Goal: Information Seeking & Learning: Learn about a topic

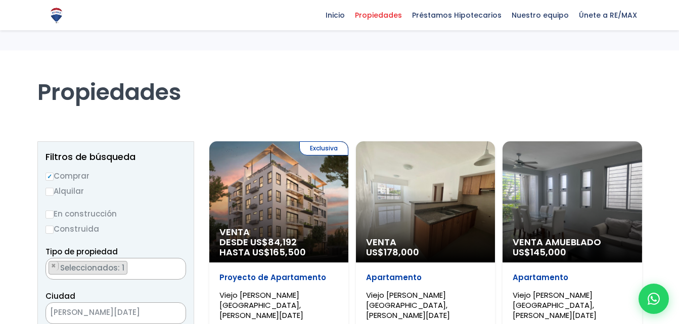
select select "16301"
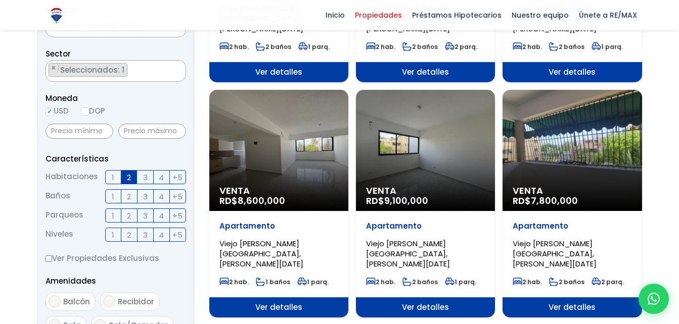
scroll to position [287, 0]
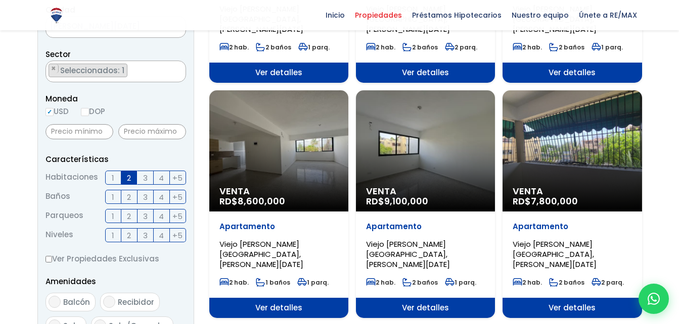
click at [438, 137] on div "Venta RD$ 9,100,000" at bounding box center [425, 150] width 139 height 121
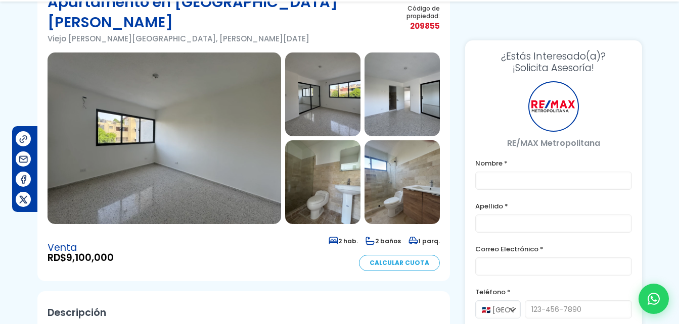
scroll to position [85, 0]
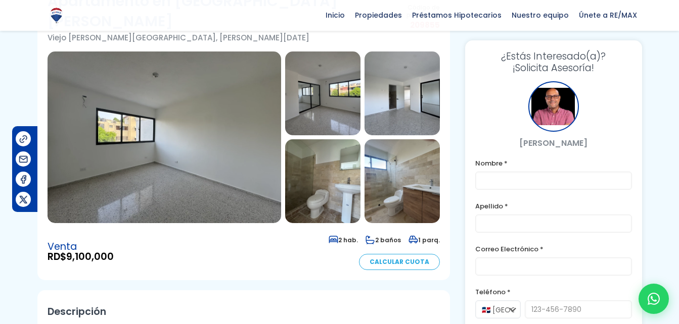
click at [185, 112] on img at bounding box center [164, 138] width 233 height 172
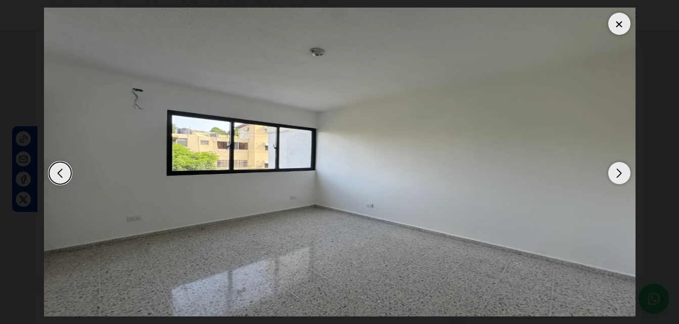
click at [614, 172] on div "Next slide" at bounding box center [619, 173] width 22 height 22
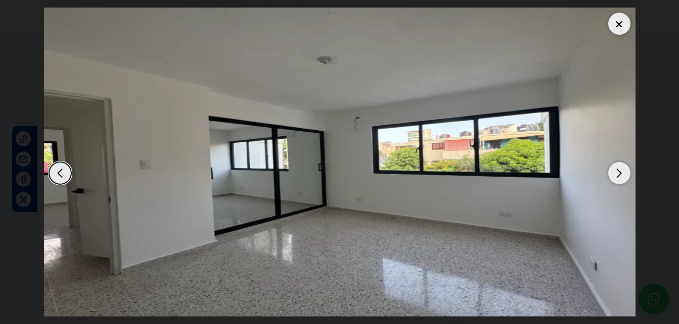
click at [614, 172] on div "Next slide" at bounding box center [619, 173] width 22 height 22
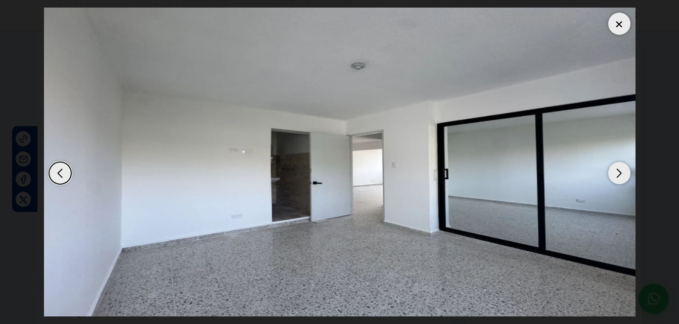
click at [614, 172] on div "Next slide" at bounding box center [619, 173] width 22 height 22
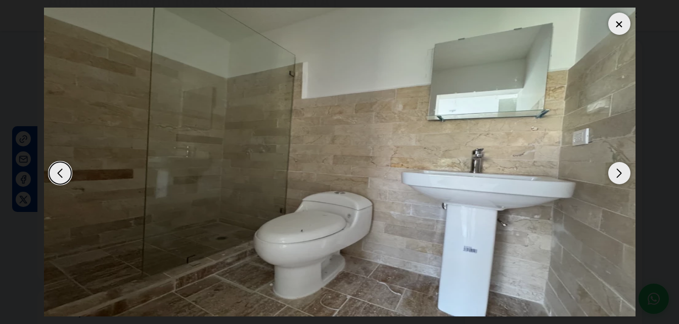
click at [614, 172] on div "Next slide" at bounding box center [619, 173] width 22 height 22
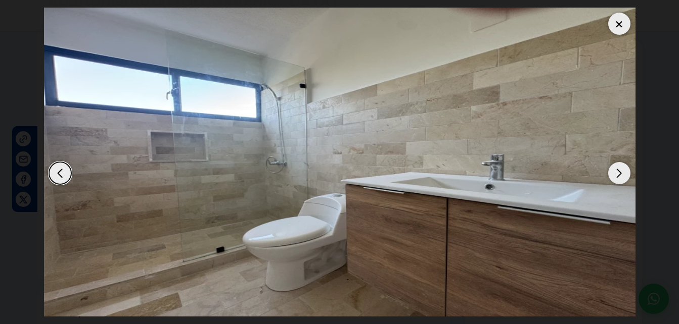
click at [614, 172] on div "Next slide" at bounding box center [619, 173] width 22 height 22
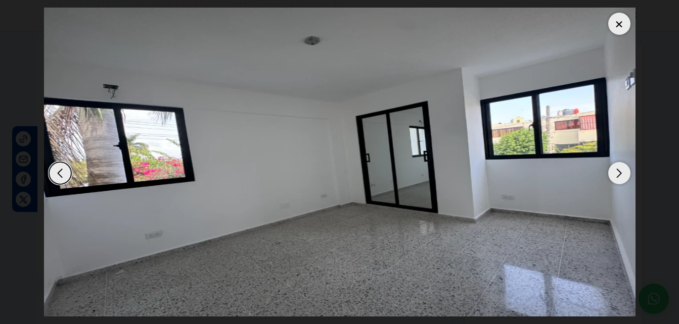
click at [614, 172] on div "Next slide" at bounding box center [619, 173] width 22 height 22
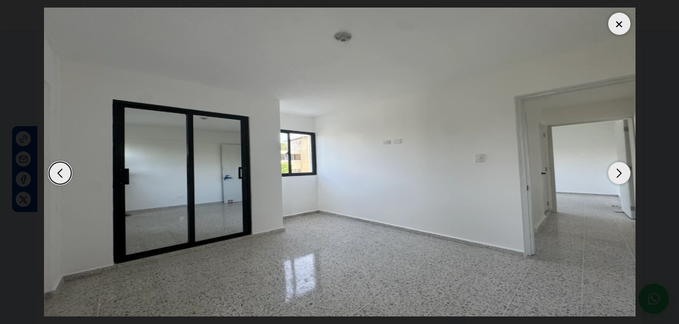
click at [614, 172] on div "Next slide" at bounding box center [619, 173] width 22 height 22
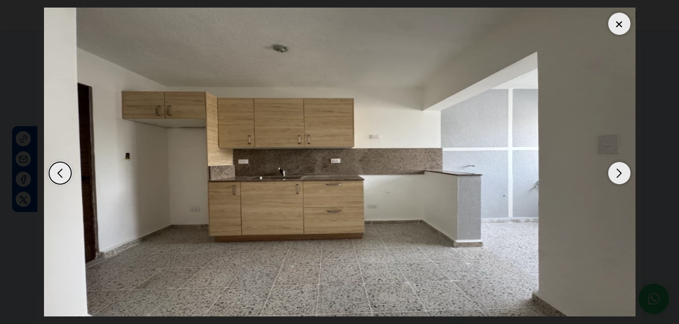
click at [614, 172] on div "Next slide" at bounding box center [619, 173] width 22 height 22
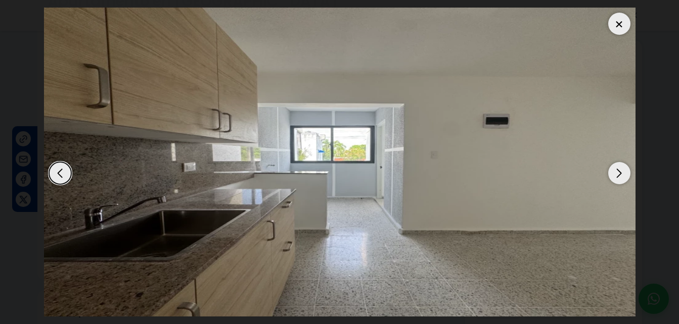
click at [614, 172] on div "Next slide" at bounding box center [619, 173] width 22 height 22
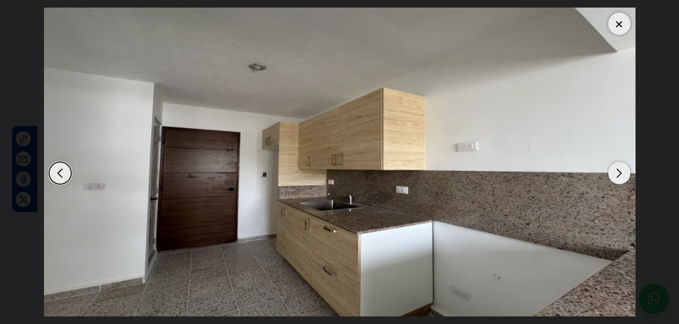
click at [614, 172] on div "Next slide" at bounding box center [619, 173] width 22 height 22
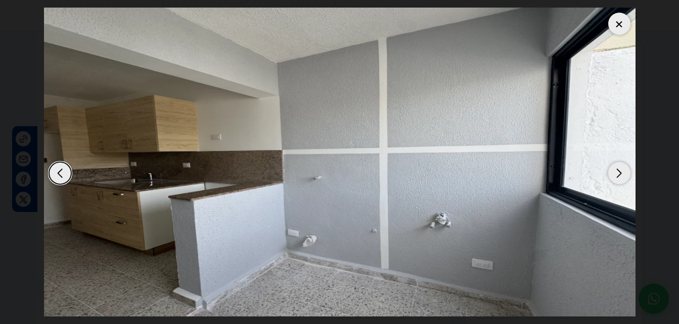
click at [620, 20] on div at bounding box center [619, 24] width 22 height 22
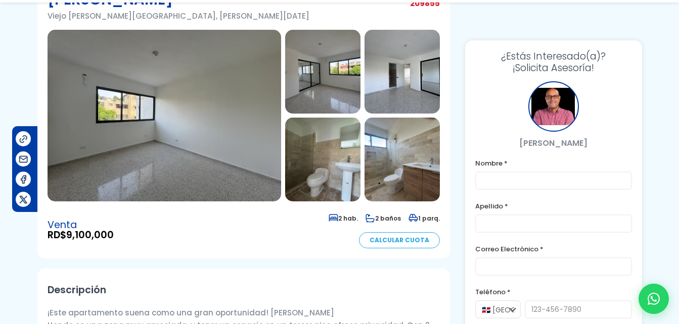
scroll to position [110, 0]
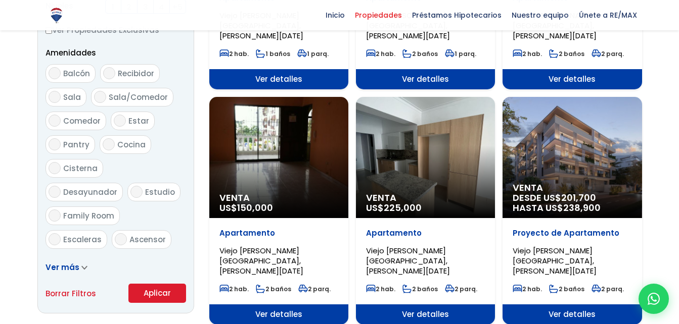
scroll to position [2825, 0]
select select "16301"
click at [269, 141] on div "Venta US$ 150,000" at bounding box center [278, 157] width 139 height 121
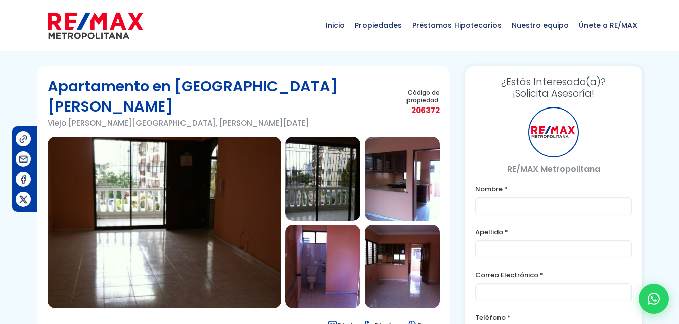
click at [312, 158] on img at bounding box center [322, 179] width 75 height 84
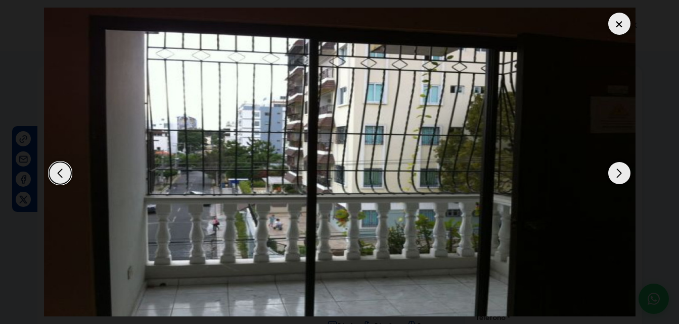
click at [616, 179] on div "Next slide" at bounding box center [619, 173] width 22 height 22
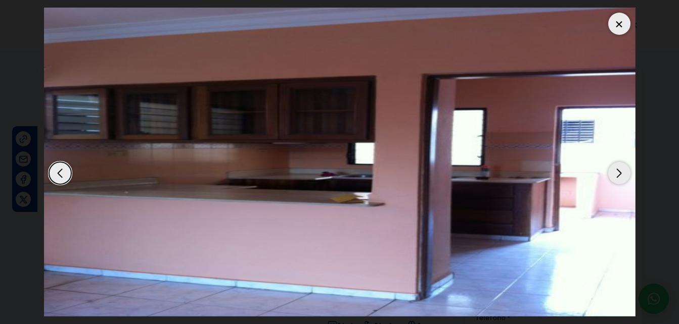
click at [616, 179] on div "Next slide" at bounding box center [619, 173] width 22 height 22
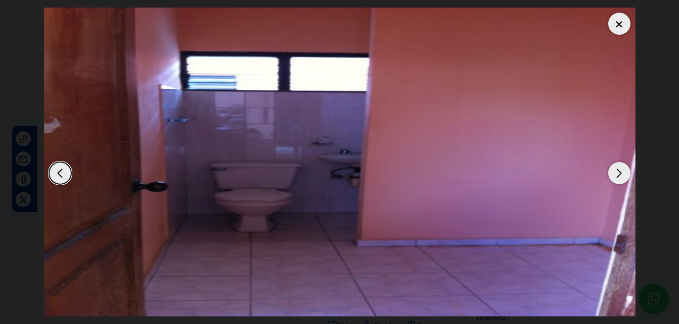
click at [616, 179] on div "Next slide" at bounding box center [619, 173] width 22 height 22
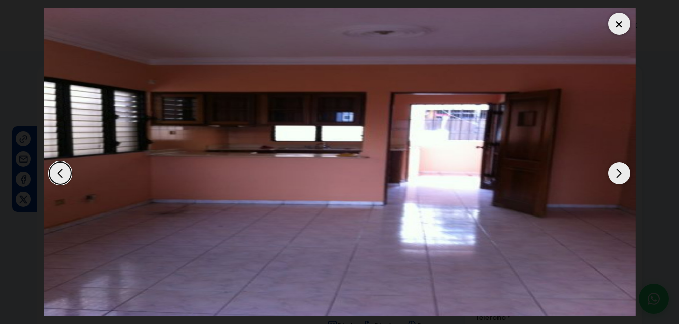
click at [616, 179] on div "Next slide" at bounding box center [619, 173] width 22 height 22
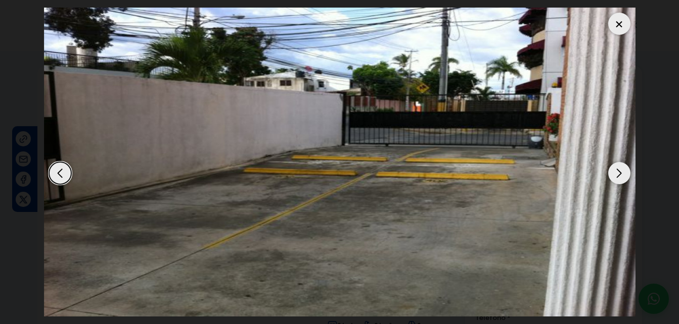
click at [616, 179] on div "Next slide" at bounding box center [619, 173] width 22 height 22
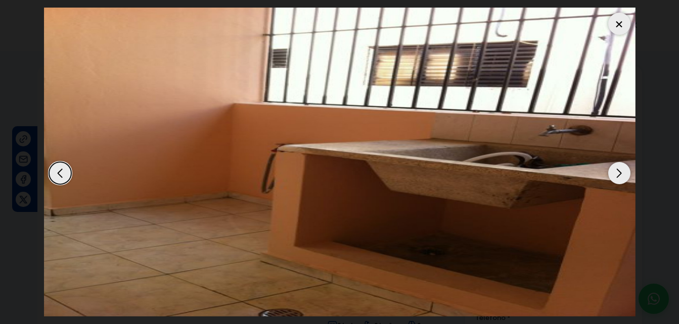
click at [616, 179] on div "Next slide" at bounding box center [619, 173] width 22 height 22
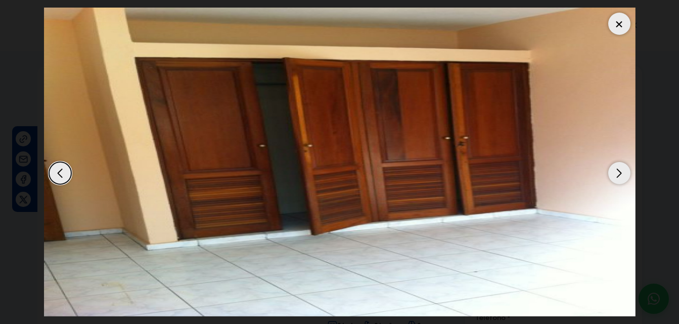
click at [613, 26] on div at bounding box center [619, 24] width 22 height 22
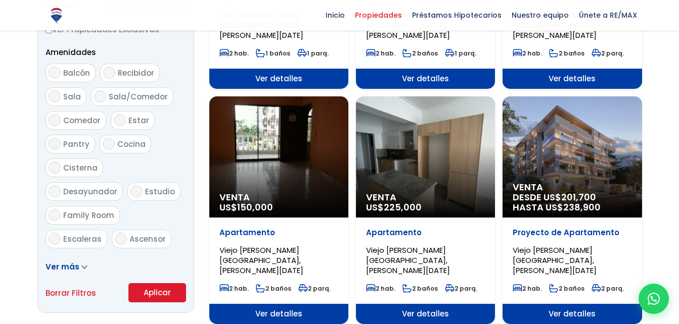
scroll to position [516, 0]
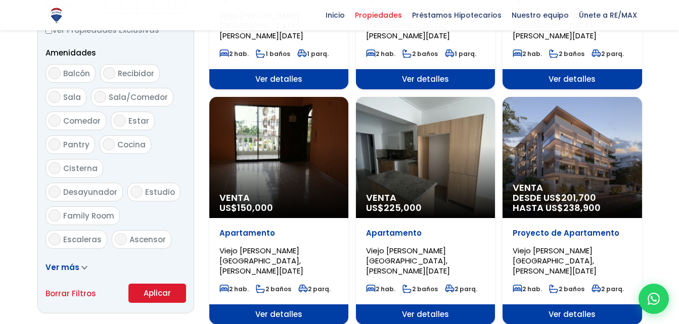
select select "16301"
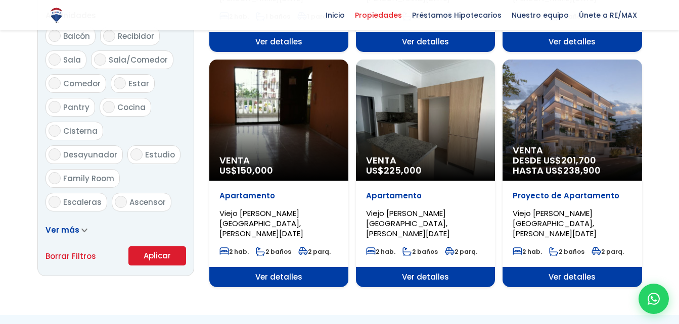
scroll to position [553, 0]
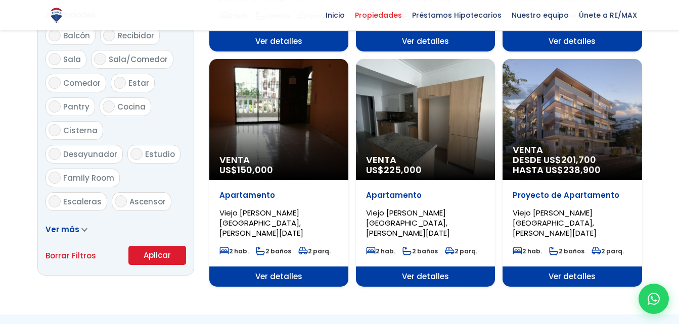
click at [446, 119] on div "Venta US$ 225,000" at bounding box center [425, 119] width 139 height 121
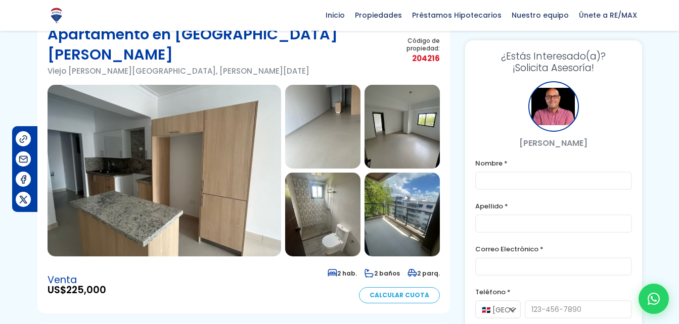
scroll to position [51, 0]
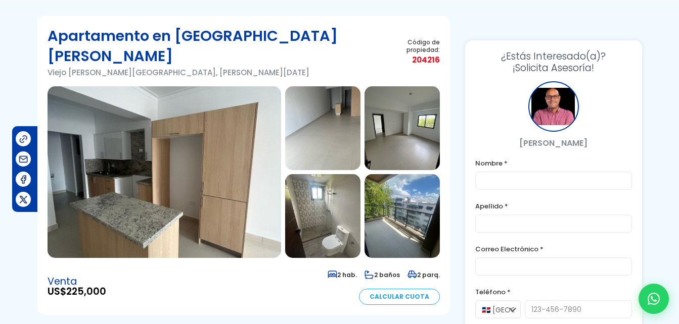
click at [218, 117] on img at bounding box center [164, 172] width 233 height 172
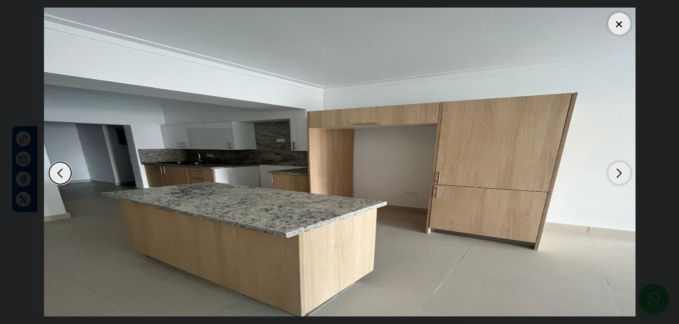
click at [618, 173] on div "Next slide" at bounding box center [619, 173] width 22 height 22
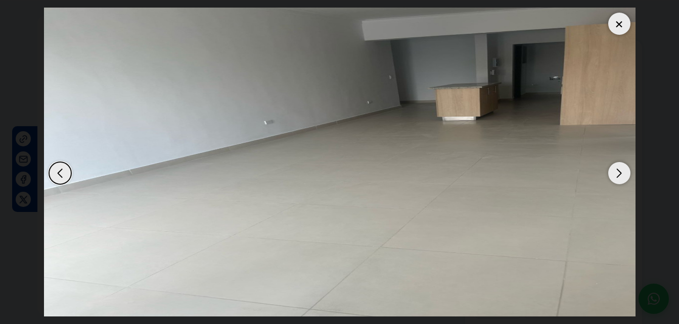
click at [618, 173] on div "Next slide" at bounding box center [619, 173] width 22 height 22
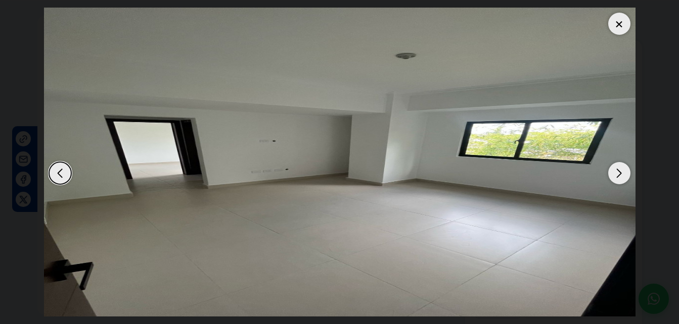
click at [618, 173] on div "Next slide" at bounding box center [619, 173] width 22 height 22
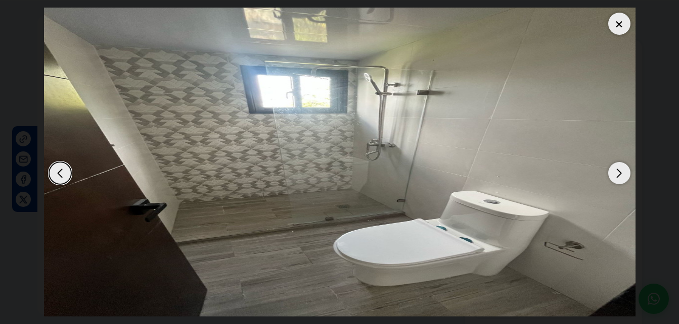
click at [618, 173] on div "Next slide" at bounding box center [619, 173] width 22 height 22
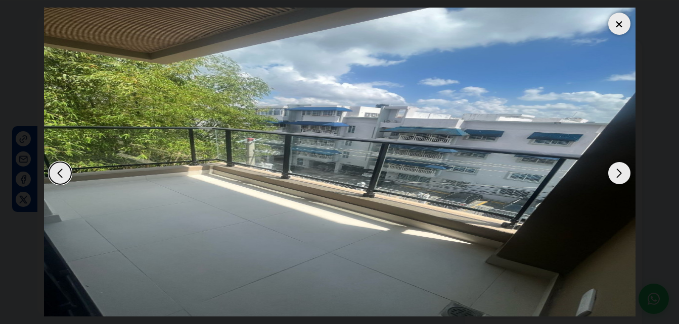
click at [618, 173] on div "Next slide" at bounding box center [619, 173] width 22 height 22
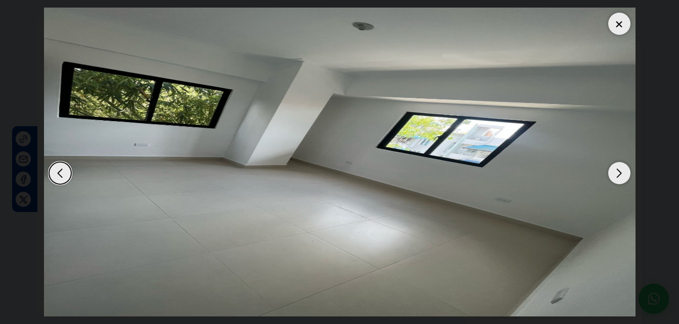
click at [618, 173] on div "Next slide" at bounding box center [619, 173] width 22 height 22
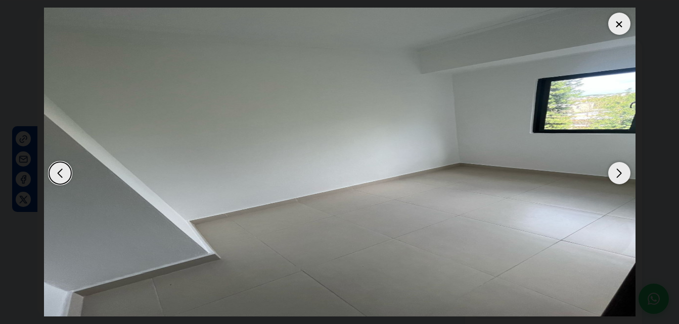
click at [618, 173] on div "Next slide" at bounding box center [619, 173] width 22 height 22
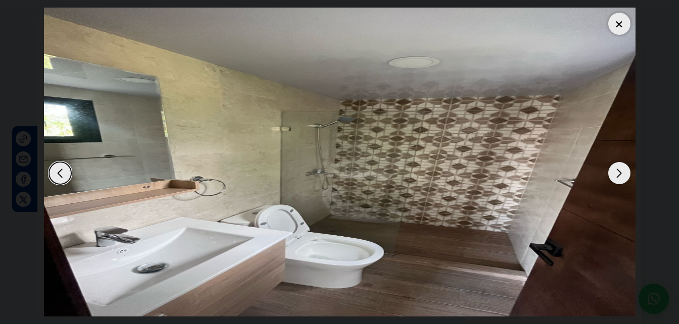
click at [618, 173] on div "Next slide" at bounding box center [619, 173] width 22 height 22
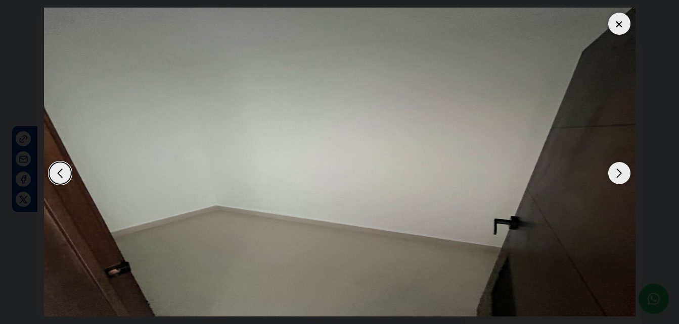
click at [618, 173] on div "Next slide" at bounding box center [619, 173] width 22 height 22
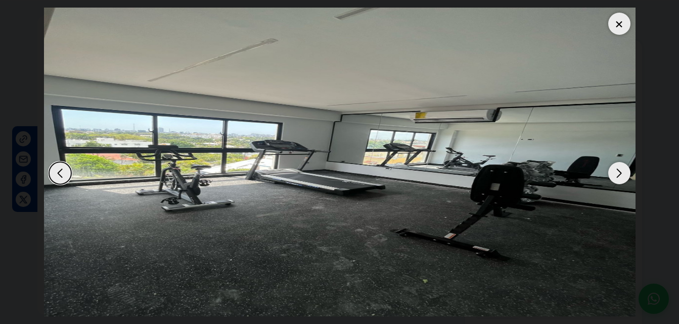
click at [618, 173] on div "Next slide" at bounding box center [619, 173] width 22 height 22
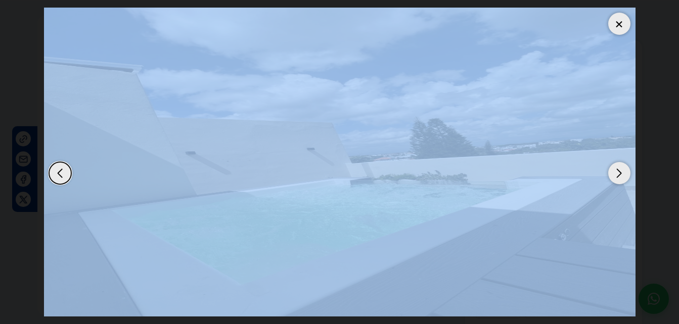
click at [618, 173] on div "Next slide" at bounding box center [619, 173] width 22 height 22
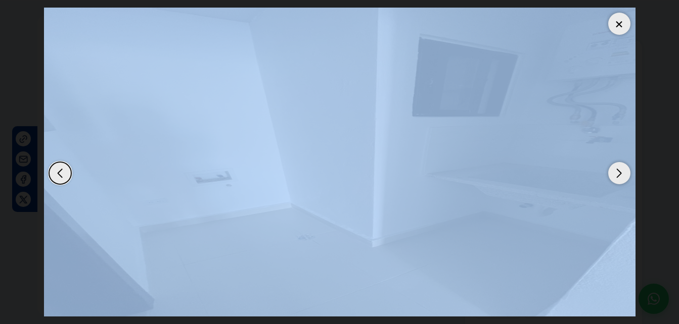
click at [624, 19] on div at bounding box center [619, 24] width 22 height 22
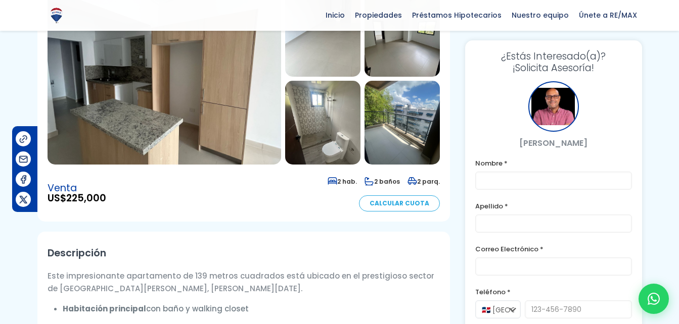
scroll to position [109, 0]
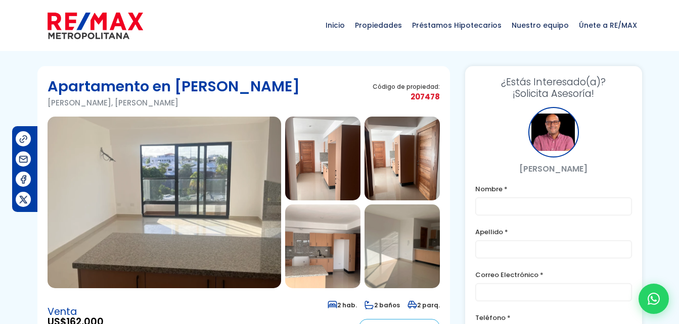
click at [239, 146] on img at bounding box center [164, 203] width 233 height 172
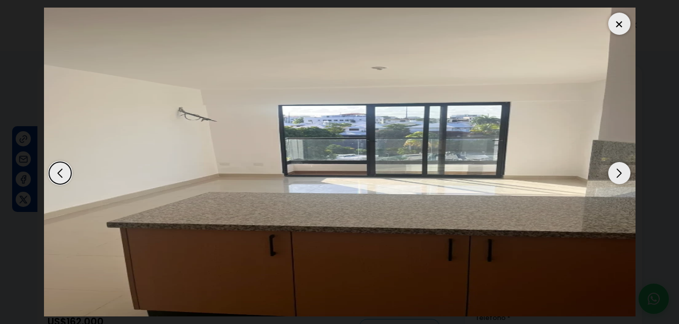
click at [629, 173] on div "Next slide" at bounding box center [619, 173] width 22 height 22
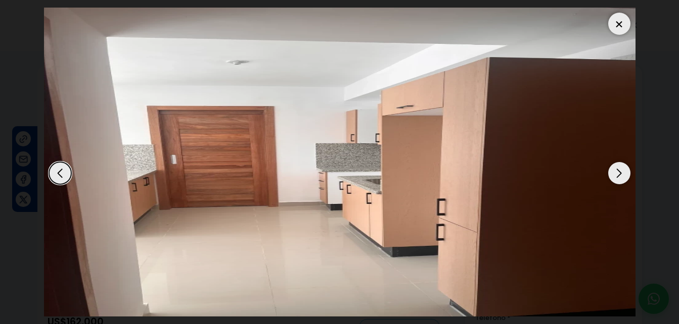
click at [629, 173] on div "Next slide" at bounding box center [619, 173] width 22 height 22
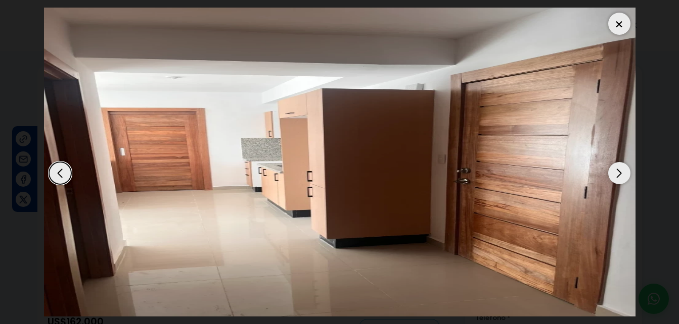
click at [629, 173] on div "Next slide" at bounding box center [619, 173] width 22 height 22
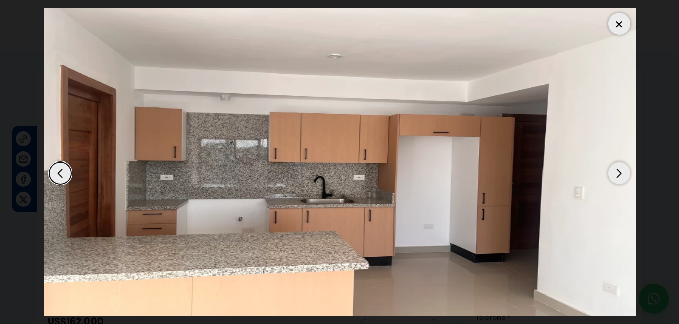
click at [629, 173] on div "Next slide" at bounding box center [619, 173] width 22 height 22
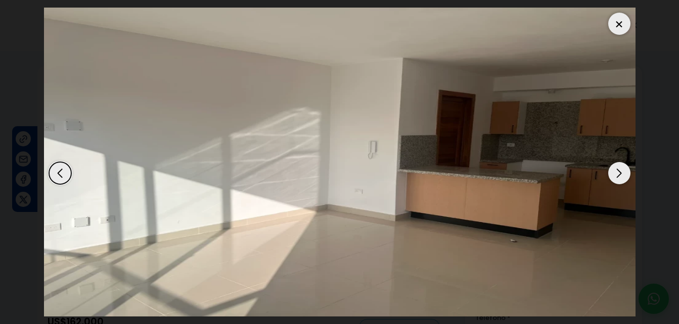
click at [629, 173] on div "Next slide" at bounding box center [619, 173] width 22 height 22
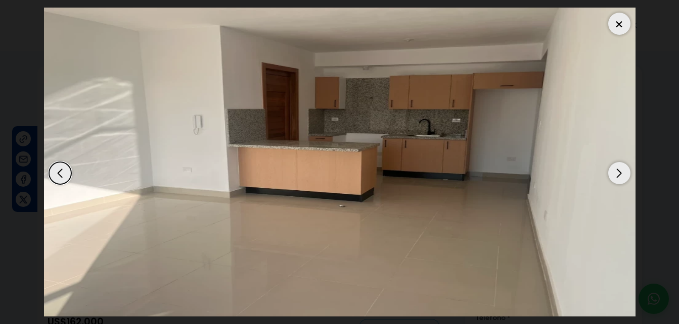
click at [614, 26] on div at bounding box center [619, 24] width 22 height 22
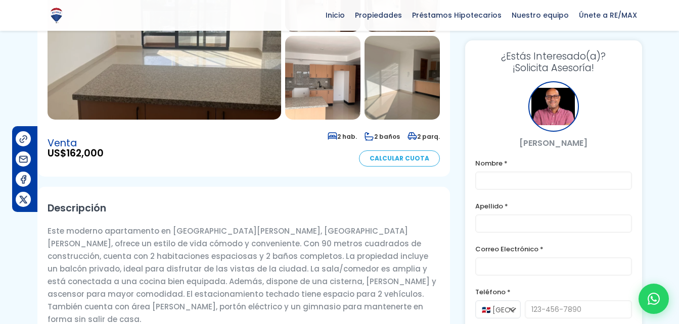
scroll to position [169, 0]
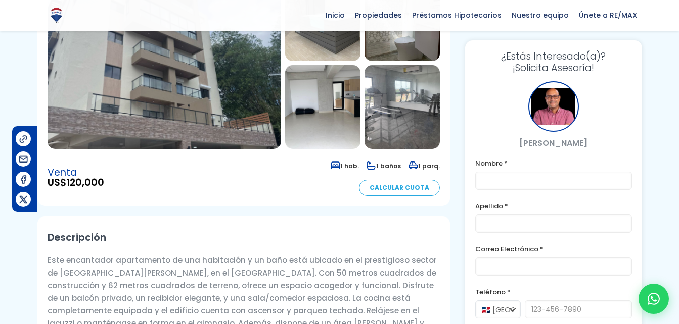
scroll to position [160, 0]
click at [304, 89] on img at bounding box center [322, 107] width 75 height 84
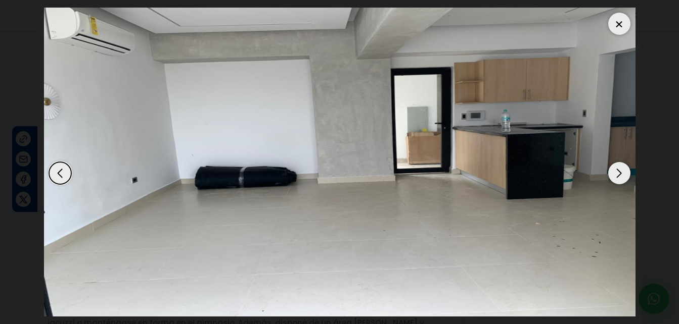
click at [619, 170] on div "Next slide" at bounding box center [619, 173] width 22 height 22
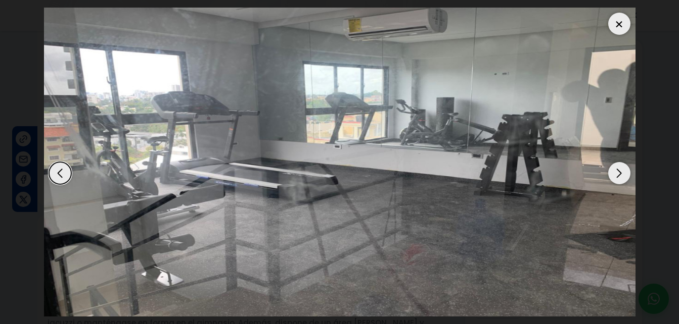
click at [619, 170] on div "Next slide" at bounding box center [619, 173] width 22 height 22
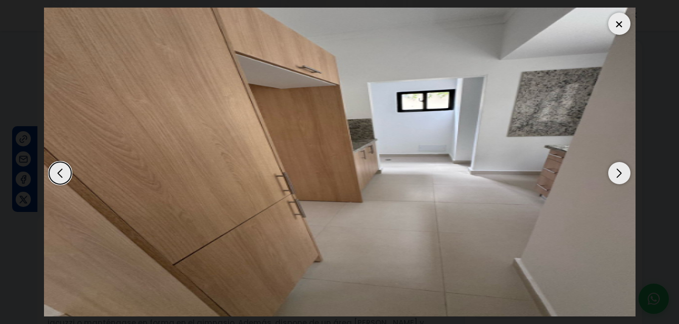
click at [619, 170] on div "Next slide" at bounding box center [619, 173] width 22 height 22
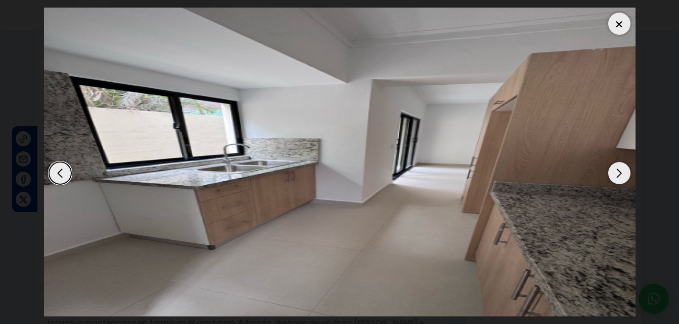
click at [619, 170] on div "Next slide" at bounding box center [619, 173] width 22 height 22
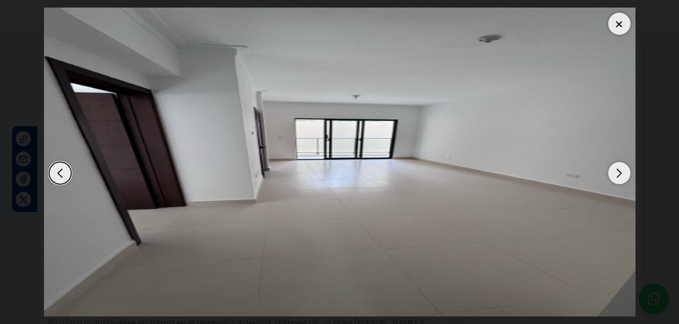
click at [619, 170] on div "Next slide" at bounding box center [619, 173] width 22 height 22
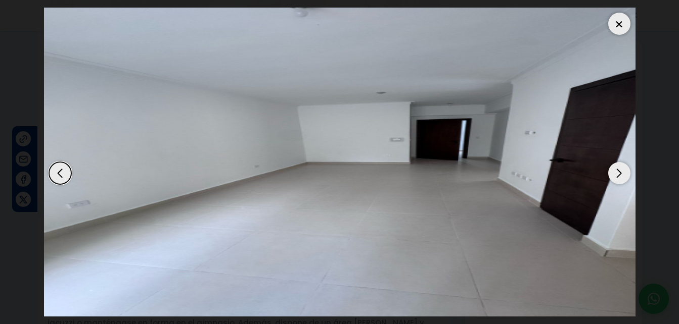
click at [619, 170] on div "Next slide" at bounding box center [619, 173] width 22 height 22
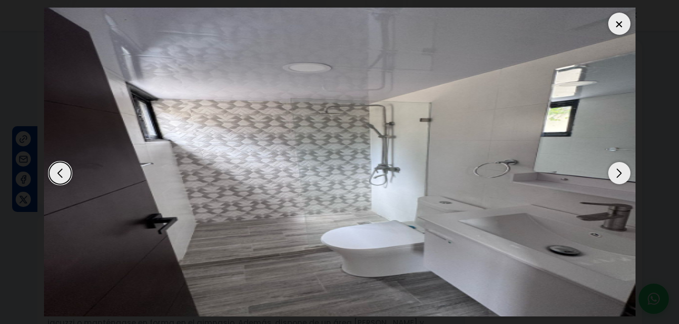
click at [619, 170] on div "Next slide" at bounding box center [619, 173] width 22 height 22
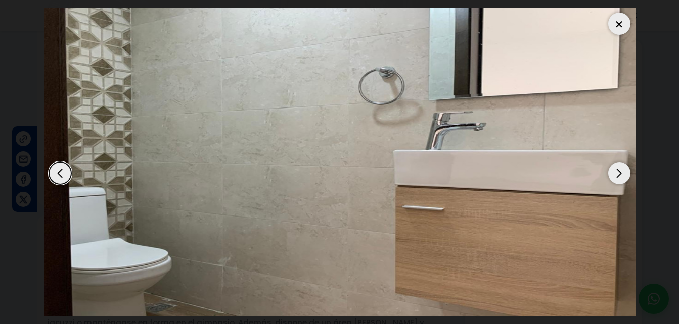
click at [619, 170] on div "Next slide" at bounding box center [619, 173] width 22 height 22
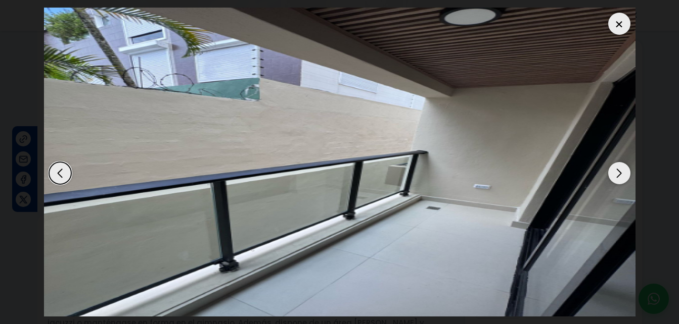
click at [619, 170] on div "Next slide" at bounding box center [619, 173] width 22 height 22
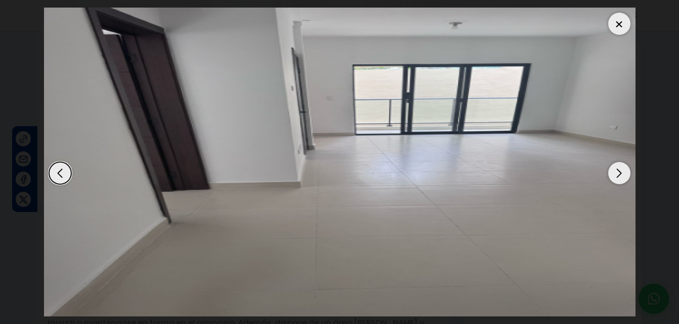
click at [619, 170] on div "Next slide" at bounding box center [619, 173] width 22 height 22
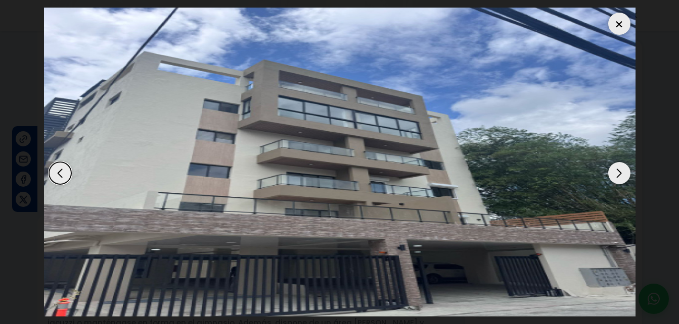
click at [614, 26] on div at bounding box center [619, 24] width 22 height 22
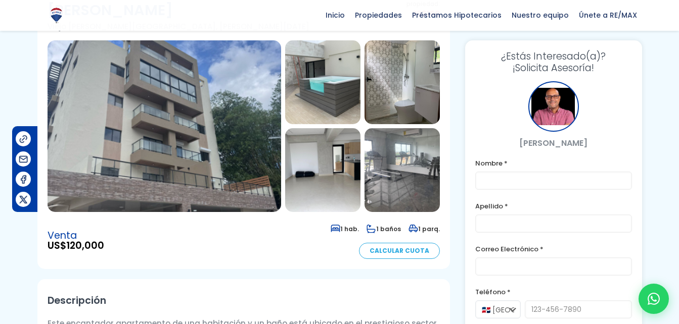
scroll to position [96, 0]
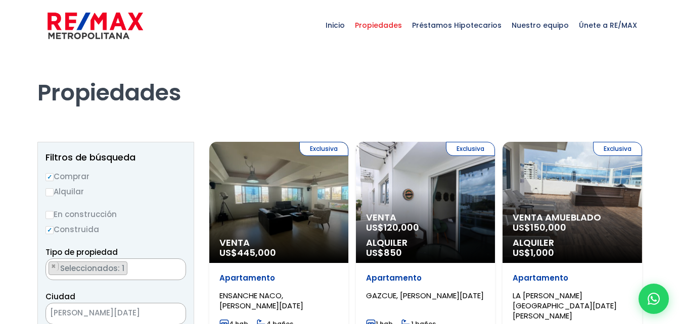
select select
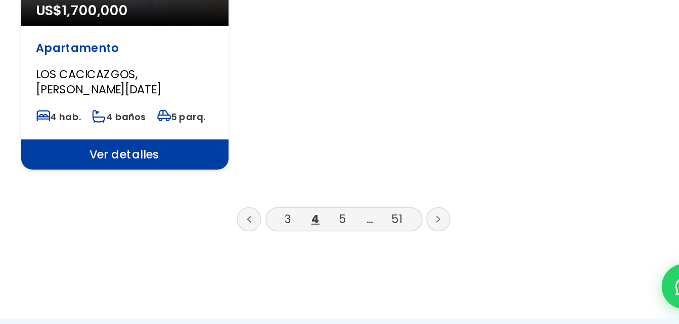
scroll to position [1324, 0]
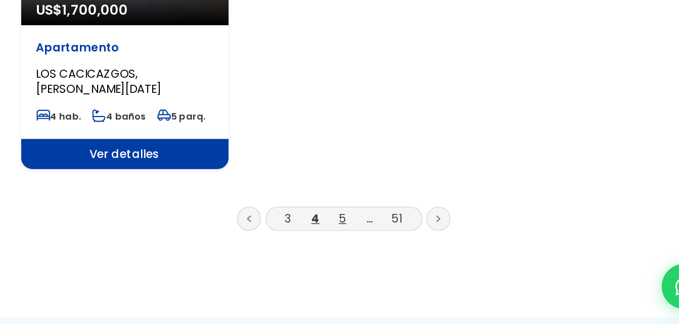
click at [422, 248] on link "5" at bounding box center [424, 253] width 5 height 11
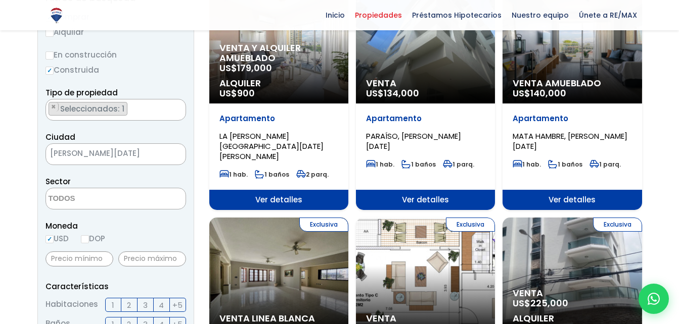
scroll to position [160, 0]
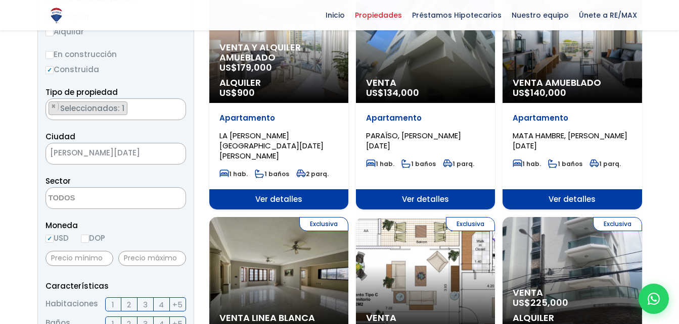
click at [135, 112] on ul "× Seleccionados: 1" at bounding box center [109, 110] width 127 height 22
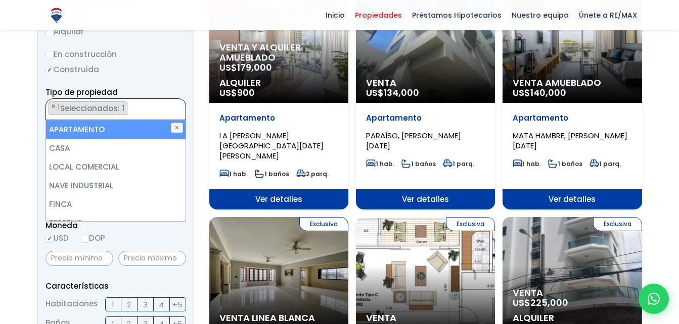
select select
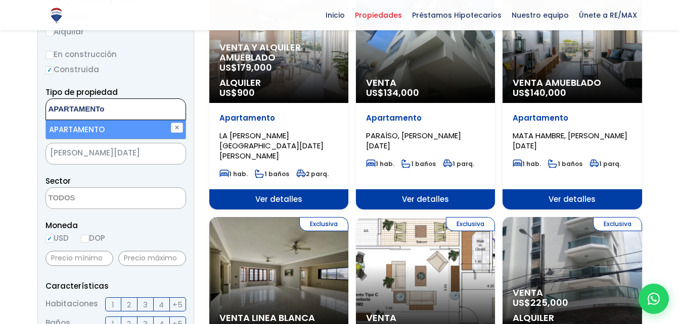
type textarea "APARTAMENTo"
click at [130, 128] on li "APARTAMENTO" at bounding box center [115, 129] width 139 height 19
select select "apartment"
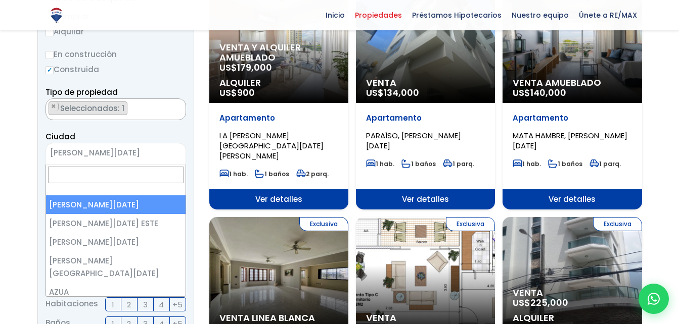
click at [114, 150] on span "SANTO DOMINGO DE GUZMÁN" at bounding box center [103, 153] width 114 height 14
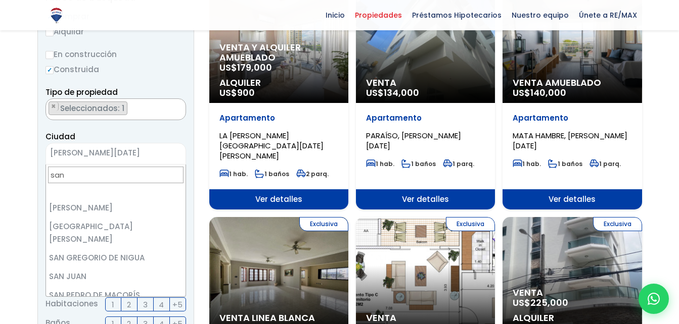
scroll to position [292, 0]
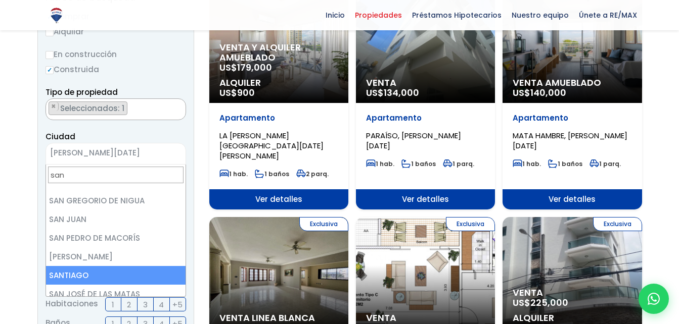
type input "san"
select select "120"
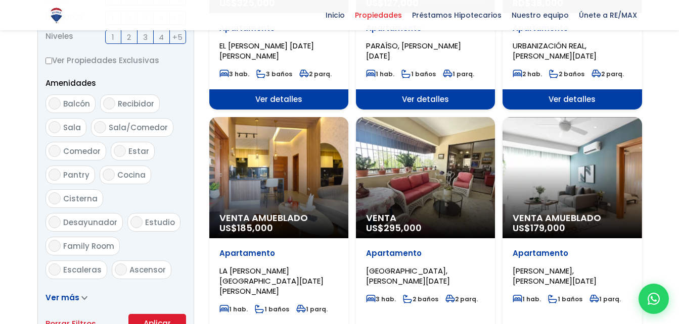
scroll to position [544, 0]
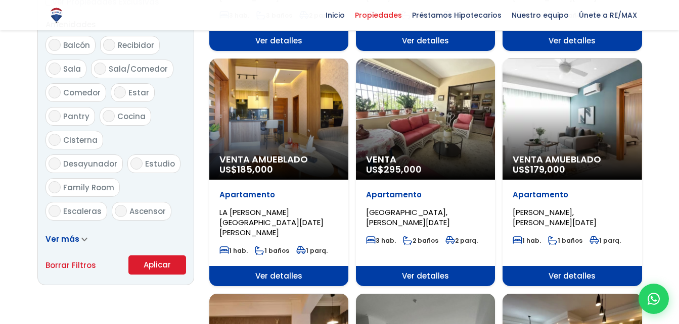
click at [154, 263] on button "Aplicar" at bounding box center [157, 265] width 58 height 19
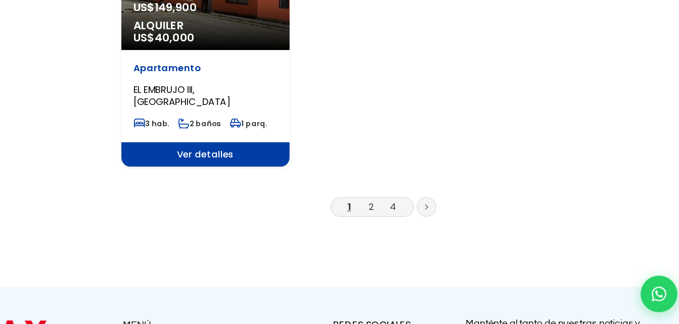
scroll to position [1295, 0]
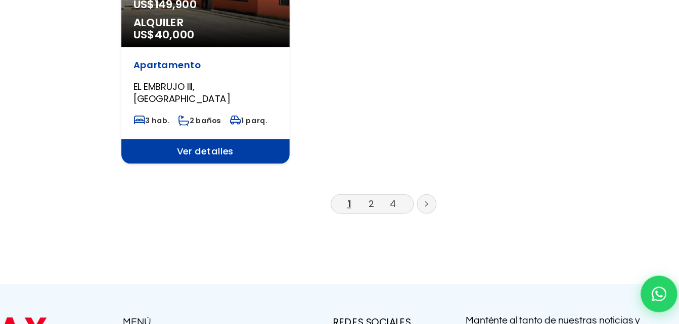
click at [461, 223] on icon at bounding box center [461, 225] width 2 height 4
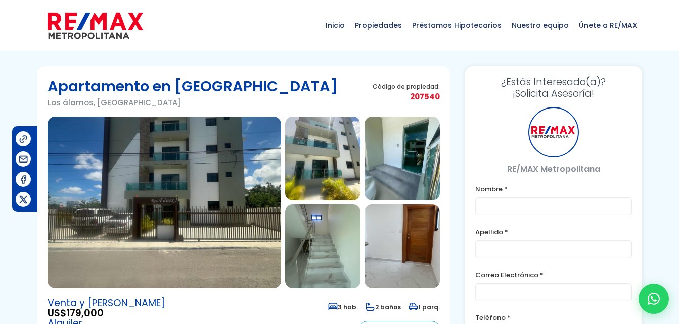
scroll to position [59, 0]
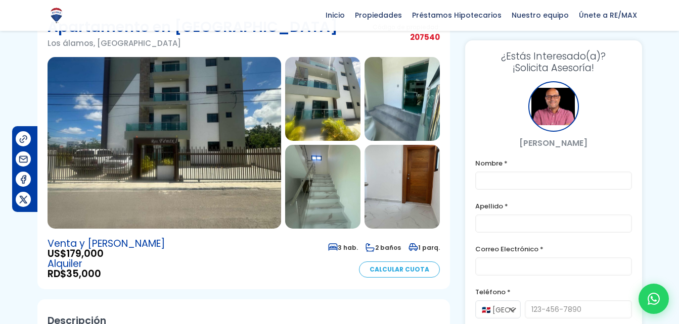
click at [316, 113] on img at bounding box center [322, 99] width 75 height 84
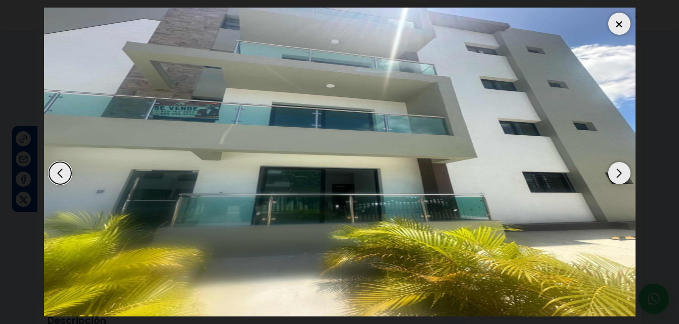
click at [620, 175] on div "Next slide" at bounding box center [619, 173] width 22 height 22
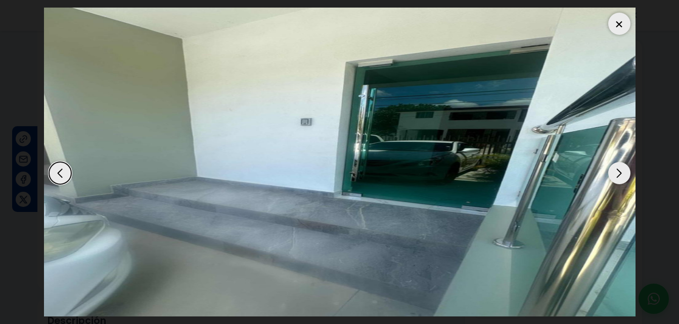
click at [620, 175] on div "Next slide" at bounding box center [619, 173] width 22 height 22
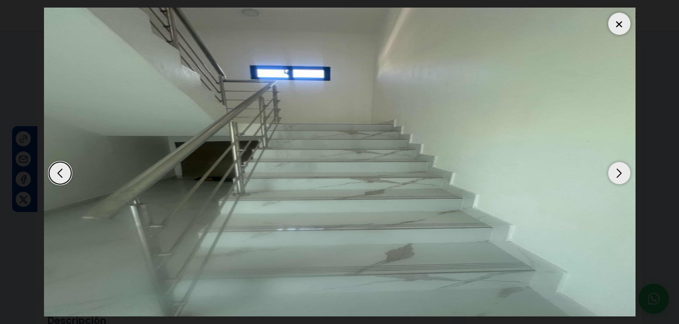
click at [620, 175] on div "Next slide" at bounding box center [619, 173] width 22 height 22
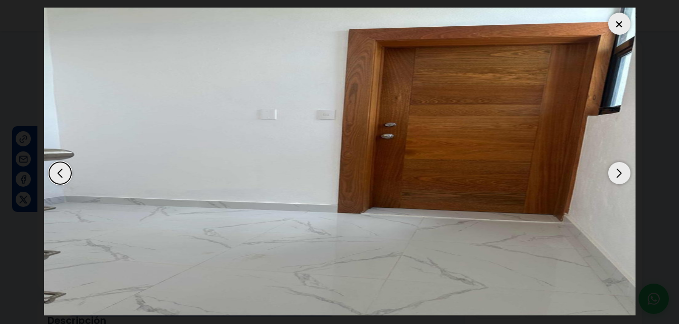
click at [620, 175] on div "Next slide" at bounding box center [619, 173] width 22 height 22
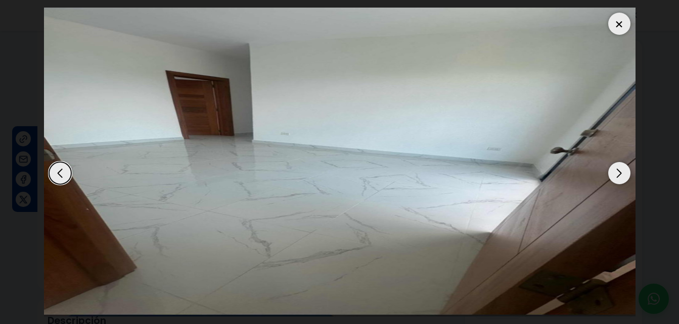
click at [620, 175] on div "Next slide" at bounding box center [619, 173] width 22 height 22
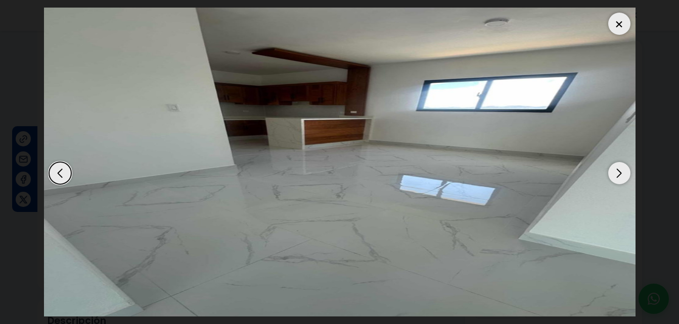
click at [620, 175] on div "Next slide" at bounding box center [619, 173] width 22 height 22
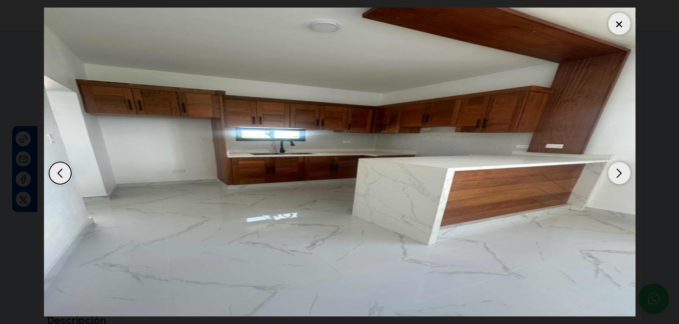
click at [620, 175] on div "Next slide" at bounding box center [619, 173] width 22 height 22
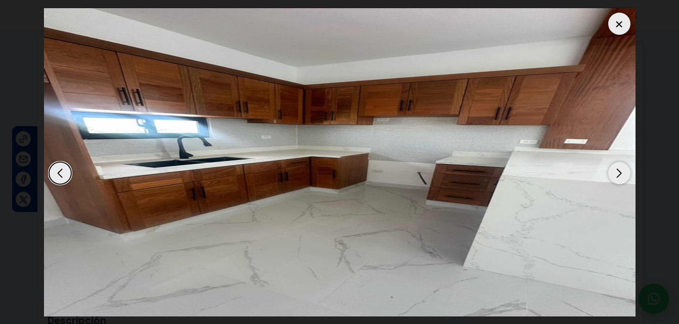
click at [614, 175] on div "Next slide" at bounding box center [619, 173] width 22 height 22
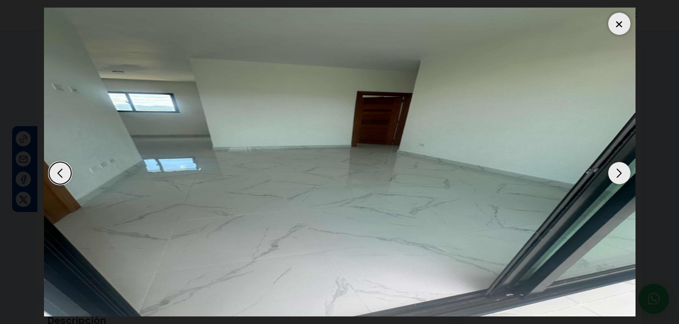
click at [614, 175] on div "Next slide" at bounding box center [619, 173] width 22 height 22
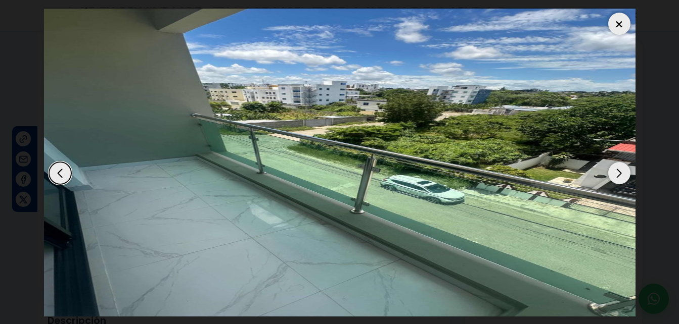
click at [614, 175] on div "Next slide" at bounding box center [619, 173] width 22 height 22
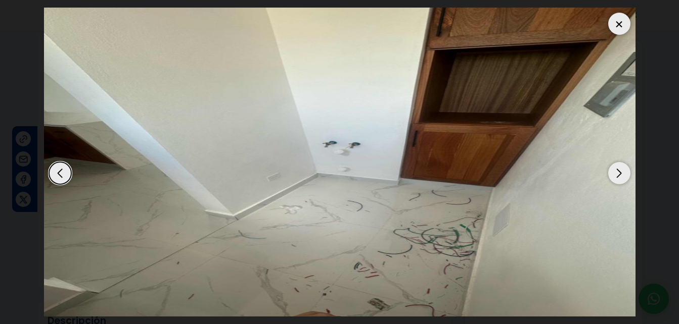
click at [614, 175] on div "Next slide" at bounding box center [619, 173] width 22 height 22
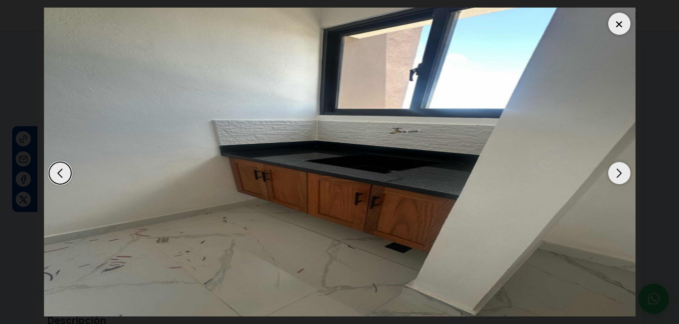
click at [614, 175] on div "Next slide" at bounding box center [619, 173] width 22 height 22
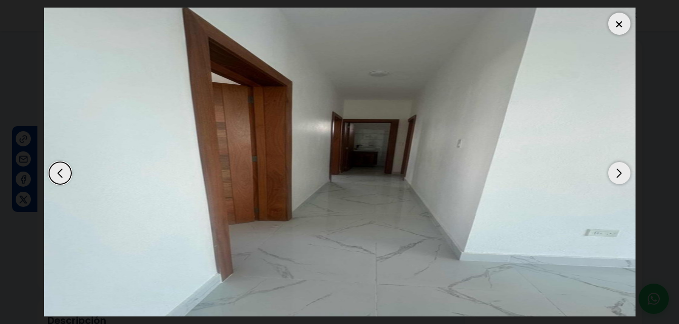
click at [614, 175] on div "Next slide" at bounding box center [619, 173] width 22 height 22
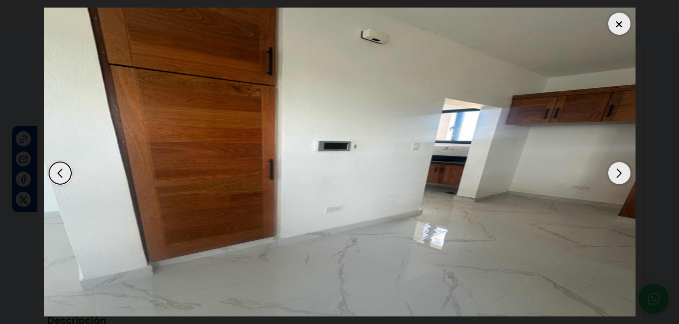
click at [614, 175] on div "Next slide" at bounding box center [619, 173] width 22 height 22
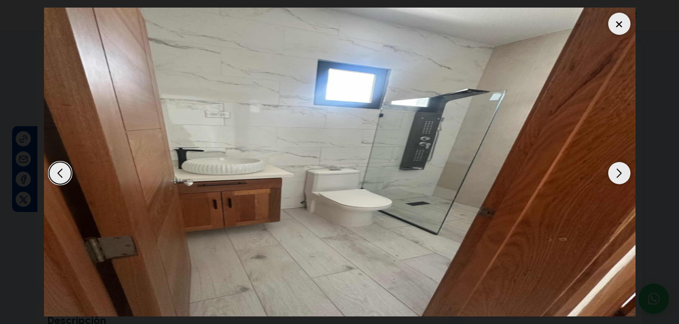
click at [614, 175] on div "Next slide" at bounding box center [619, 173] width 22 height 22
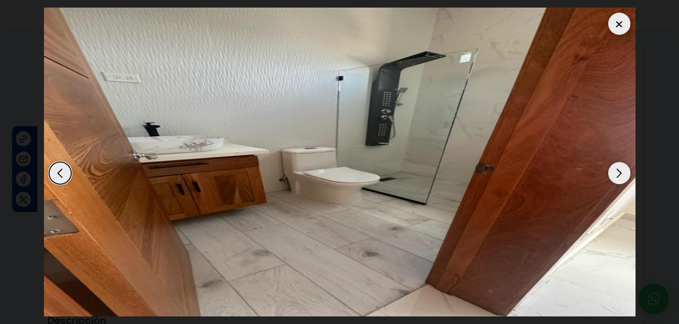
click at [614, 175] on div "Next slide" at bounding box center [619, 173] width 22 height 22
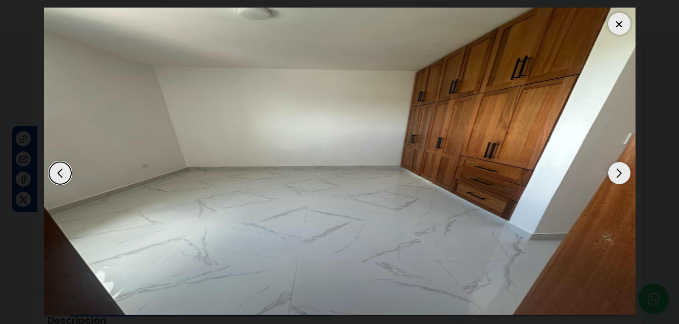
click at [614, 175] on div "Next slide" at bounding box center [619, 173] width 22 height 22
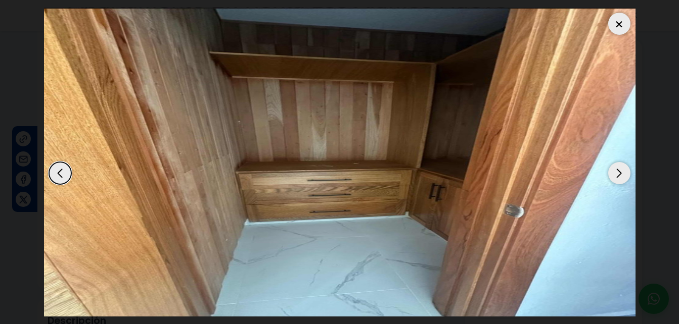
click at [614, 175] on div "Next slide" at bounding box center [619, 173] width 22 height 22
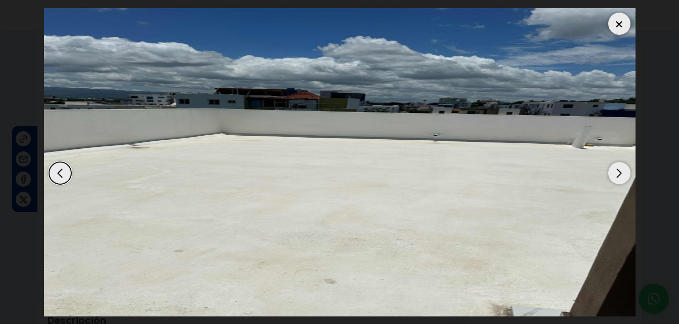
click at [614, 175] on div "Next slide" at bounding box center [619, 173] width 22 height 22
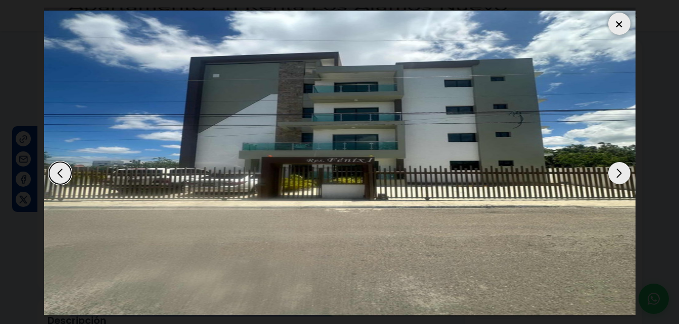
click at [614, 175] on div "Next slide" at bounding box center [619, 173] width 22 height 22
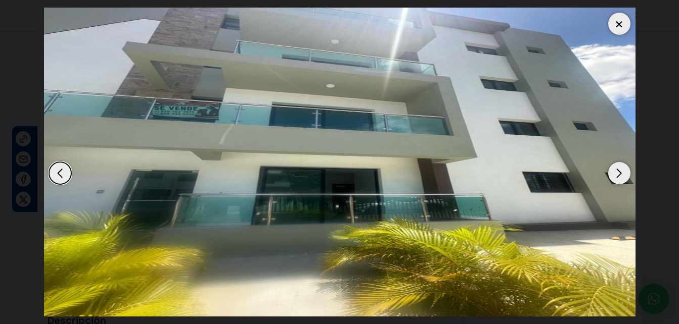
click at [614, 175] on div "Next slide" at bounding box center [619, 173] width 22 height 22
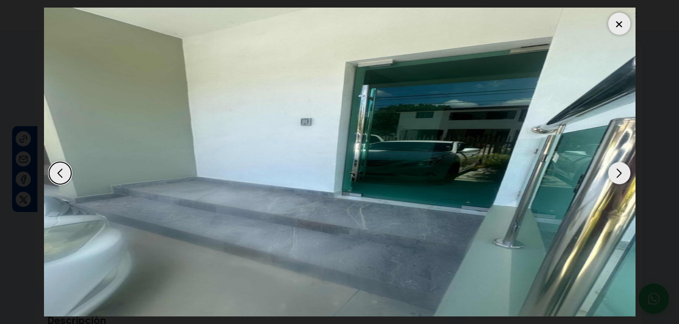
click at [614, 175] on div "Next slide" at bounding box center [619, 173] width 22 height 22
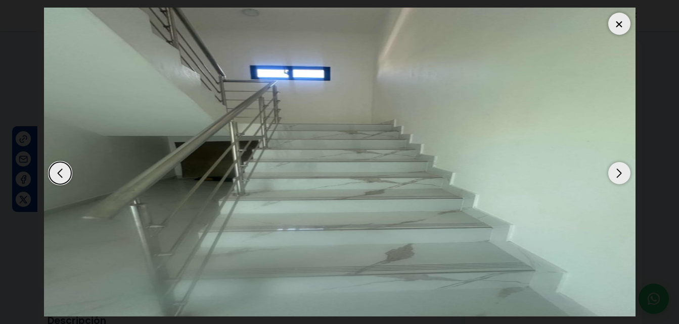
click at [614, 175] on div "Next slide" at bounding box center [619, 173] width 22 height 22
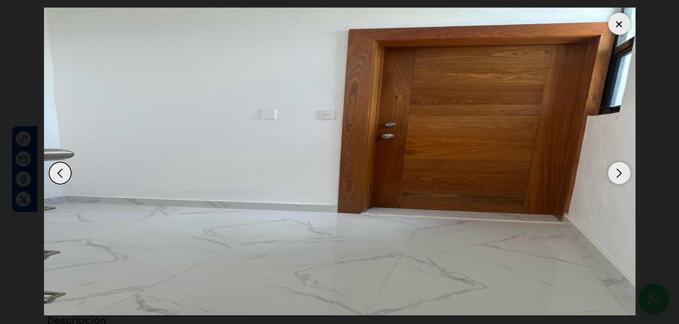
click at [614, 175] on div "Next slide" at bounding box center [619, 173] width 22 height 22
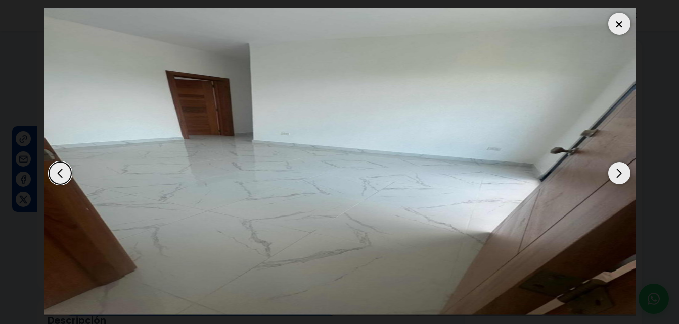
click at [614, 175] on div "Next slide" at bounding box center [619, 173] width 22 height 22
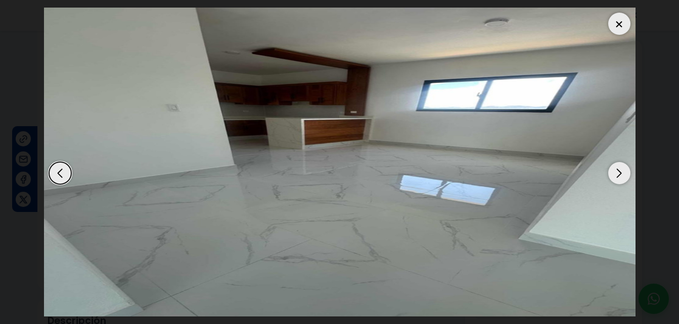
click at [614, 175] on div "Next slide" at bounding box center [619, 173] width 22 height 22
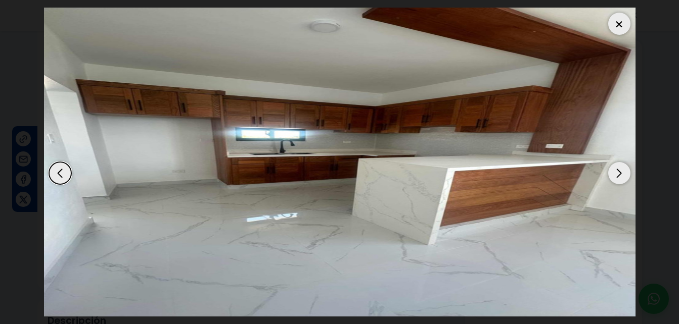
click at [614, 175] on div "Next slide" at bounding box center [619, 173] width 22 height 22
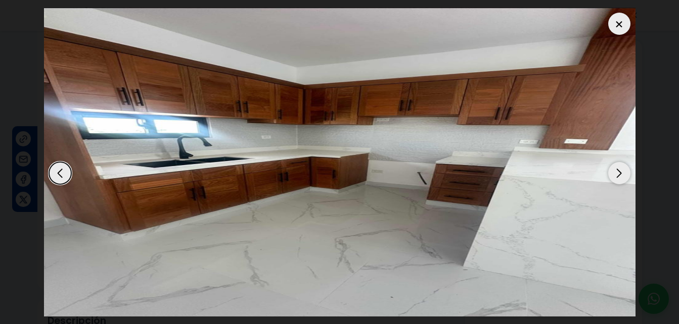
click at [614, 175] on div "Next slide" at bounding box center [619, 173] width 22 height 22
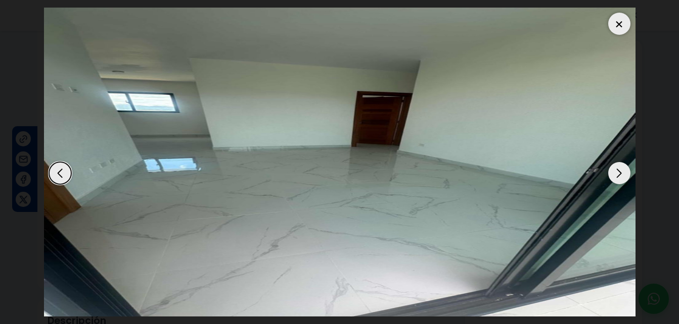
click at [614, 175] on div "Next slide" at bounding box center [619, 173] width 22 height 22
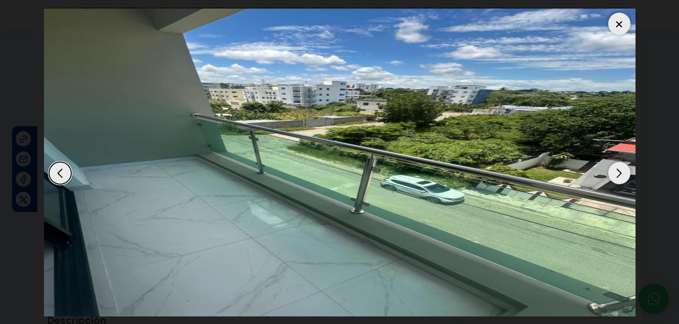
click at [623, 15] on div at bounding box center [619, 24] width 22 height 22
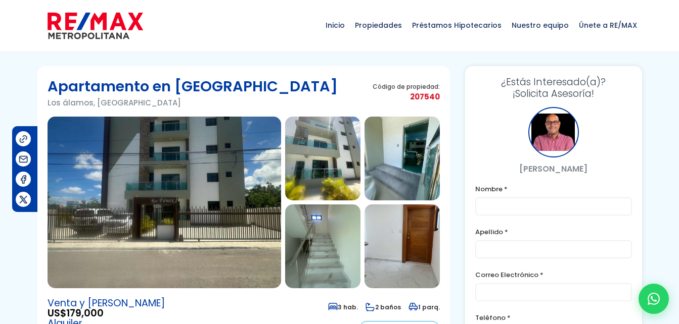
scroll to position [27, 0]
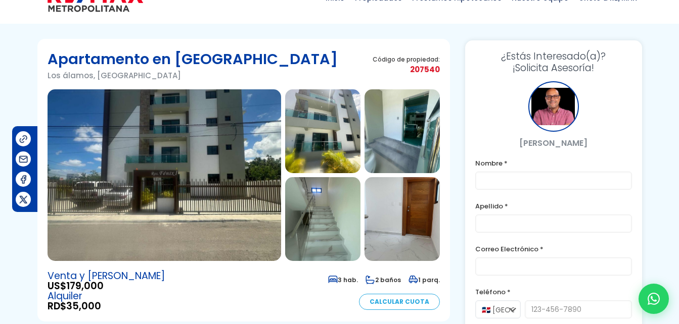
click at [217, 167] on img at bounding box center [164, 175] width 233 height 172
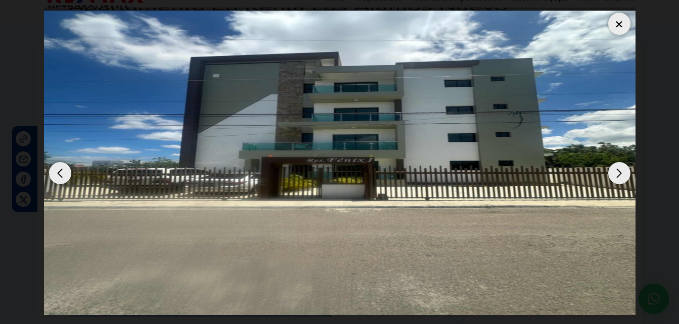
click at [626, 171] on div "Next slide" at bounding box center [619, 173] width 22 height 22
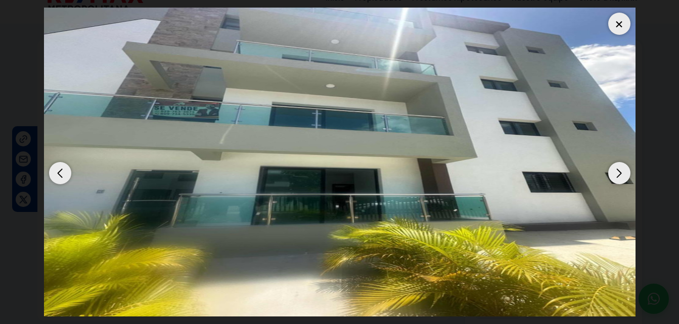
click at [626, 171] on div "Next slide" at bounding box center [619, 173] width 22 height 22
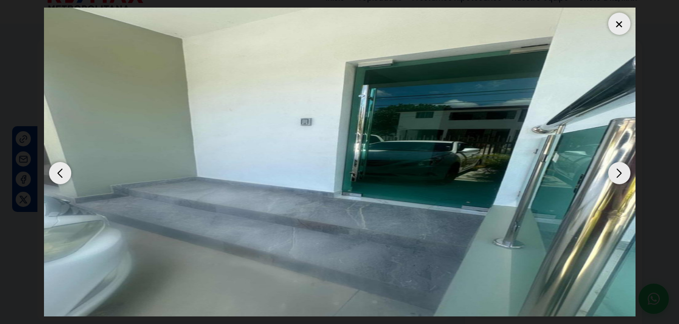
click at [626, 171] on div "Next slide" at bounding box center [619, 173] width 22 height 22
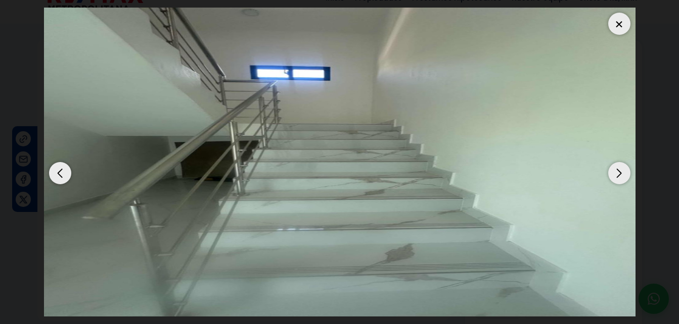
click at [626, 171] on div "Next slide" at bounding box center [619, 173] width 22 height 22
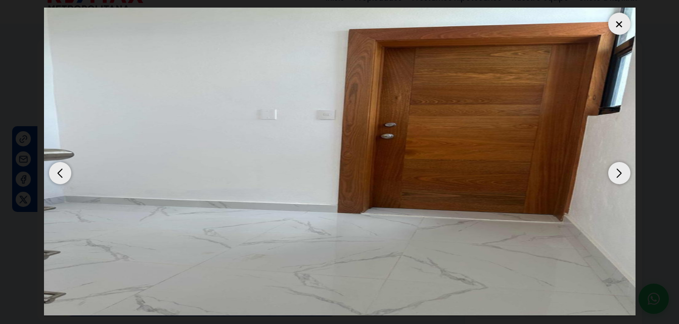
click at [626, 171] on div "Next slide" at bounding box center [619, 173] width 22 height 22
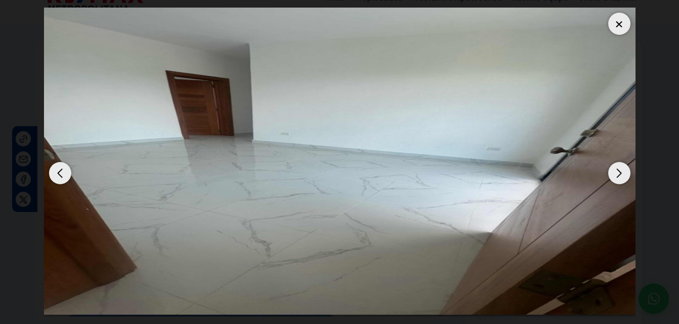
click at [626, 171] on div "Next slide" at bounding box center [619, 173] width 22 height 22
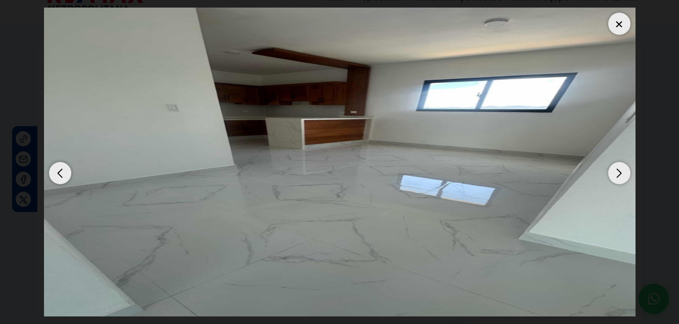
click at [626, 171] on div "Next slide" at bounding box center [619, 173] width 22 height 22
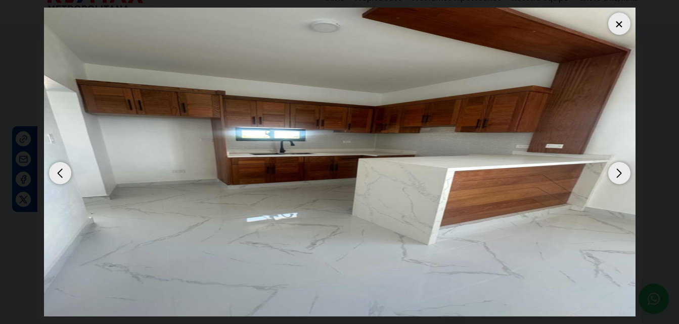
click at [626, 171] on div "Next slide" at bounding box center [619, 173] width 22 height 22
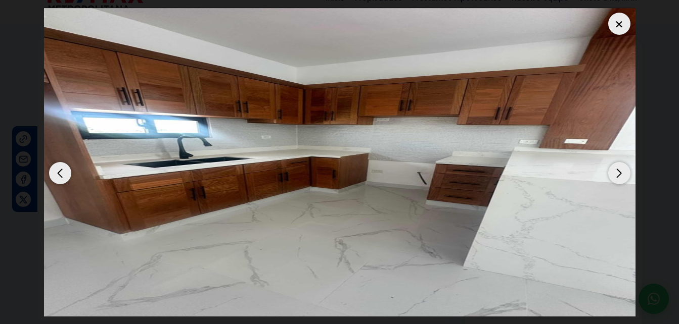
click at [626, 171] on div "Next slide" at bounding box center [619, 173] width 22 height 22
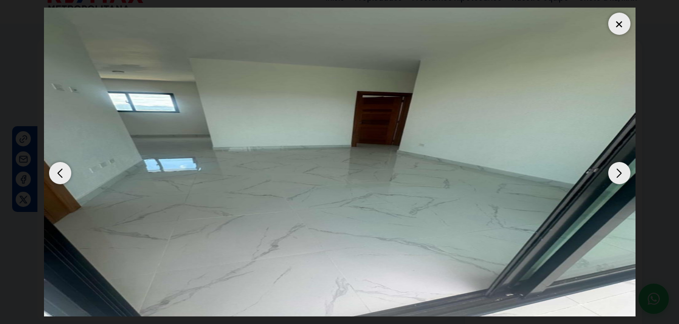
click at [626, 171] on div "Next slide" at bounding box center [619, 173] width 22 height 22
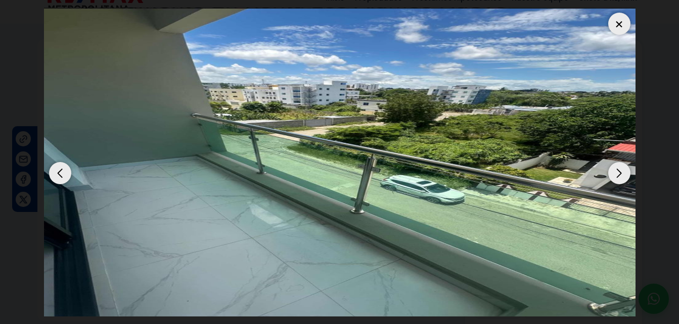
click at [626, 171] on div "Next slide" at bounding box center [619, 173] width 22 height 22
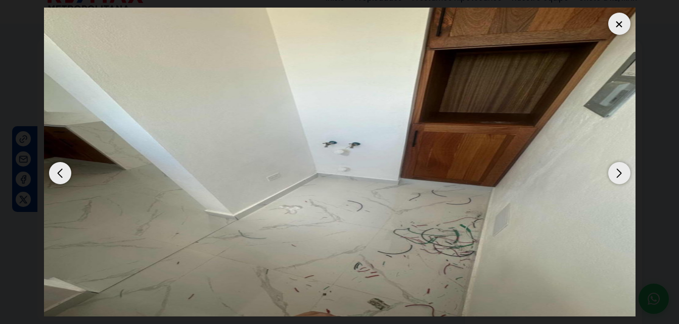
click at [626, 171] on div "Next slide" at bounding box center [619, 173] width 22 height 22
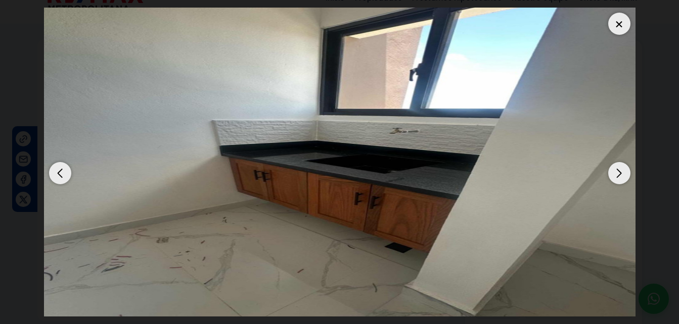
click at [614, 31] on div at bounding box center [619, 24] width 22 height 22
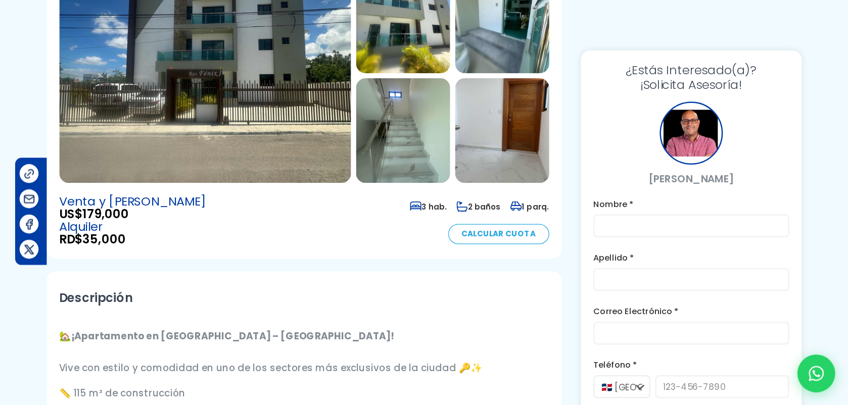
scroll to position [0, 0]
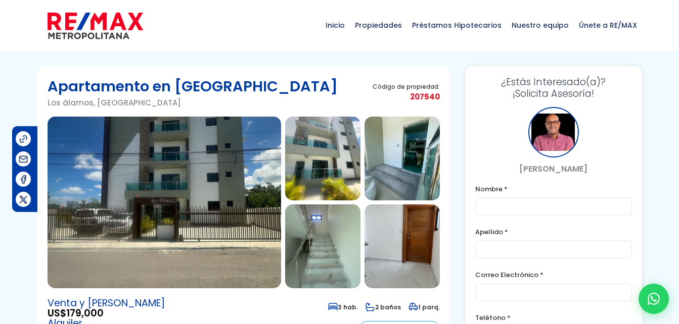
click at [318, 161] on img at bounding box center [322, 159] width 75 height 84
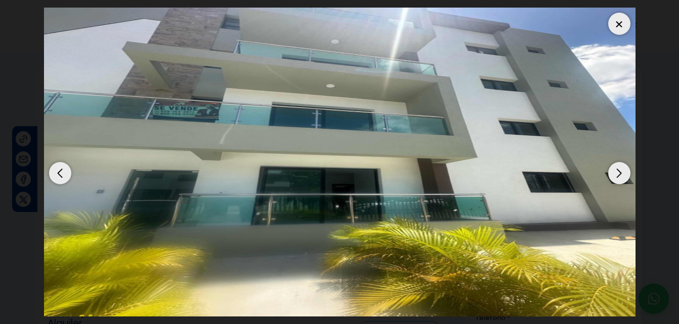
click at [613, 167] on div "Next slide" at bounding box center [619, 173] width 22 height 22
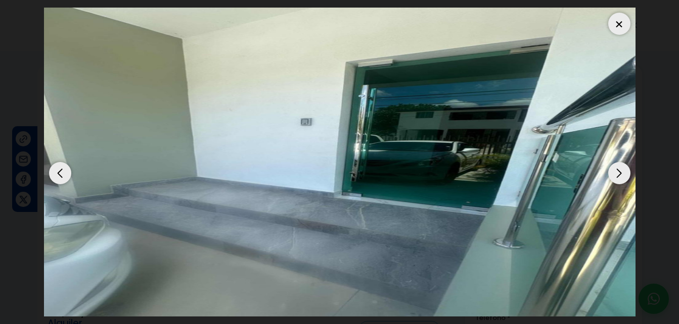
click at [613, 167] on div "Next slide" at bounding box center [619, 173] width 22 height 22
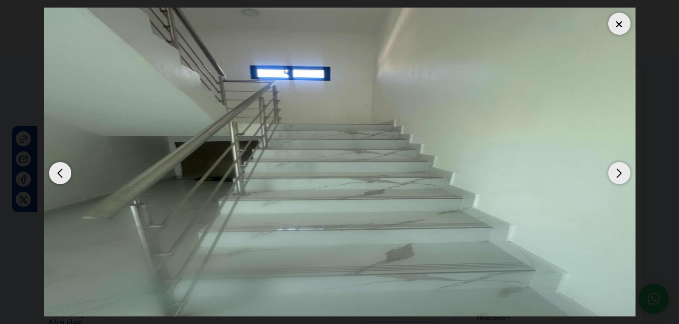
click at [613, 167] on div "Next slide" at bounding box center [619, 173] width 22 height 22
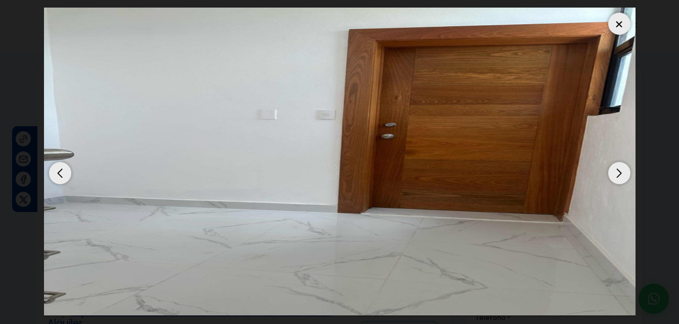
click at [613, 167] on div "Next slide" at bounding box center [619, 173] width 22 height 22
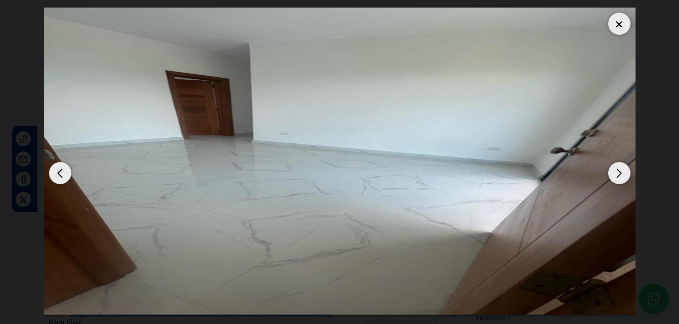
click at [613, 167] on div "Next slide" at bounding box center [619, 173] width 22 height 22
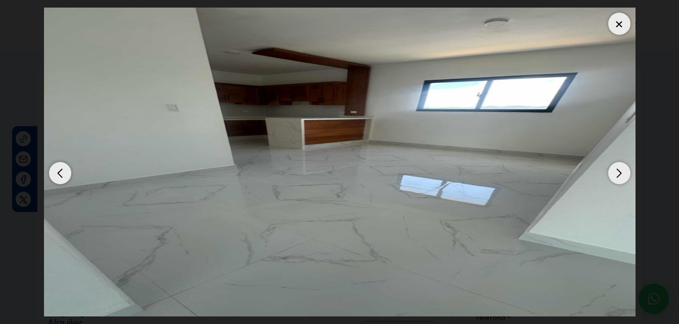
click at [613, 167] on div "Next slide" at bounding box center [619, 173] width 22 height 22
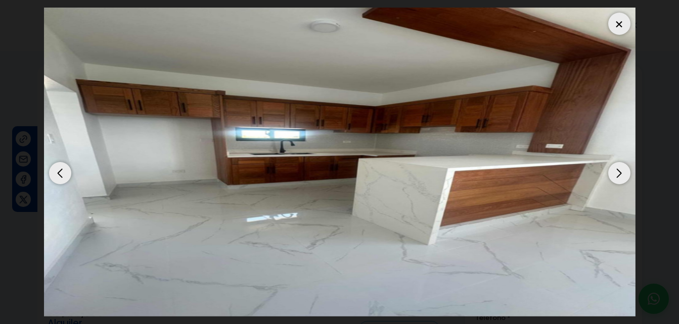
click at [613, 167] on div "Next slide" at bounding box center [619, 173] width 22 height 22
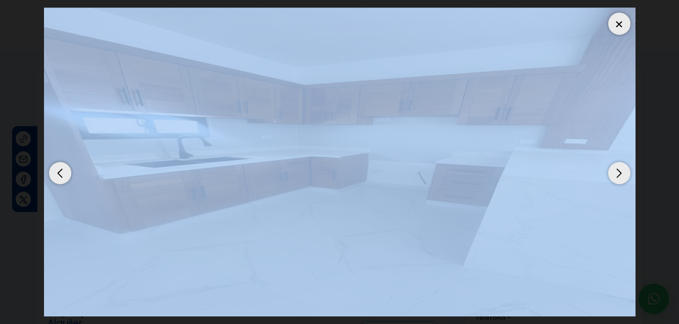
click at [613, 167] on div "Next slide" at bounding box center [619, 173] width 22 height 22
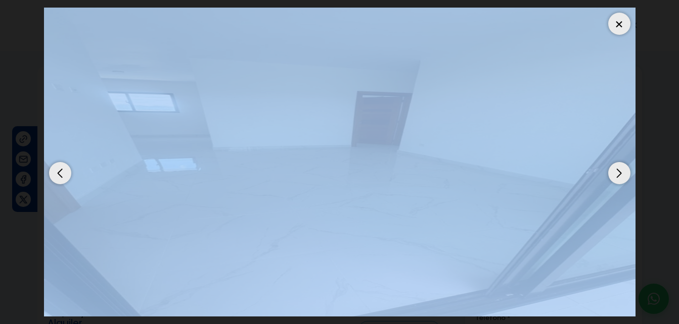
click at [627, 23] on div at bounding box center [619, 24] width 22 height 22
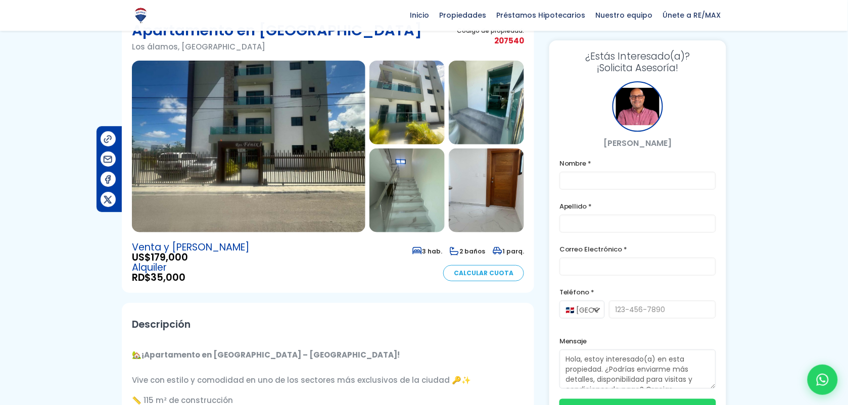
scroll to position [56, 0]
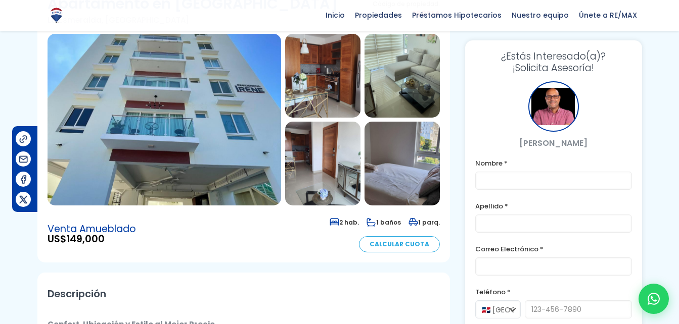
scroll to position [82, 0]
click at [303, 148] on img at bounding box center [322, 164] width 75 height 84
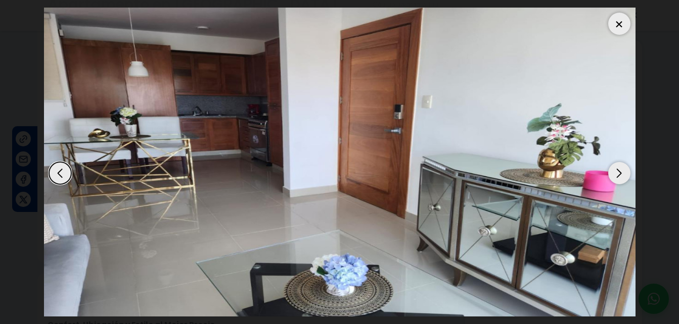
click at [620, 178] on div "Next slide" at bounding box center [619, 173] width 22 height 22
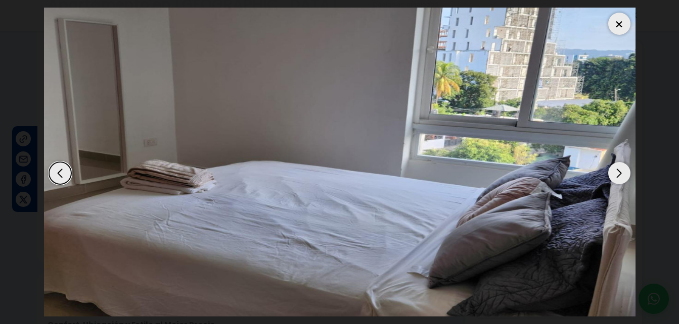
click at [620, 178] on div "Next slide" at bounding box center [619, 173] width 22 height 22
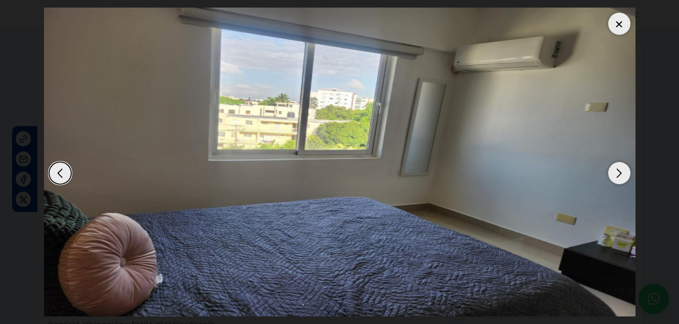
click at [620, 178] on div "Next slide" at bounding box center [619, 173] width 22 height 22
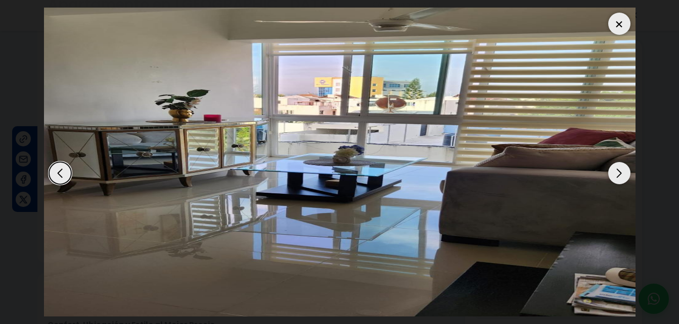
click at [620, 178] on div "Next slide" at bounding box center [619, 173] width 22 height 22
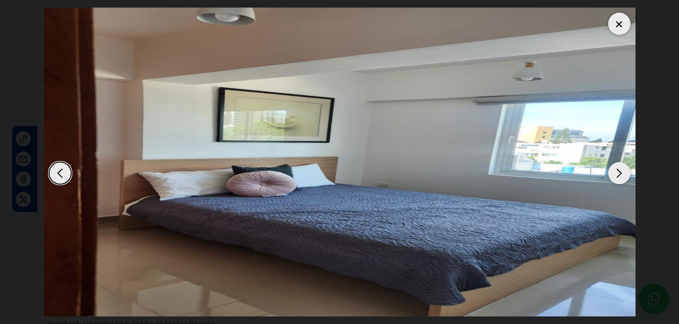
click at [620, 178] on div "Next slide" at bounding box center [619, 173] width 22 height 22
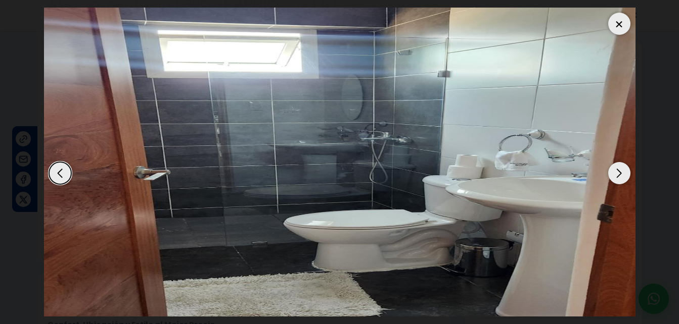
click at [620, 178] on div "Next slide" at bounding box center [619, 173] width 22 height 22
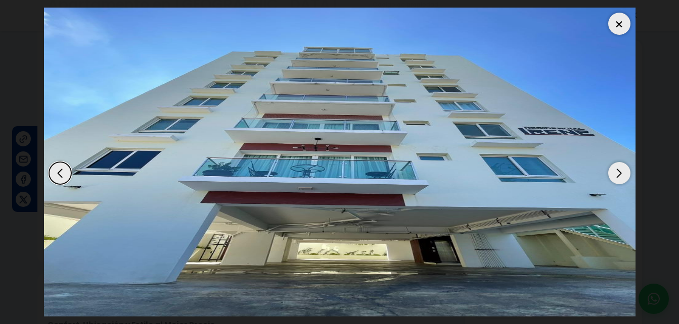
click at [620, 178] on div "Next slide" at bounding box center [619, 173] width 22 height 22
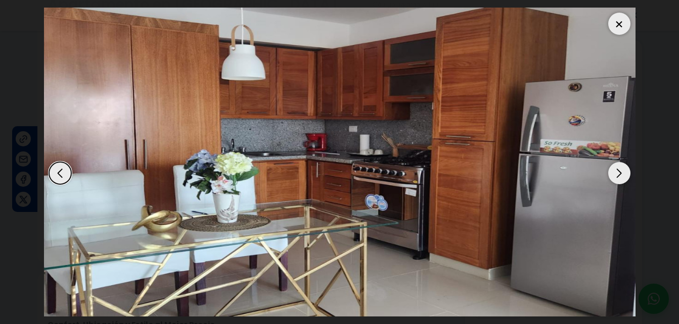
click at [626, 35] on img "2 / 9" at bounding box center [339, 162] width 591 height 309
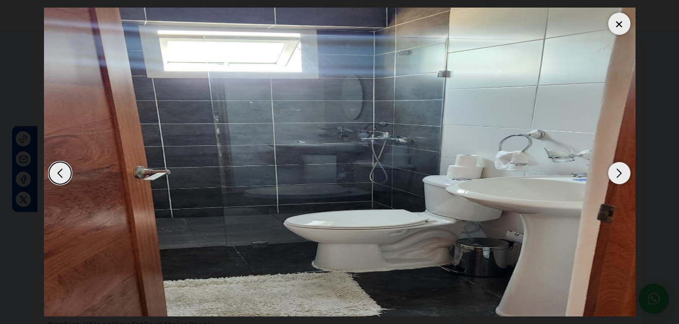
click at [621, 31] on div at bounding box center [619, 24] width 22 height 22
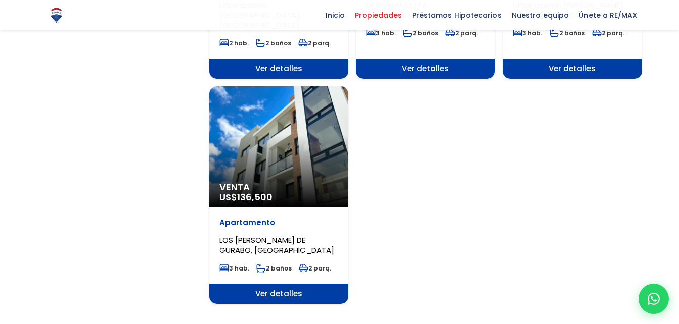
scroll to position [1212, 0]
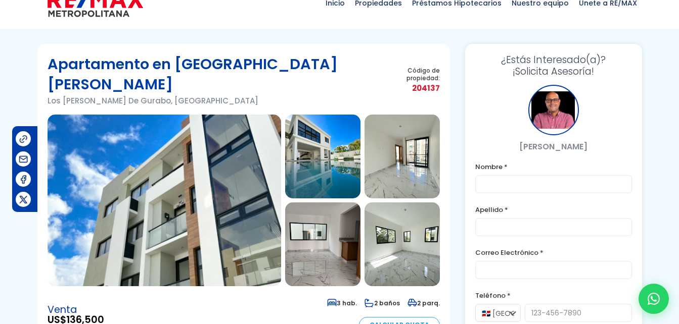
scroll to position [22, 0]
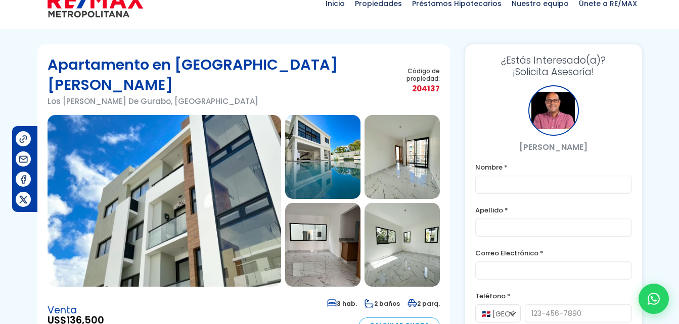
click at [241, 221] on img at bounding box center [164, 201] width 233 height 172
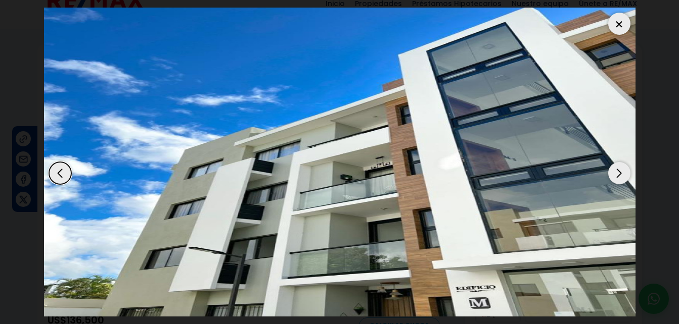
click at [621, 174] on div "Next slide" at bounding box center [619, 173] width 22 height 22
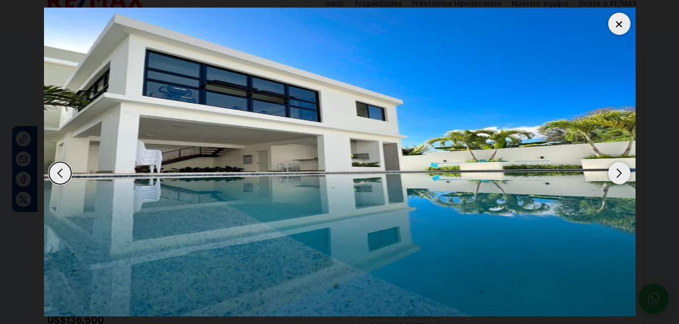
click at [621, 174] on div "Next slide" at bounding box center [619, 173] width 22 height 22
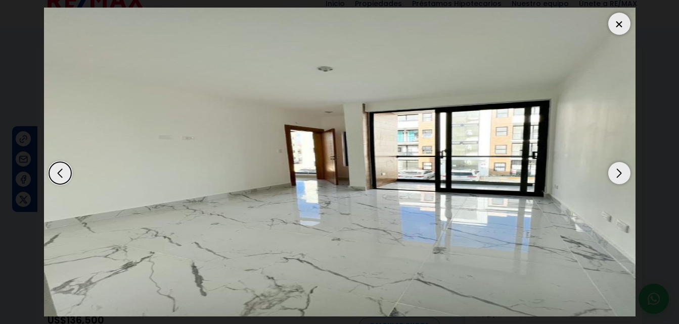
click at [621, 174] on div "Next slide" at bounding box center [619, 173] width 22 height 22
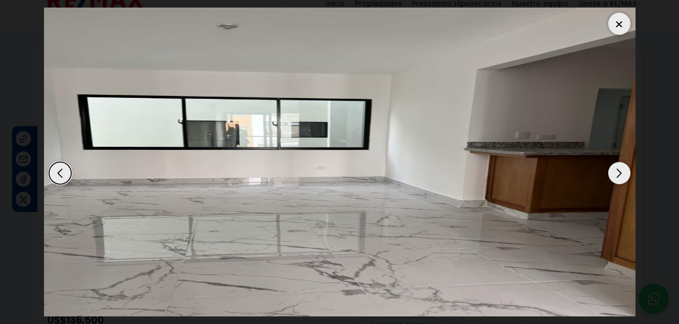
click at [621, 174] on div "Next slide" at bounding box center [619, 173] width 22 height 22
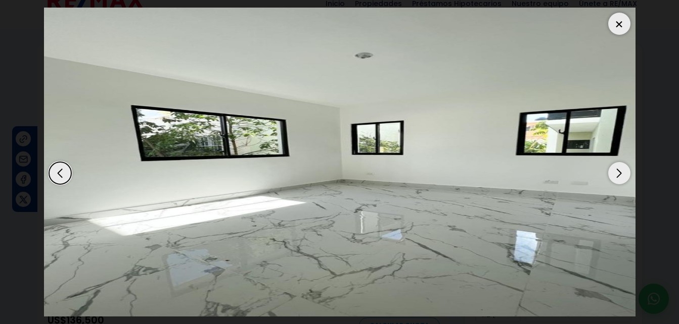
click at [621, 174] on div "Next slide" at bounding box center [619, 173] width 22 height 22
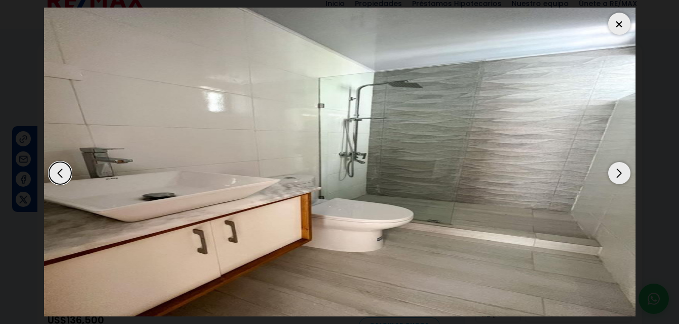
click at [621, 174] on div "Next slide" at bounding box center [619, 173] width 22 height 22
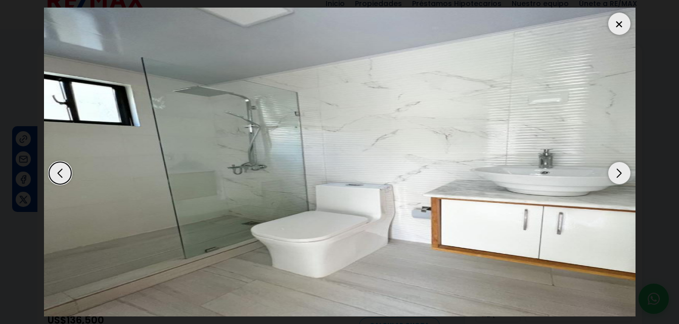
click at [621, 174] on div "Next slide" at bounding box center [619, 173] width 22 height 22
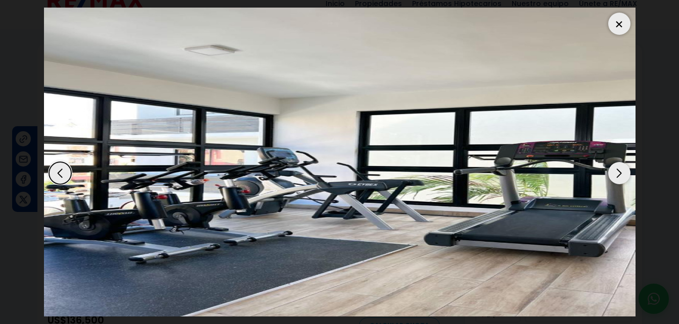
click at [621, 174] on div "Next slide" at bounding box center [619, 173] width 22 height 22
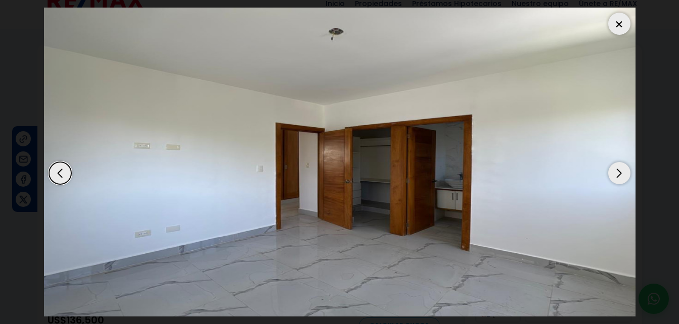
click at [621, 174] on div "Next slide" at bounding box center [619, 173] width 22 height 22
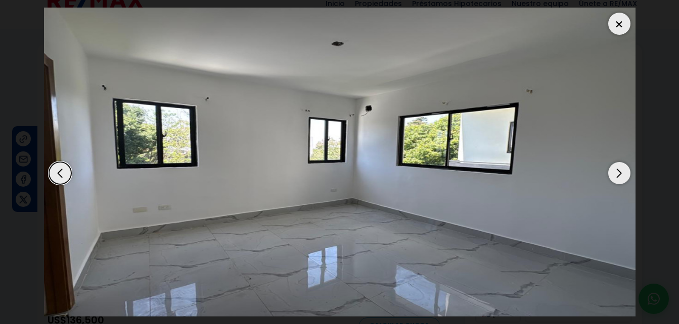
click at [621, 174] on div "Next slide" at bounding box center [619, 173] width 22 height 22
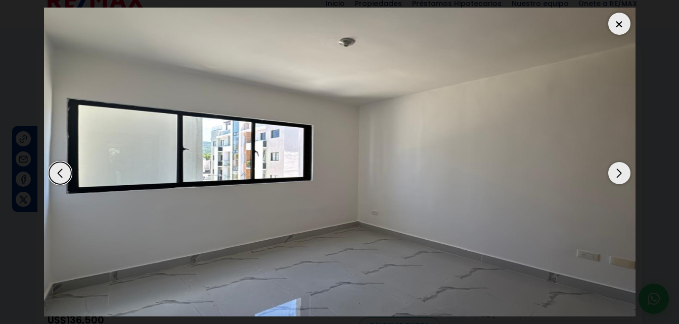
click at [621, 174] on div "Next slide" at bounding box center [619, 173] width 22 height 22
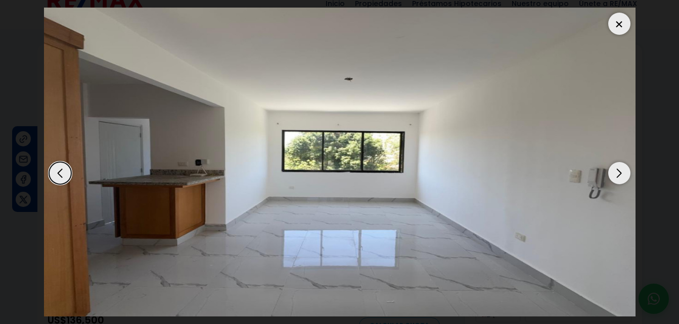
click at [621, 174] on div "Next slide" at bounding box center [619, 173] width 22 height 22
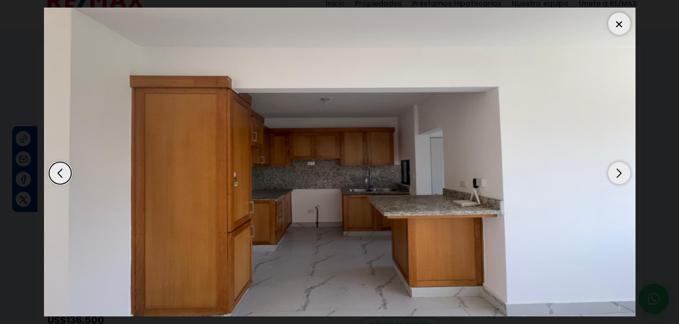
click at [621, 174] on div "Next slide" at bounding box center [619, 173] width 22 height 22
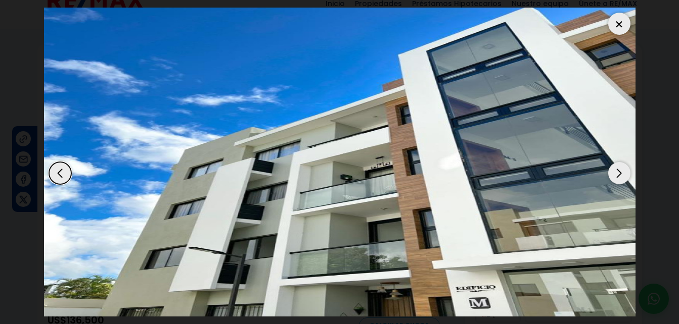
click at [621, 174] on div "Next slide" at bounding box center [619, 173] width 22 height 22
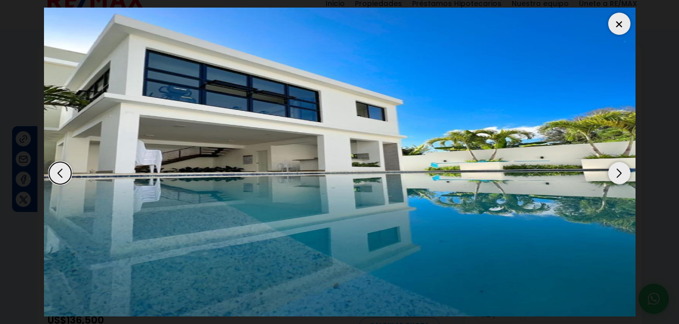
click at [621, 23] on div at bounding box center [619, 24] width 22 height 22
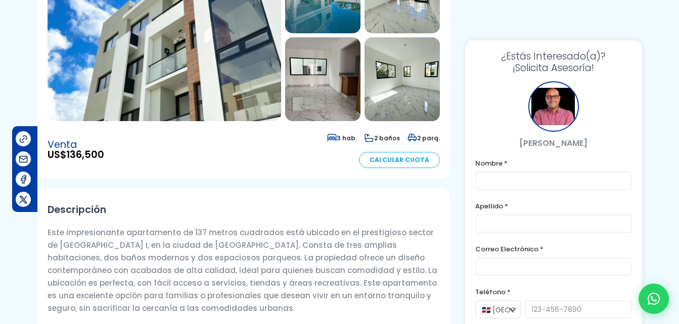
scroll to position [5, 0]
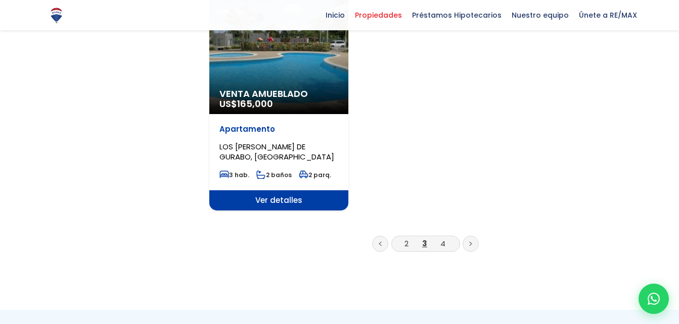
scroll to position [1286, 0]
click at [464, 236] on link at bounding box center [470, 244] width 16 height 16
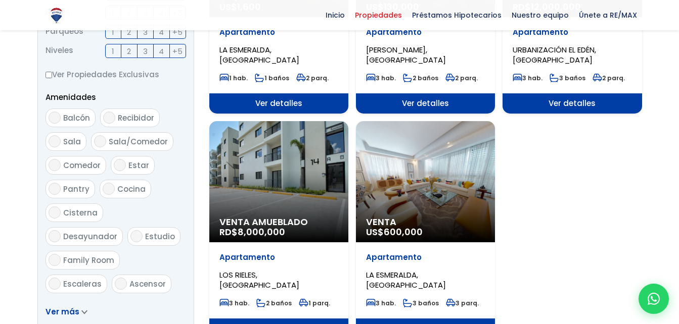
scroll to position [285, 0]
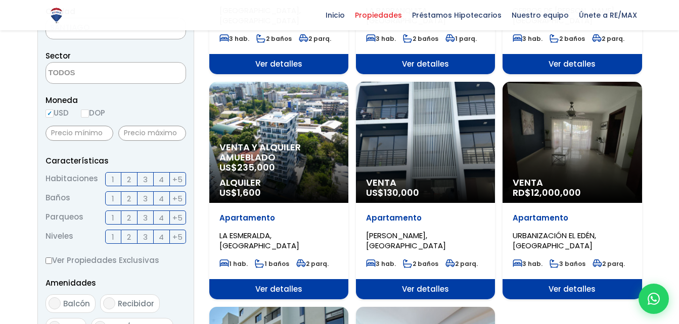
click at [391, 158] on div "Venta US$ 130,000" at bounding box center [425, 142] width 139 height 121
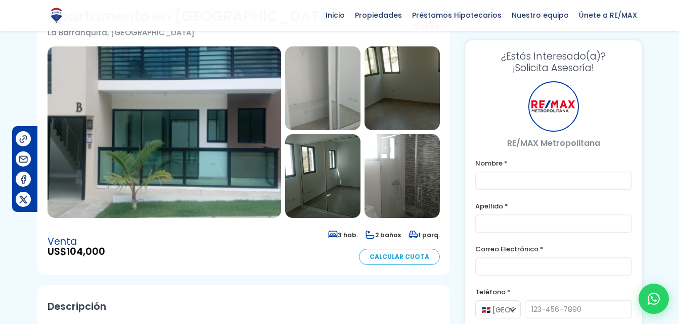
click at [242, 122] on img at bounding box center [164, 132] width 233 height 172
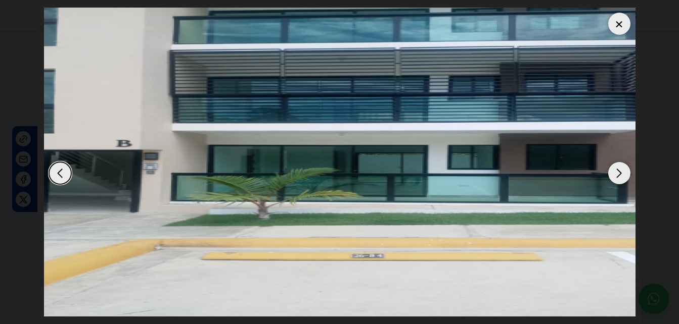
click at [616, 173] on div "Next slide" at bounding box center [619, 173] width 22 height 22
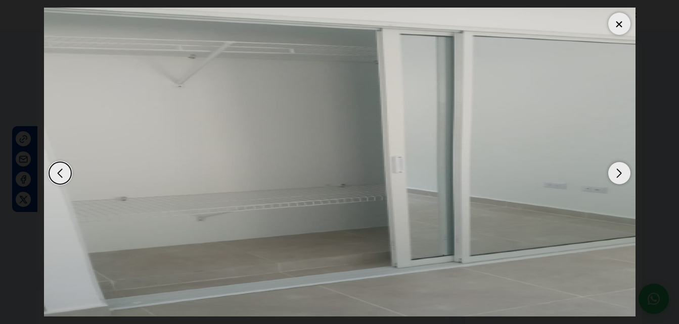
click at [616, 173] on div "Next slide" at bounding box center [619, 173] width 22 height 22
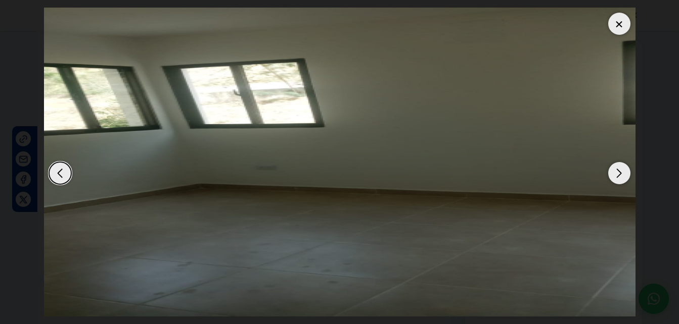
click at [616, 173] on div "Next slide" at bounding box center [619, 173] width 22 height 22
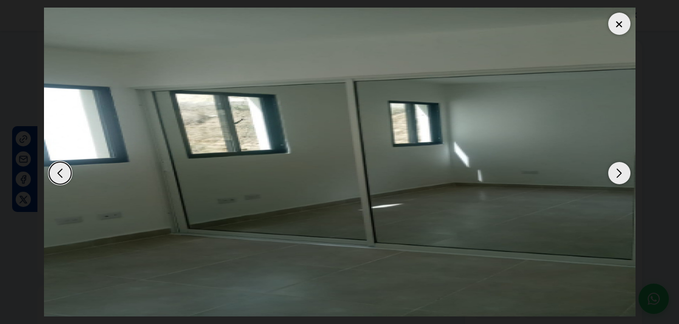
click at [616, 173] on div "Next slide" at bounding box center [619, 173] width 22 height 22
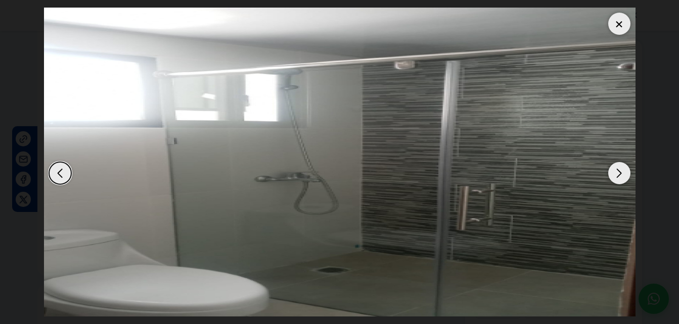
click at [616, 173] on div "Next slide" at bounding box center [619, 173] width 22 height 22
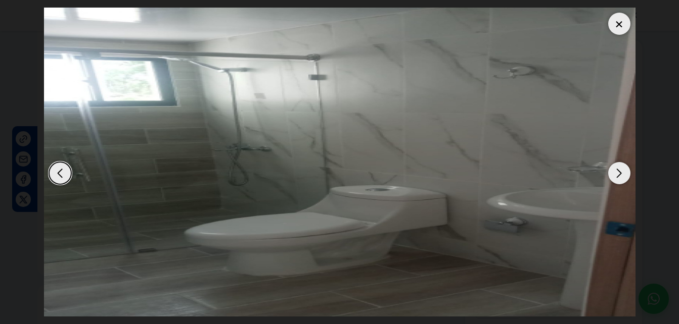
click at [616, 173] on div "Next slide" at bounding box center [619, 173] width 22 height 22
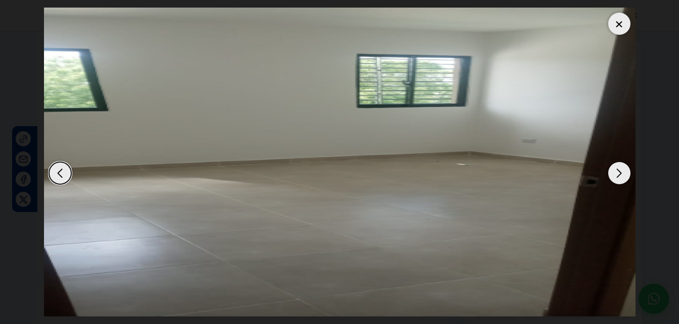
click at [616, 173] on div "Next slide" at bounding box center [619, 173] width 22 height 22
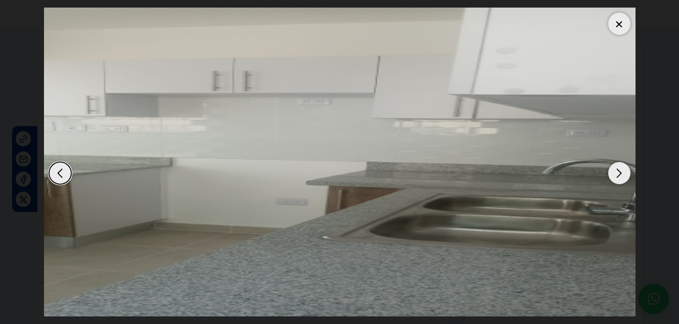
click at [616, 173] on div "Next slide" at bounding box center [619, 173] width 22 height 22
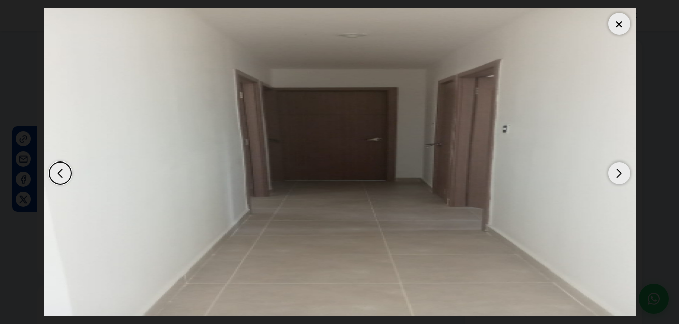
click at [616, 173] on div "Next slide" at bounding box center [619, 173] width 22 height 22
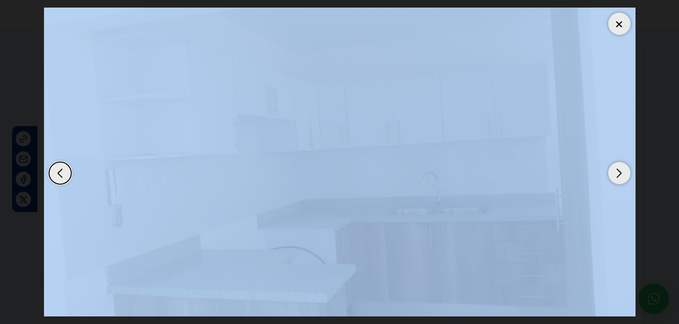
click at [616, 173] on div "Next slide" at bounding box center [619, 173] width 22 height 22
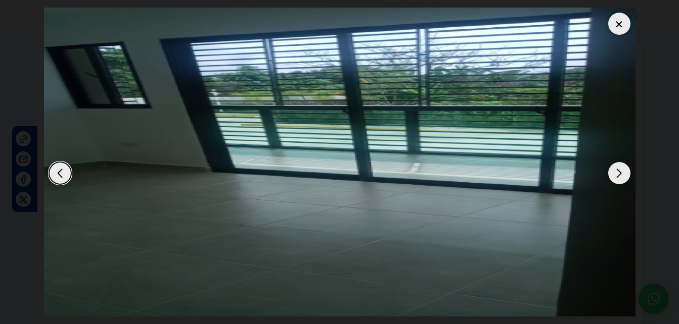
click at [616, 173] on div "Next slide" at bounding box center [619, 173] width 22 height 22
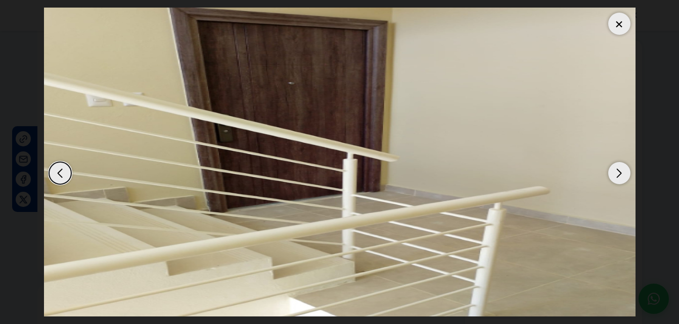
click at [616, 173] on div "Next slide" at bounding box center [619, 173] width 22 height 22
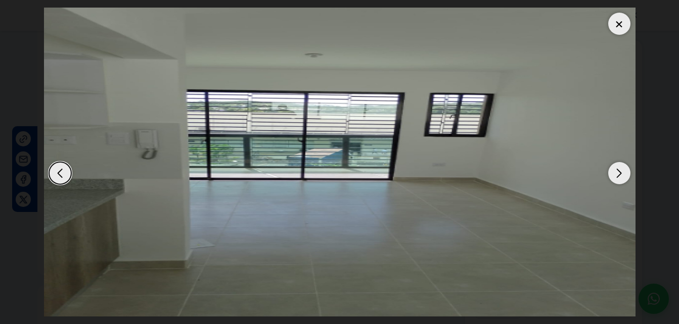
click at [616, 173] on div "Next slide" at bounding box center [619, 173] width 22 height 22
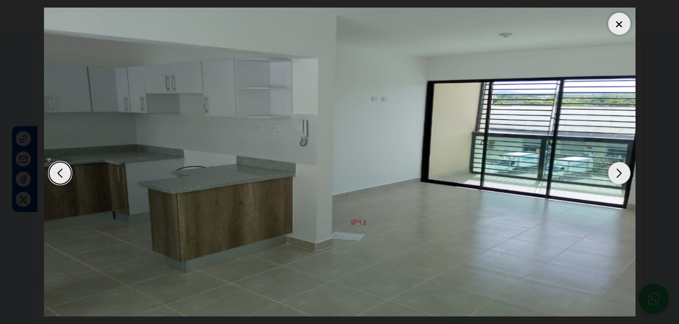
click at [616, 173] on div "Next slide" at bounding box center [619, 173] width 22 height 22
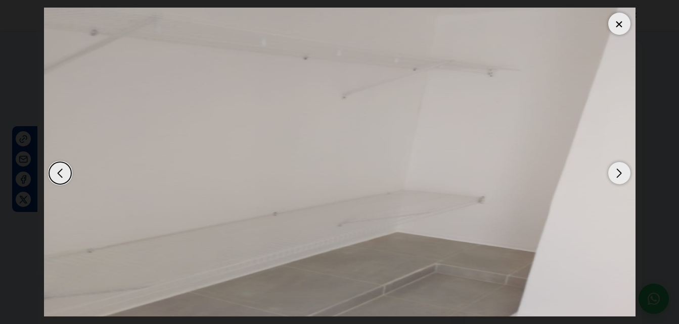
click at [616, 173] on div "Next slide" at bounding box center [619, 173] width 22 height 22
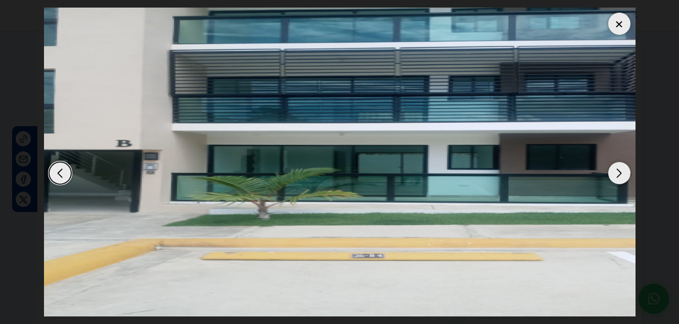
click at [618, 26] on div at bounding box center [619, 24] width 22 height 22
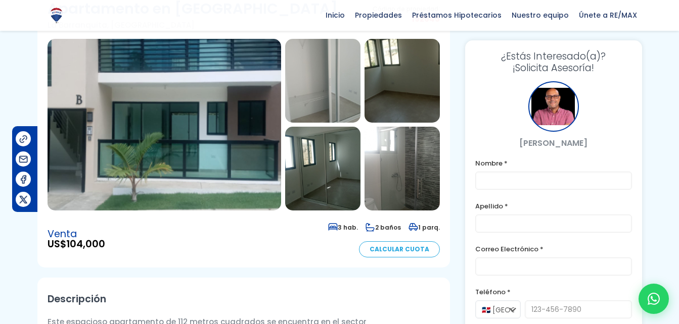
scroll to position [78, 0]
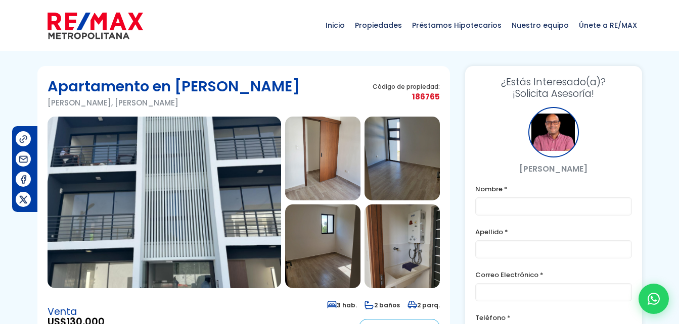
click at [242, 176] on img at bounding box center [164, 203] width 233 height 172
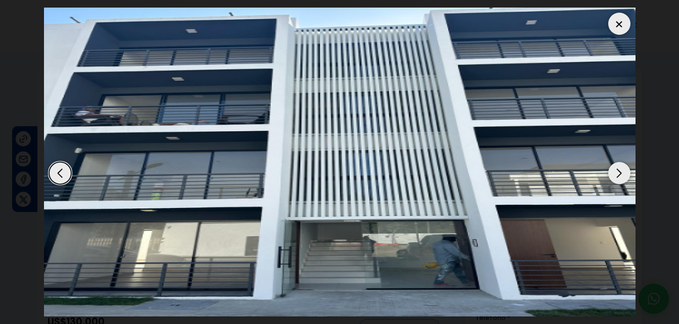
click at [617, 173] on div "Next slide" at bounding box center [619, 173] width 22 height 22
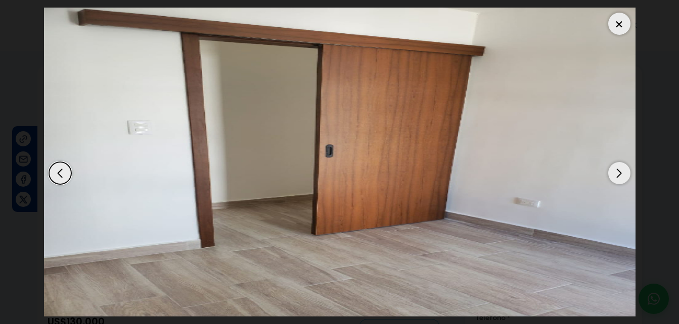
click at [617, 173] on div "Next slide" at bounding box center [619, 173] width 22 height 22
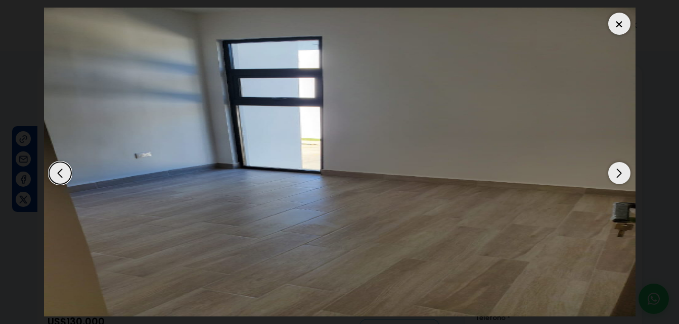
click at [617, 173] on div "Next slide" at bounding box center [619, 173] width 22 height 22
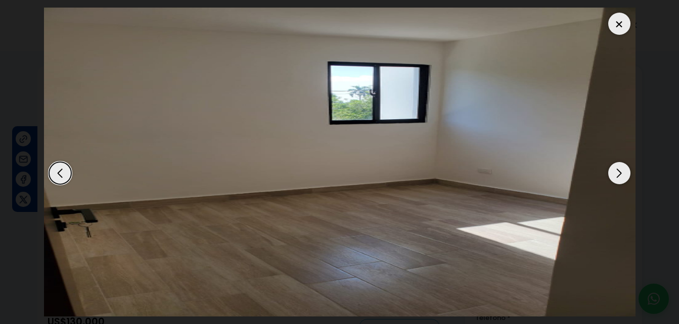
click at [617, 173] on div "Next slide" at bounding box center [619, 173] width 22 height 22
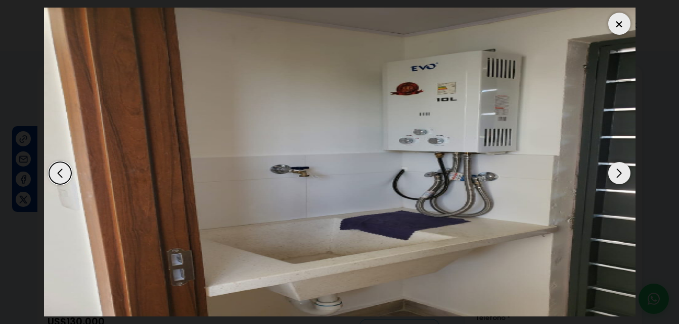
click at [617, 173] on div "Next slide" at bounding box center [619, 173] width 22 height 22
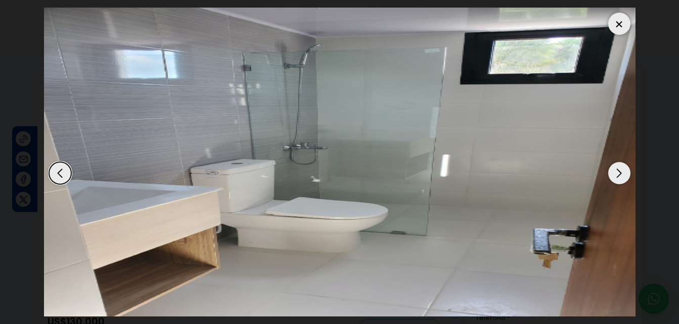
click at [617, 173] on div "Next slide" at bounding box center [619, 173] width 22 height 22
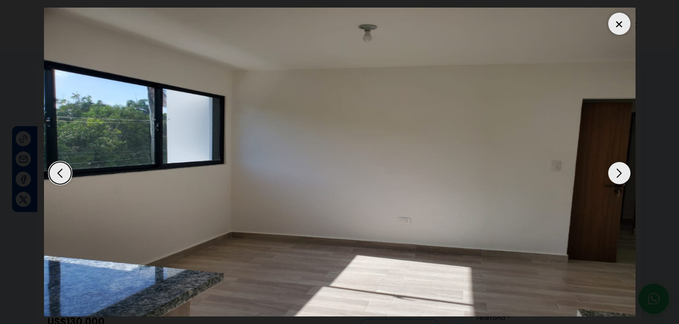
click at [617, 173] on div "Next slide" at bounding box center [619, 173] width 22 height 22
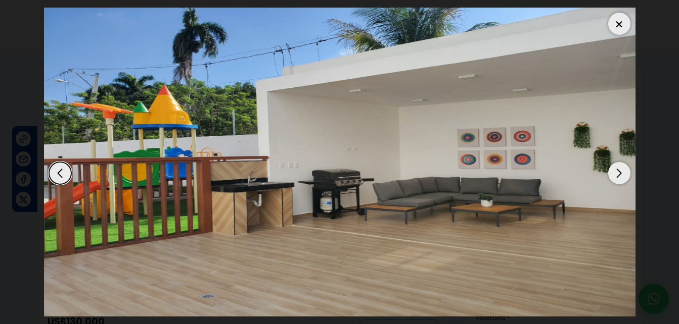
click at [617, 173] on div "Next slide" at bounding box center [619, 173] width 22 height 22
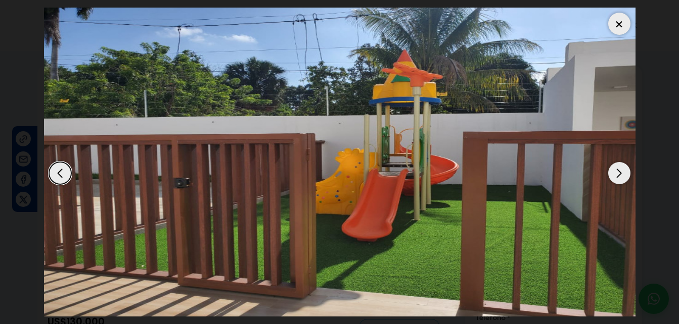
click at [617, 173] on div "Next slide" at bounding box center [619, 173] width 22 height 22
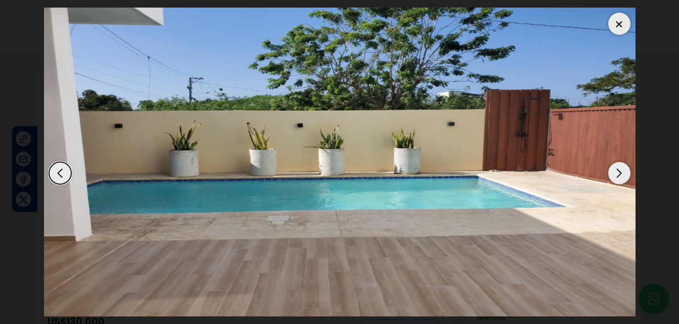
click at [617, 173] on div "Next slide" at bounding box center [619, 173] width 22 height 22
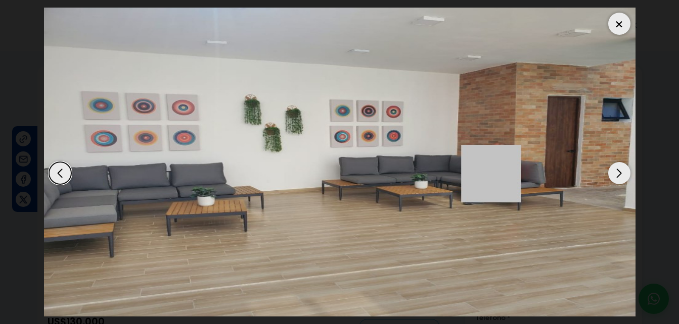
click at [617, 173] on div "Next slide" at bounding box center [619, 173] width 22 height 22
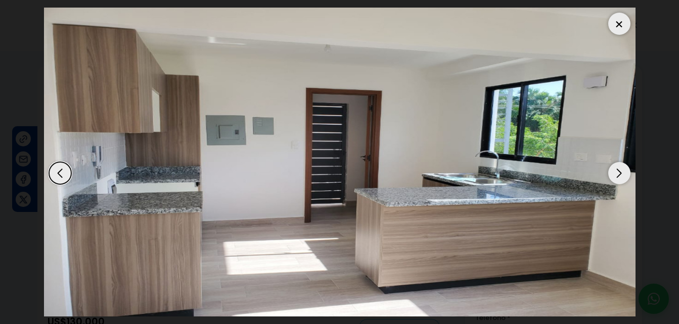
click at [618, 171] on div "Next slide" at bounding box center [619, 173] width 22 height 22
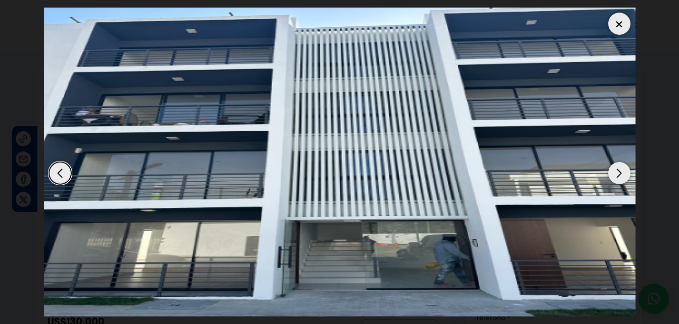
click at [618, 171] on div "Next slide" at bounding box center [619, 173] width 22 height 22
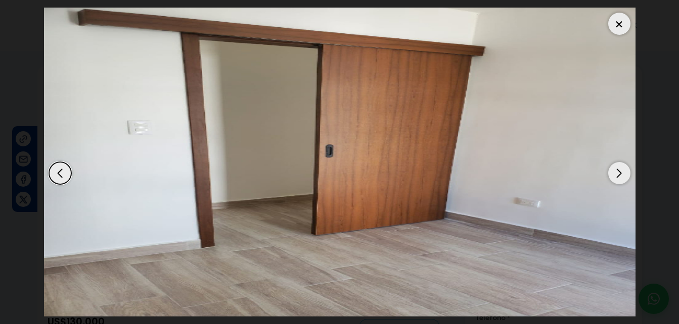
click at [618, 171] on div "Next slide" at bounding box center [619, 173] width 22 height 22
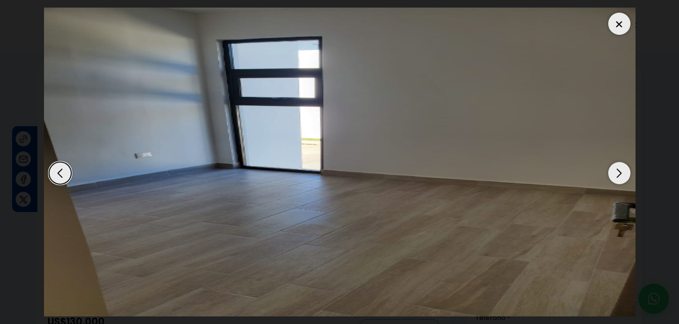
click at [618, 171] on div "Next slide" at bounding box center [619, 173] width 22 height 22
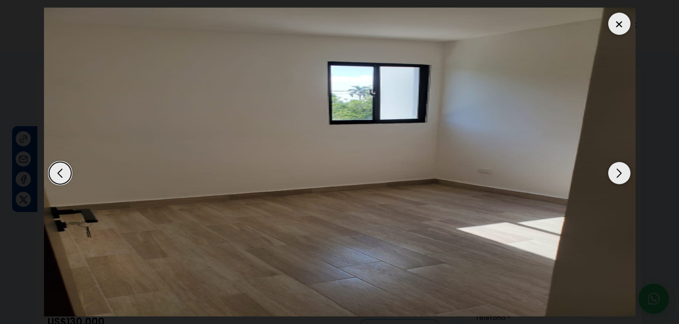
click at [618, 171] on div "Next slide" at bounding box center [619, 173] width 22 height 22
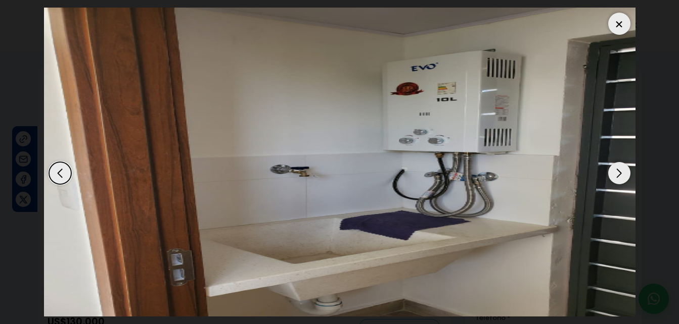
click at [618, 171] on div "Next slide" at bounding box center [619, 173] width 22 height 22
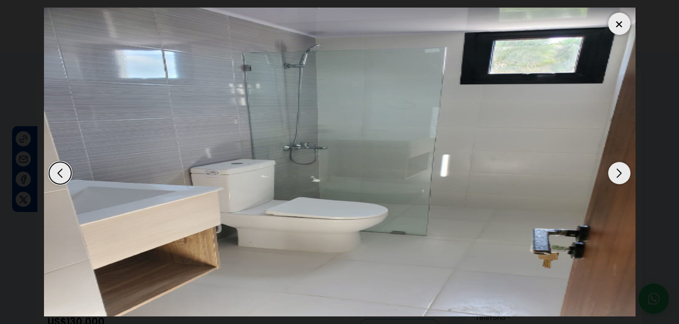
click at [618, 171] on div "Next slide" at bounding box center [619, 173] width 22 height 22
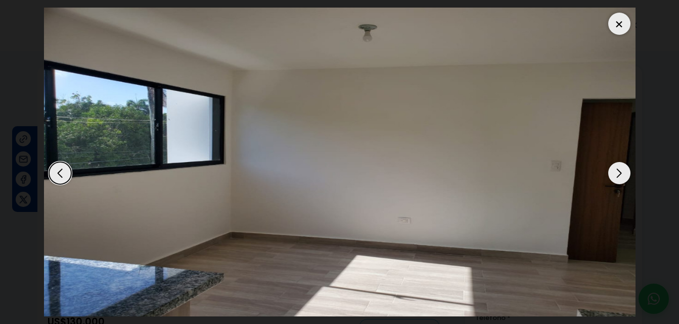
click at [618, 171] on div "Next slide" at bounding box center [619, 173] width 22 height 22
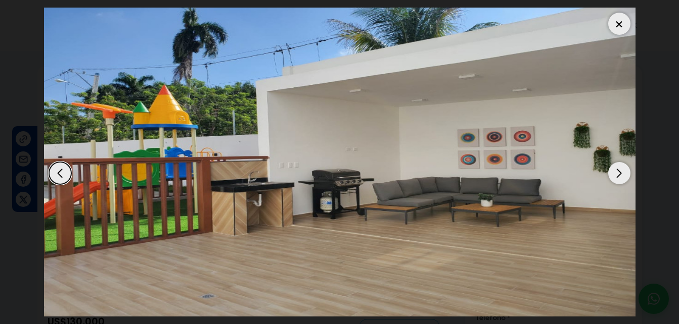
click at [618, 171] on div "Next slide" at bounding box center [619, 173] width 22 height 22
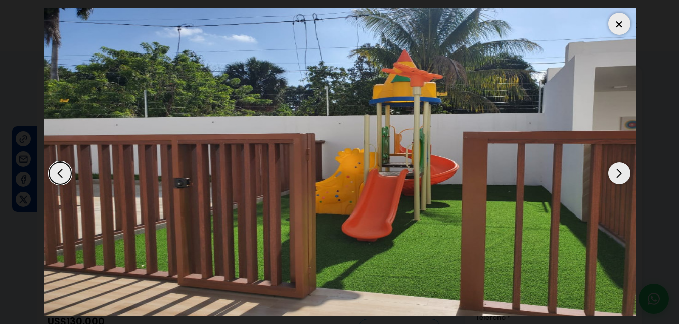
click at [618, 171] on div "Next slide" at bounding box center [619, 173] width 22 height 22
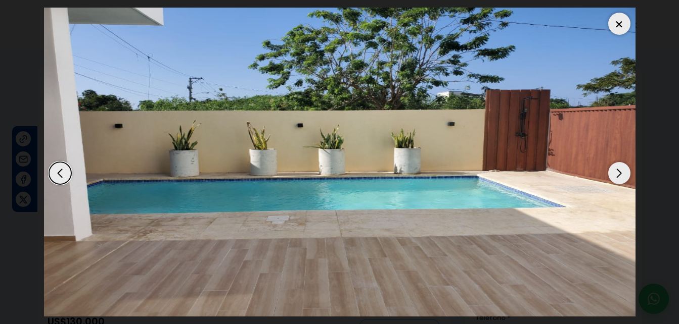
click at [618, 171] on div "Next slide" at bounding box center [619, 173] width 22 height 22
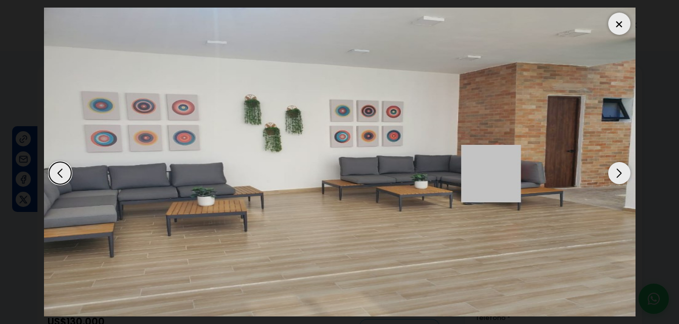
click at [618, 171] on div "Next slide" at bounding box center [619, 173] width 22 height 22
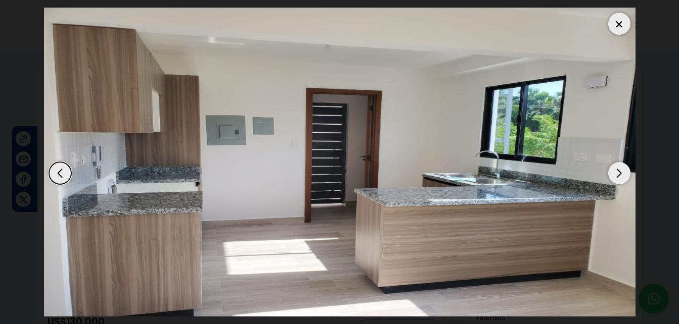
click at [618, 171] on div "Next slide" at bounding box center [619, 173] width 22 height 22
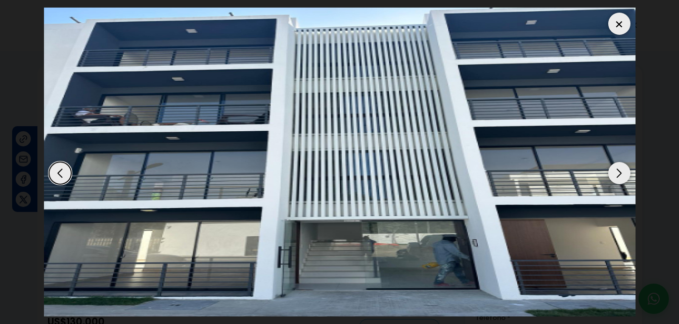
click at [618, 171] on div "Next slide" at bounding box center [619, 173] width 22 height 22
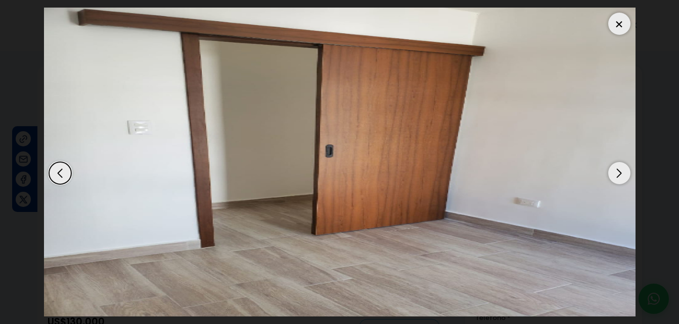
click at [618, 171] on div "Next slide" at bounding box center [619, 173] width 22 height 22
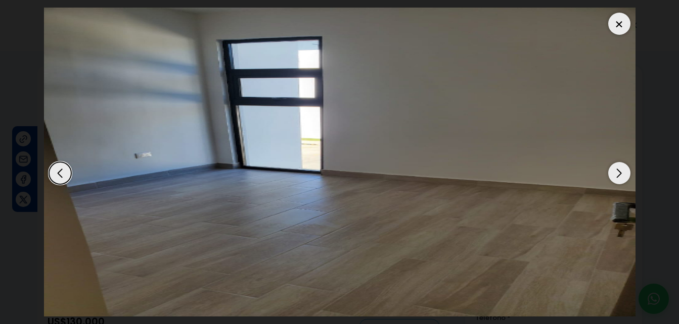
click at [618, 171] on div "Next slide" at bounding box center [619, 173] width 22 height 22
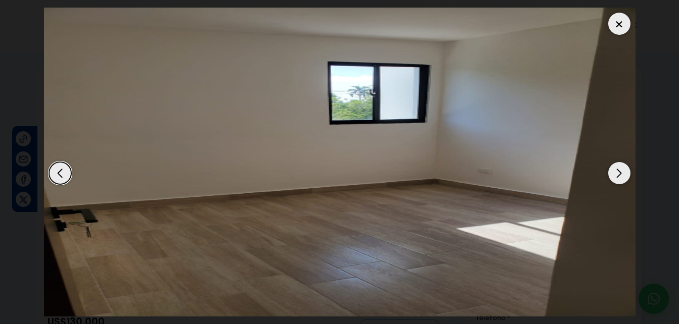
click at [618, 171] on div "Next slide" at bounding box center [619, 173] width 22 height 22
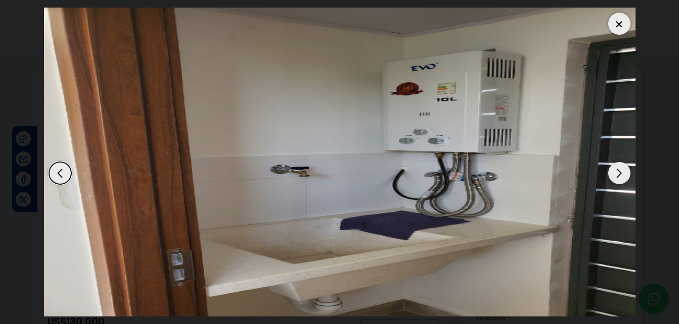
click at [618, 171] on div "Next slide" at bounding box center [619, 173] width 22 height 22
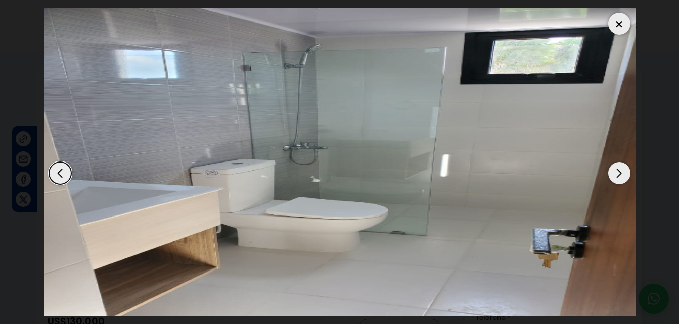
click at [618, 171] on div "Next slide" at bounding box center [619, 173] width 22 height 22
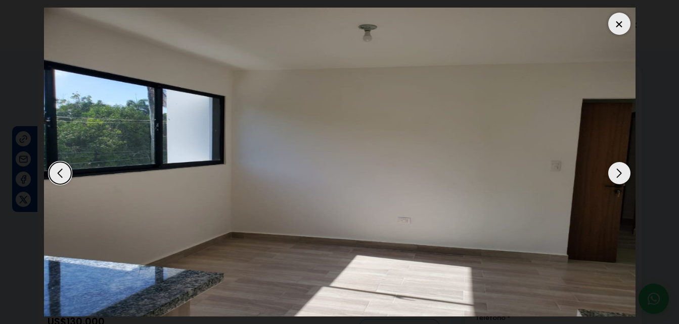
click at [618, 171] on div "Next slide" at bounding box center [619, 173] width 22 height 22
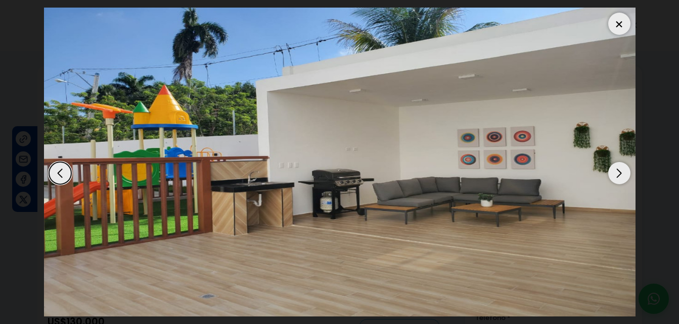
click at [618, 171] on div "Next slide" at bounding box center [619, 173] width 22 height 22
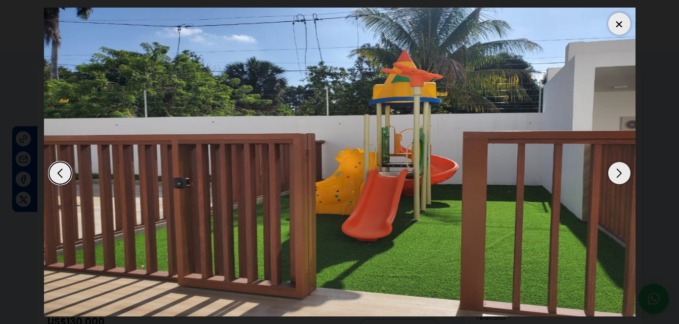
click at [618, 171] on div "Next slide" at bounding box center [619, 173] width 22 height 22
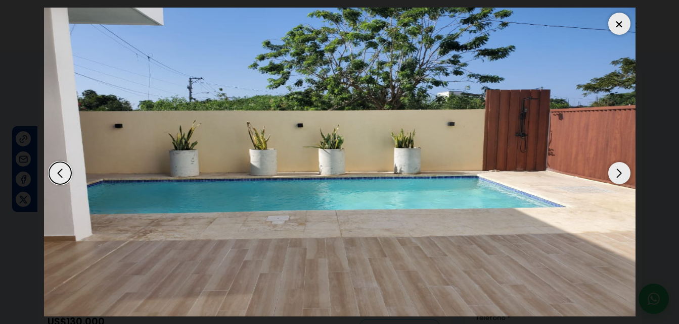
click at [618, 171] on div "Next slide" at bounding box center [619, 173] width 22 height 22
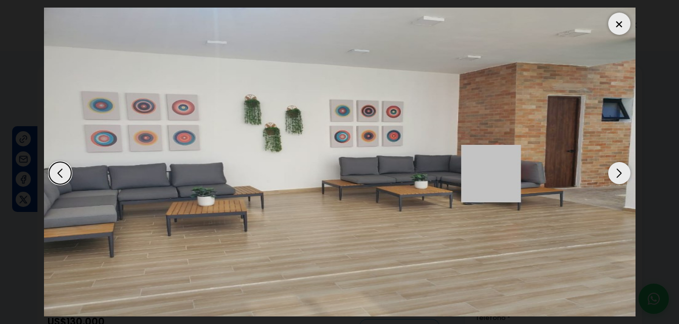
click at [618, 171] on div "Next slide" at bounding box center [619, 173] width 22 height 22
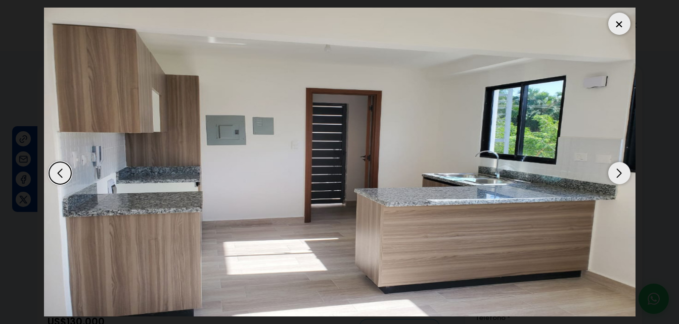
click at [618, 171] on div "Next slide" at bounding box center [619, 173] width 22 height 22
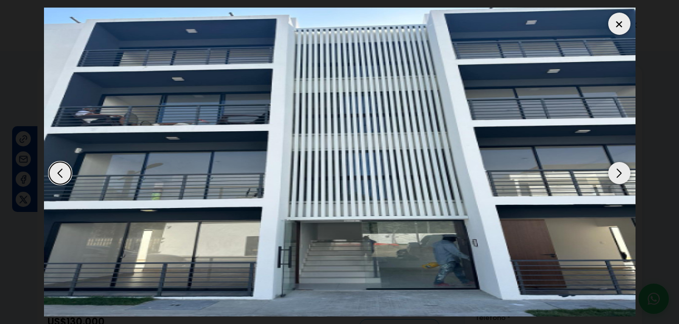
click at [618, 171] on div "Next slide" at bounding box center [619, 173] width 22 height 22
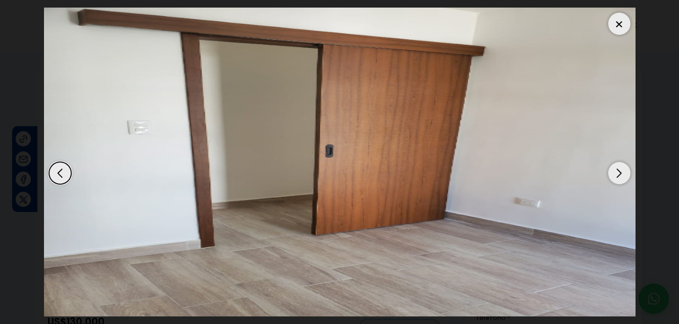
click at [618, 171] on div "Next slide" at bounding box center [619, 173] width 22 height 22
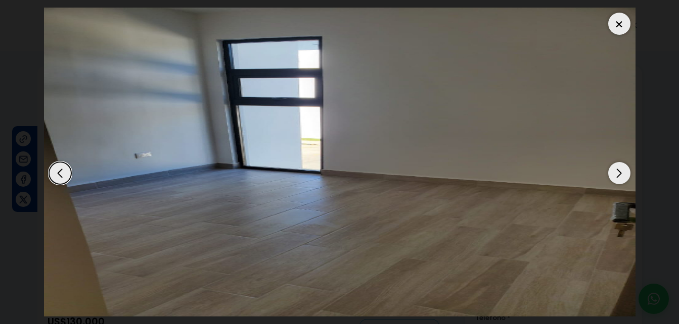
click at [618, 171] on div "Next slide" at bounding box center [619, 173] width 22 height 22
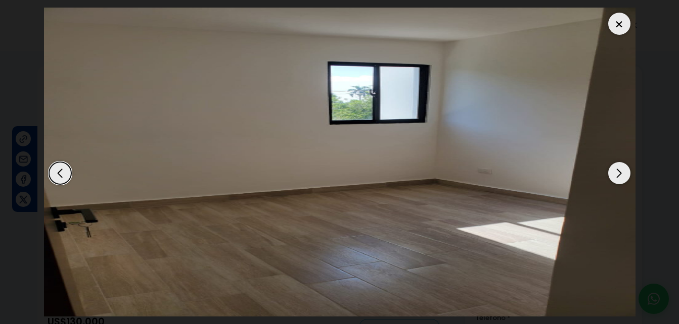
click at [618, 171] on div "Next slide" at bounding box center [619, 173] width 22 height 22
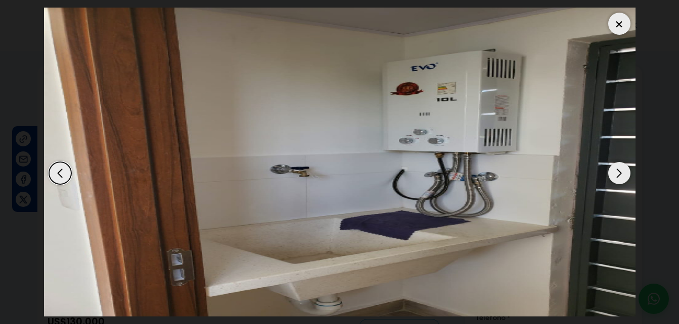
click at [618, 171] on div "Next slide" at bounding box center [619, 173] width 22 height 22
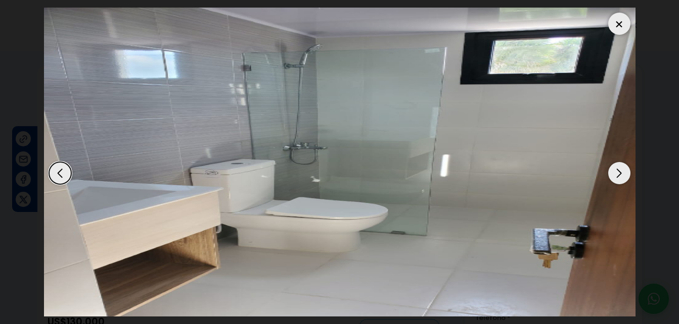
click at [618, 171] on div "Next slide" at bounding box center [619, 173] width 22 height 22
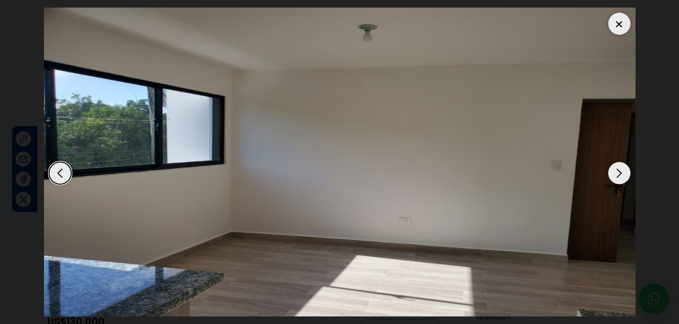
click at [618, 171] on div "Next slide" at bounding box center [619, 173] width 22 height 22
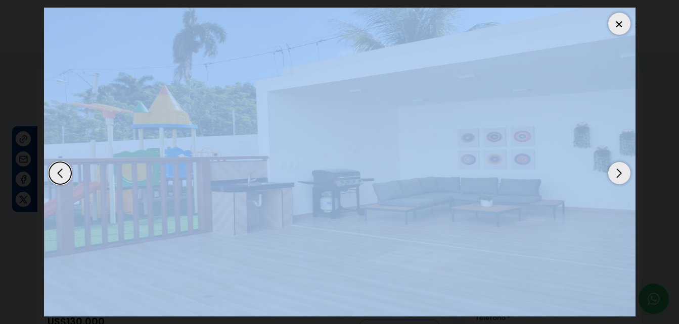
click at [618, 171] on div "Next slide" at bounding box center [619, 173] width 22 height 22
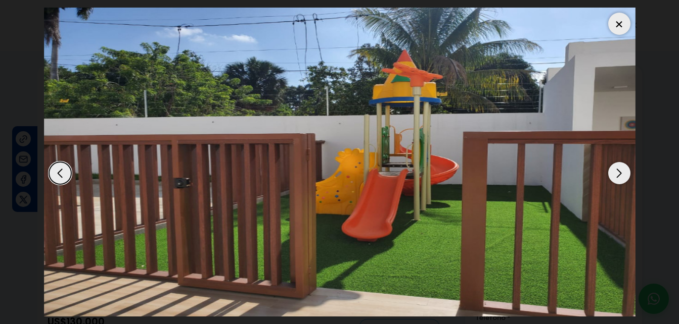
click at [618, 171] on div "Next slide" at bounding box center [619, 173] width 22 height 22
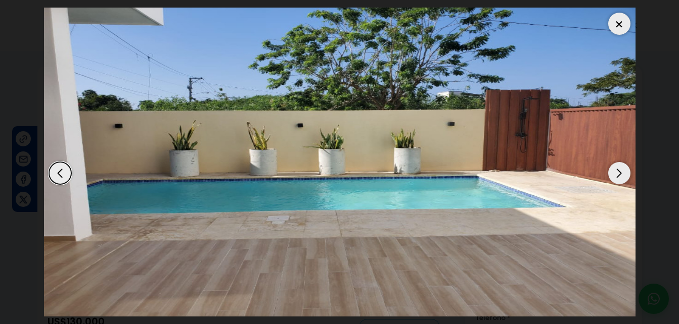
click at [622, 30] on div at bounding box center [619, 24] width 22 height 22
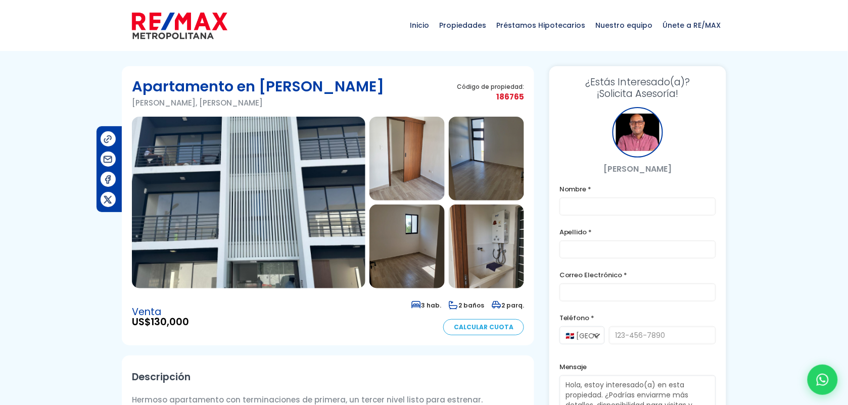
click at [389, 168] on img at bounding box center [406, 159] width 75 height 84
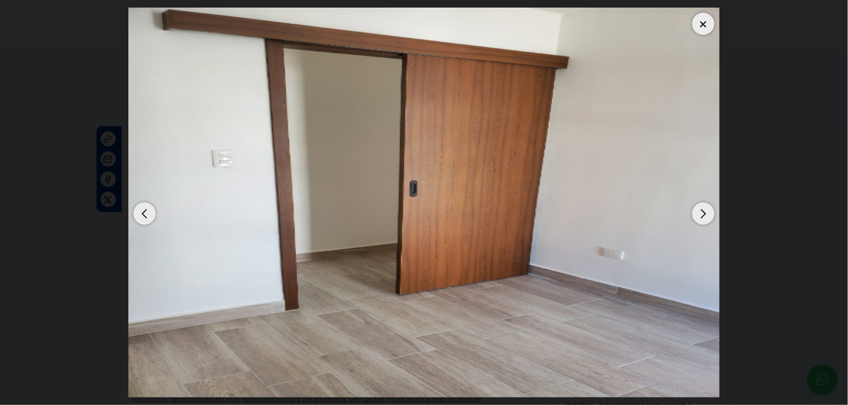
click at [678, 222] on div "Next slide" at bounding box center [703, 214] width 22 height 22
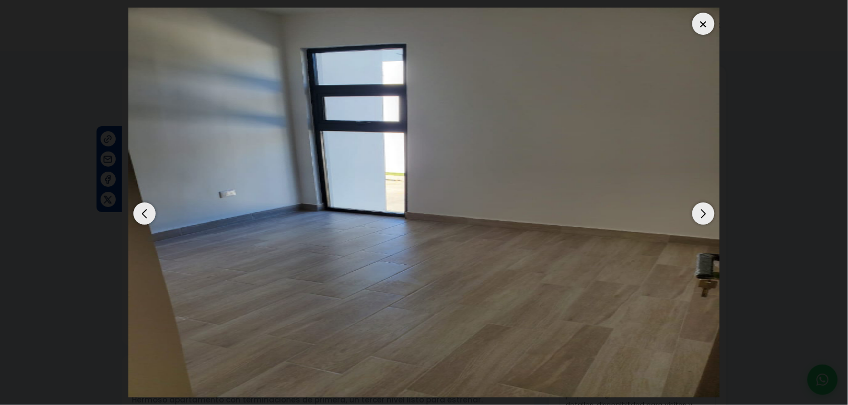
click at [678, 222] on div "Next slide" at bounding box center [703, 214] width 22 height 22
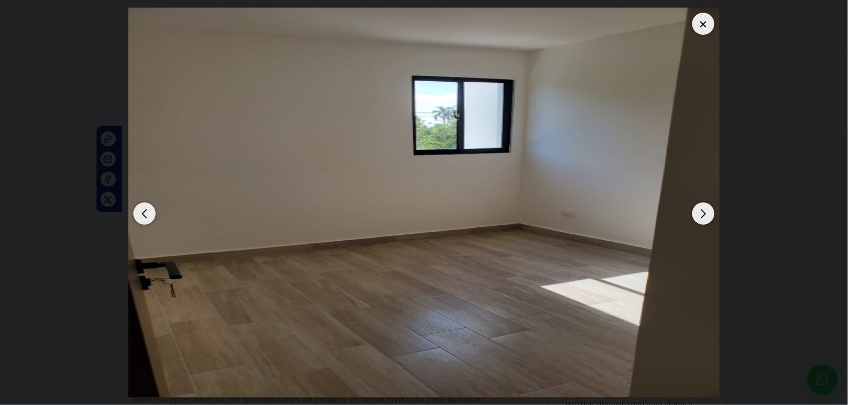
click at [678, 222] on div "Next slide" at bounding box center [703, 214] width 22 height 22
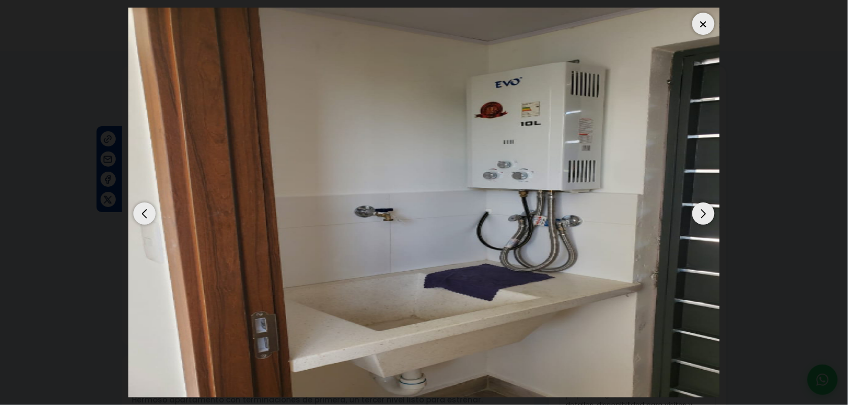
click at [678, 222] on div "Next slide" at bounding box center [703, 214] width 22 height 22
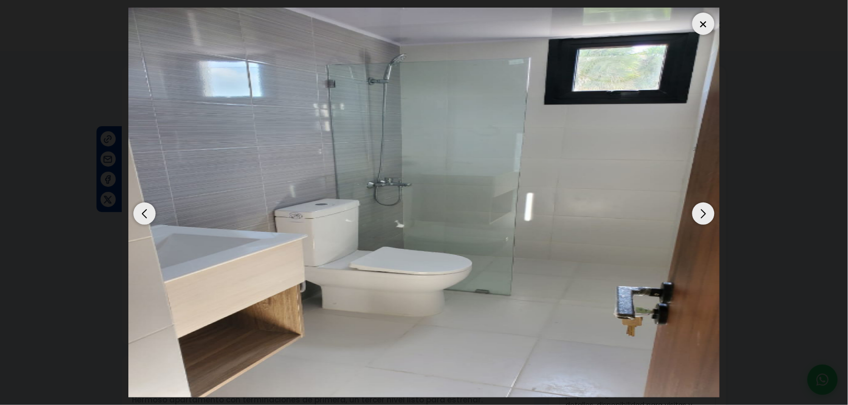
click at [678, 222] on div "Next slide" at bounding box center [703, 214] width 22 height 22
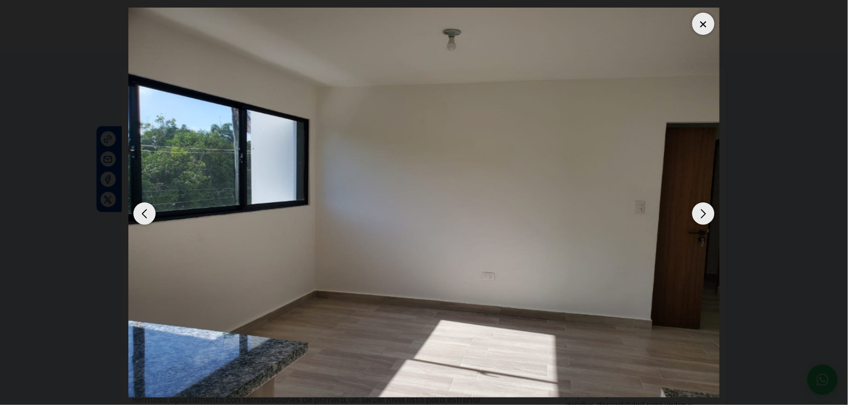
click at [678, 222] on div "Next slide" at bounding box center [703, 214] width 22 height 22
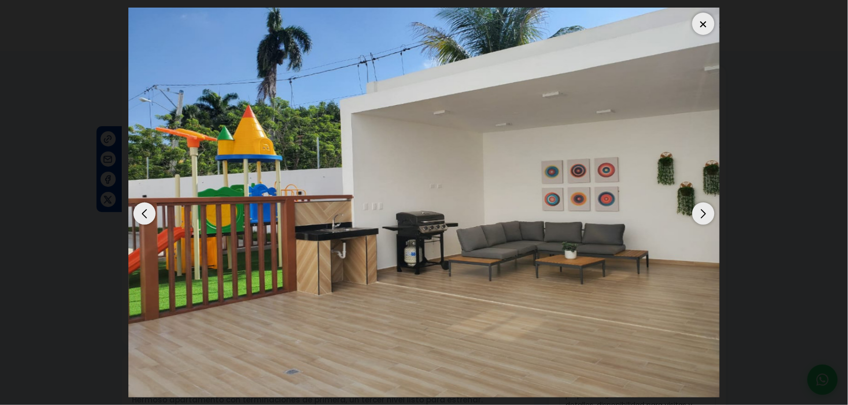
click at [678, 222] on div "Next slide" at bounding box center [703, 214] width 22 height 22
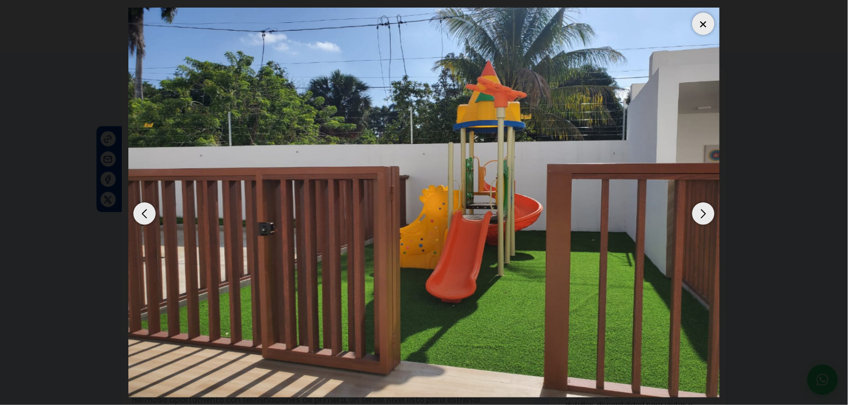
click at [678, 222] on div "Next slide" at bounding box center [703, 214] width 22 height 22
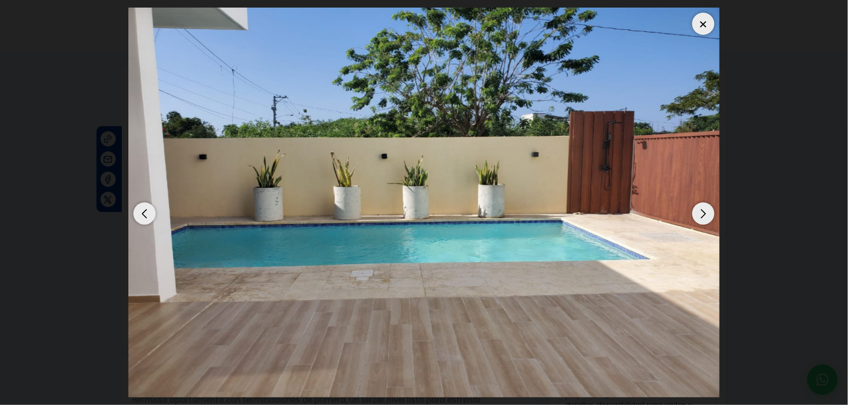
click at [678, 222] on div "Next slide" at bounding box center [703, 214] width 22 height 22
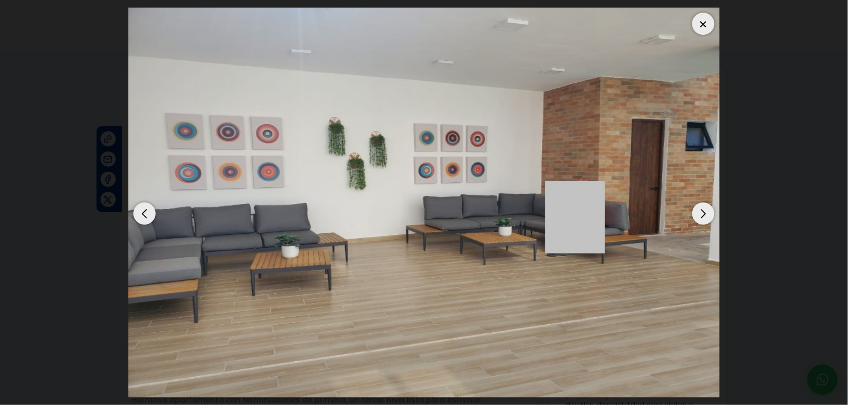
click at [678, 222] on div "Next slide" at bounding box center [703, 214] width 22 height 22
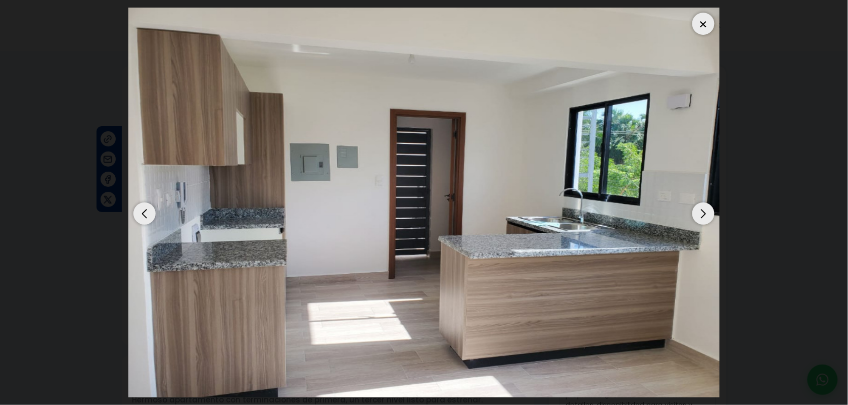
click at [678, 209] on div "Next slide" at bounding box center [703, 214] width 22 height 22
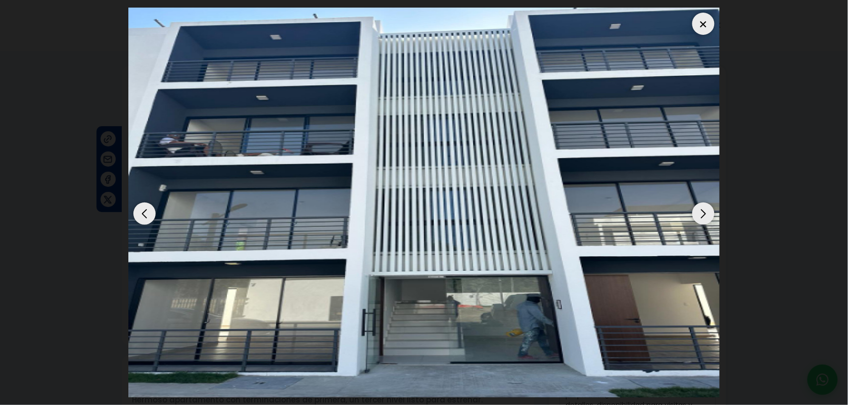
click at [678, 209] on div "Next slide" at bounding box center [703, 214] width 22 height 22
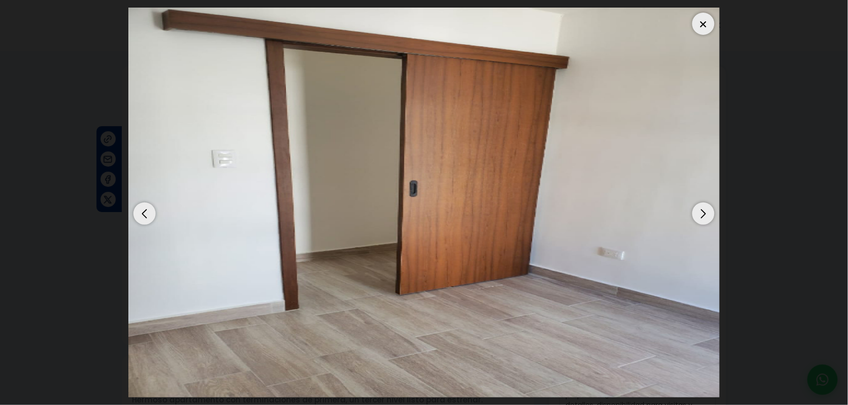
click at [678, 209] on div "Next slide" at bounding box center [703, 214] width 22 height 22
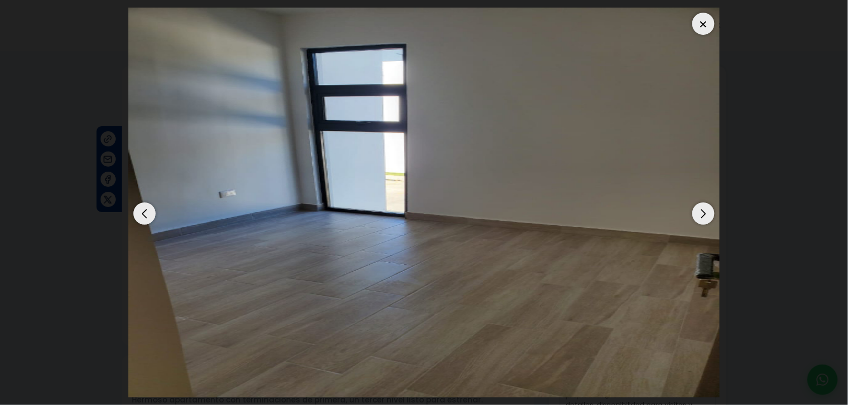
click at [678, 209] on div "Next slide" at bounding box center [703, 214] width 22 height 22
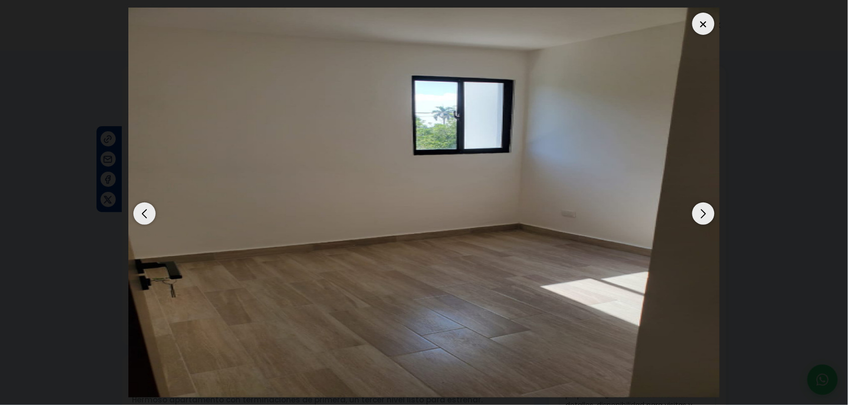
click at [678, 209] on div "Next slide" at bounding box center [703, 214] width 22 height 22
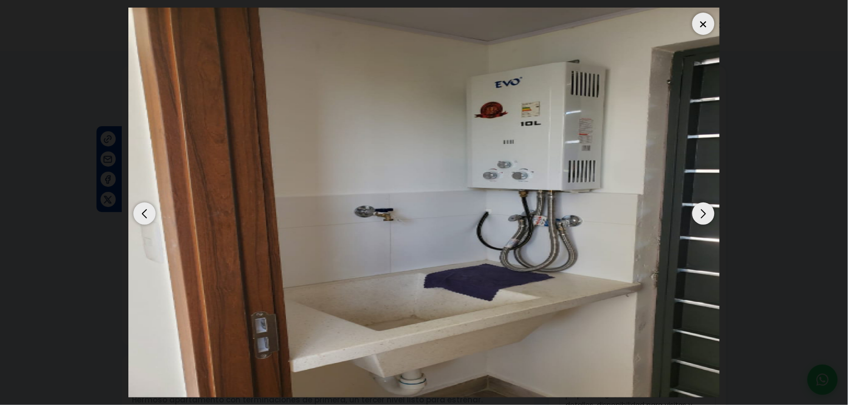
click at [678, 209] on div "Next slide" at bounding box center [703, 214] width 22 height 22
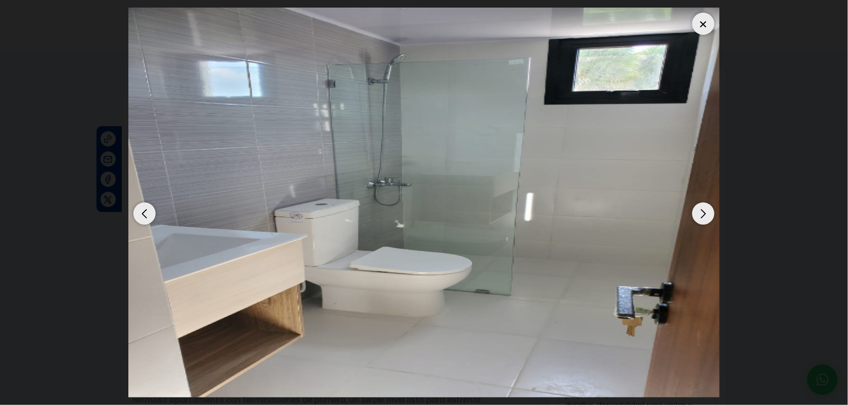
click at [678, 209] on div "Next slide" at bounding box center [703, 214] width 22 height 22
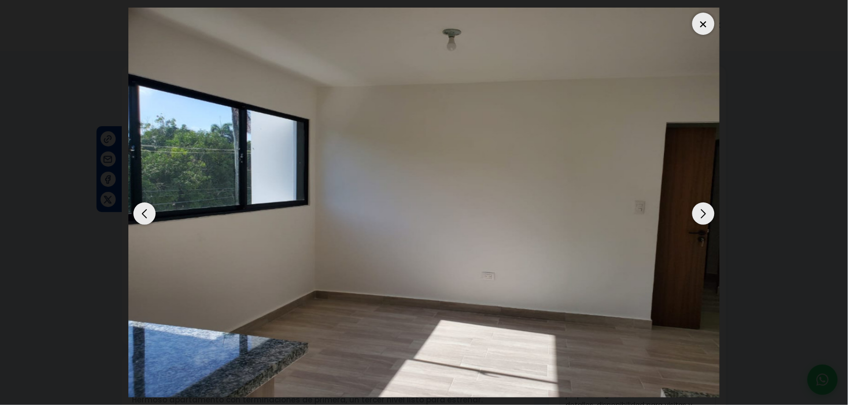
click at [678, 209] on div "Next slide" at bounding box center [703, 214] width 22 height 22
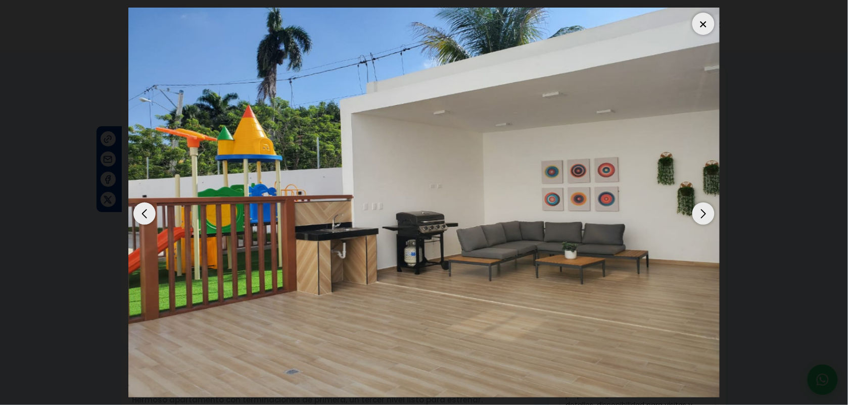
click at [678, 209] on div "Next slide" at bounding box center [703, 214] width 22 height 22
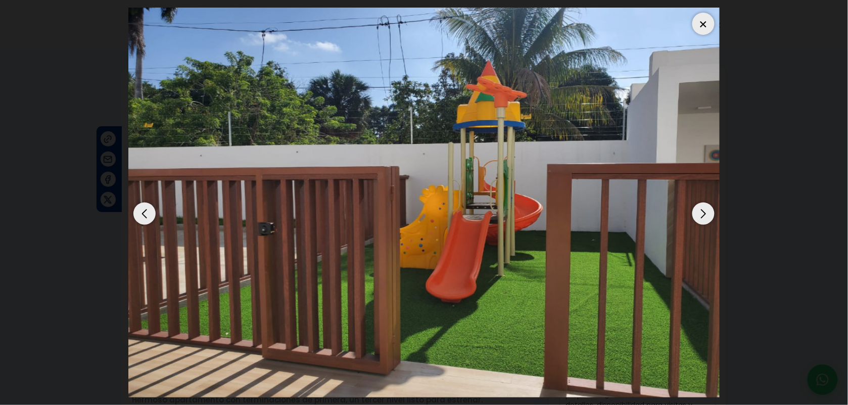
click at [678, 209] on div "Next slide" at bounding box center [703, 214] width 22 height 22
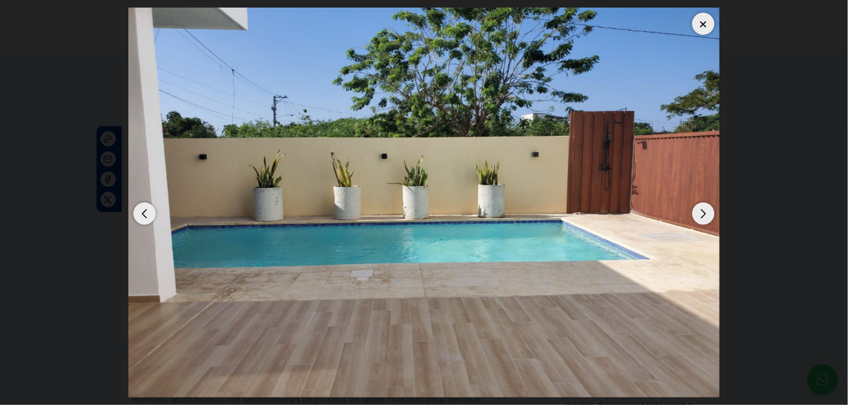
click at [678, 209] on div "Next slide" at bounding box center [703, 214] width 22 height 22
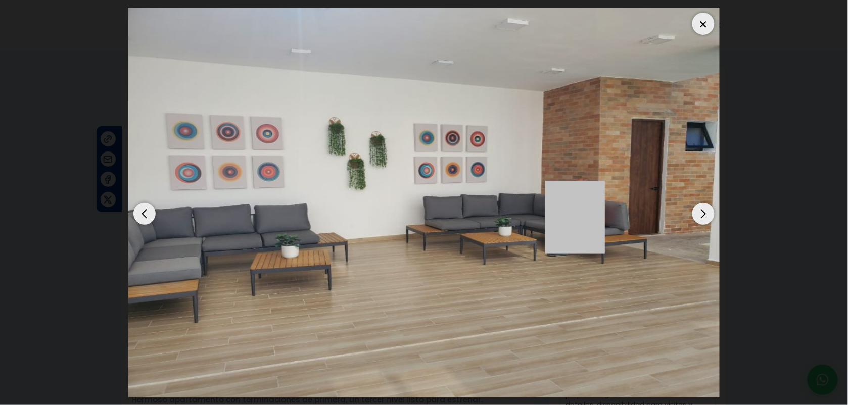
click at [678, 209] on div "Next slide" at bounding box center [703, 214] width 22 height 22
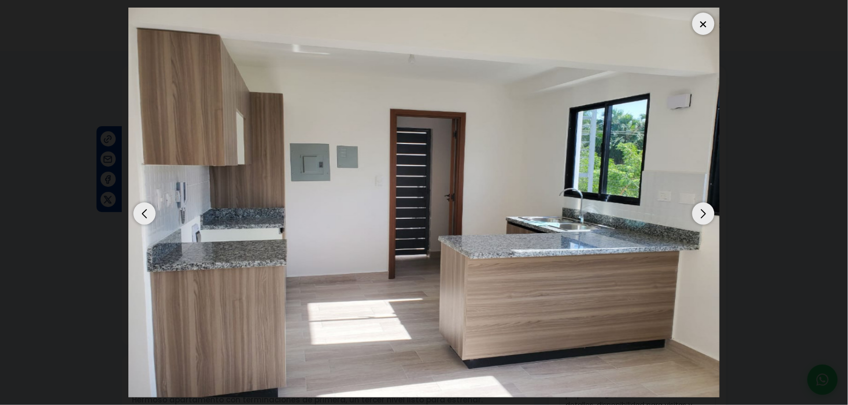
click at [678, 209] on div "Next slide" at bounding box center [703, 214] width 22 height 22
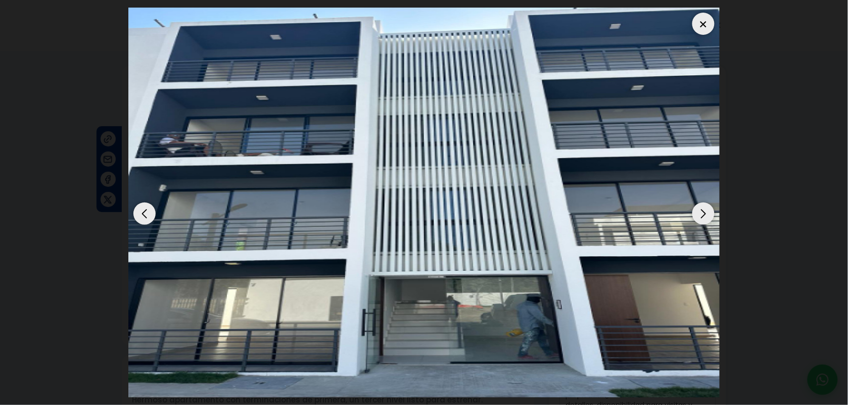
click at [678, 209] on div "Next slide" at bounding box center [703, 214] width 22 height 22
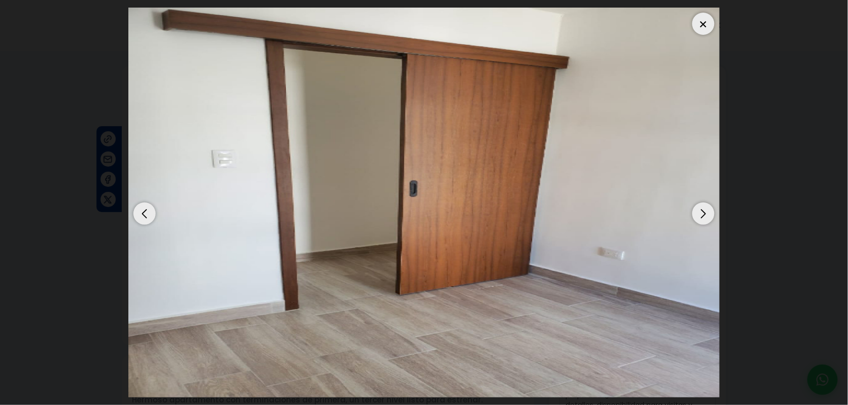
click at [678, 209] on div "Next slide" at bounding box center [703, 214] width 22 height 22
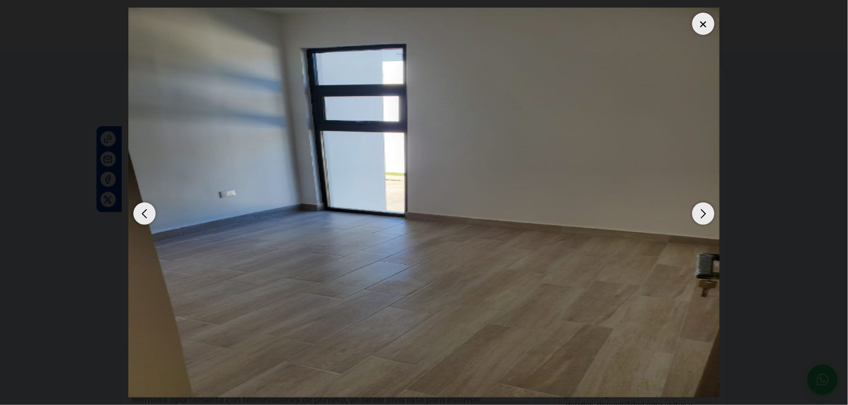
click at [678, 209] on div "Next slide" at bounding box center [703, 214] width 22 height 22
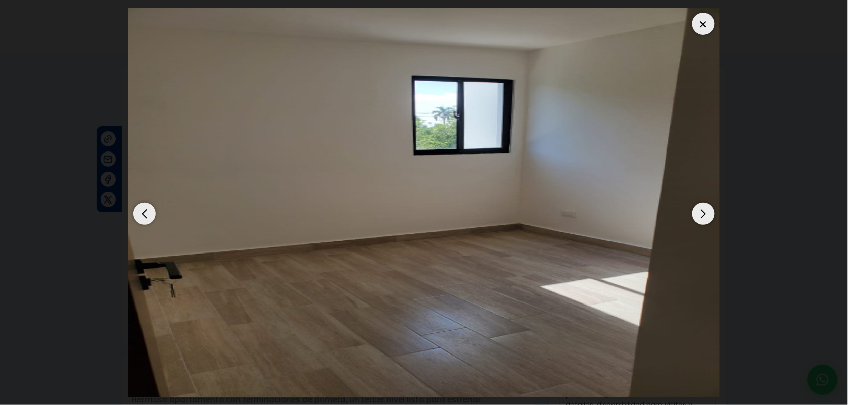
click at [678, 209] on div "Next slide" at bounding box center [703, 214] width 22 height 22
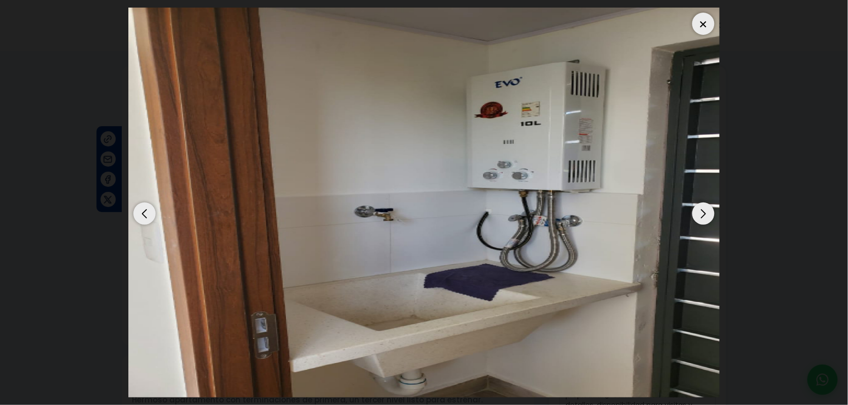
click at [678, 209] on div "Next slide" at bounding box center [703, 214] width 22 height 22
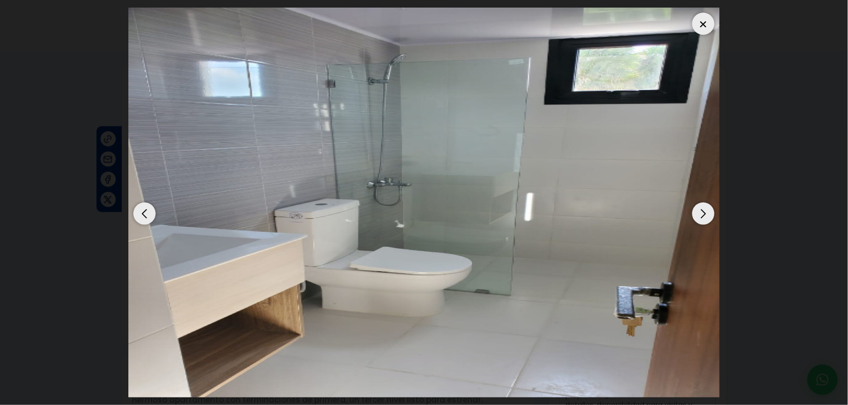
click at [678, 24] on div at bounding box center [703, 24] width 22 height 22
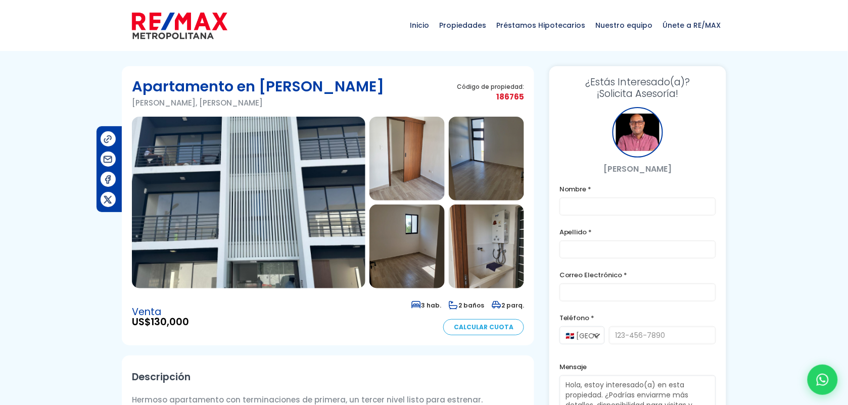
click at [412, 253] on img at bounding box center [406, 247] width 75 height 84
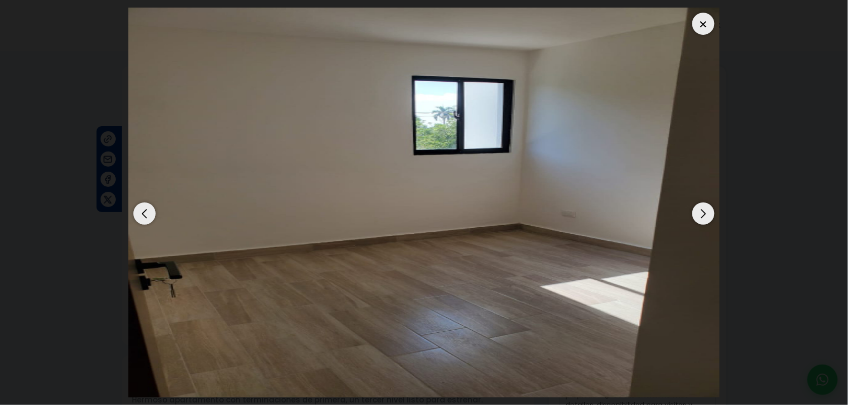
click at [678, 209] on div "Next slide" at bounding box center [703, 214] width 22 height 22
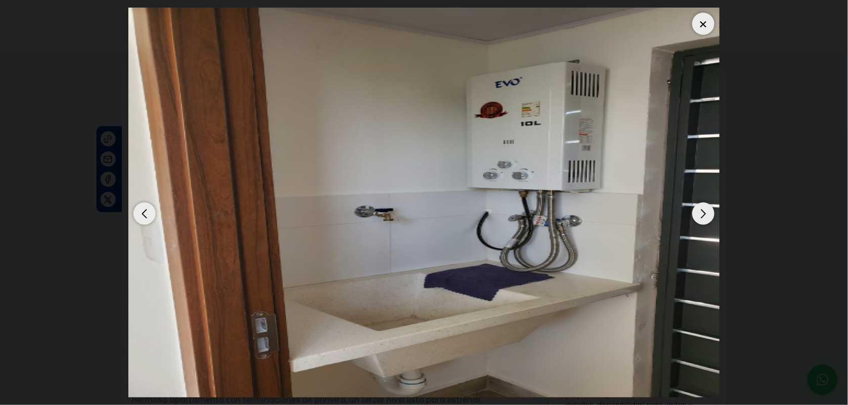
click at [678, 209] on div "Next slide" at bounding box center [703, 214] width 22 height 22
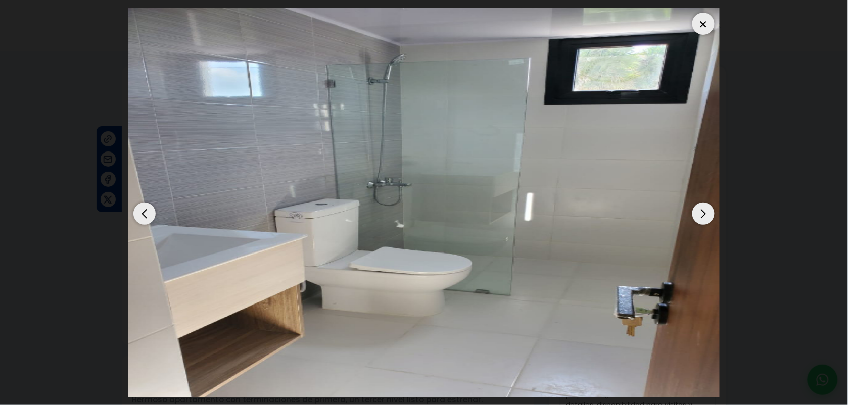
click at [137, 212] on div "Previous slide" at bounding box center [144, 214] width 22 height 22
click at [678, 215] on div "Next slide" at bounding box center [703, 214] width 22 height 22
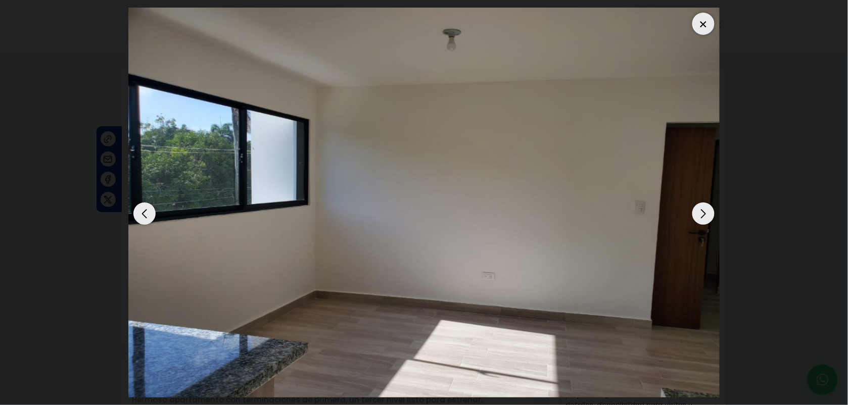
click at [678, 215] on div "Next slide" at bounding box center [703, 214] width 22 height 22
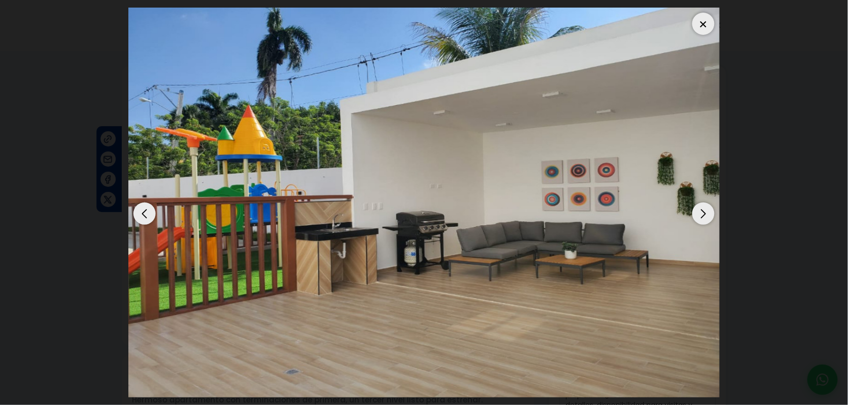
click at [151, 214] on div "Previous slide" at bounding box center [144, 214] width 22 height 22
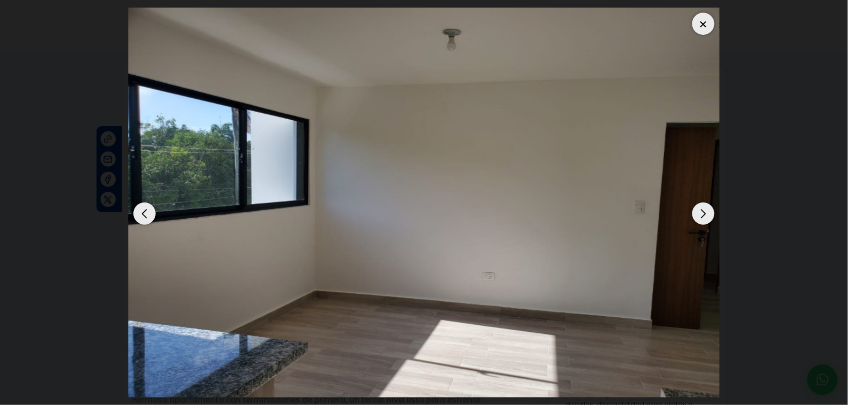
click at [151, 214] on div "Previous slide" at bounding box center [144, 214] width 22 height 22
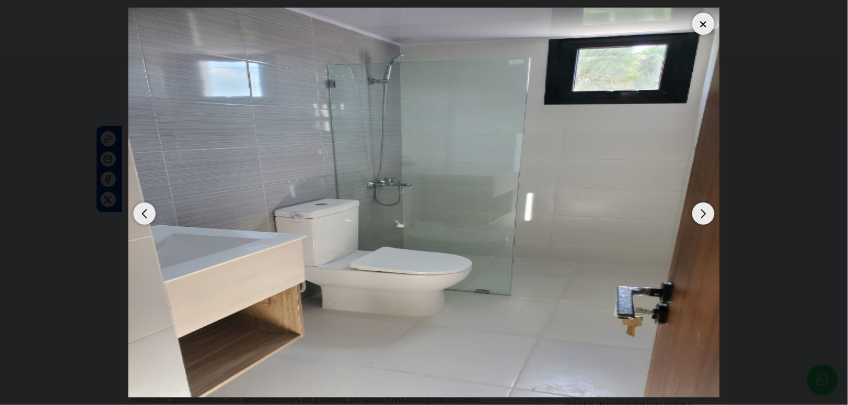
click at [151, 214] on div "Previous slide" at bounding box center [144, 214] width 22 height 22
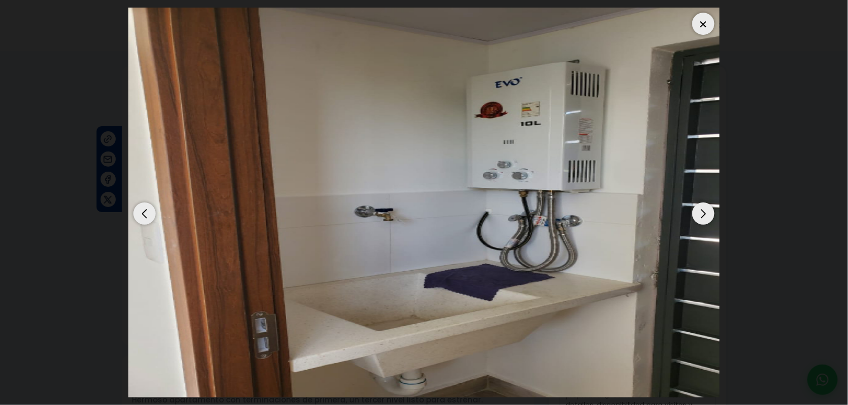
click at [151, 214] on div "Previous slide" at bounding box center [144, 214] width 22 height 22
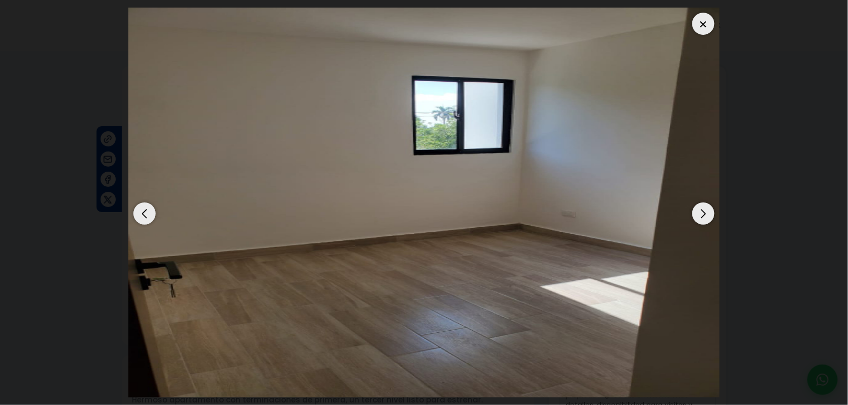
click at [151, 214] on div "Previous slide" at bounding box center [144, 214] width 22 height 22
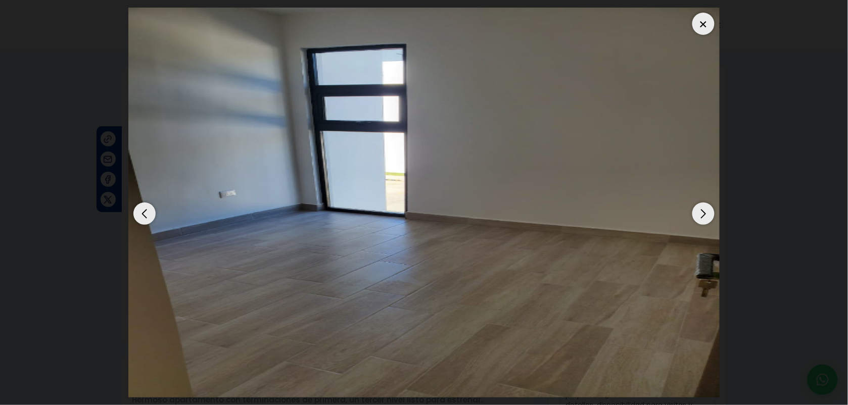
click at [151, 214] on div "Previous slide" at bounding box center [144, 214] width 22 height 22
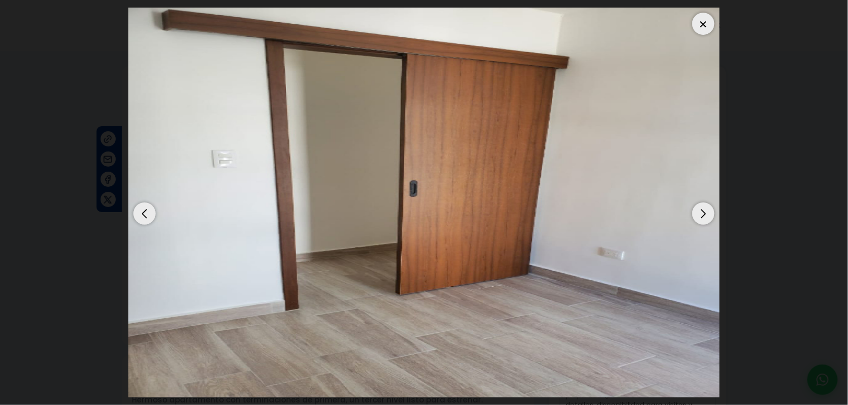
click at [151, 214] on div "Previous slide" at bounding box center [144, 214] width 22 height 22
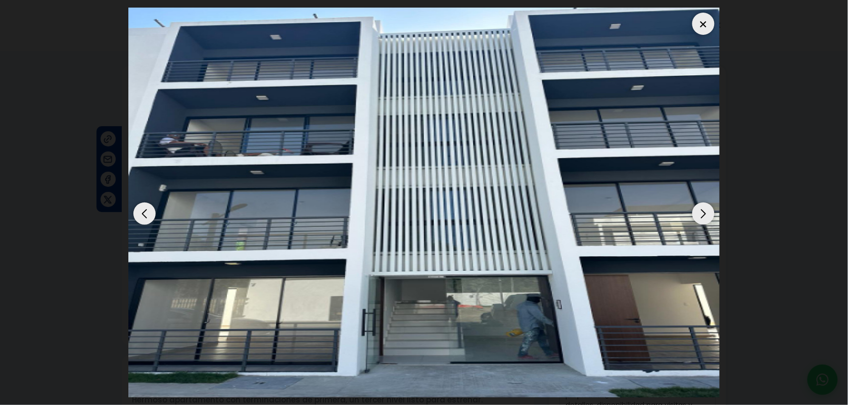
click at [151, 214] on div "Previous slide" at bounding box center [144, 214] width 22 height 22
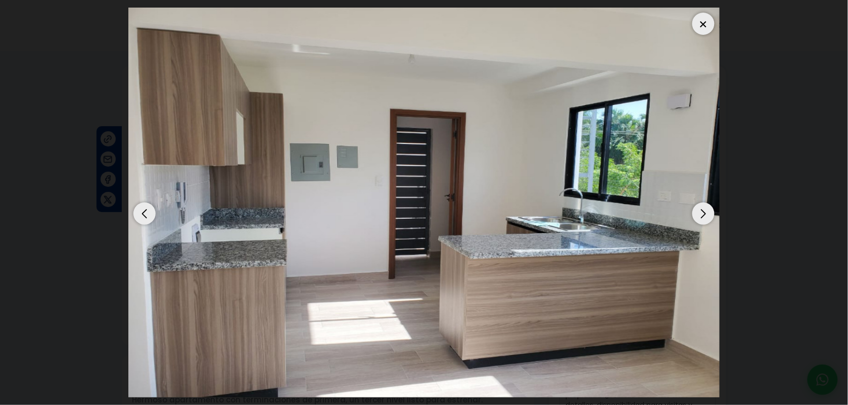
click at [151, 214] on div "Previous slide" at bounding box center [144, 214] width 22 height 22
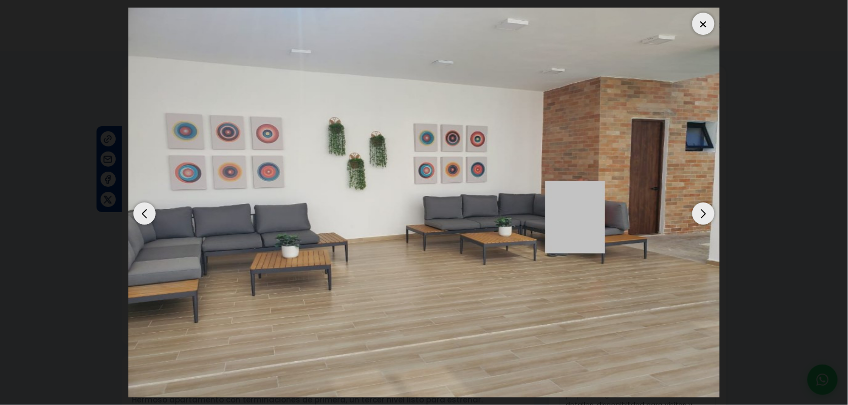
click at [678, 210] on div "Next slide" at bounding box center [703, 214] width 22 height 22
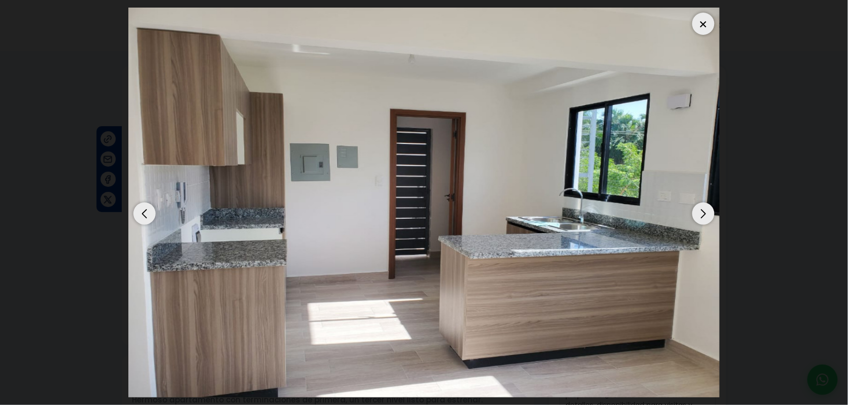
click at [678, 210] on div "Next slide" at bounding box center [703, 214] width 22 height 22
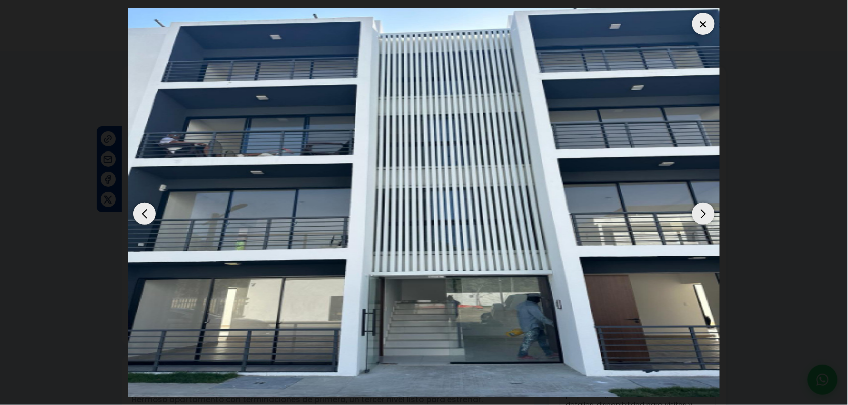
click at [678, 20] on div at bounding box center [703, 24] width 22 height 22
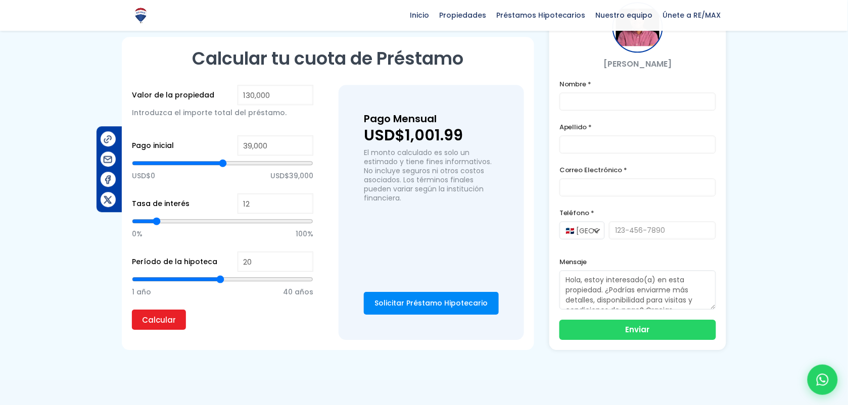
scroll to position [756, 0]
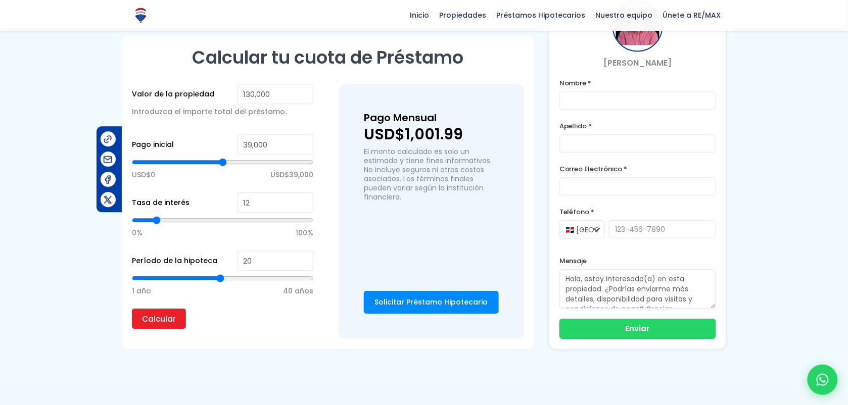
type input "65,562"
type input "65562"
type input "79,288"
type input "79288"
type input "89,228"
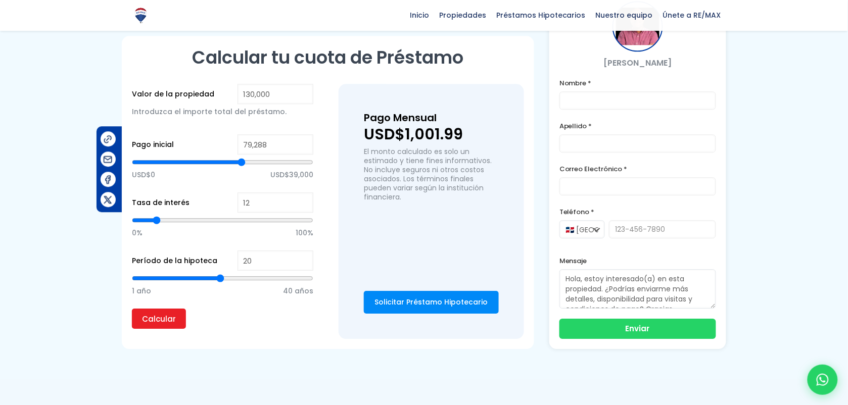
type input "89228"
type input "96,801"
type input "96801"
type input "103,428"
type input "103428"
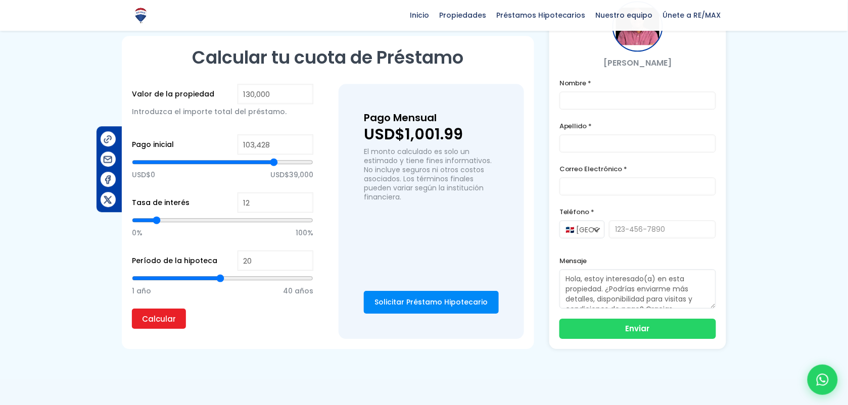
type input "107,687"
type input "107687"
type input "111,001"
type input "111001"
type input "112,894"
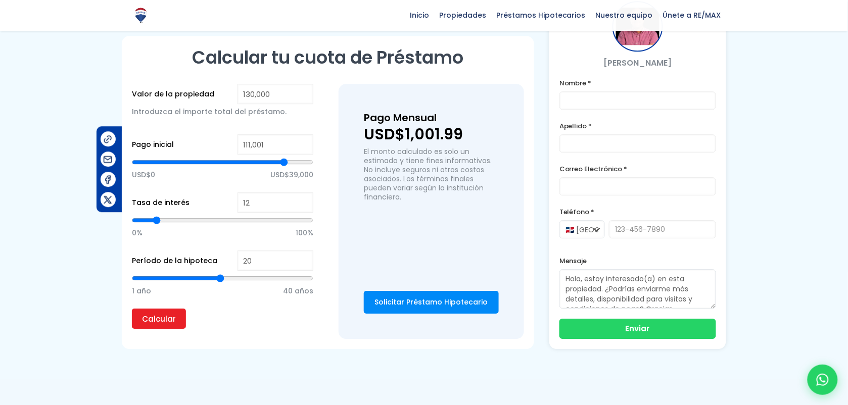
type input "112894"
type input "115,734"
type input "115734"
type input "118,100"
type input "118100"
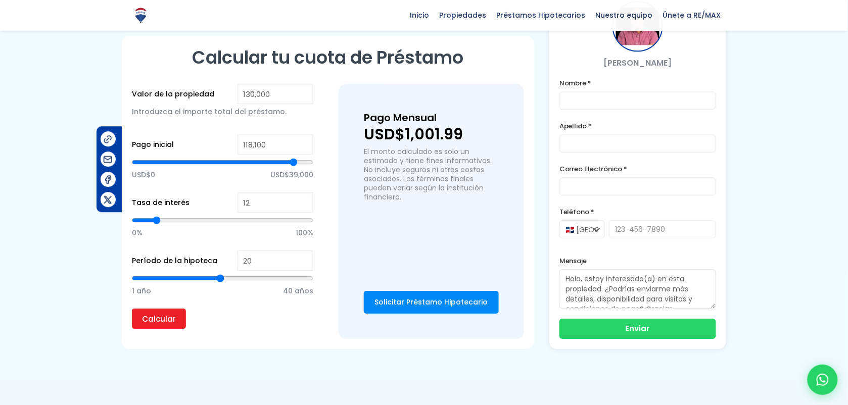
type input "119,520"
type input "119520"
type input "120,940"
type input "120940"
type input "121,887"
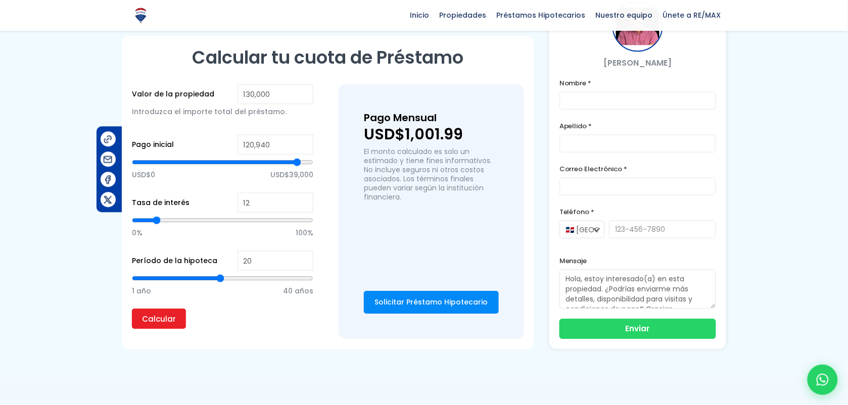
type input "121887"
type input "122,360"
type input "122360"
type input "122,834"
type input "122834"
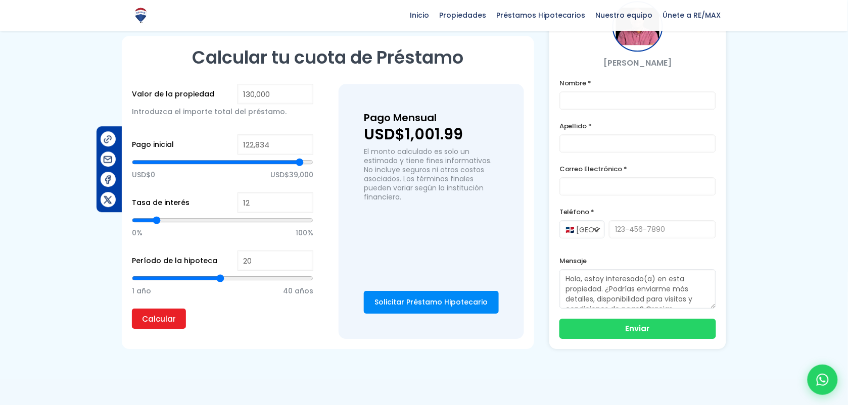
type input "123,307"
type input "123307"
type input "123,780"
type input "123780"
type input "122,834"
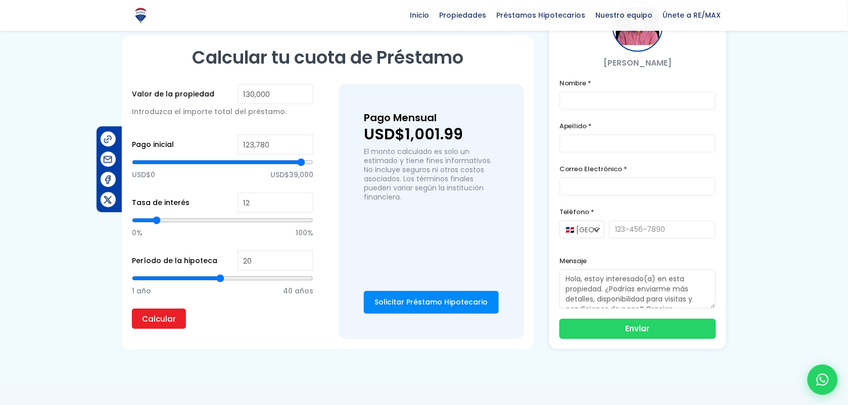
type input "122834"
type input "122,360"
type input "122360"
type input "121,887"
type input "121887"
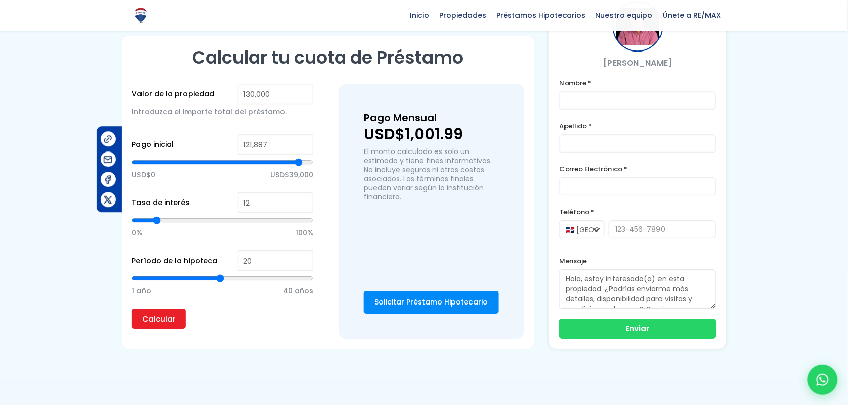
type input "120,940"
type input "120940"
type input "119,994"
type input "119994"
type input "119,047"
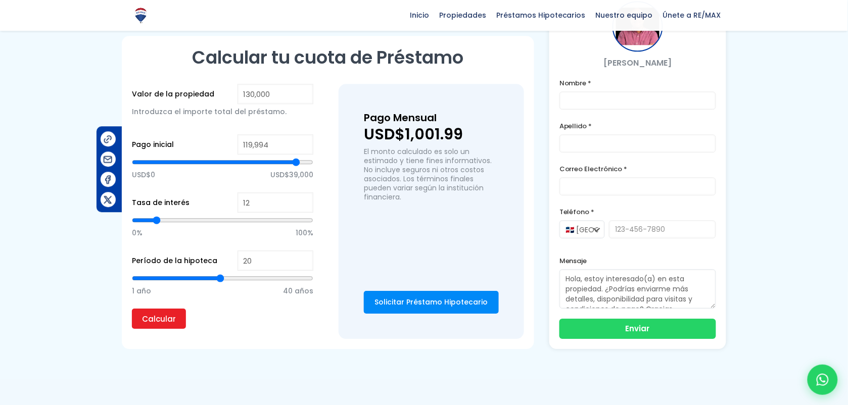
type input "119047"
type input "118,574"
type input "118574"
type input "118,100"
type input "118100"
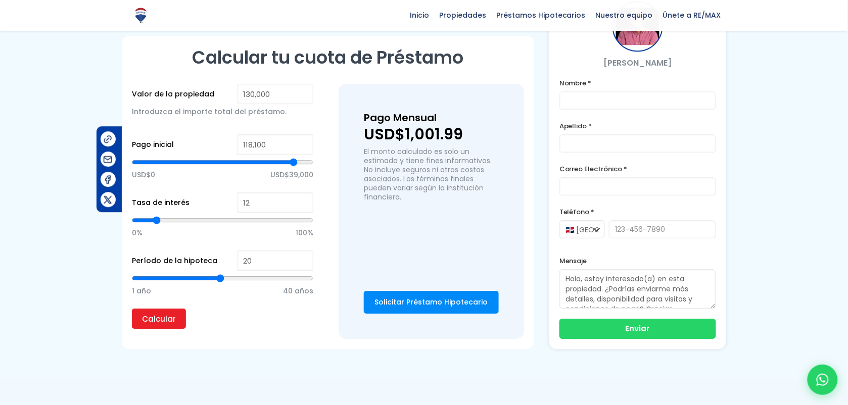
type input "117,627"
type input "117627"
type input "117,154"
type input "117154"
type input "116,681"
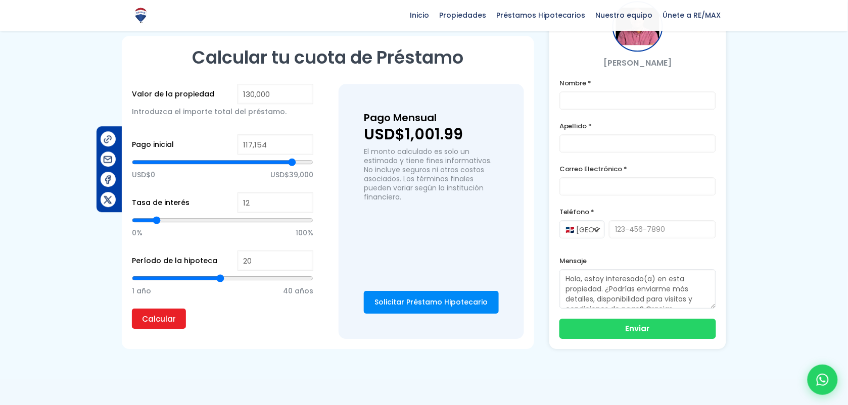
type input "116681"
type input "116,207"
type input "116207"
type input "115,734"
type input "115734"
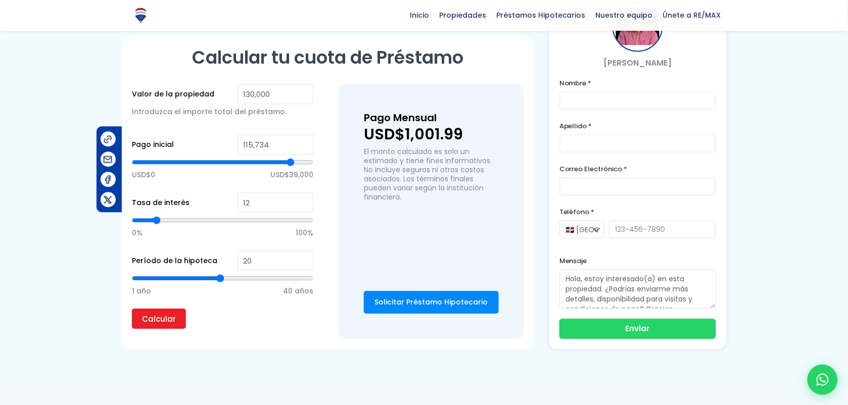
type input "115,261"
type input "115261"
type input "114,787"
type input "114787"
type input "114,314"
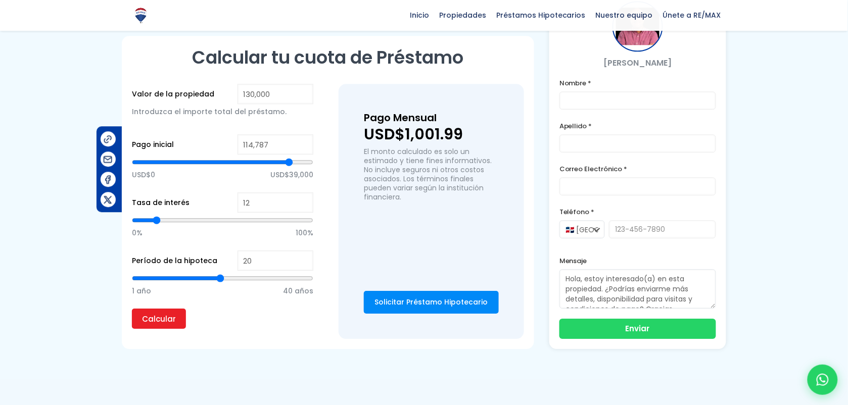
type input "114314"
type input "113,841"
type input "113841"
type input "113,367"
type input "113367"
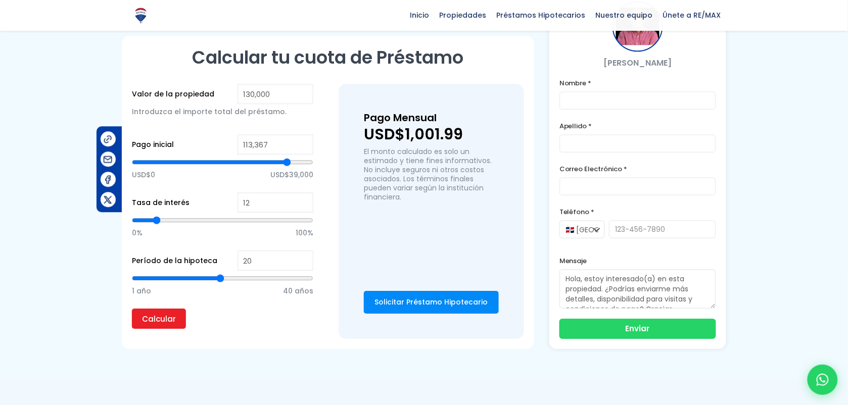
type input "112,894"
type input "112894"
type input "112,421"
type input "112421"
type input "111,947"
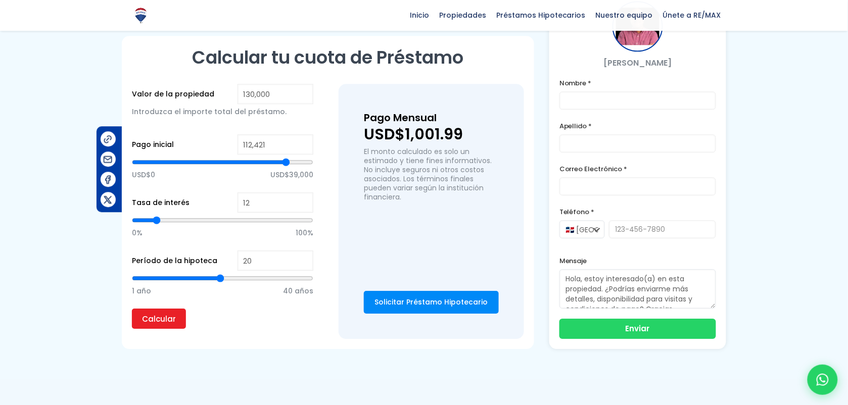
type input "111947"
type input "111,474"
type input "111474"
type input "111,001"
type input "111001"
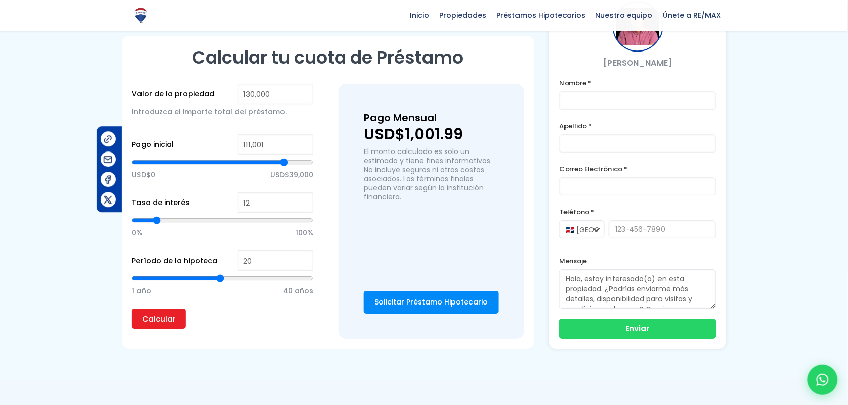
type input "110,527"
type input "110527"
type input "110,054"
type input "110054"
type input "109,581"
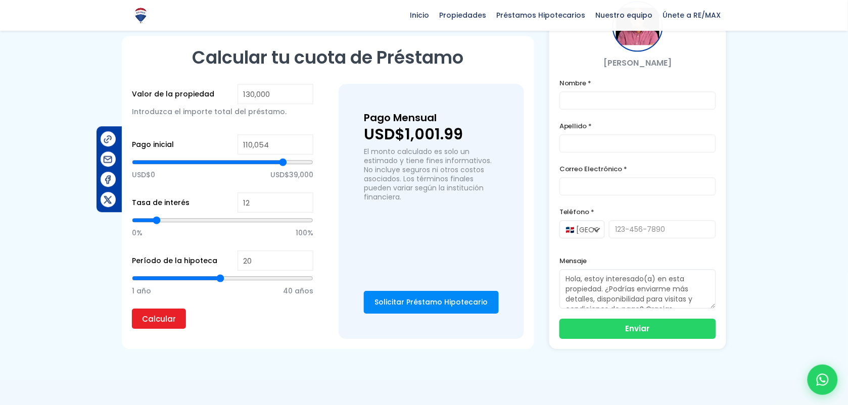
type input "109581"
type input "109,107"
type input "109107"
type input "108,634"
type input "108634"
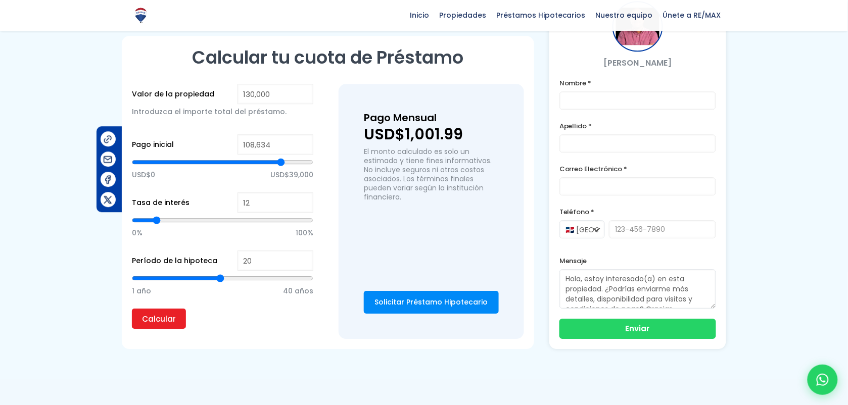
type input "108,161"
type input "108161"
type input "107,687"
type input "107687"
type input "107,214"
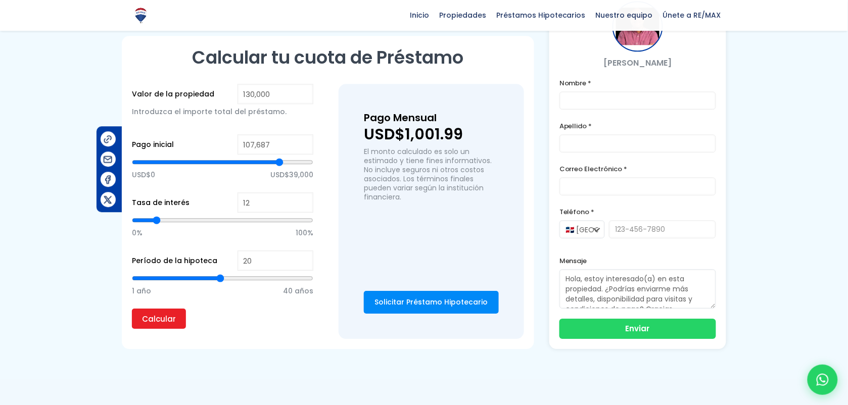
type input "107214"
type input "106,741"
type input "106741"
type input "106,267"
type input "106267"
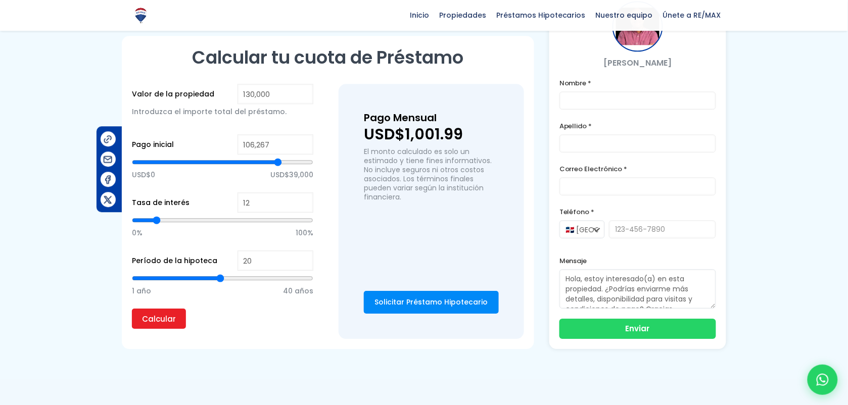
type input "105,794"
type input "105794"
type input "105,321"
type input "105321"
type input "104,848"
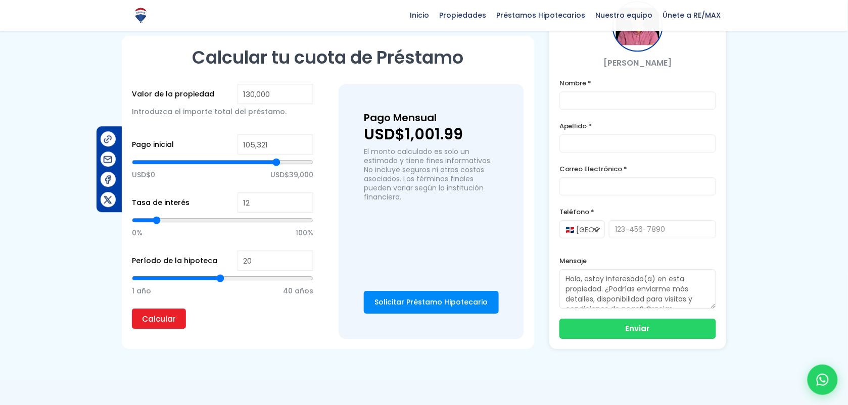
type input "104848"
type input "104,374"
type input "104374"
type input "103,428"
type input "103428"
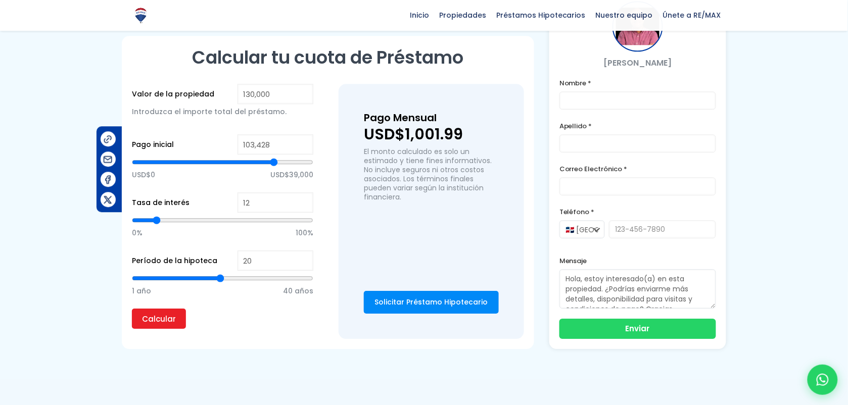
type input "102,954"
type input "102954"
type input "102,481"
type input "102481"
type input "102,008"
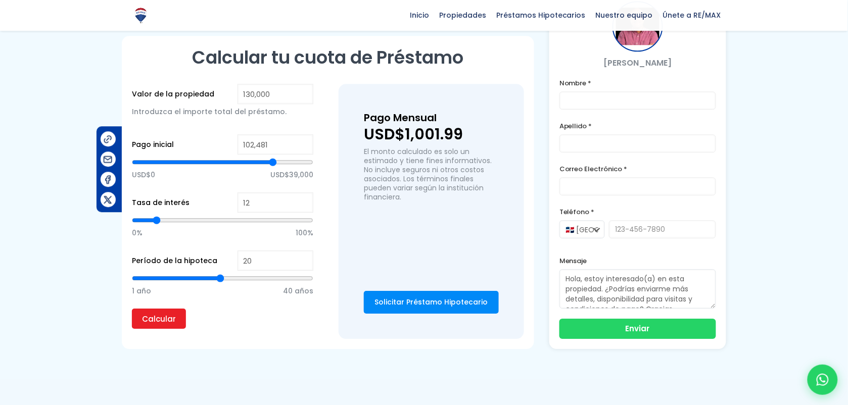
type input "102008"
type input "101,534"
type input "101534"
type input "101,061"
type input "101061"
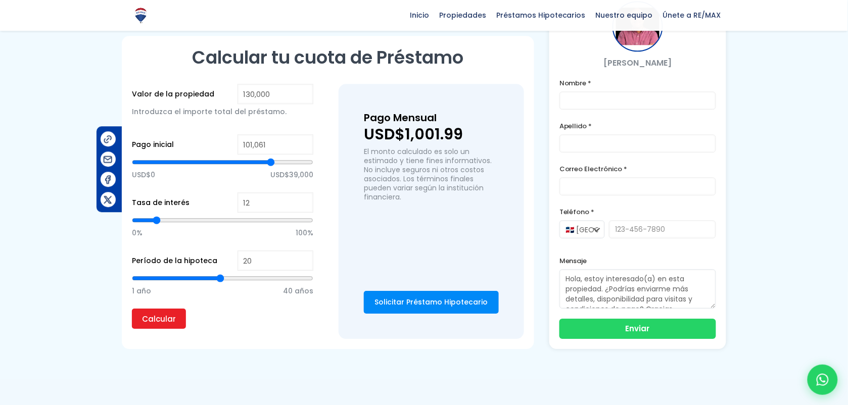
type input "100,588"
type input "100588"
type input "100,114"
type input "100114"
type input "99,641"
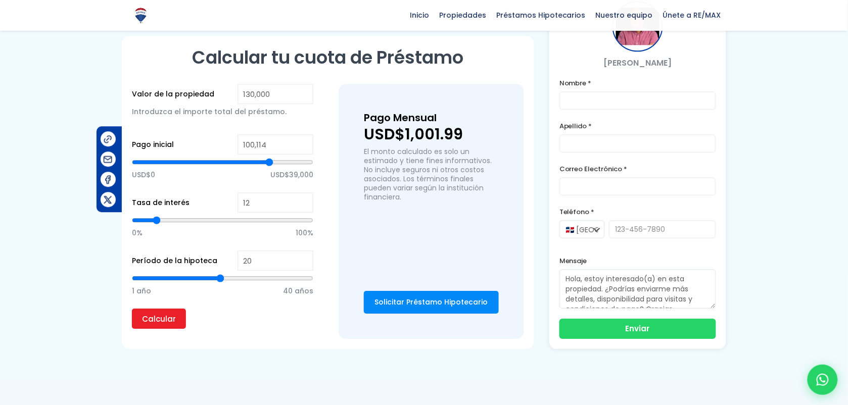
type input "99641"
type input "99,168"
type input "99168"
type input "98,694"
type input "98694"
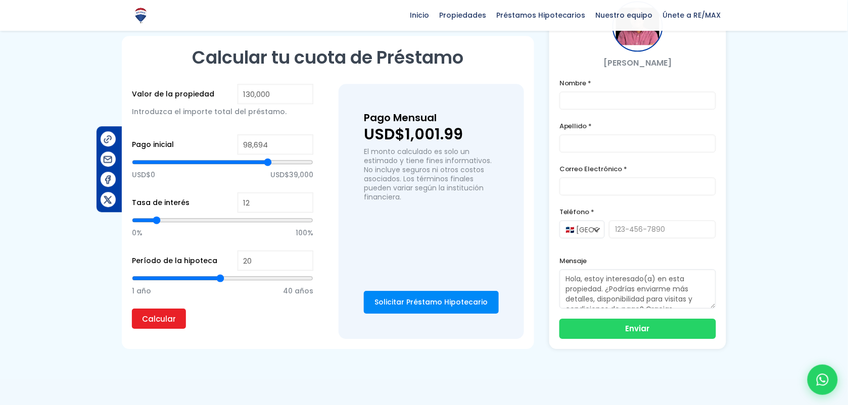
type input "98,221"
type input "98221"
type input "97,748"
type input "97748"
type input "97,274"
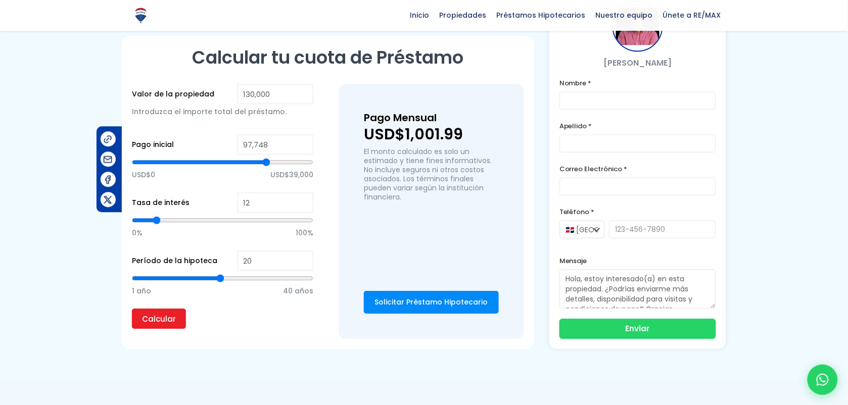
type input "97274"
type input "96,801"
type input "96801"
type input "96,328"
type input "96328"
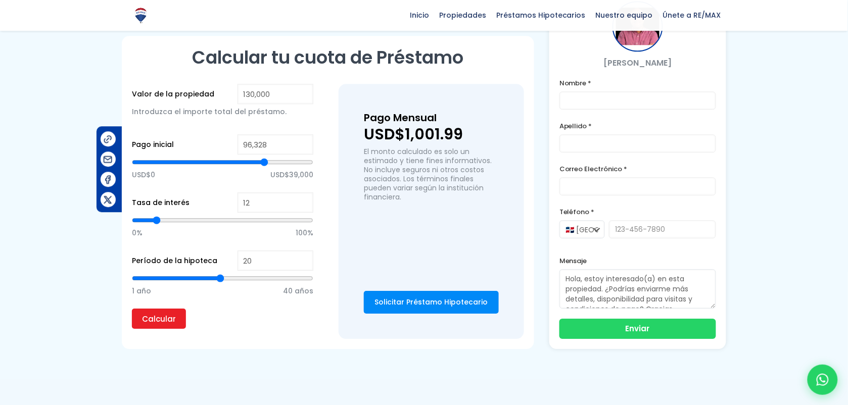
type input "95,854"
type input "95854"
type input "95,381"
drag, startPoint x: 220, startPoint y: 158, endPoint x: 263, endPoint y: 165, distance: 43.6
type input "95381"
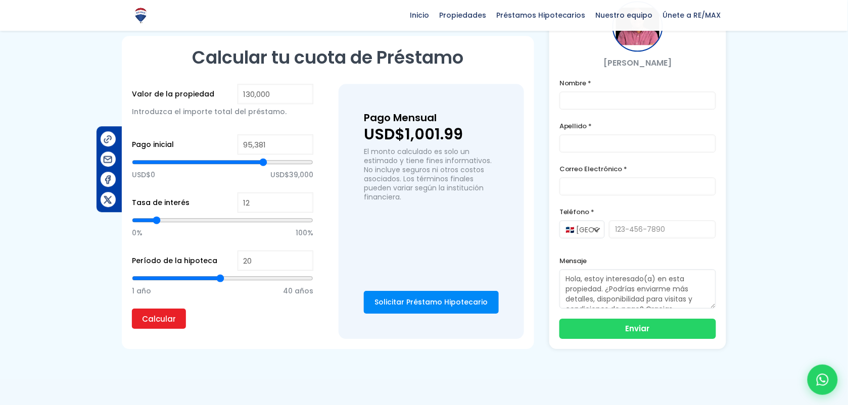
click at [263, 165] on input "range" at bounding box center [222, 162] width 181 height 10
type input "19"
type input "18"
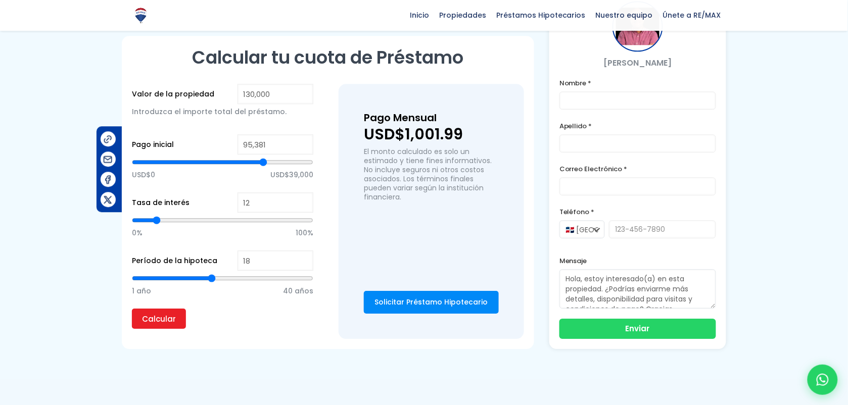
type input "17"
type input "16"
type input "15"
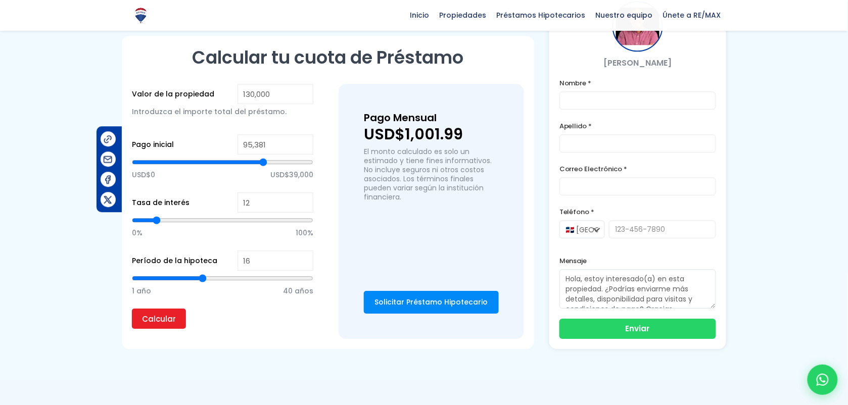
type input "15"
type input "14"
type input "13"
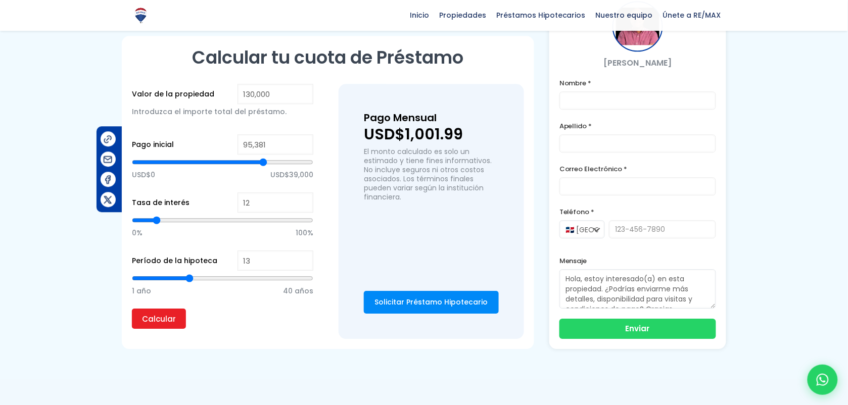
type input "14"
type input "15"
drag, startPoint x: 217, startPoint y: 274, endPoint x: 197, endPoint y: 276, distance: 20.4
type input "15"
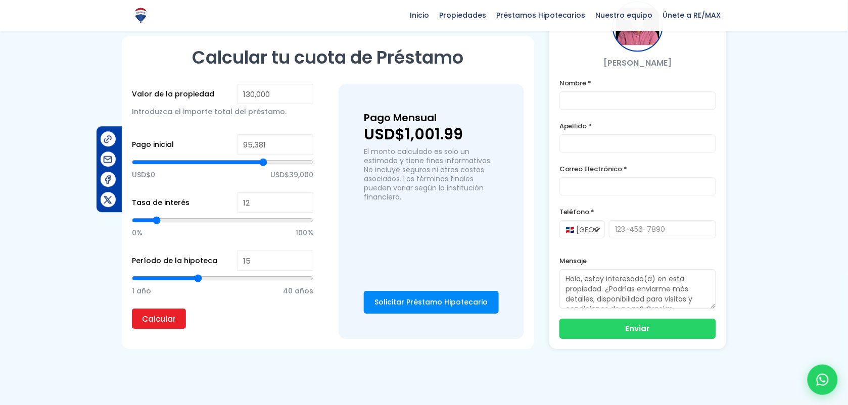
click at [197, 276] on input "range" at bounding box center [222, 278] width 181 height 10
click at [164, 324] on input "Calcular" at bounding box center [159, 319] width 54 height 20
click at [163, 314] on input "Calcular" at bounding box center [159, 319] width 54 height 20
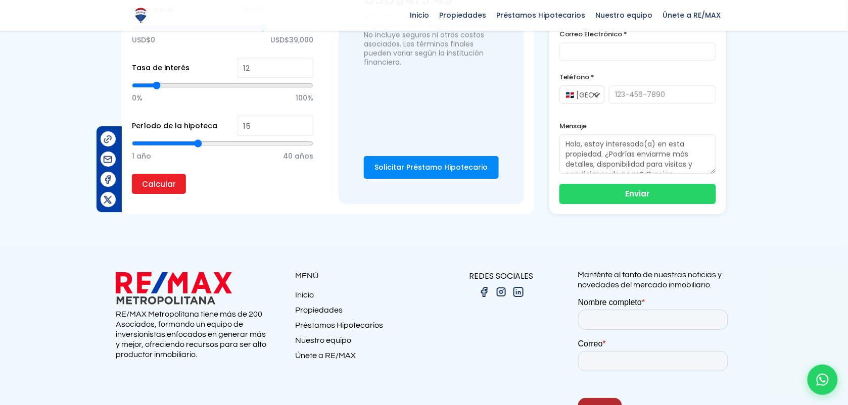
scroll to position [890, 0]
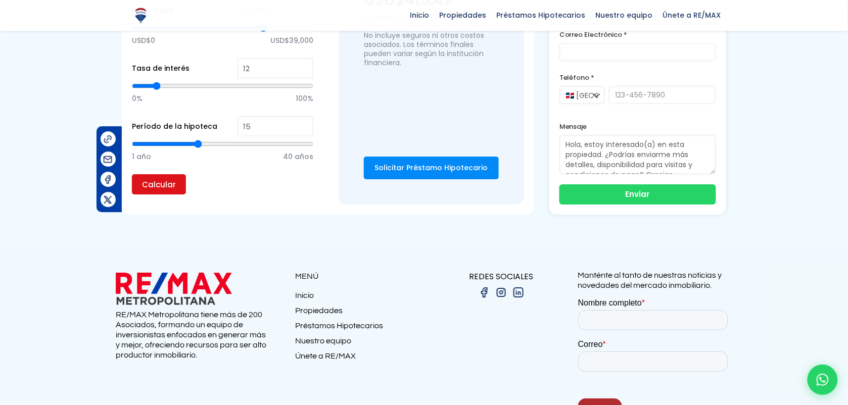
click at [172, 185] on input "Calcular" at bounding box center [159, 184] width 54 height 20
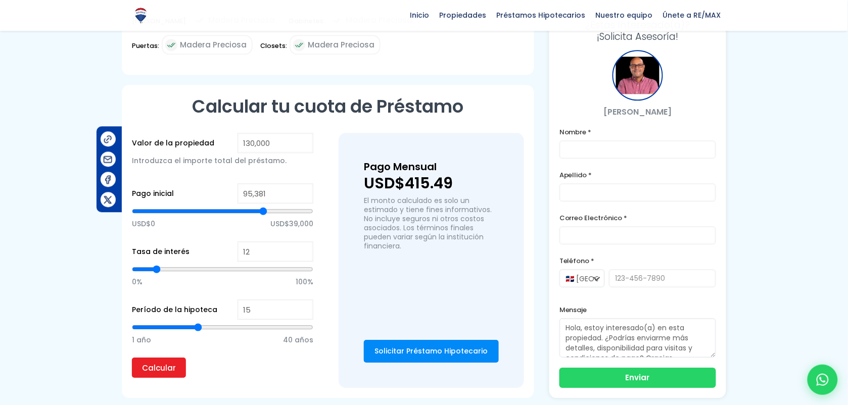
scroll to position [706, 0]
type input "94,435"
type input "94435"
type input "94,908"
type input "94908"
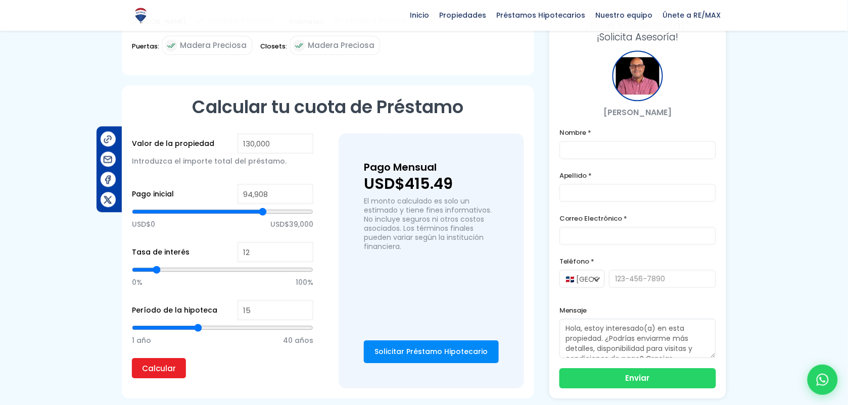
type input "95,381"
type input "95381"
type input "95,854"
type input "95854"
type input "96,328"
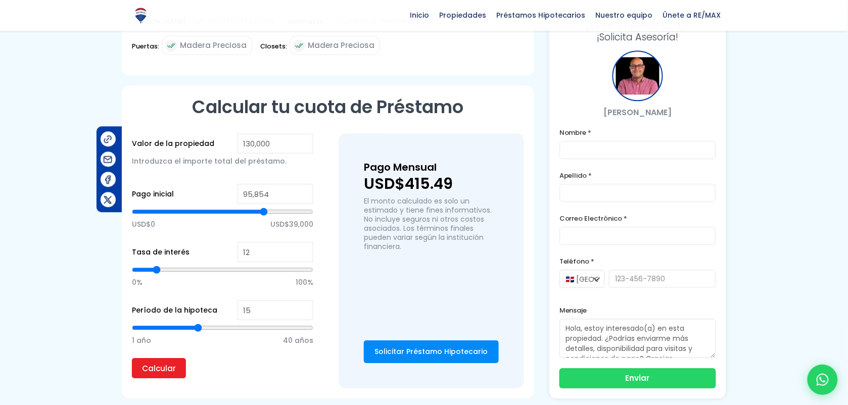
type input "96328"
type input "96,801"
type input "96801"
type input "97,274"
type input "97274"
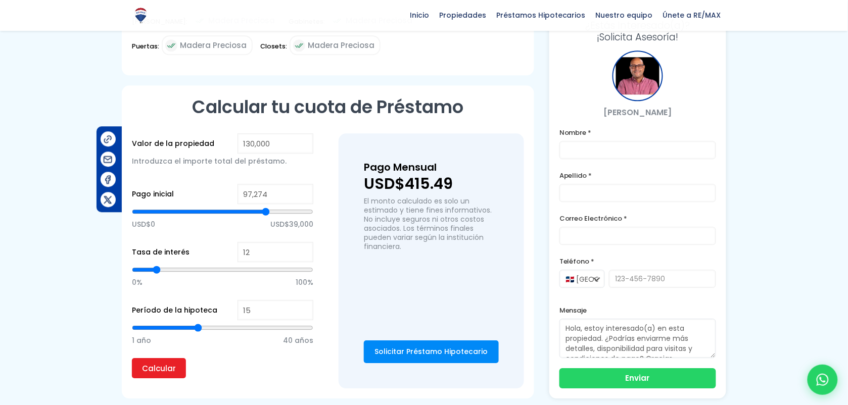
click at [266, 209] on input "range" at bounding box center [222, 212] width 181 height 10
type input "11"
type input "12"
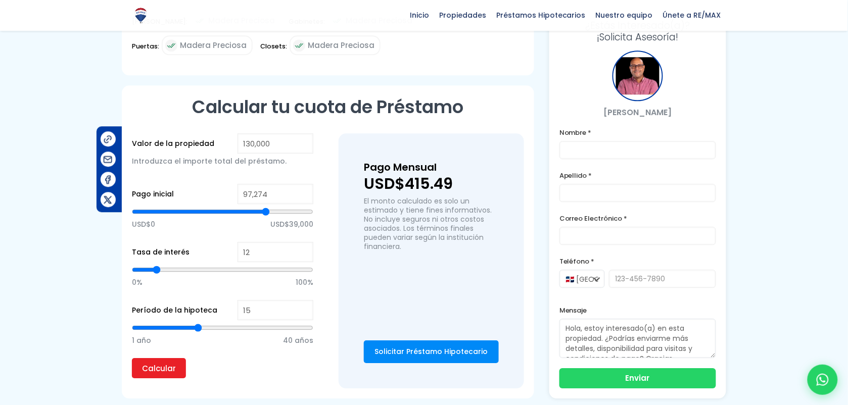
type input "13"
type input "14"
drag, startPoint x: 155, startPoint y: 266, endPoint x: 160, endPoint y: 267, distance: 5.6
type input "14"
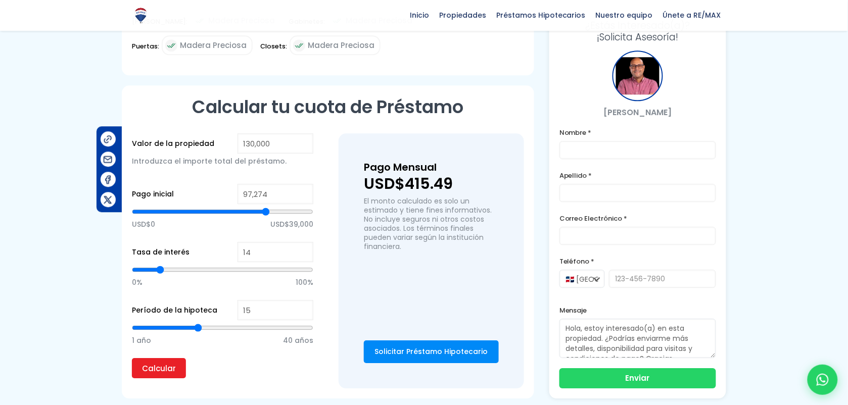
click at [160, 267] on input "range" at bounding box center [222, 270] width 181 height 10
click at [152, 324] on input "Calcular" at bounding box center [159, 368] width 54 height 20
click at [149, 324] on input "Calcular" at bounding box center [159, 368] width 54 height 20
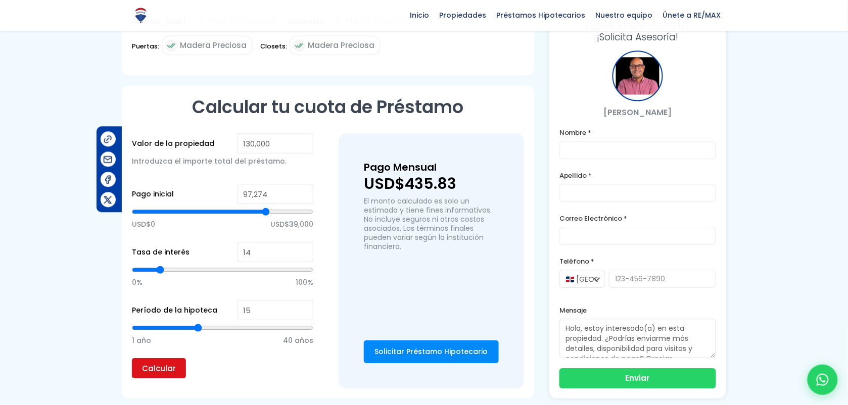
click at [149, 324] on input "Calcular" at bounding box center [159, 368] width 54 height 20
type input "96,328"
type input "96328"
type input "96,801"
type input "96801"
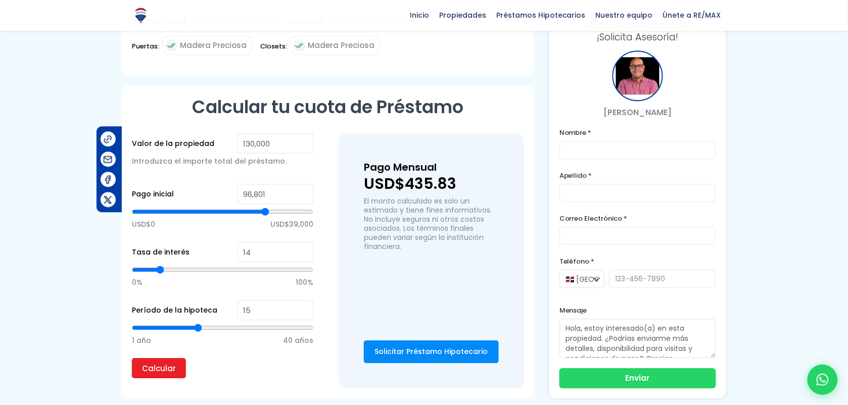
type input "97,274"
type input "97274"
type input "96,801"
type input "96801"
type input "97,274"
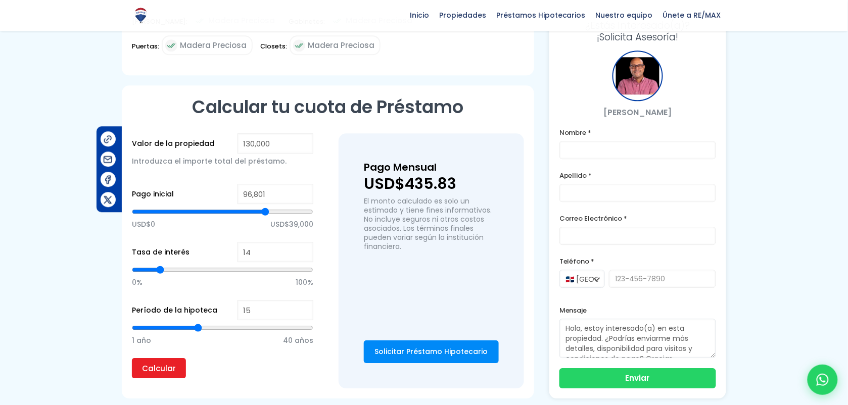
type input "97274"
type input "97,748"
type input "97748"
type input "98,694"
type input "98694"
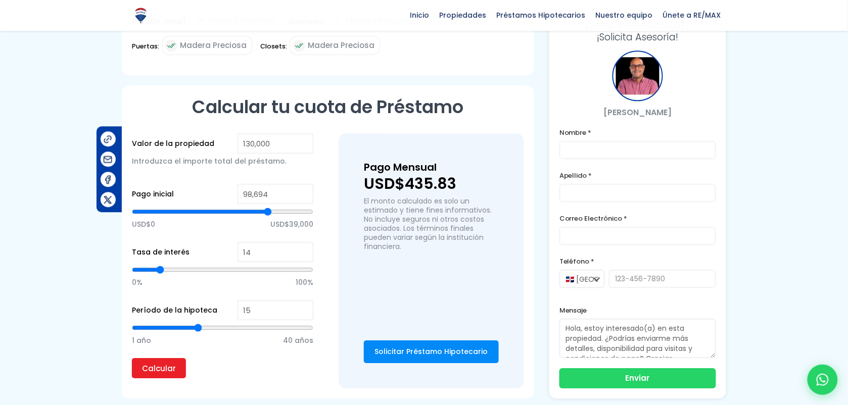
type input "98,221"
type input "98221"
click at [267, 208] on input "range" at bounding box center [222, 212] width 181 height 10
click at [157, 324] on input "Calcular" at bounding box center [159, 368] width 54 height 20
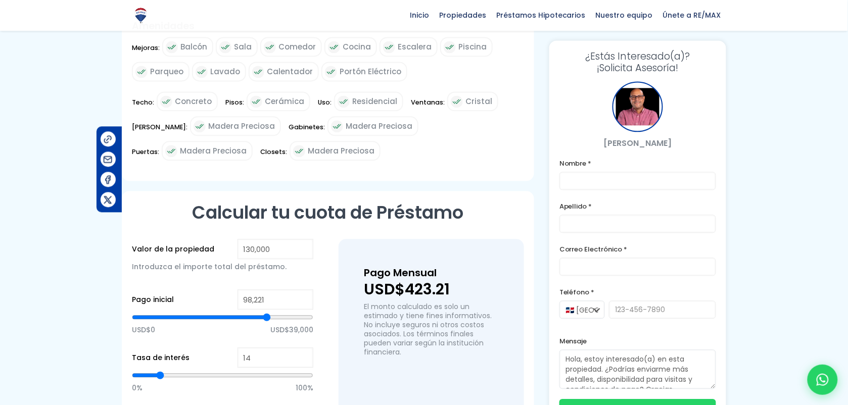
scroll to position [718, 0]
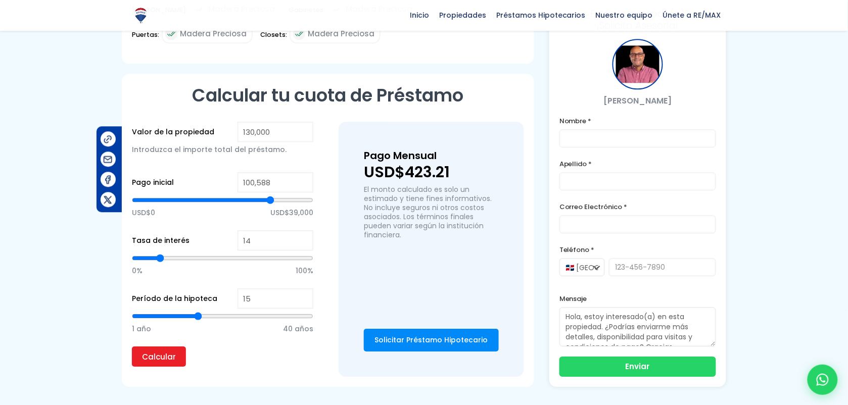
click at [270, 197] on input "range" at bounding box center [222, 200] width 181 height 10
click at [150, 324] on input "Calcular" at bounding box center [159, 357] width 54 height 20
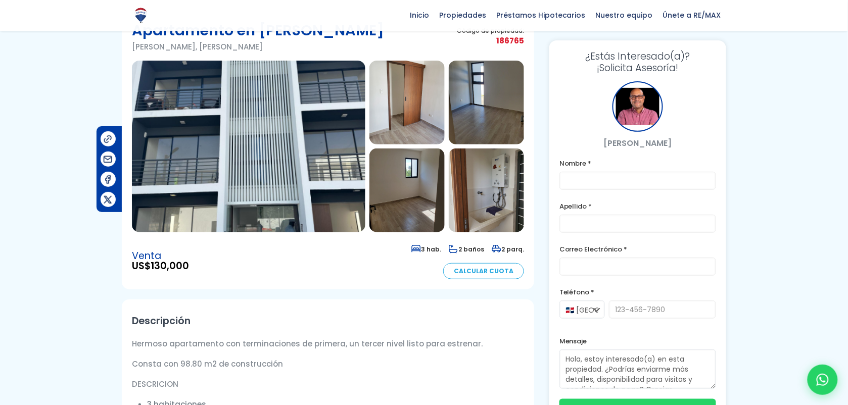
scroll to position [55, 0]
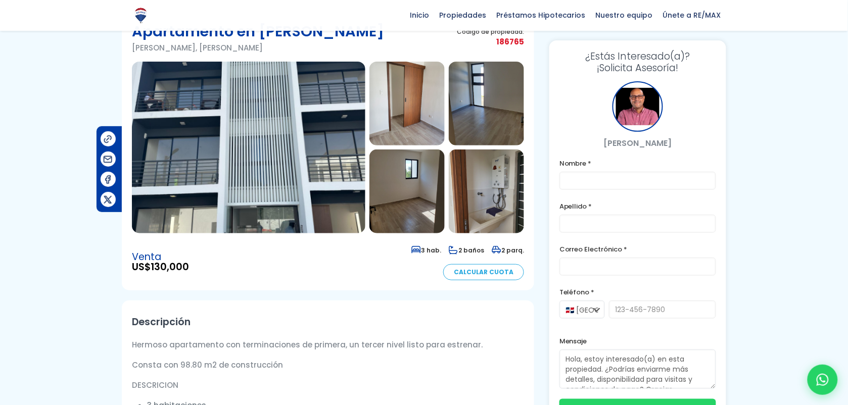
click at [434, 117] on img at bounding box center [406, 104] width 75 height 84
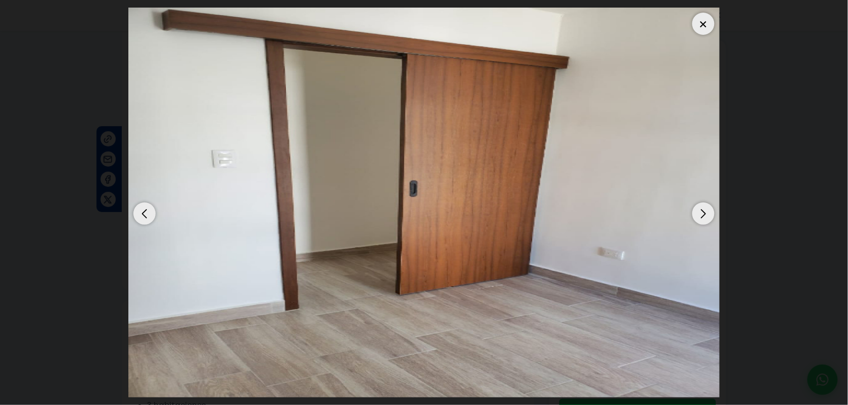
click at [678, 218] on div "Next slide" at bounding box center [703, 214] width 22 height 22
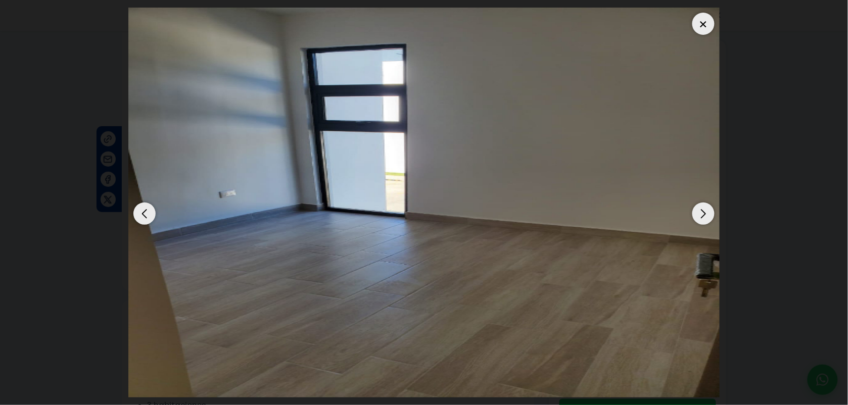
click at [678, 218] on div "Next slide" at bounding box center [703, 214] width 22 height 22
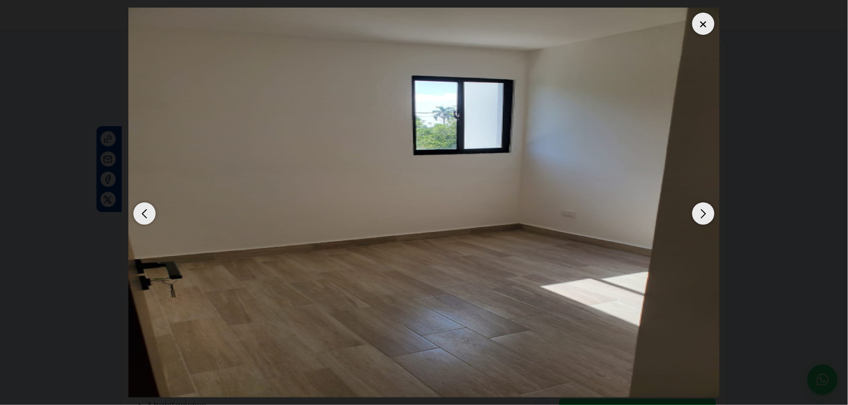
click at [678, 218] on div "Next slide" at bounding box center [703, 214] width 22 height 22
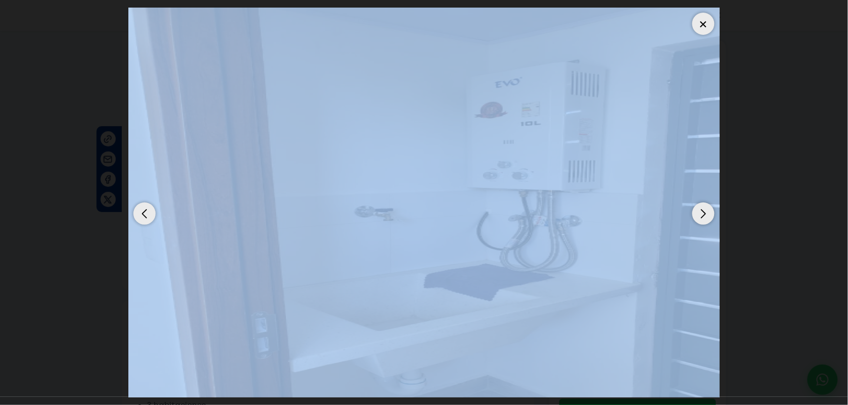
click at [678, 218] on div "Next slide" at bounding box center [703, 214] width 22 height 22
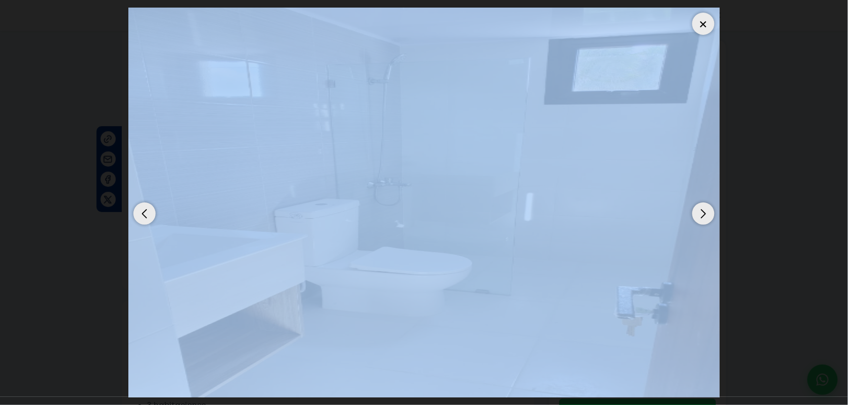
click at [678, 218] on div "Next slide" at bounding box center [703, 214] width 22 height 22
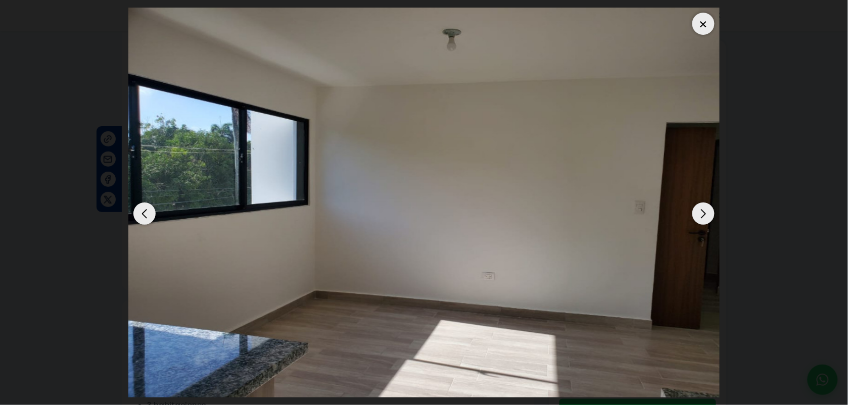
click at [678, 116] on dialog at bounding box center [424, 202] width 606 height 405
click at [678, 21] on div at bounding box center [703, 24] width 22 height 22
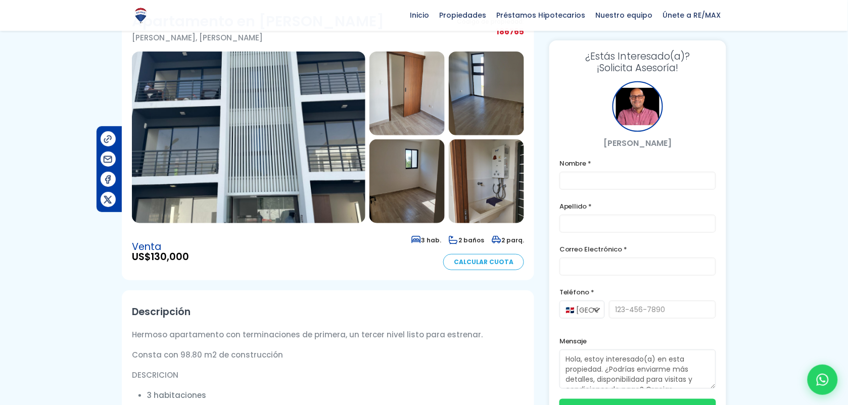
scroll to position [65, 0]
click at [284, 313] on h2 "Descripción" at bounding box center [328, 312] width 392 height 23
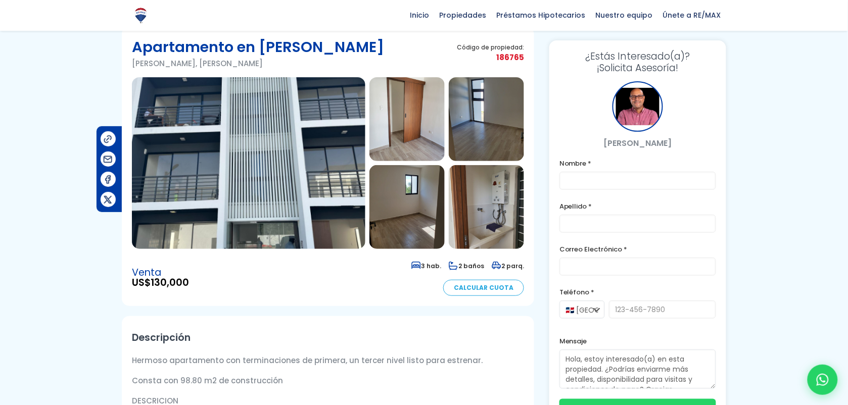
scroll to position [0, 0]
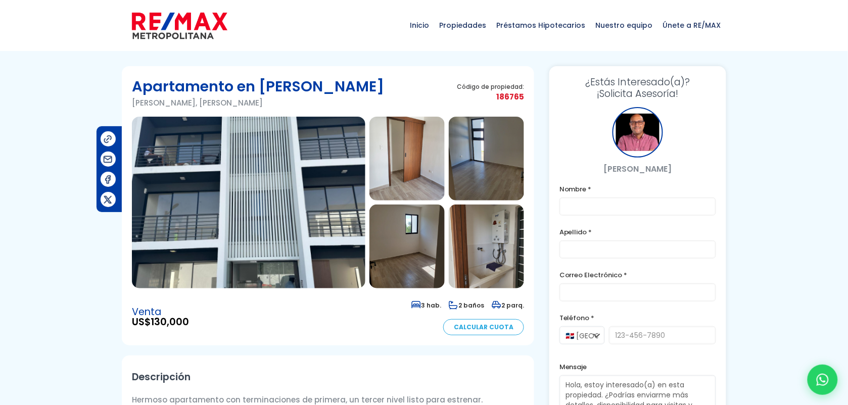
click at [447, 272] on section at bounding box center [328, 203] width 392 height 172
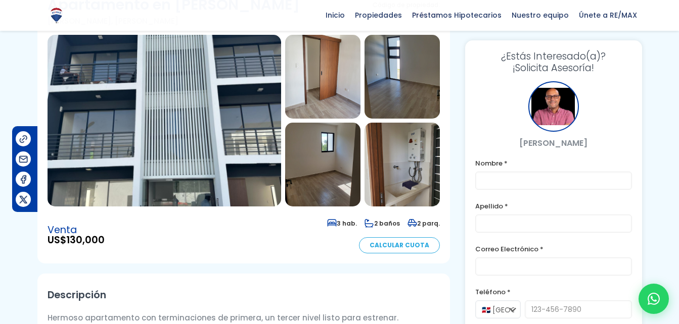
scroll to position [81, 0]
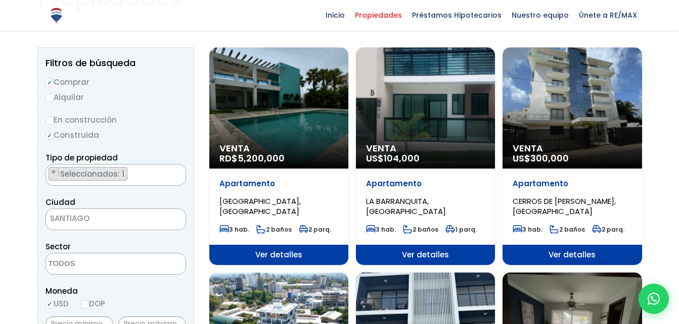
scroll to position [92, 0]
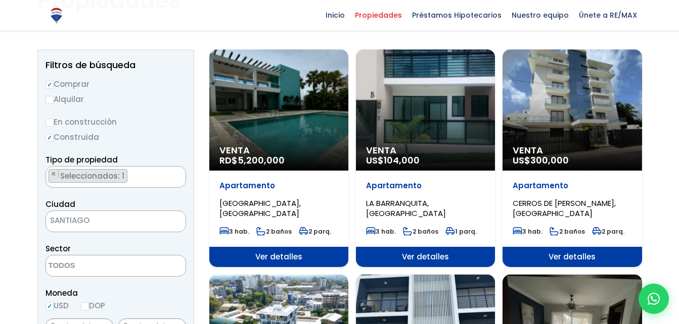
click at [51, 125] on input "En construcción" at bounding box center [49, 123] width 8 height 8
radio input "true"
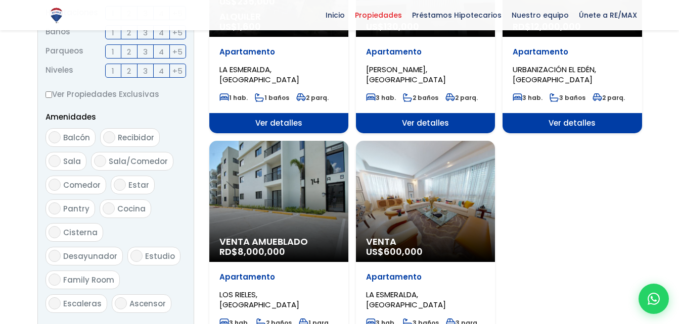
scroll to position [521, 0]
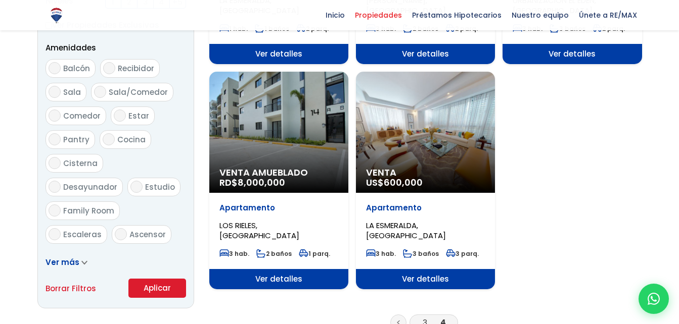
click at [159, 284] on button "Aplicar" at bounding box center [157, 288] width 58 height 19
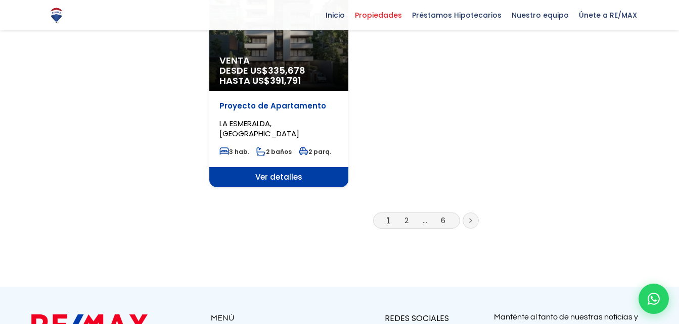
scroll to position [1320, 0]
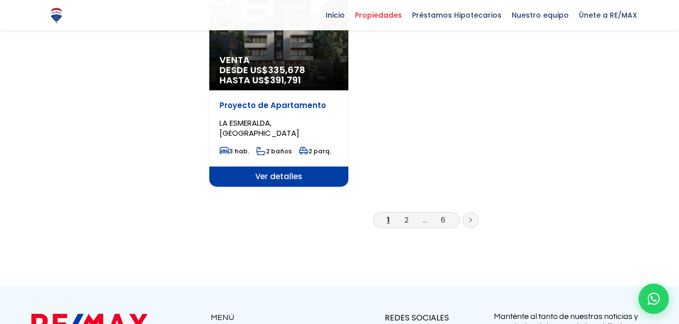
click at [471, 212] on link at bounding box center [470, 220] width 16 height 16
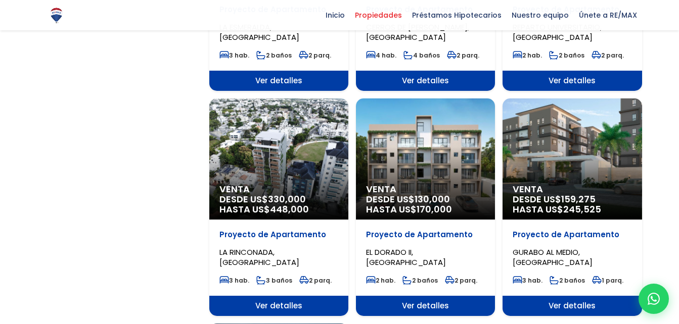
scroll to position [964, 0]
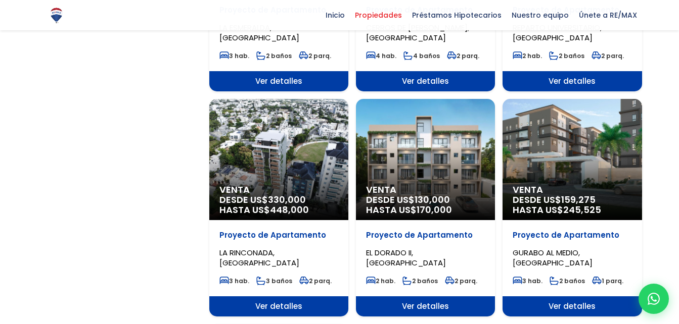
click at [337, 230] on div "Proyecto de Apartamento LA RINCONADA, SANTIAGO" at bounding box center [278, 249] width 119 height 38
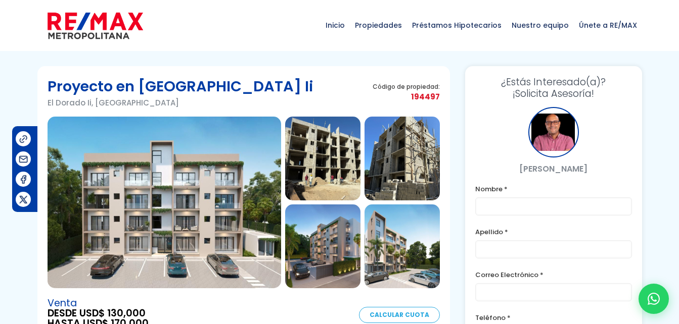
click at [331, 170] on img at bounding box center [322, 159] width 75 height 84
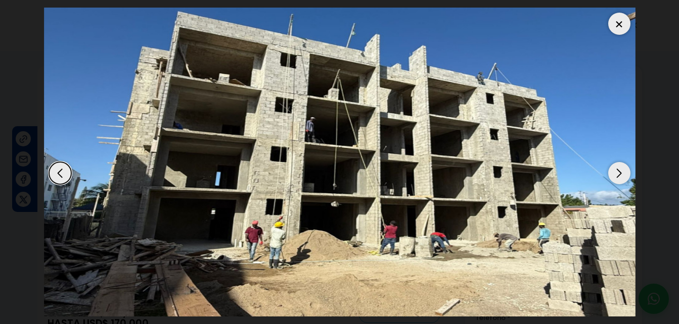
click at [626, 177] on div "Next slide" at bounding box center [619, 173] width 22 height 22
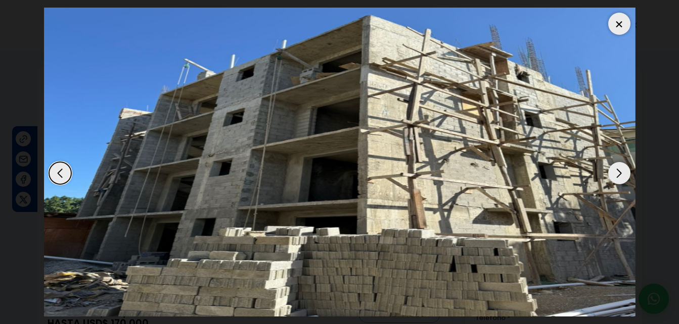
click at [622, 175] on div "Next slide" at bounding box center [619, 173] width 22 height 22
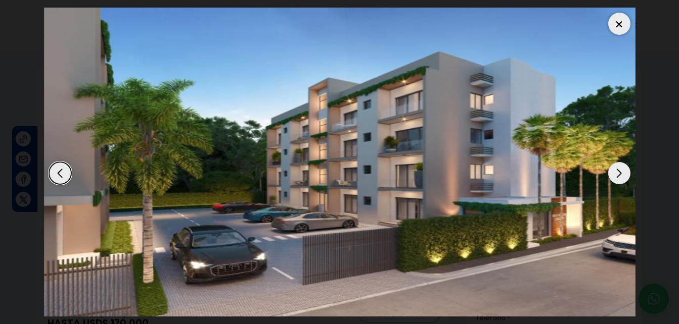
click at [622, 175] on div "Next slide" at bounding box center [619, 173] width 22 height 22
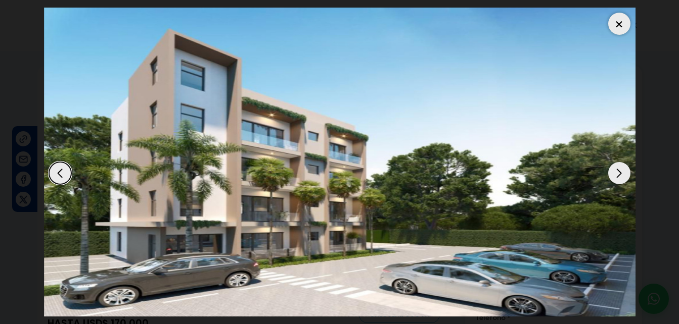
click at [622, 175] on div "Next slide" at bounding box center [619, 173] width 22 height 22
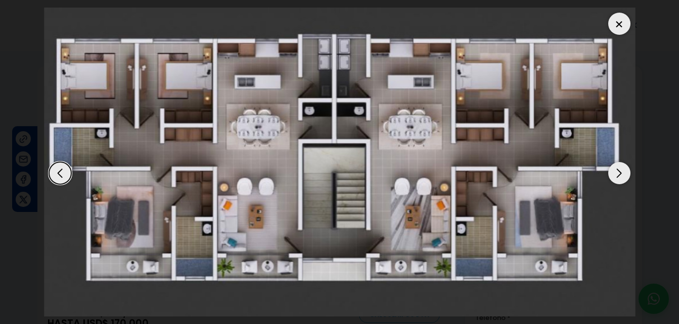
click at [622, 175] on div "Next slide" at bounding box center [619, 173] width 22 height 22
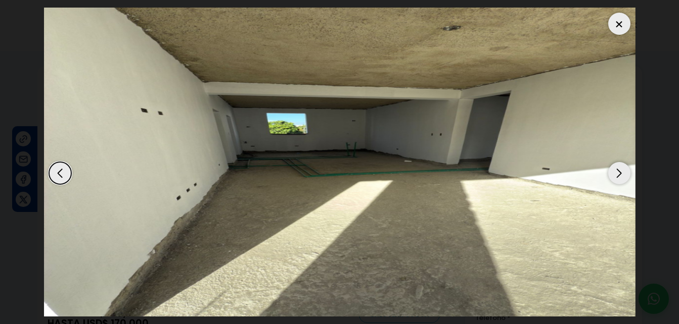
click at [622, 175] on div "Next slide" at bounding box center [619, 173] width 22 height 22
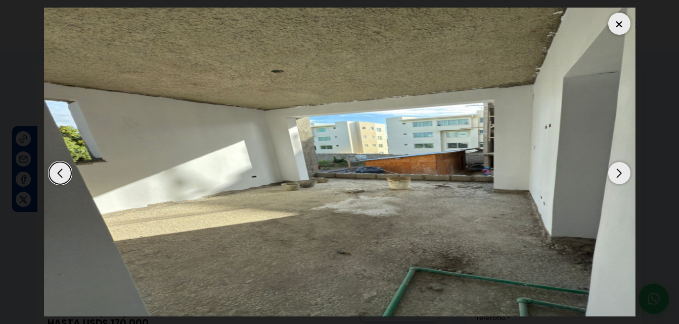
click at [622, 175] on div "Next slide" at bounding box center [619, 173] width 22 height 22
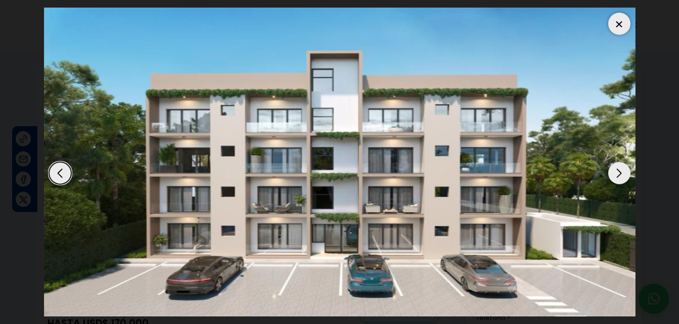
click at [622, 175] on div "Next slide" at bounding box center [619, 173] width 22 height 22
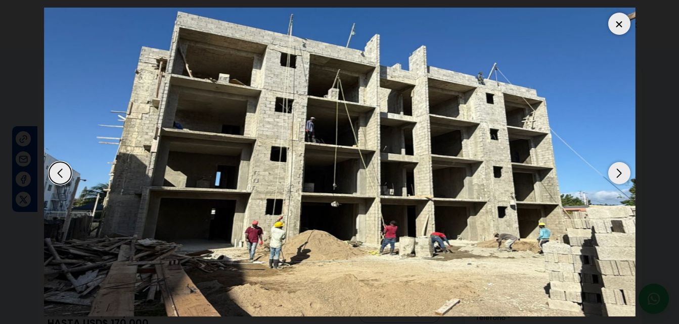
click at [622, 175] on div "Next slide" at bounding box center [619, 173] width 22 height 22
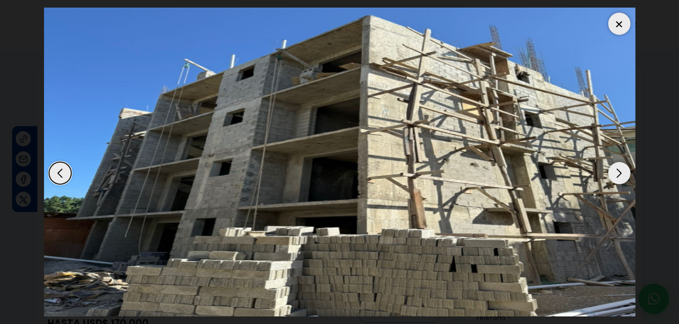
click at [622, 175] on div "Next slide" at bounding box center [619, 173] width 22 height 22
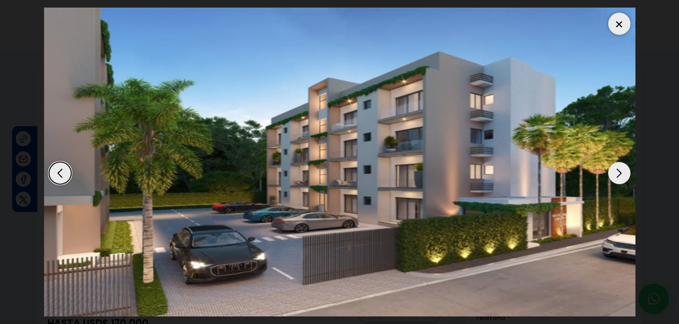
click at [622, 175] on div "Next slide" at bounding box center [619, 173] width 22 height 22
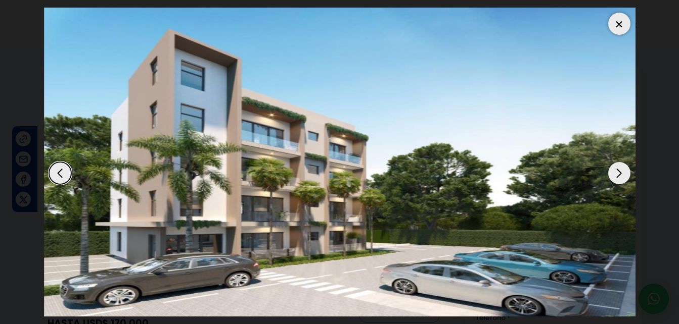
click at [613, 27] on div at bounding box center [619, 24] width 22 height 22
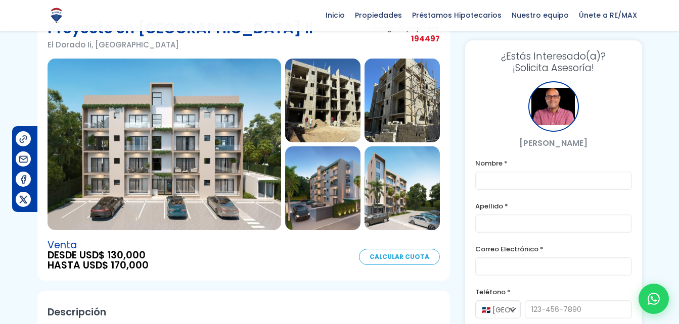
scroll to position [57, 0]
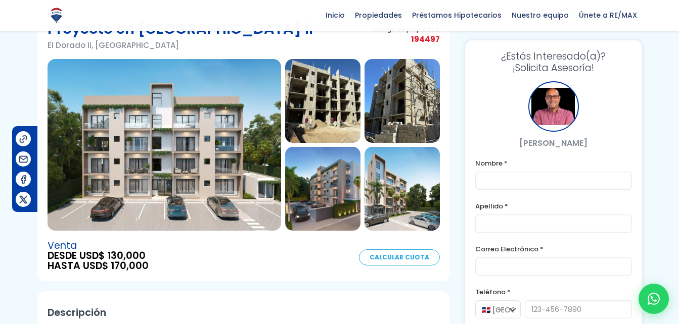
click at [334, 117] on img at bounding box center [322, 101] width 75 height 84
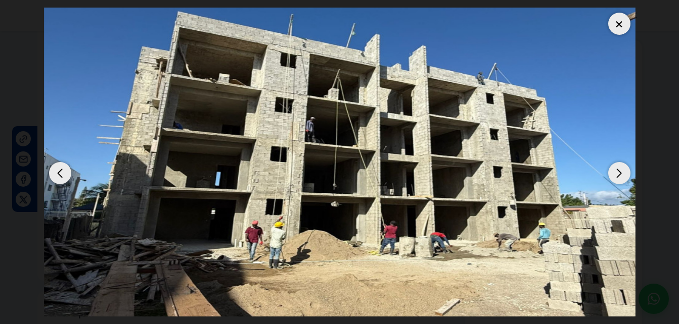
click at [624, 170] on div "Next slide" at bounding box center [619, 173] width 22 height 22
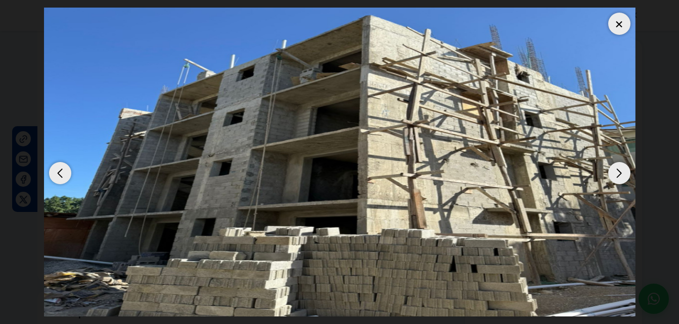
click at [624, 170] on div "Next slide" at bounding box center [619, 173] width 22 height 22
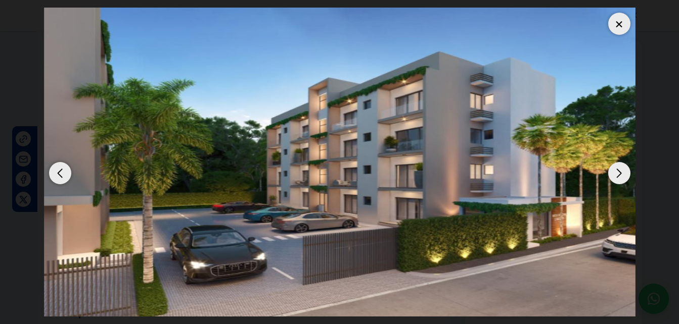
click at [624, 170] on div "Next slide" at bounding box center [619, 173] width 22 height 22
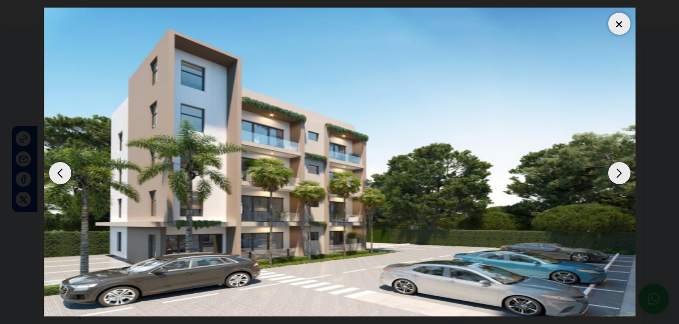
click at [624, 170] on div "Next slide" at bounding box center [619, 173] width 22 height 22
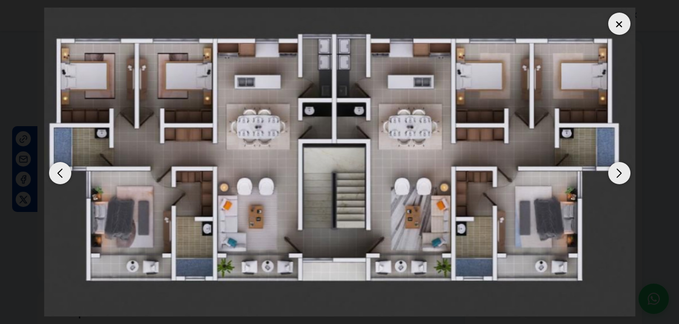
click at [624, 170] on div "Next slide" at bounding box center [619, 173] width 22 height 22
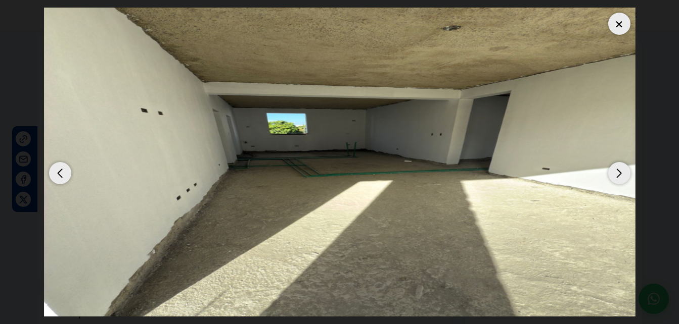
click at [628, 23] on div at bounding box center [619, 24] width 22 height 22
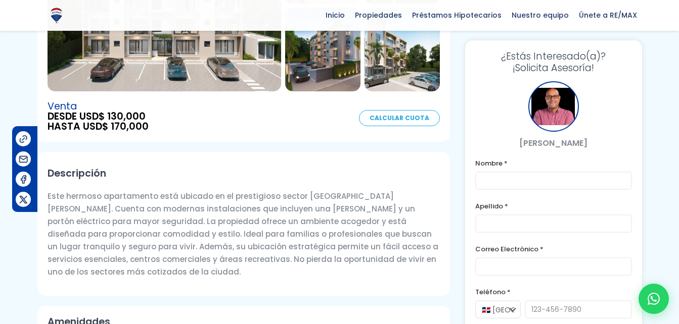
scroll to position [197, 0]
drag, startPoint x: 298, startPoint y: 196, endPoint x: 341, endPoint y: 191, distance: 43.3
click at [341, 191] on p "Este hermoso apartamento está ubicado en el prestigioso sector El Dorado II de …" at bounding box center [244, 234] width 392 height 88
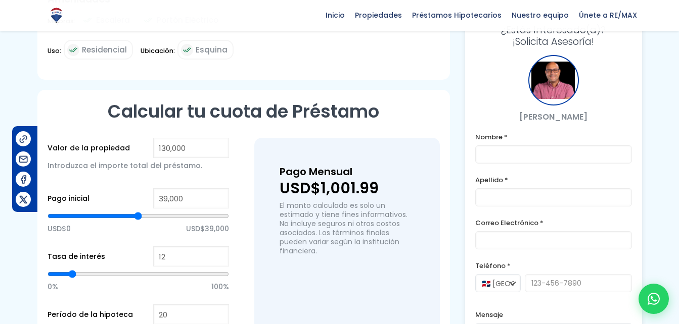
scroll to position [520, 0]
type input "64,944"
type input "64944"
type input "66,459"
type input "66459"
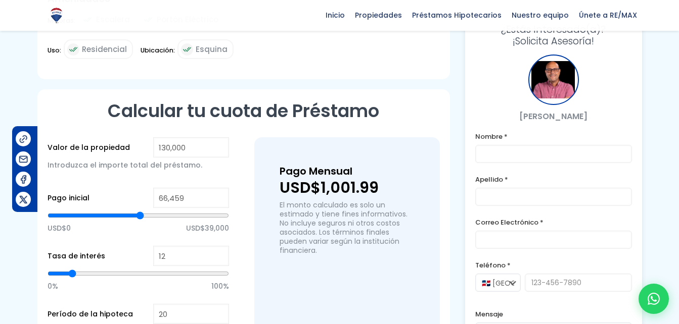
type input "69,109"
type input "69109"
type input "72,517"
type input "72517"
type input "76,304"
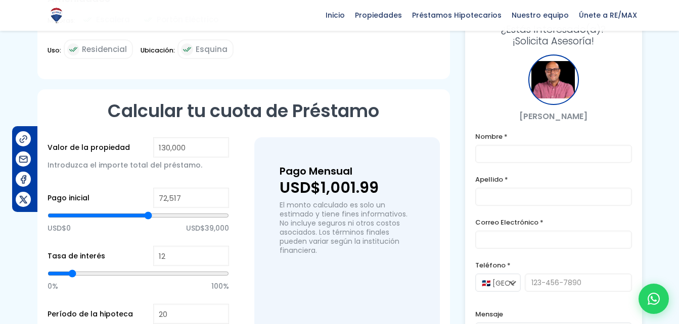
type input "76304"
type input "84,257"
type input "84257"
type input "86,150"
type input "86150"
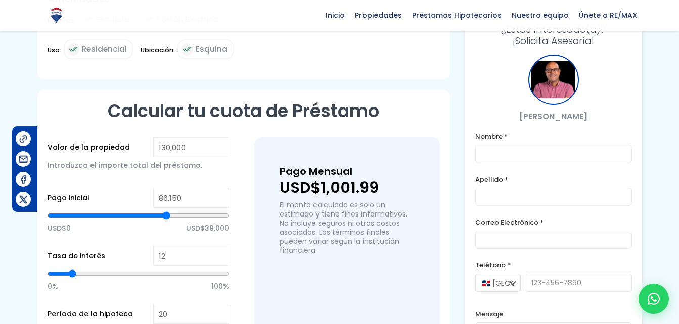
type input "90,694"
type input "90694"
type input "92,588"
type input "92588"
type input "93,724"
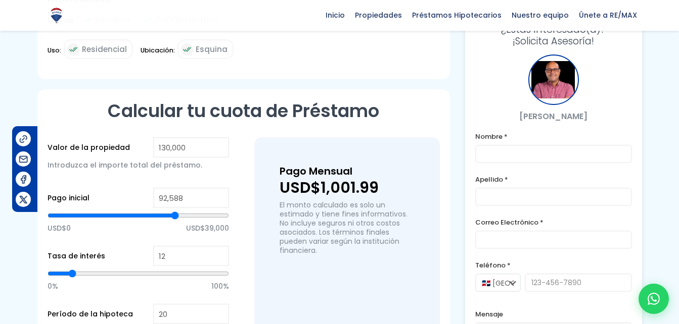
type input "93724"
type input "94,481"
type input "94481"
type input "94,860"
type input "94860"
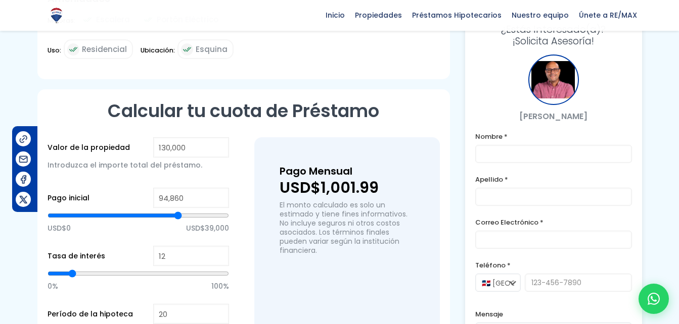
type input "95,238"
type input "95238"
type input "95,617"
type input "95617"
type input "95,996"
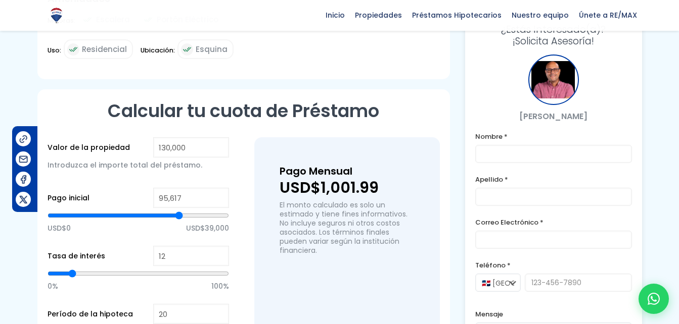
type input "95996"
type input "96,374"
type input "96374"
type input "96,753"
type input "96753"
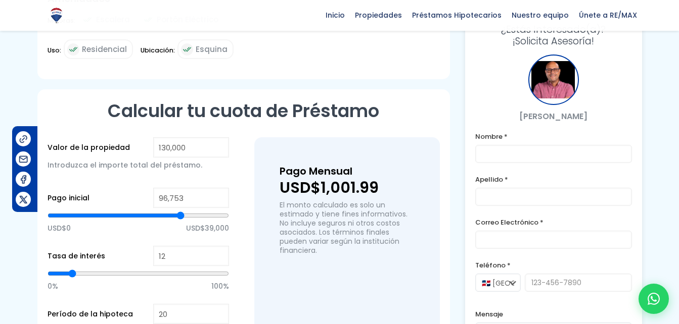
type input "97,132"
type input "97132"
type input "97,889"
type input "97889"
type input "99,404"
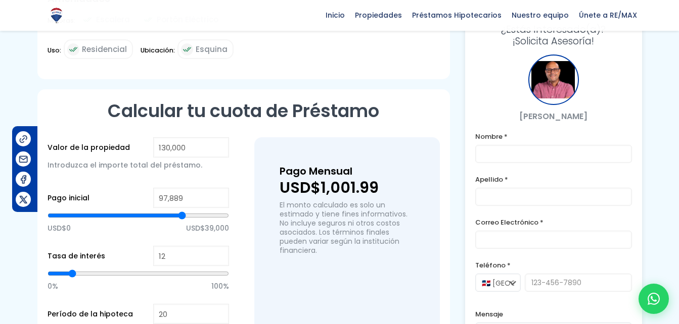
type input "99404"
type input "100,161"
drag, startPoint x: 138, startPoint y: 203, endPoint x: 185, endPoint y: 213, distance: 48.6
type input "100540"
click at [185, 213] on input "range" at bounding box center [138, 216] width 181 height 10
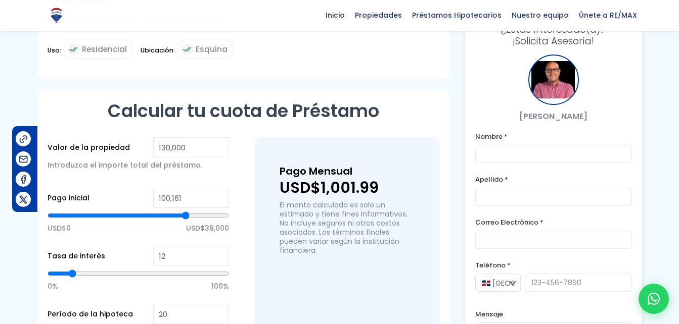
type input "100,540"
click at [186, 221] on span "USD$39,000" at bounding box center [207, 228] width 43 height 15
type input "14"
type input "17"
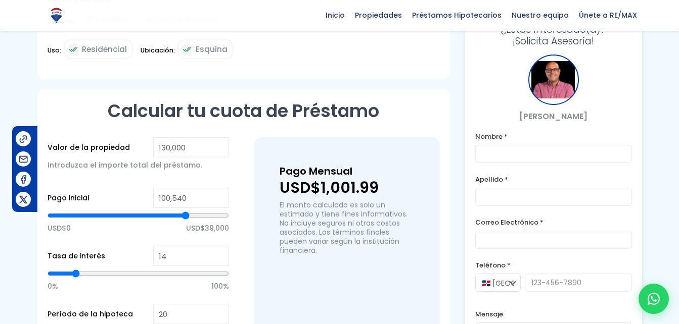
type input "17"
type input "18"
type input "20"
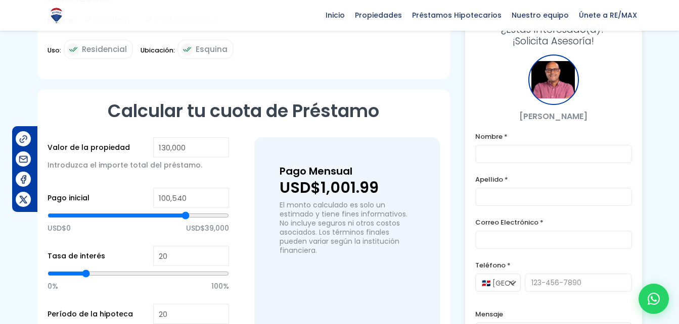
type input "22"
type input "24"
type input "25"
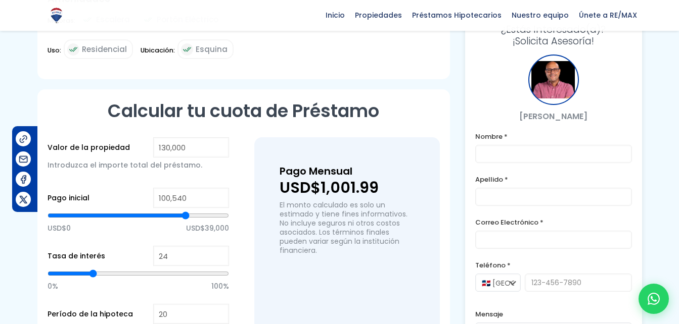
type input "25"
type input "27"
type input "28"
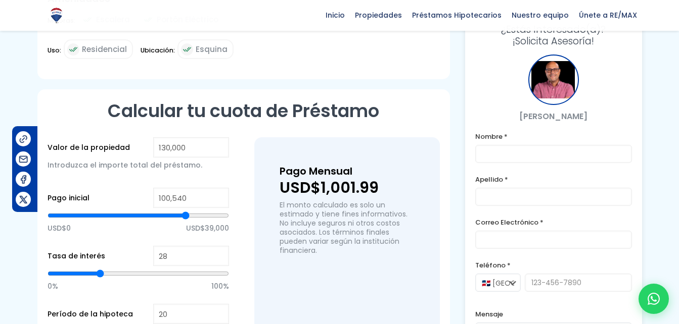
type input "29"
type input "30"
type input "31"
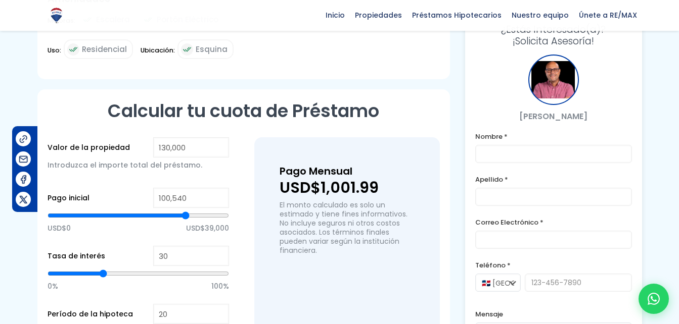
type input "31"
type input "32"
type input "31"
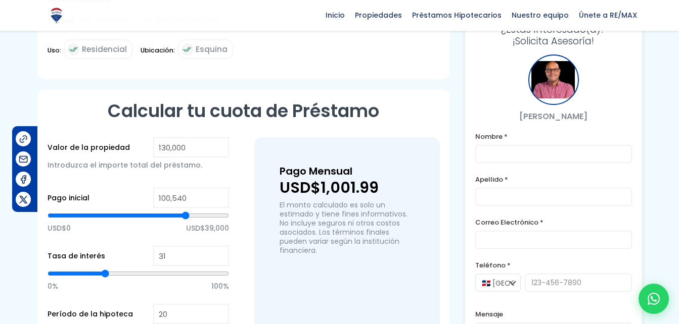
type input "30"
type input "29"
type input "27"
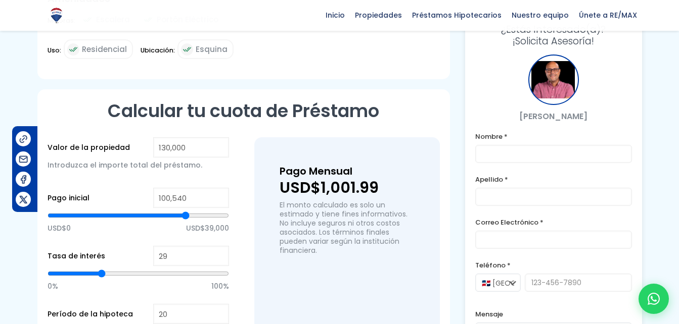
type input "27"
type input "26"
type input "25"
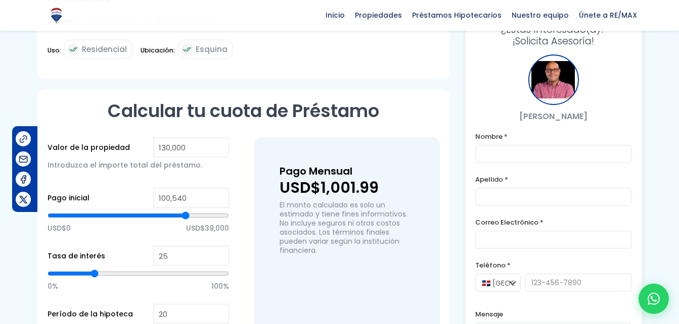
type input "24"
type input "23"
type input "22"
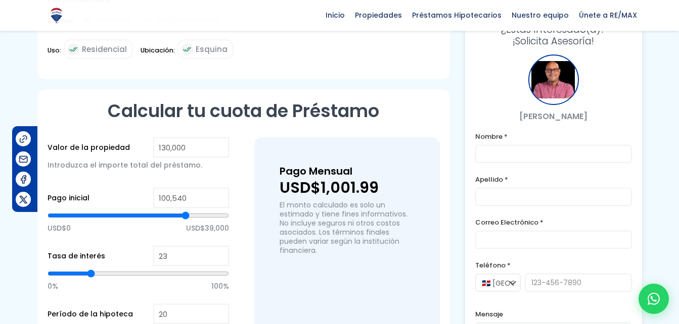
type input "22"
type input "21"
type input "20"
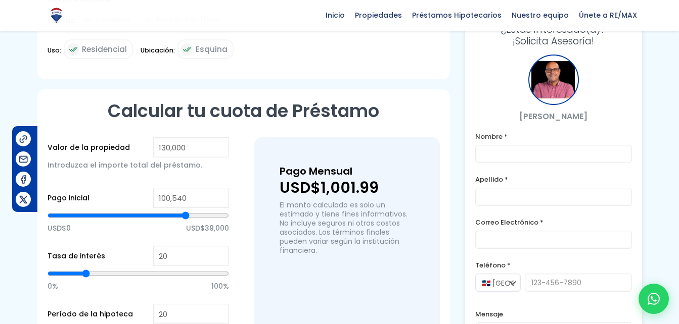
type input "19"
type input "18"
type input "17"
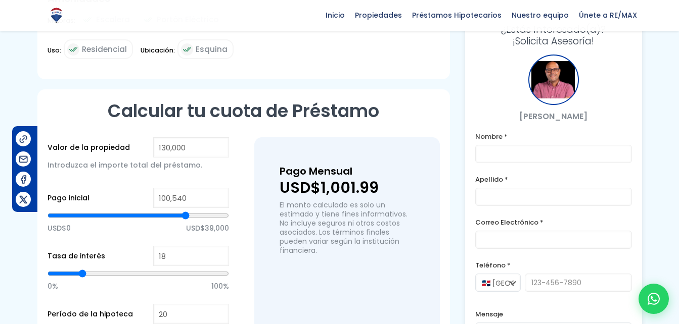
type input "17"
type input "16"
type input "17"
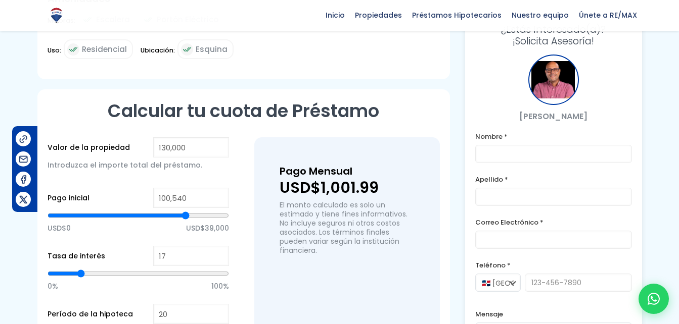
type input "16"
type input "15"
type input "14"
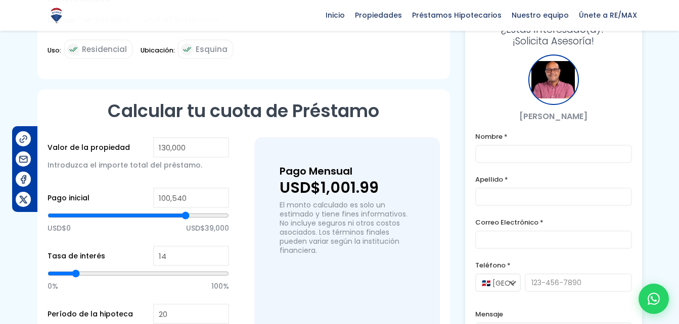
type input "14"
click at [75, 269] on input "range" at bounding box center [138, 274] width 181 height 10
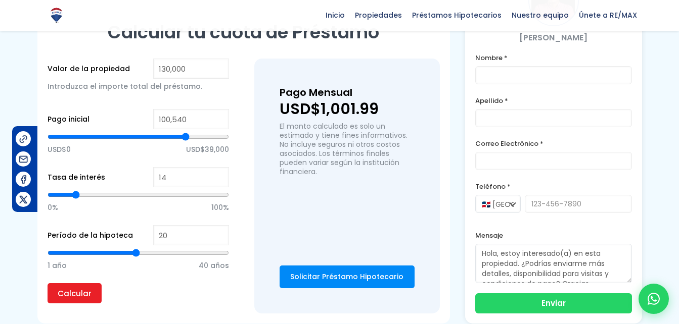
scroll to position [599, 0]
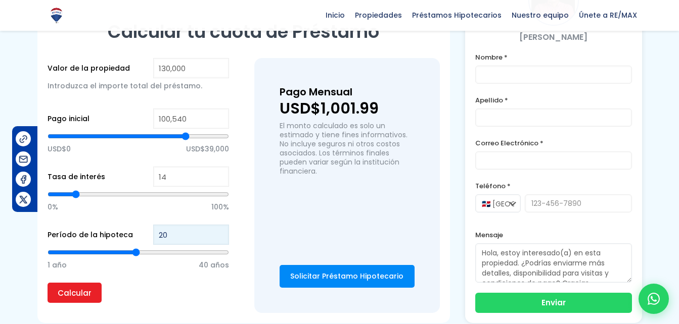
type input "19"
click at [220, 225] on input "19" at bounding box center [191, 235] width 76 height 20
type input "18"
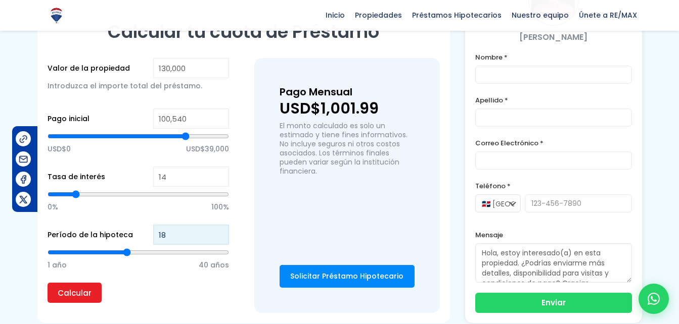
click at [220, 225] on input "18" at bounding box center [191, 235] width 76 height 20
type input "17"
click at [220, 225] on input "17" at bounding box center [191, 235] width 76 height 20
type input "16"
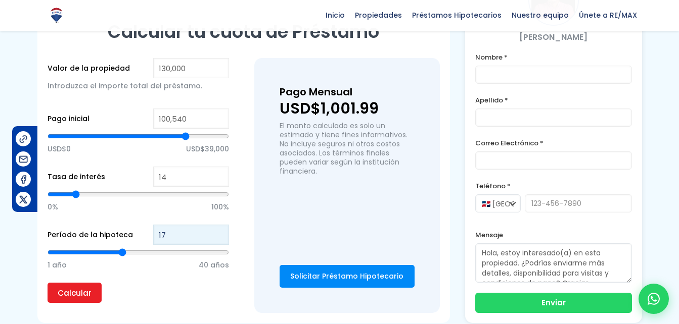
type input "16"
click at [220, 225] on input "16" at bounding box center [191, 235] width 76 height 20
type input "15"
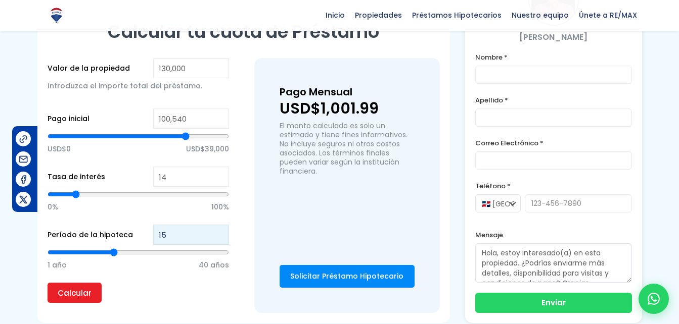
click at [220, 225] on input "15" at bounding box center [191, 235] width 76 height 20
click at [81, 283] on input "Calcular" at bounding box center [75, 293] width 54 height 20
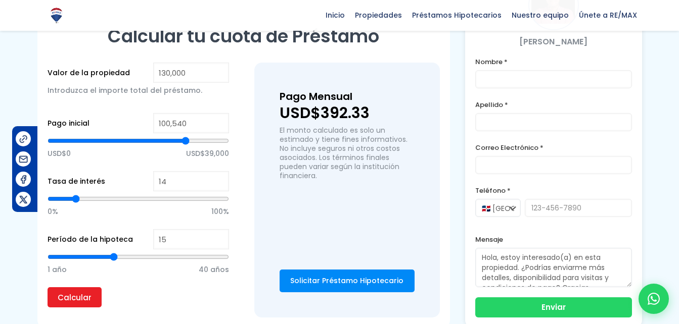
scroll to position [594, 0]
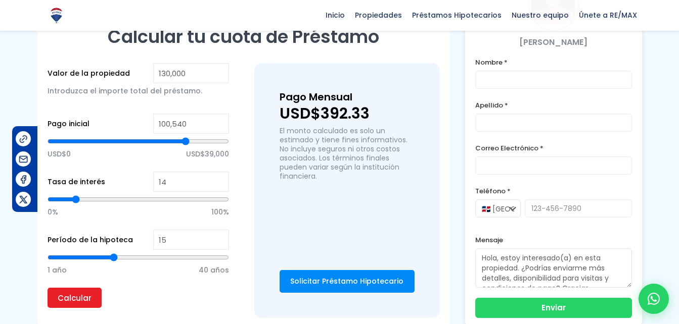
type input "98,646"
type input "98646"
type input "97,510"
type input "97510"
type input "96,374"
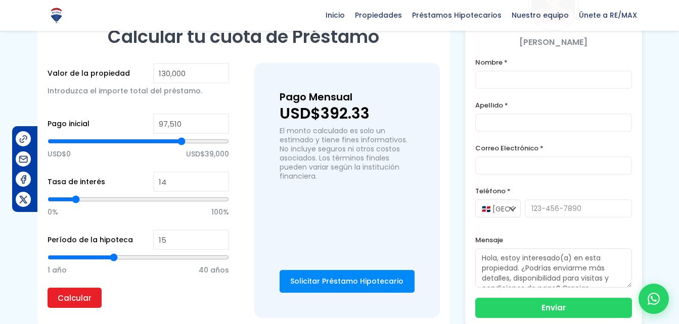
type input "96374"
type input "93,724"
type input "93724"
type input "92,209"
type input "92209"
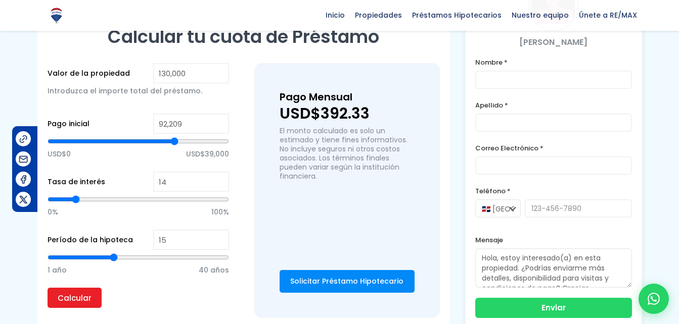
type input "91,830"
type input "91830"
type input "91,451"
type input "91451"
type input "91,073"
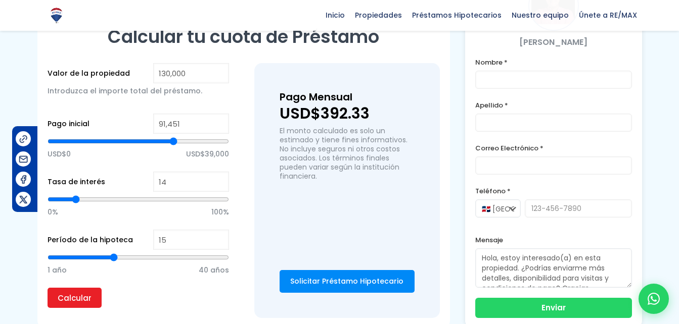
type input "91073"
type input "90,315"
type input "90315"
type input "89,937"
type input "89937"
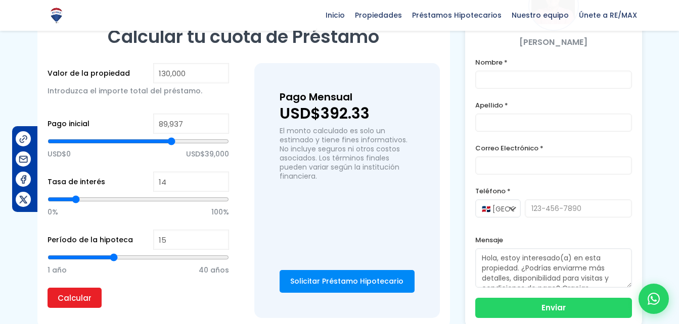
type input "89,558"
type input "89558"
type input "89,937"
type input "89937"
type input "90,694"
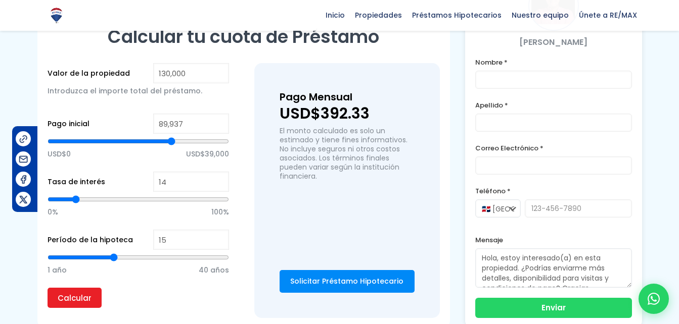
type input "90694"
type input "91,073"
type input "91073"
type input "91,451"
type input "91451"
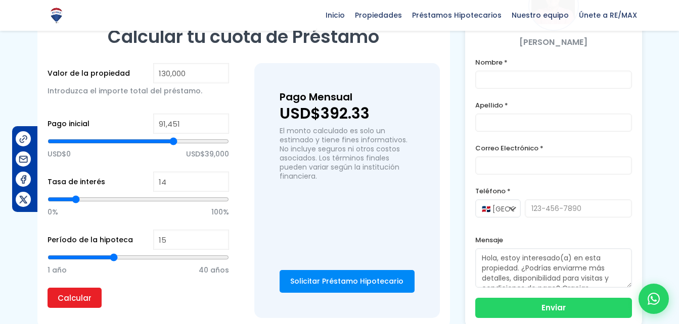
type input "91,830"
type input "91830"
type input "92,209"
type input "92209"
type input "92,588"
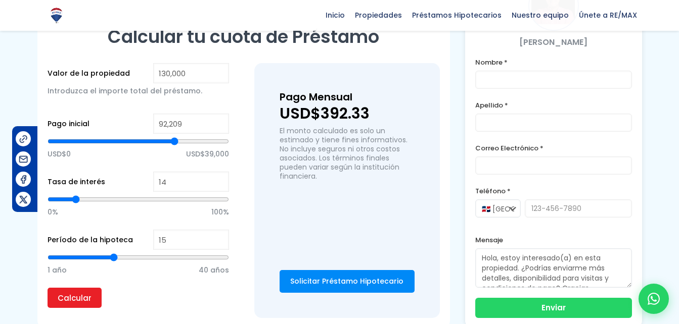
type input "92588"
type input "92,966"
type input "92966"
type input "93,345"
type input "93345"
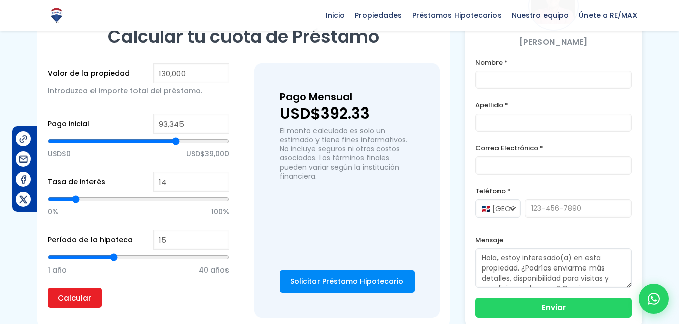
type input "93,724"
type input "93724"
type input "94,102"
type input "94102"
type input "94,481"
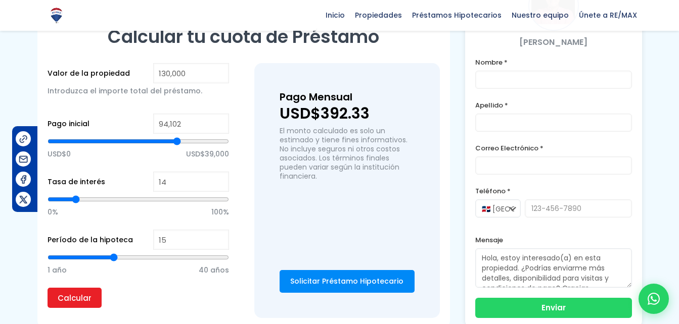
type input "94481"
type input "94,860"
type input "94860"
type input "95,238"
type input "95238"
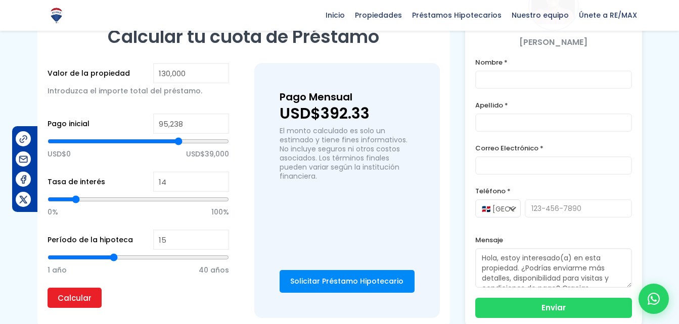
type input "94,860"
type input "94860"
type input "94,481"
type input "94481"
type input "94,860"
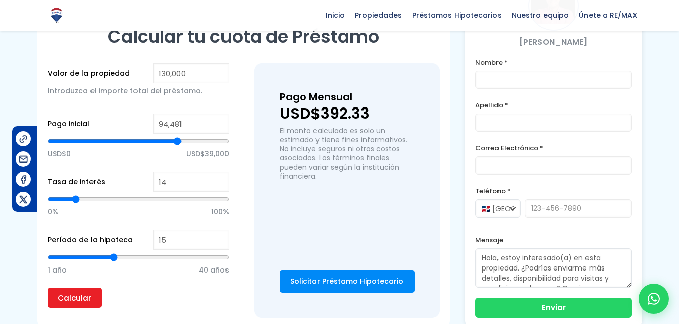
type input "94860"
type input "95,238"
type input "95238"
type input "94,860"
type input "94860"
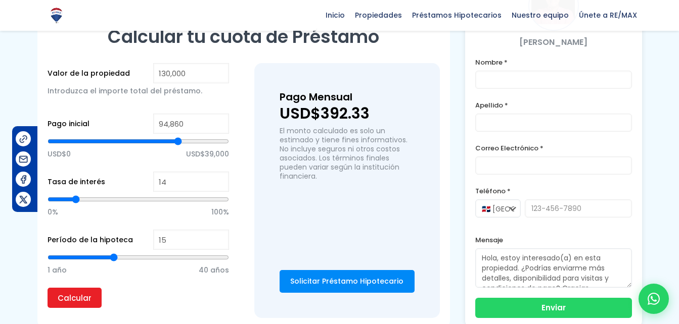
type input "94,481"
drag, startPoint x: 185, startPoint y: 132, endPoint x: 177, endPoint y: 131, distance: 7.6
type input "94481"
click at [177, 136] on input "range" at bounding box center [138, 141] width 181 height 10
click at [180, 115] on input "94,481" at bounding box center [191, 124] width 76 height 20
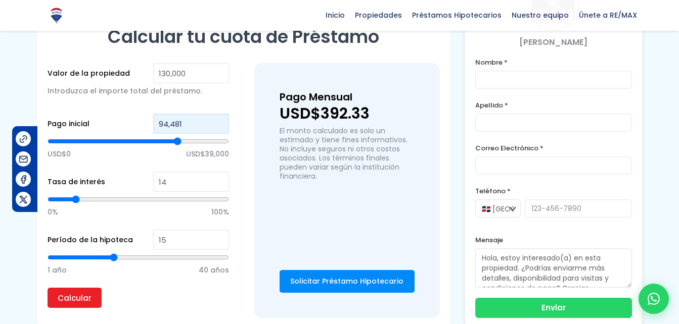
type input "9,448"
type input "9448"
type input "944"
type input "94"
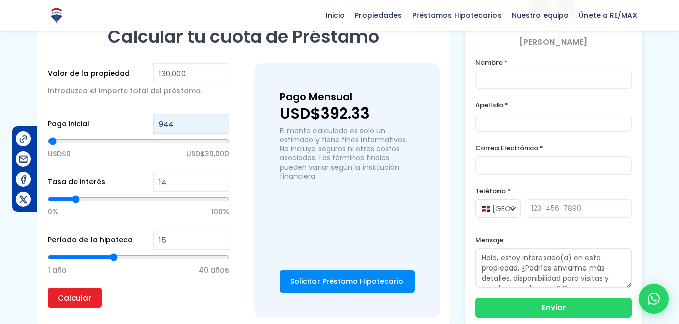
type input "94"
type input "9"
type input "95"
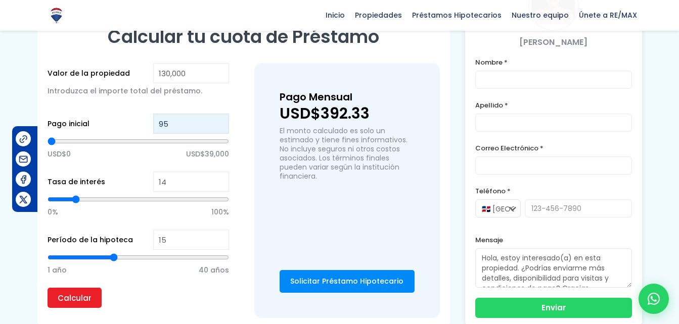
type input "950"
type input "9,500"
type input "9500"
type input "95,000"
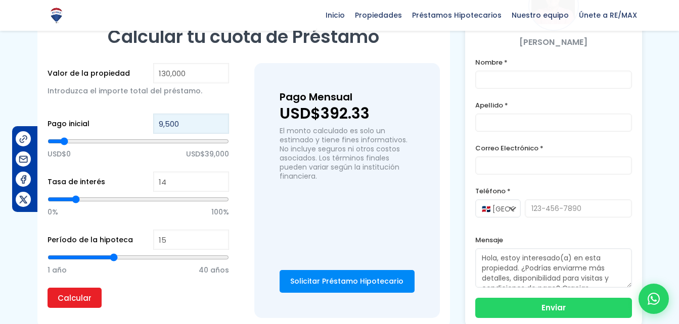
type input "95000"
type input "95,000"
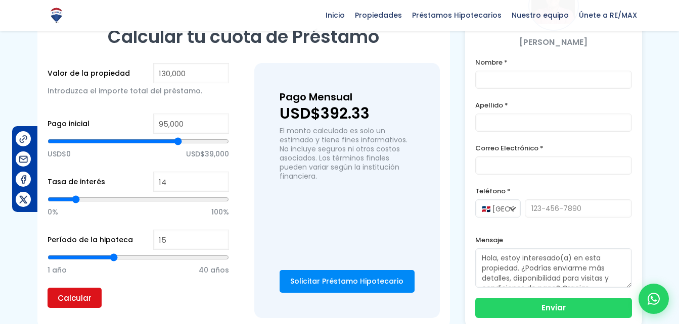
click at [67, 290] on input "Calcular" at bounding box center [75, 298] width 54 height 20
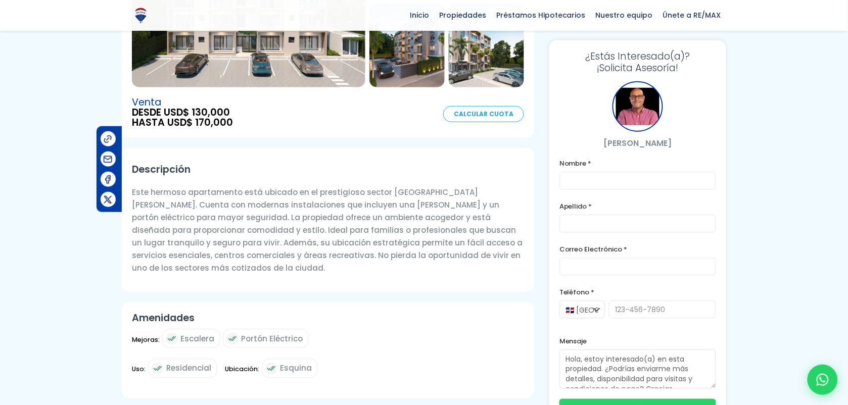
scroll to position [203, 0]
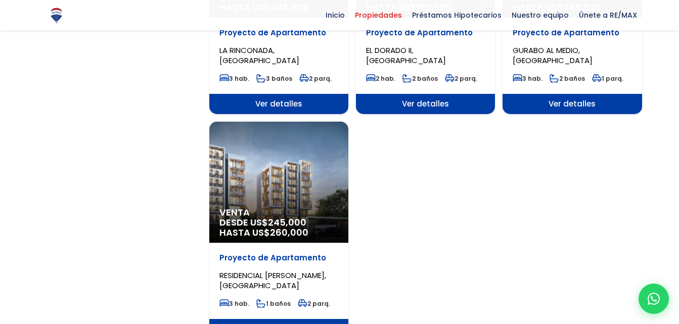
scroll to position [1305, 0]
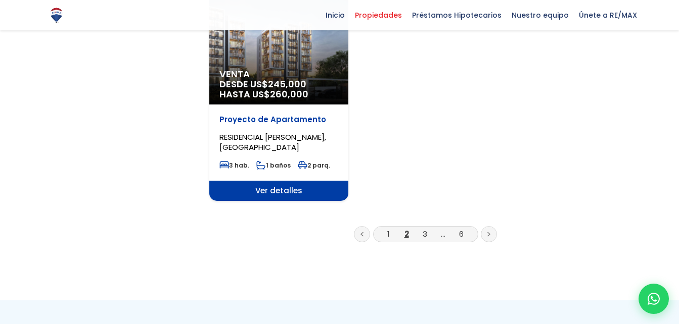
click at [491, 226] on link at bounding box center [489, 234] width 16 height 16
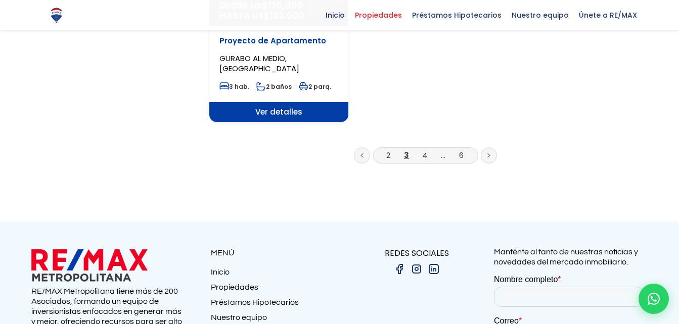
scroll to position [1402, 0]
click at [487, 153] on icon at bounding box center [488, 155] width 3 height 5
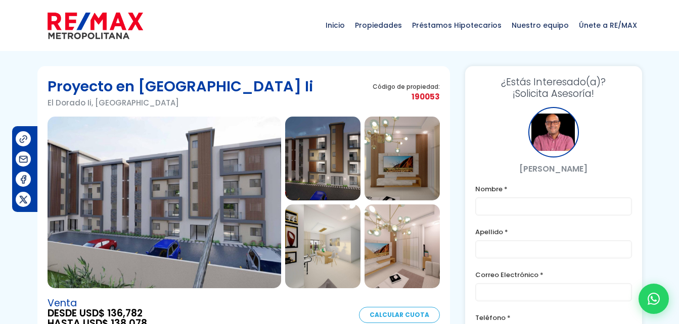
click at [320, 151] on img at bounding box center [322, 159] width 75 height 84
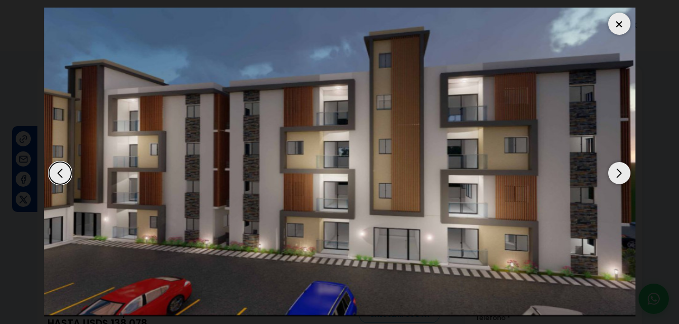
click at [622, 168] on div "Next slide" at bounding box center [619, 173] width 22 height 22
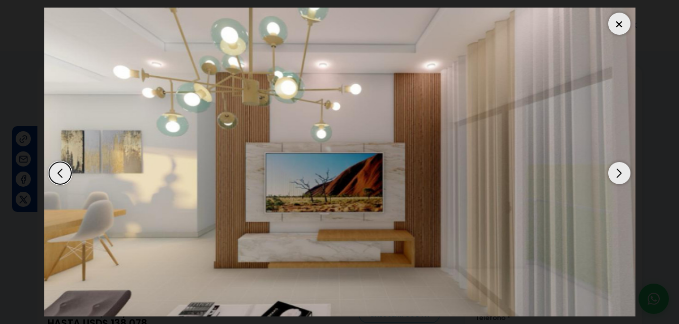
click at [622, 168] on div "Next slide" at bounding box center [619, 173] width 22 height 22
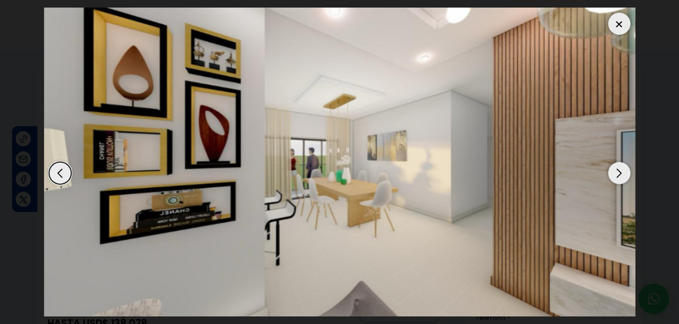
click at [622, 168] on div "Next slide" at bounding box center [619, 173] width 22 height 22
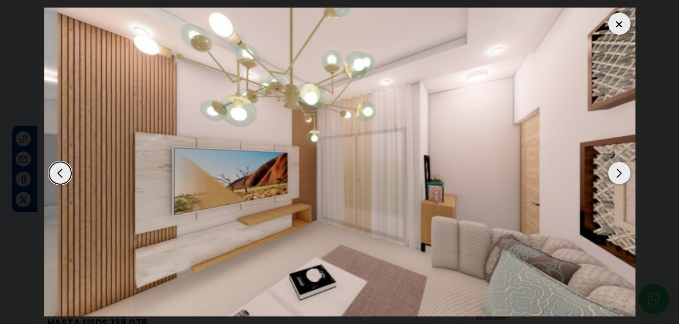
click at [622, 168] on div "Next slide" at bounding box center [619, 173] width 22 height 22
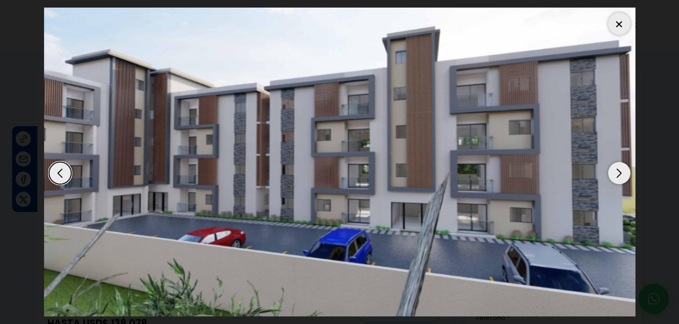
click at [622, 168] on div "Next slide" at bounding box center [619, 173] width 22 height 22
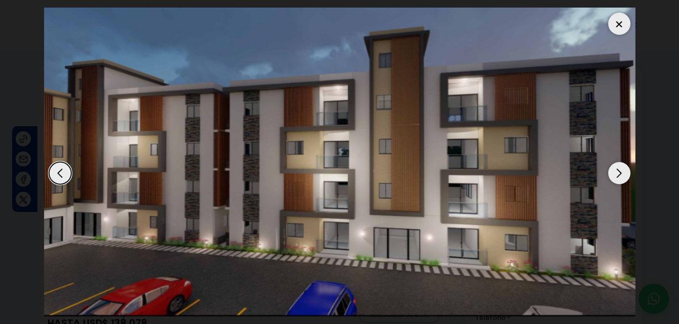
click at [622, 168] on div "Next slide" at bounding box center [619, 173] width 22 height 22
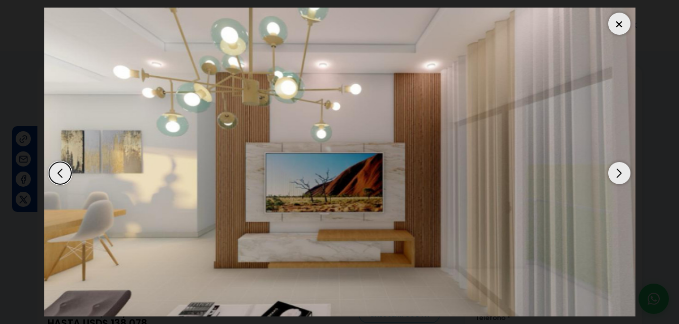
click at [622, 168] on div "Next slide" at bounding box center [619, 173] width 22 height 22
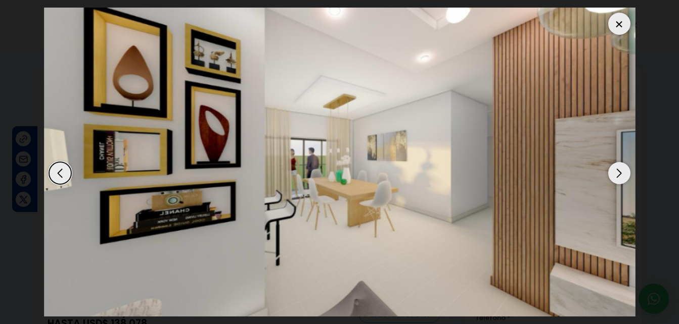
click at [616, 25] on div at bounding box center [619, 24] width 22 height 22
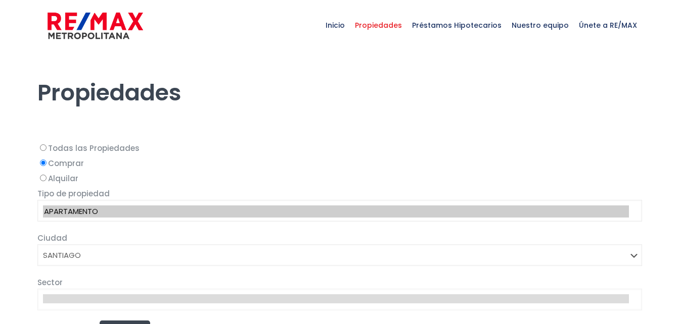
select select "120"
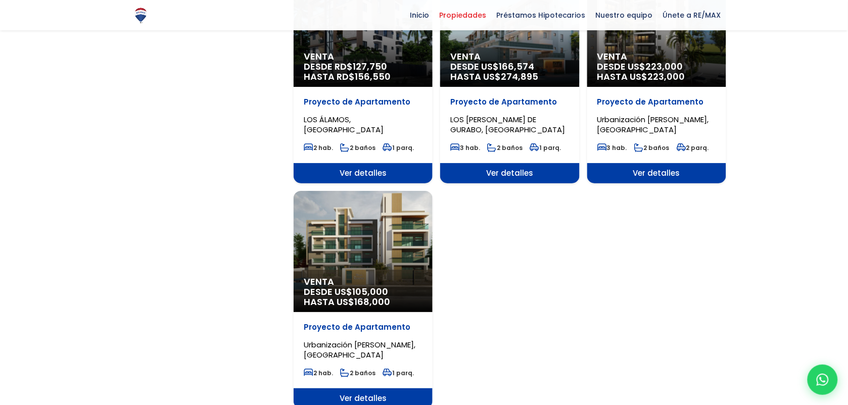
scroll to position [1145, 0]
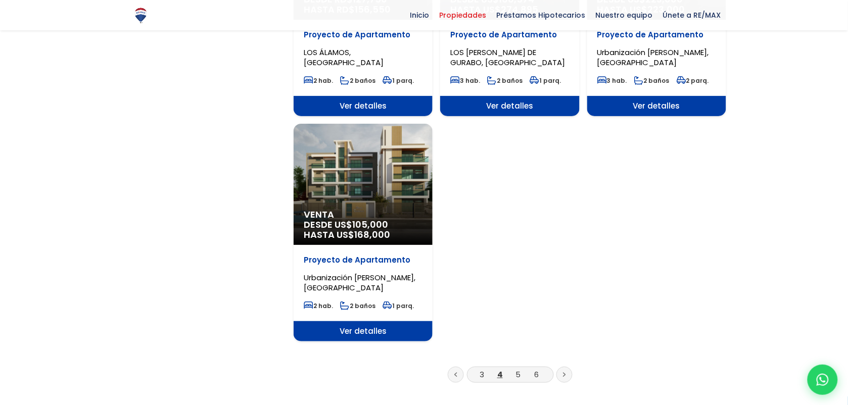
click at [378, 173] on div "Venta DESDE US$ 105,000 HASTA US$ 168,000" at bounding box center [363, 184] width 139 height 121
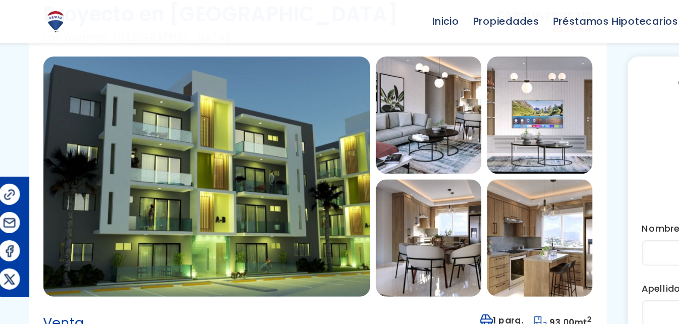
scroll to position [75, 0]
click at [312, 85] on img at bounding box center [322, 83] width 75 height 84
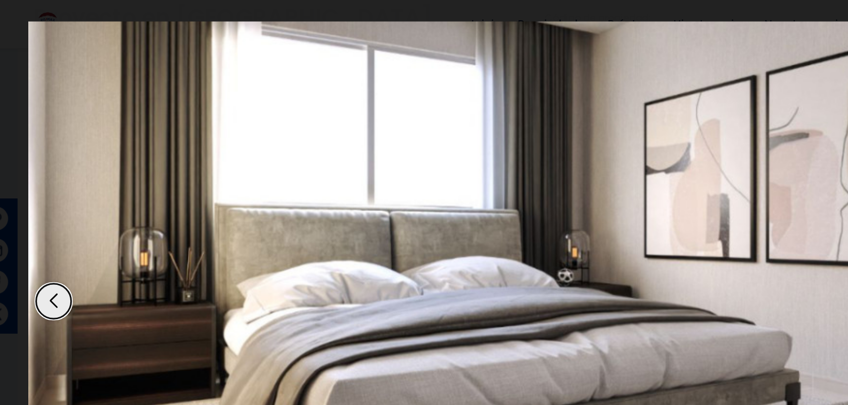
scroll to position [75, 0]
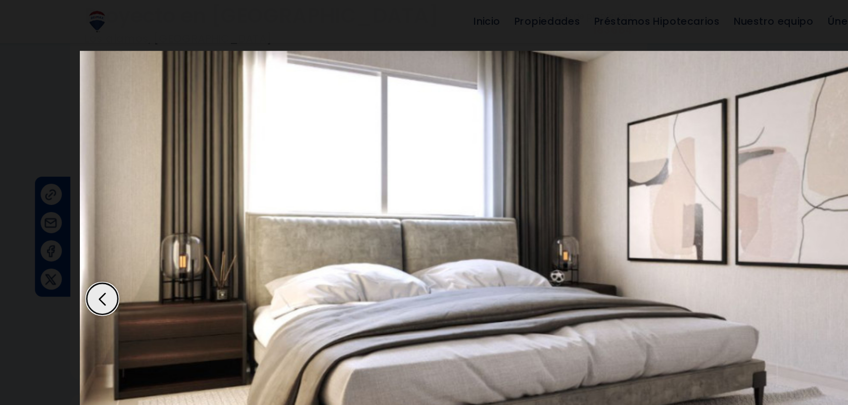
drag, startPoint x: 547, startPoint y: 0, endPoint x: 107, endPoint y: 161, distance: 468.3
click at [121, 161] on dialog at bounding box center [424, 202] width 606 height 405
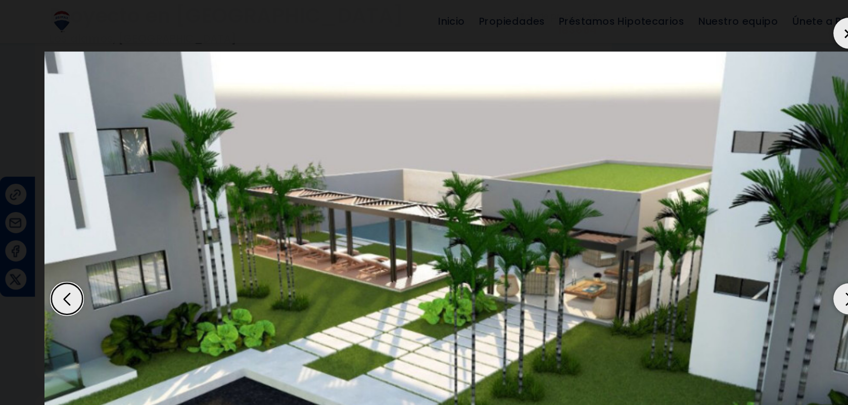
click at [678, 22] on div at bounding box center [703, 24] width 22 height 22
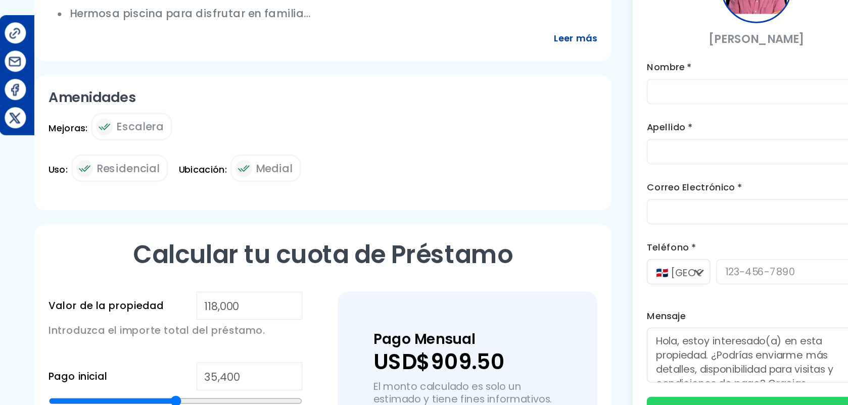
scroll to position [595, 0]
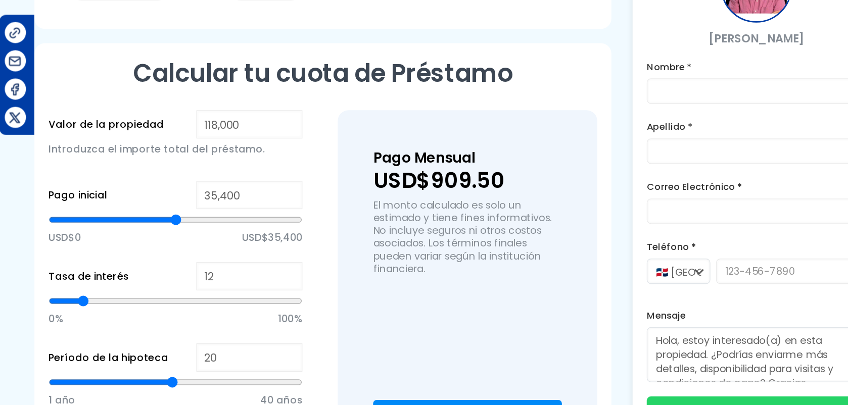
type input "59,222"
type input "59222"
type input "61,678"
type input "61678"
type input "64,437"
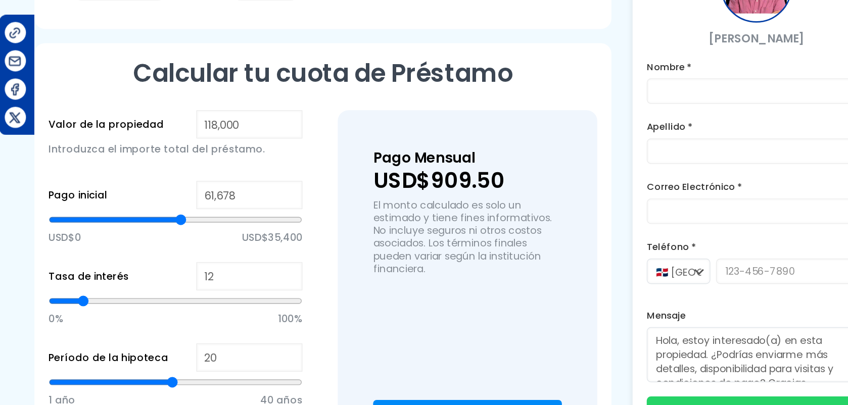
type input "64437"
type input "68,123"
type input "68123"
type input "72,110"
type input "72110"
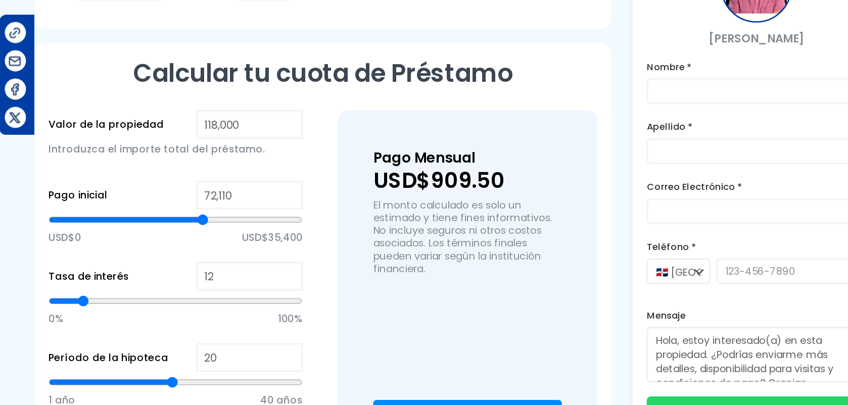
type input "73,648"
type input "73648"
type input "74,259"
type input "74259"
type input "75,178"
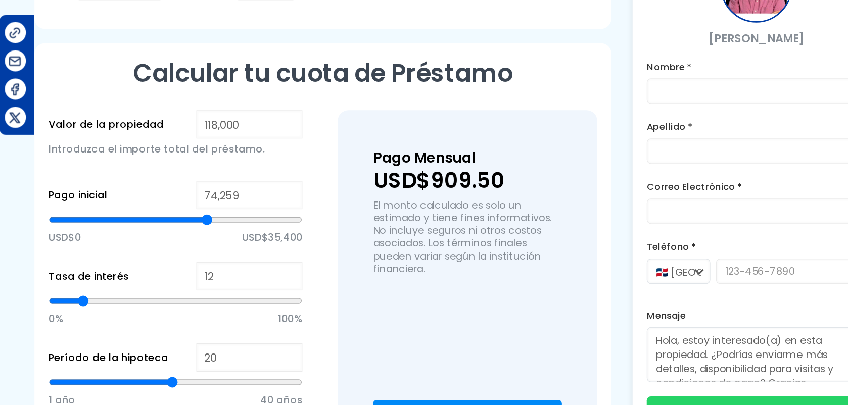
type input "75178"
type input "76,105"
type input "76105"
type input "76,715"
type input "76715"
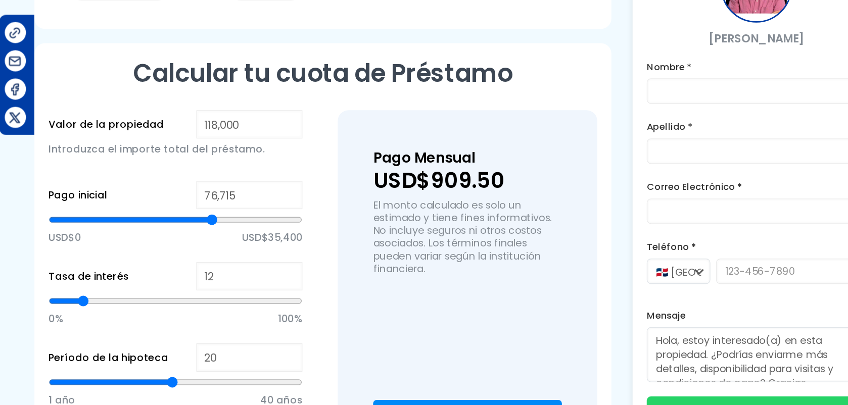
type input "77,944"
type input "77944"
type input "79,481"
type input "79481"
type input "80,703"
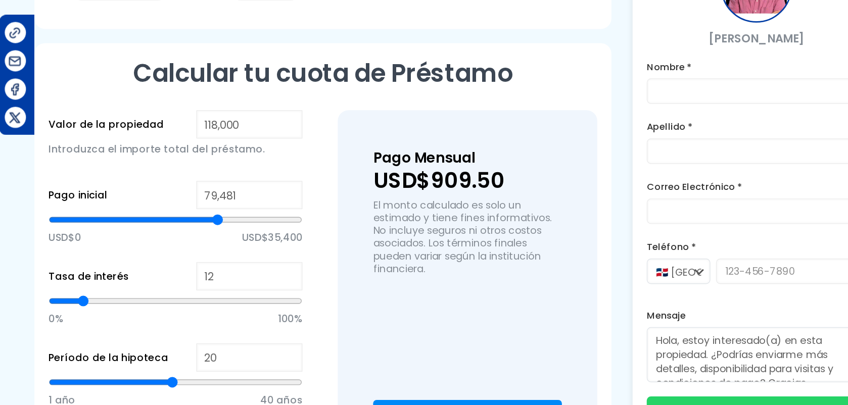
type input "80703"
type input "81,321"
type input "81321"
type input "82,240"
type input "82240"
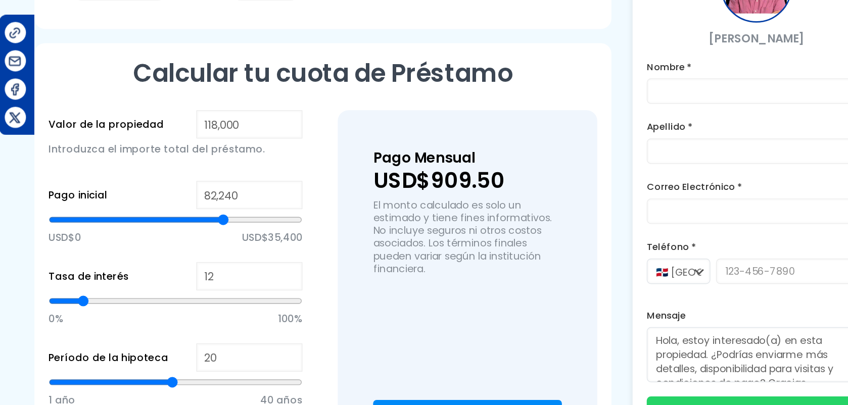
type input "82,858"
type input "82858"
type input "83,469"
type input "83469"
type input "84,080"
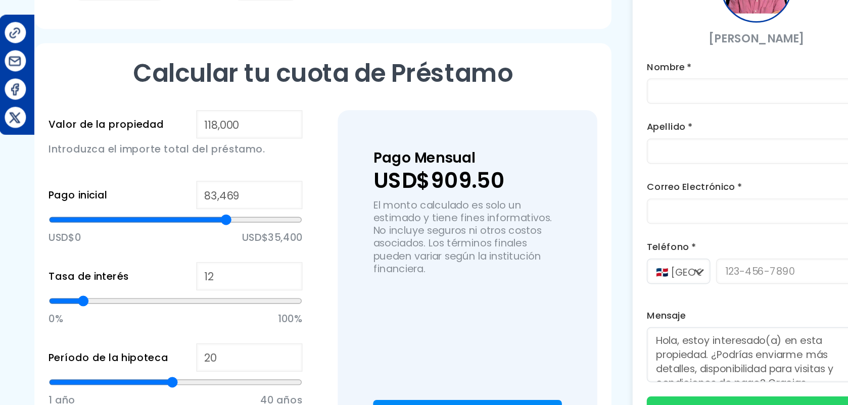
type input "84080"
type input "84,388"
type input "84388"
type input "84,697"
type input "84697"
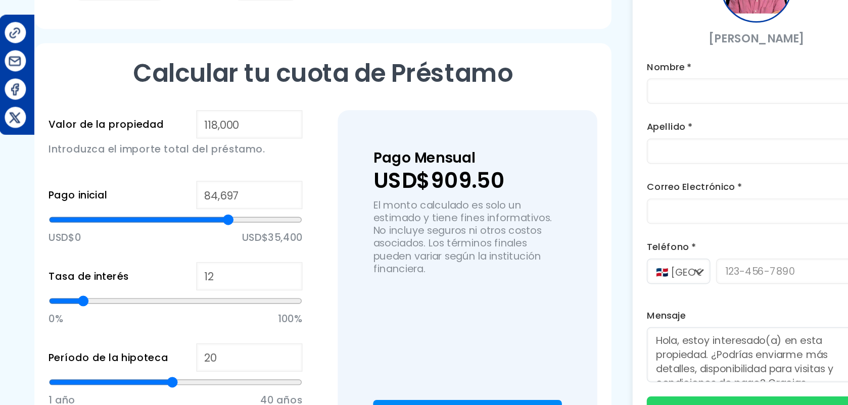
type input "85,006"
type input "85006"
type input "85,308"
type input "85308"
type input "85,617"
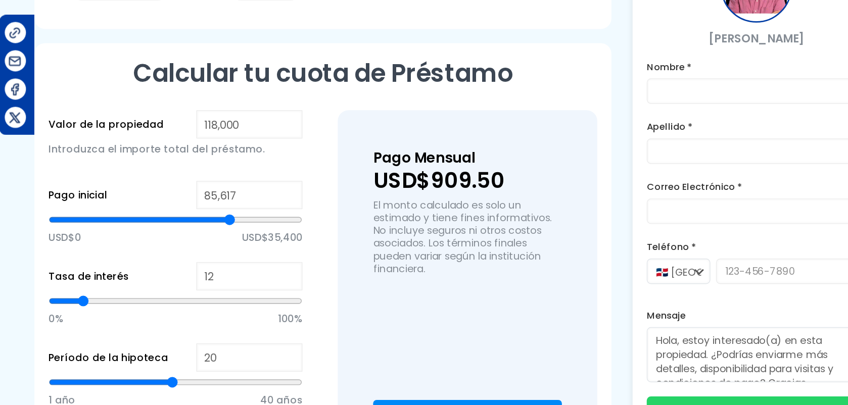
type input "85617"
type input "85,926"
type input "85926"
type input "86,234"
type input "86234"
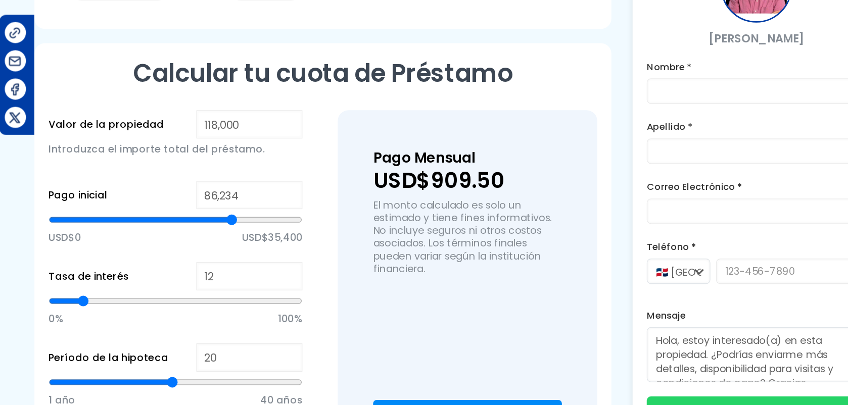
type input "86,845"
type input "86845"
type input "87,765"
type input "87765"
type input "88,383"
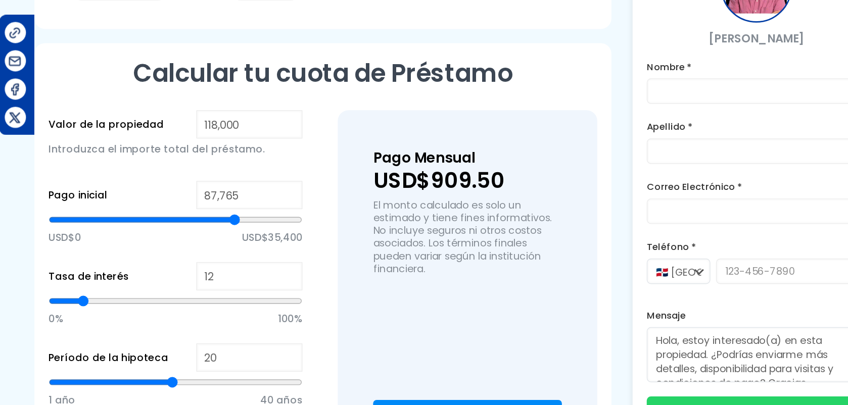
type input "88383"
type input "88,685"
type input "88685"
type input "88,993"
type input "88993"
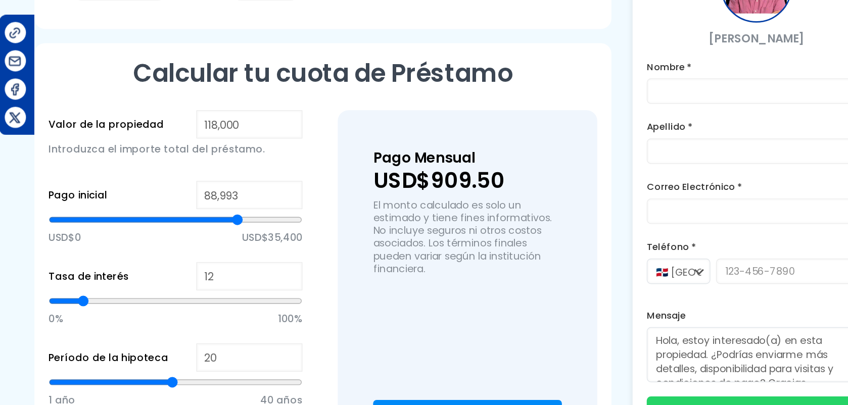
type input "89,611"
type input "89611"
type input "89,913"
type input "89913"
type input "90,222"
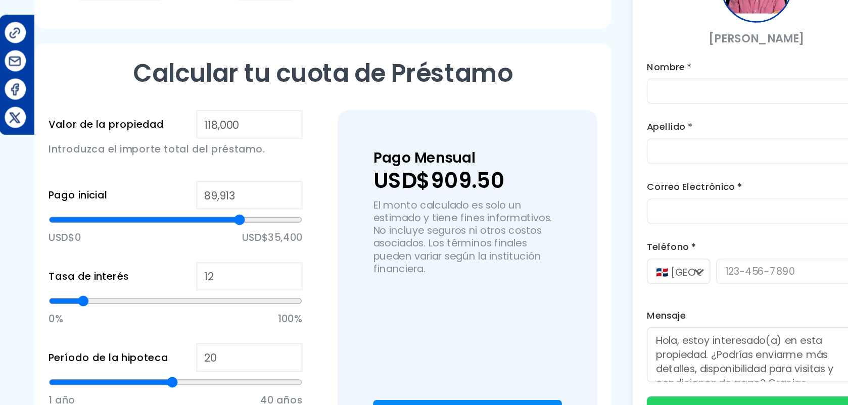
type input "90222"
type input "90,531"
type input "90531"
type input "90,833"
type input "90833"
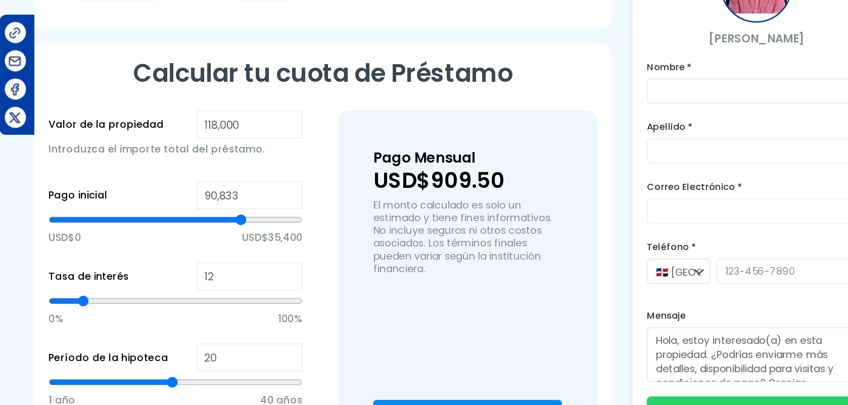
type input "91,142"
type input "91142"
type input "91,450"
type input "91450"
type input "91,759"
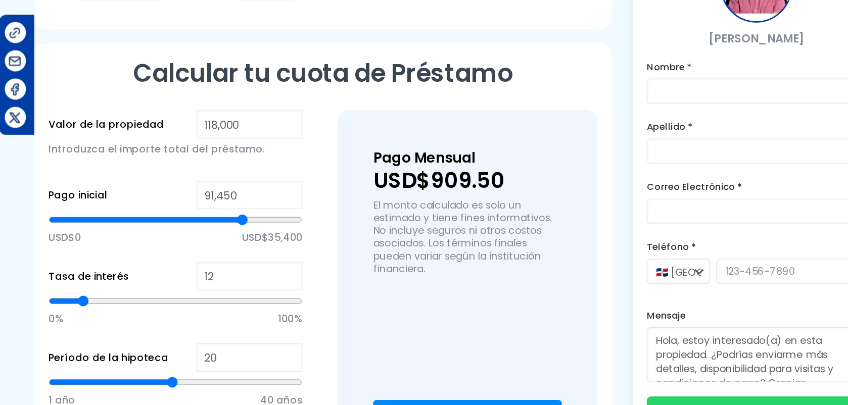
type input "91759"
type input "92,061"
type input "92061"
type input "92,370"
type input "92370"
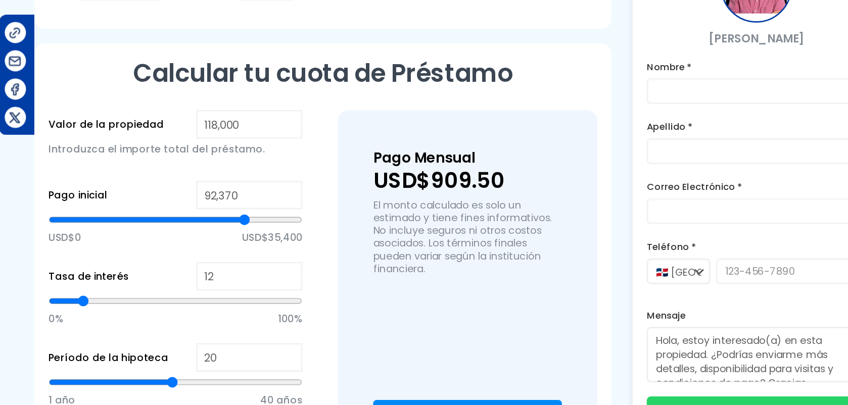
type input "92,679"
type input "92679"
type input "92,981"
type input "92981"
type input "93,290"
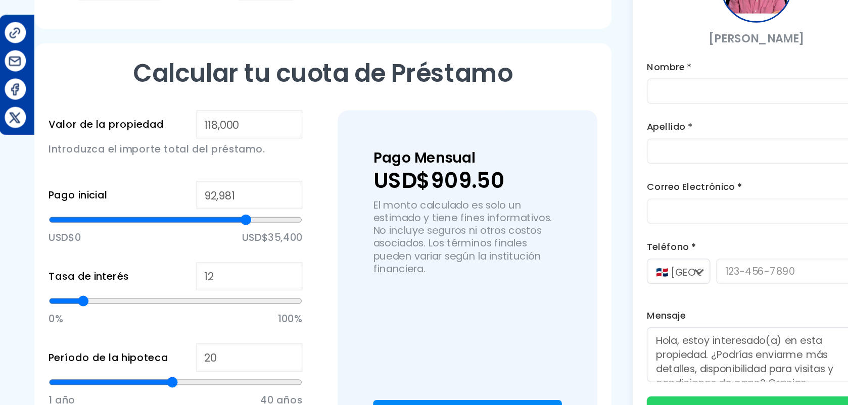
type input "93290"
type input "93,598"
type input "93598"
type input "93,907"
type input "93907"
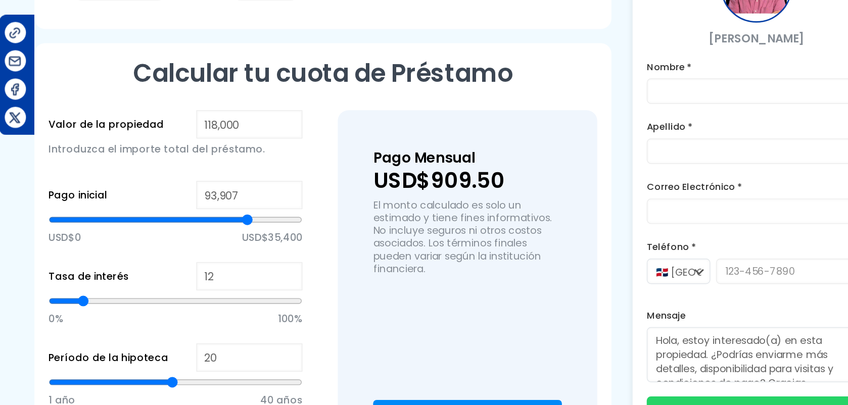
type input "94,209"
type input "94209"
type input "94,518"
drag, startPoint x: 222, startPoint y: 273, endPoint x: 275, endPoint y: 273, distance: 52.6
type input "94518"
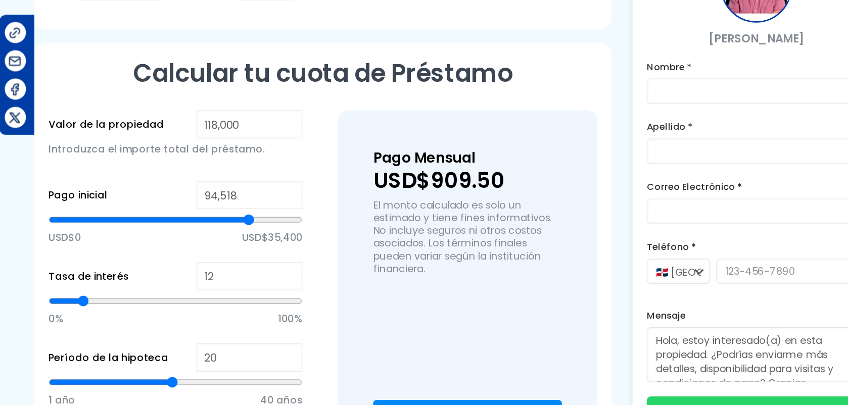
click at [275, 273] on input "range" at bounding box center [222, 273] width 181 height 10
type input "94,827"
type input "94827"
click at [275, 273] on input "range" at bounding box center [222, 273] width 181 height 10
type input "13"
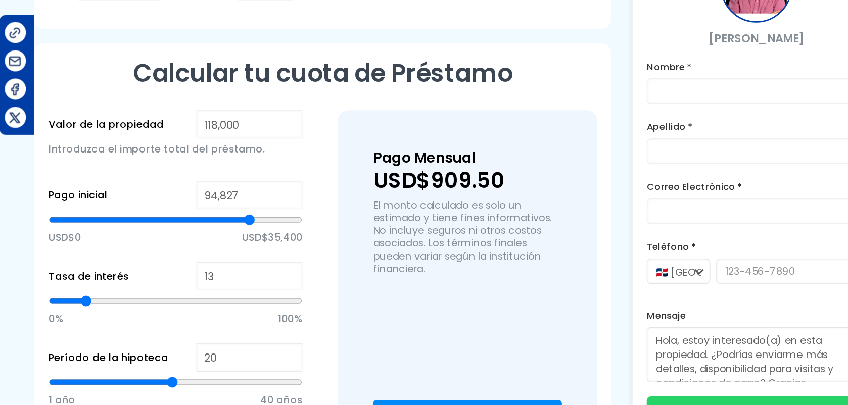
type input "13"
click at [158, 324] on input "range" at bounding box center [222, 331] width 181 height 10
type input "14"
click at [159, 324] on input "range" at bounding box center [222, 331] width 181 height 10
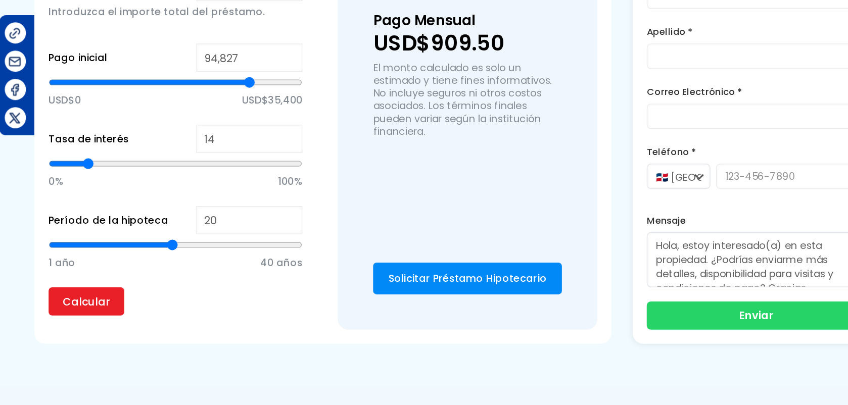
scroll to position [694, 0]
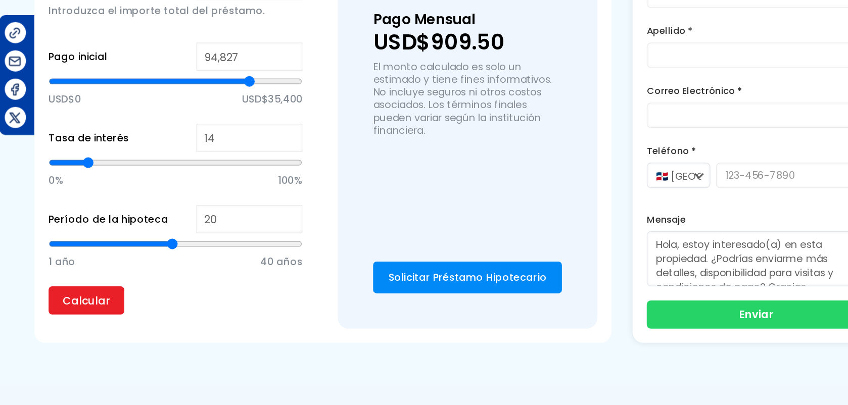
type input "19"
type input "18"
type input "17"
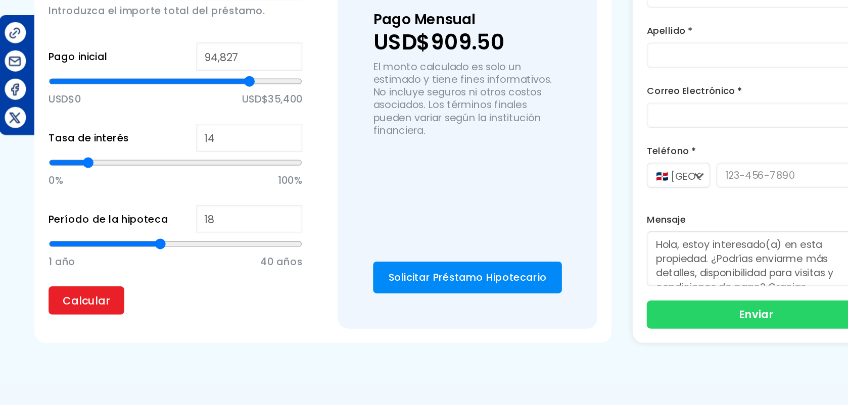
type input "17"
type input "16"
type input "17"
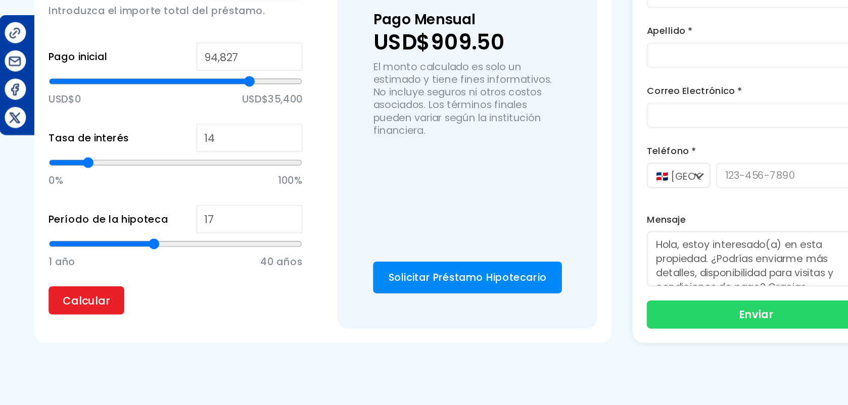
type input "16"
drag, startPoint x: 220, startPoint y: 288, endPoint x: 204, endPoint y: 285, distance: 16.4
type input "16"
click at [204, 285] on input "range" at bounding box center [222, 290] width 181 height 10
type input "15"
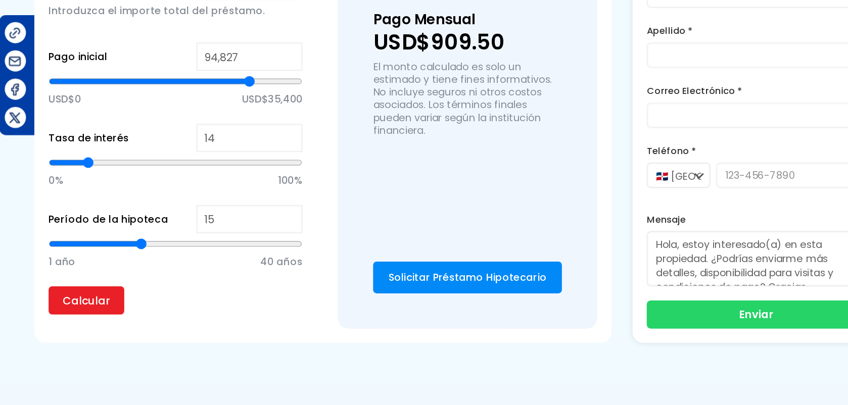
type input "15"
click at [200, 285] on input "range" at bounding box center [222, 290] width 181 height 10
click at [167, 322] on input "Calcular" at bounding box center [159, 330] width 54 height 20
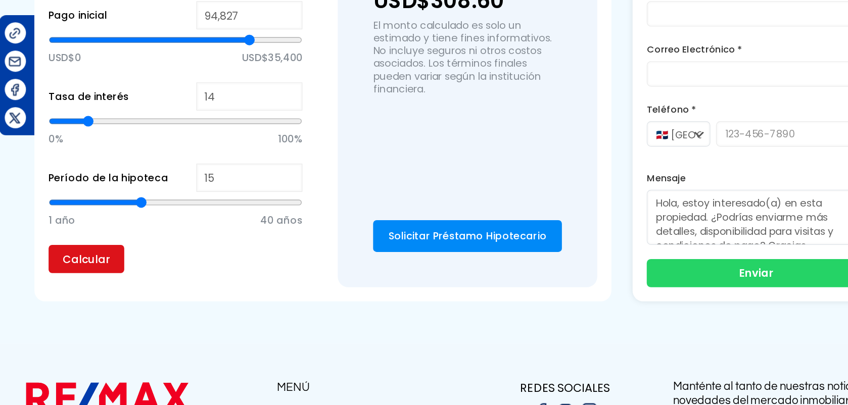
scroll to position [723, 0]
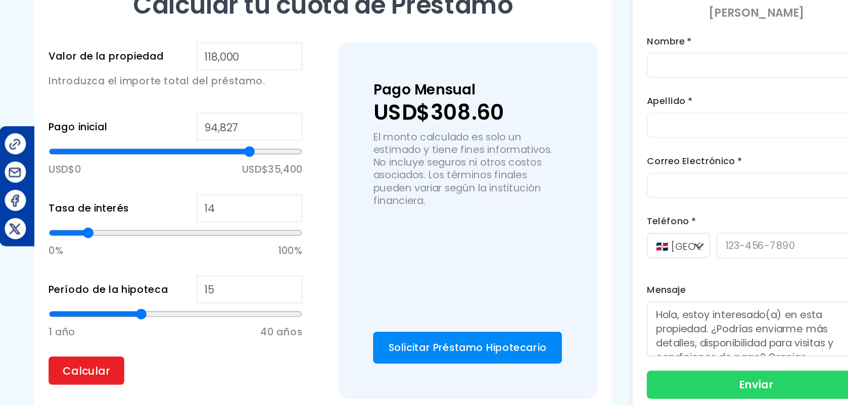
type input "14"
type input "13"
type input "12"
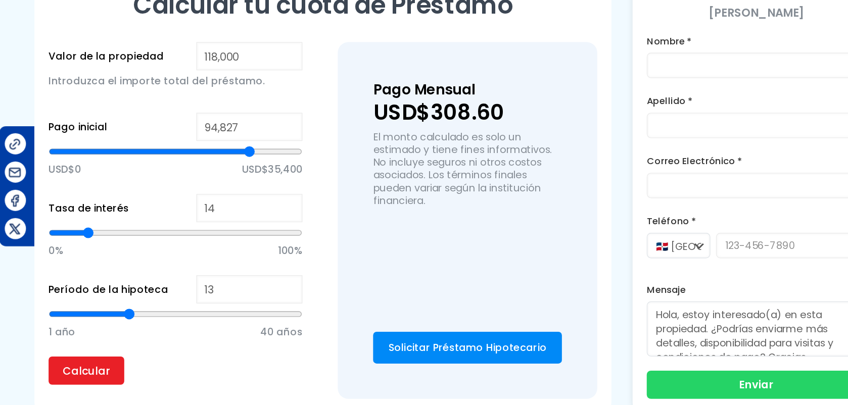
type input "12"
type input "11"
drag, startPoint x: 197, startPoint y: 261, endPoint x: 182, endPoint y: 260, distance: 15.2
type input "11"
click at [182, 260] on input "range" at bounding box center [222, 261] width 181 height 10
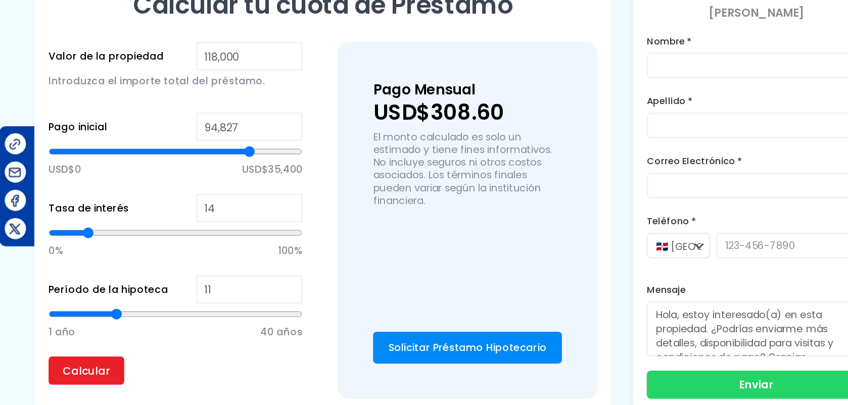
type input "10"
click at [177, 260] on input "range" at bounding box center [222, 261] width 181 height 10
click at [166, 296] on input "Calcular" at bounding box center [159, 301] width 54 height 20
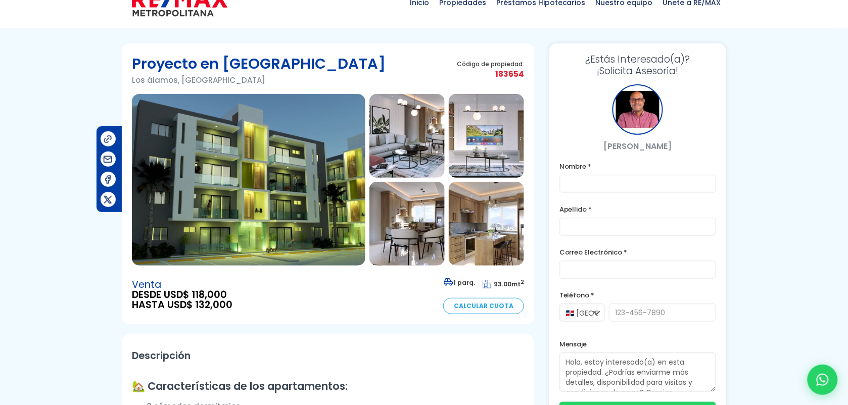
scroll to position [0, 0]
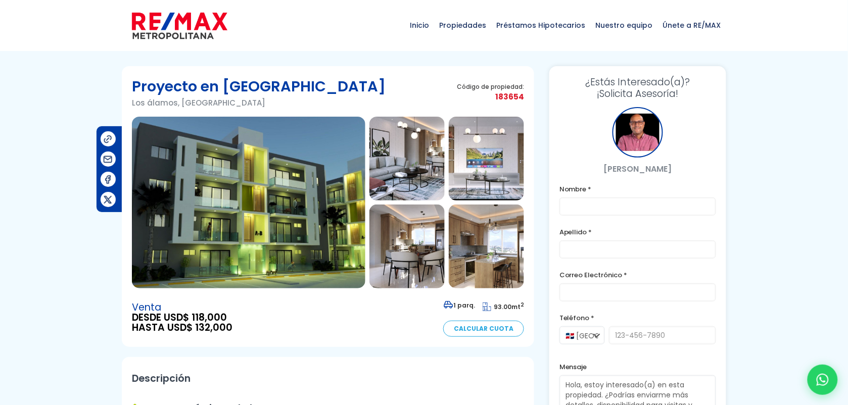
click at [384, 159] on img at bounding box center [406, 159] width 75 height 84
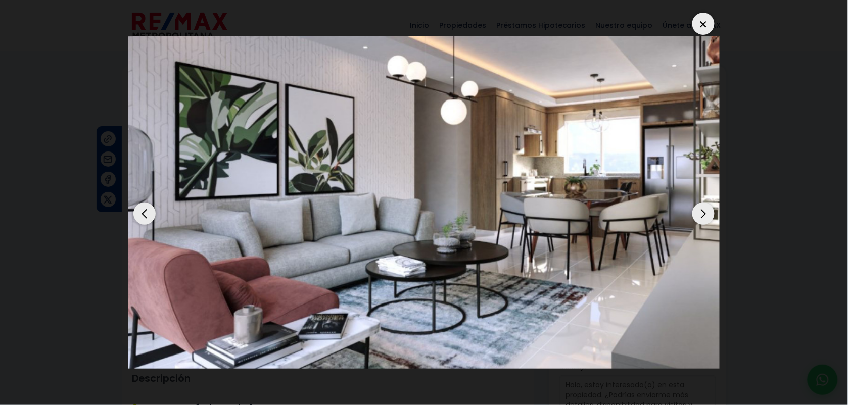
click at [384, 159] on img "2 / 13" at bounding box center [423, 202] width 591 height 333
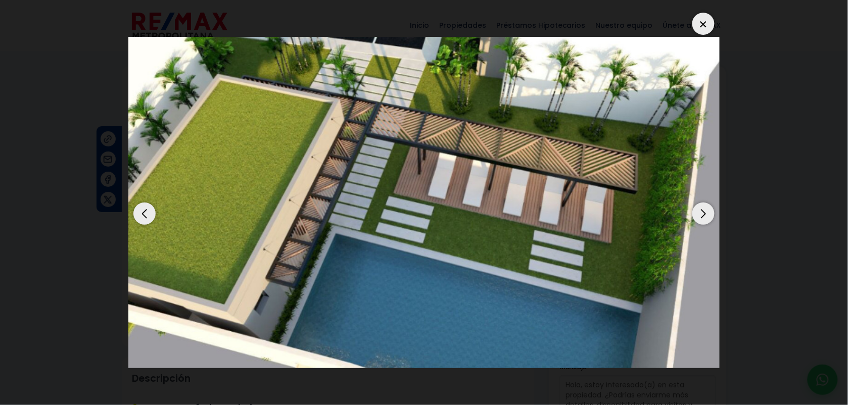
click at [678, 211] on div "Next slide" at bounding box center [703, 214] width 22 height 22
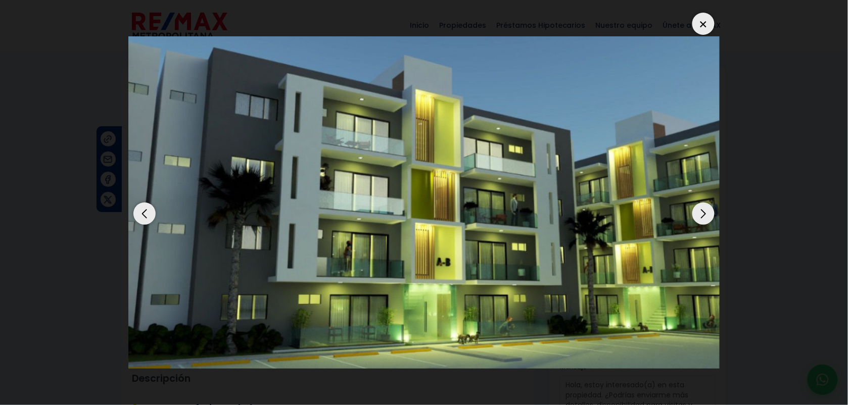
click at [678, 211] on div "Next slide" at bounding box center [703, 214] width 22 height 22
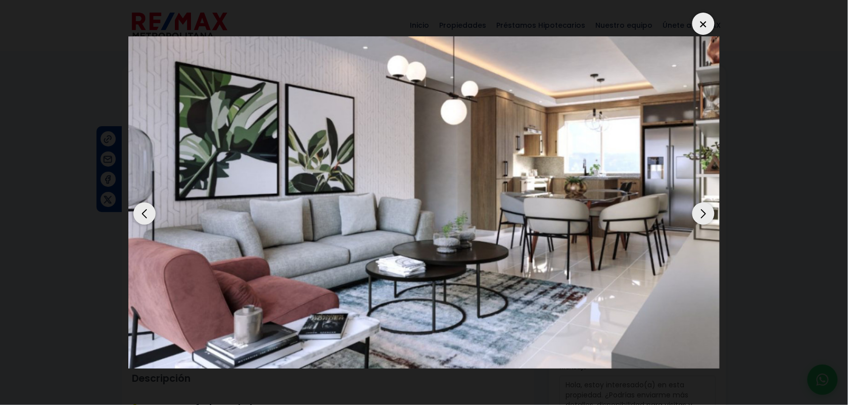
click at [678, 222] on div "Next slide" at bounding box center [703, 214] width 22 height 22
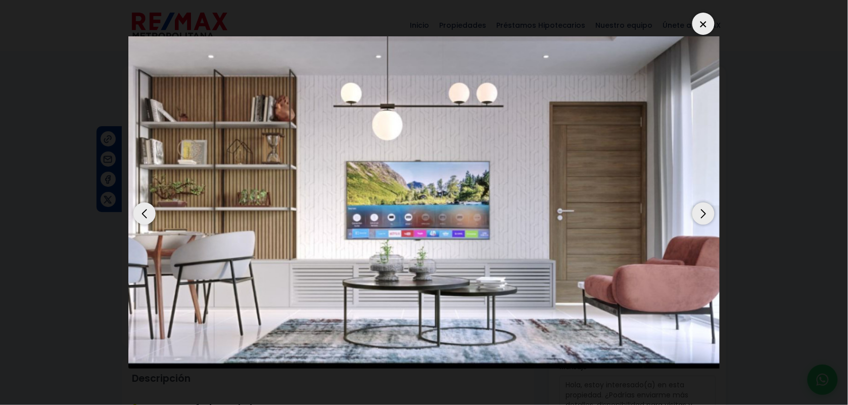
click at [678, 216] on div "Next slide" at bounding box center [703, 214] width 22 height 22
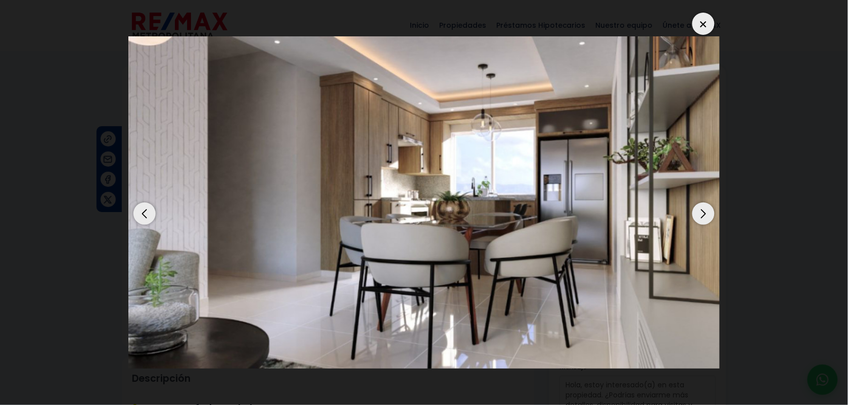
click at [678, 213] on div "Next slide" at bounding box center [703, 214] width 22 height 22
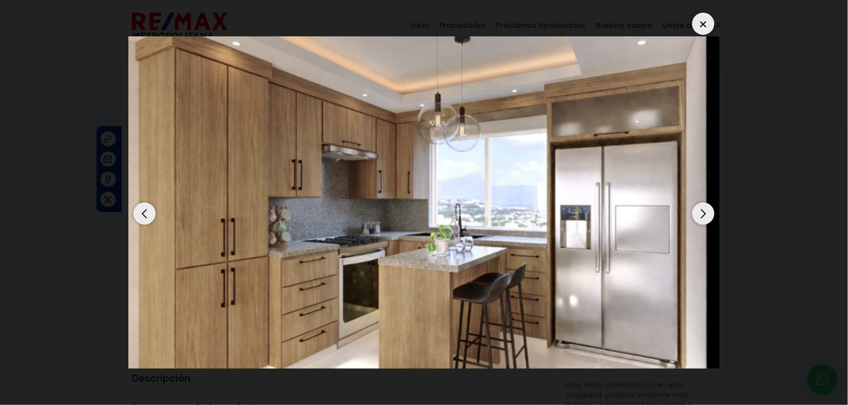
click at [678, 213] on div "Next slide" at bounding box center [703, 214] width 22 height 22
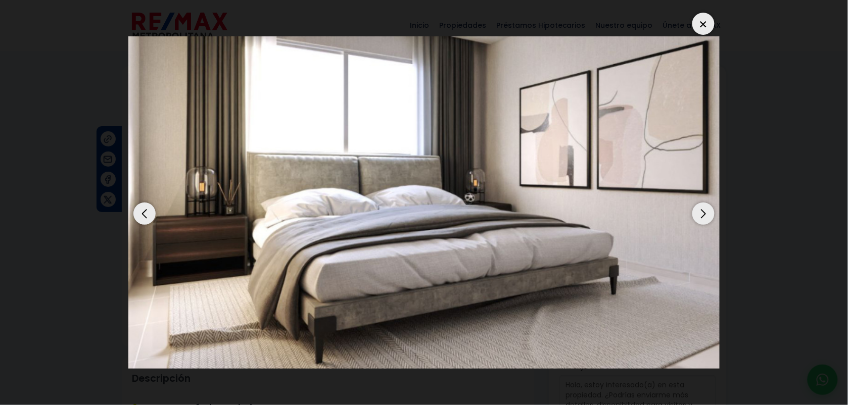
click at [678, 213] on div "Next slide" at bounding box center [703, 214] width 22 height 22
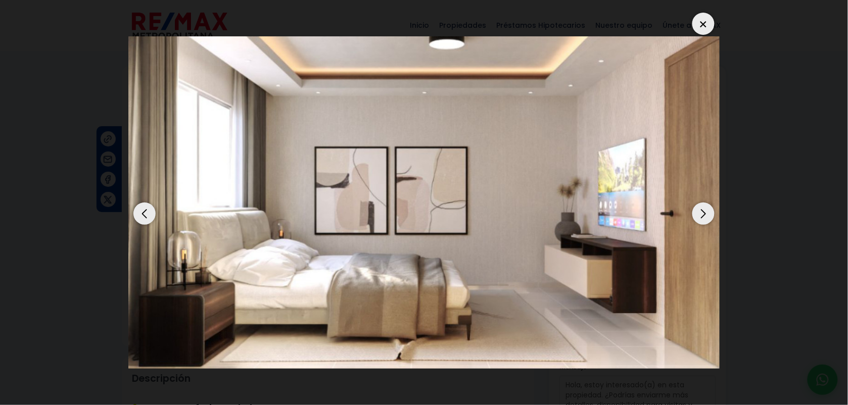
click at [678, 213] on div "Next slide" at bounding box center [703, 214] width 22 height 22
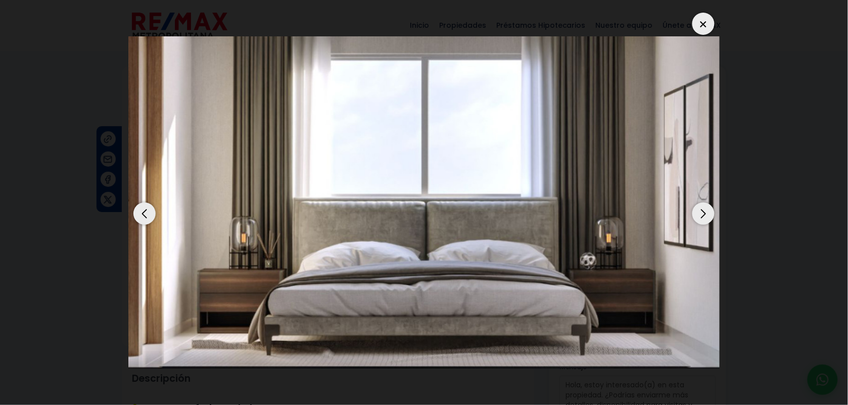
click at [678, 213] on div "Next slide" at bounding box center [703, 214] width 22 height 22
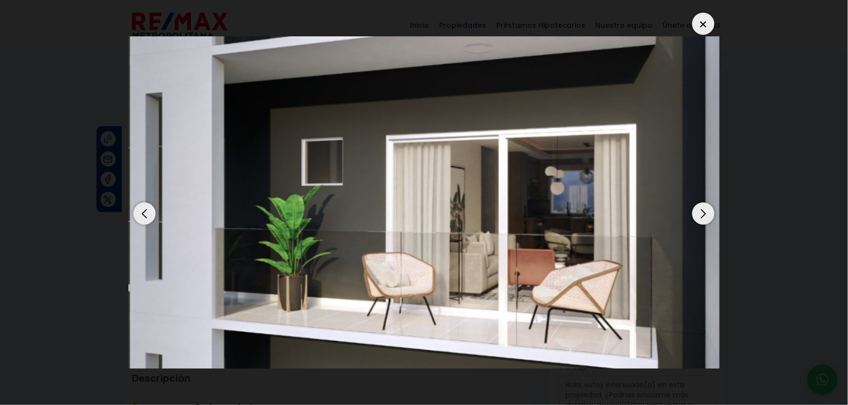
click at [678, 213] on div "Next slide" at bounding box center [703, 214] width 22 height 22
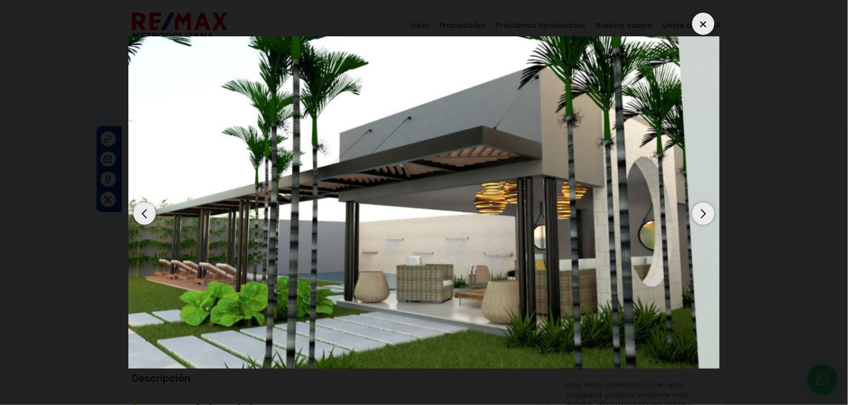
click at [678, 213] on div "Next slide" at bounding box center [703, 214] width 22 height 22
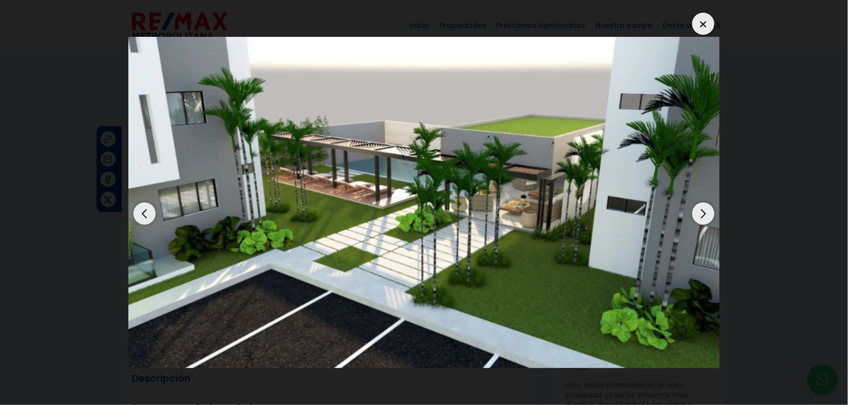
click at [678, 208] on div "Next slide" at bounding box center [703, 214] width 22 height 22
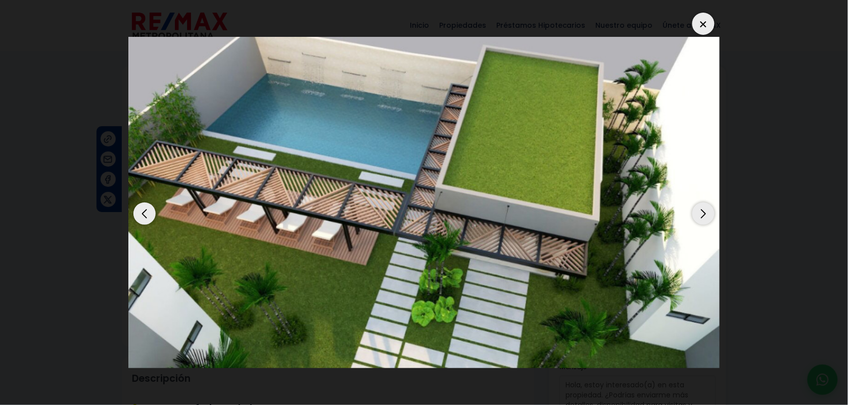
click at [678, 205] on div "Next slide" at bounding box center [703, 214] width 22 height 22
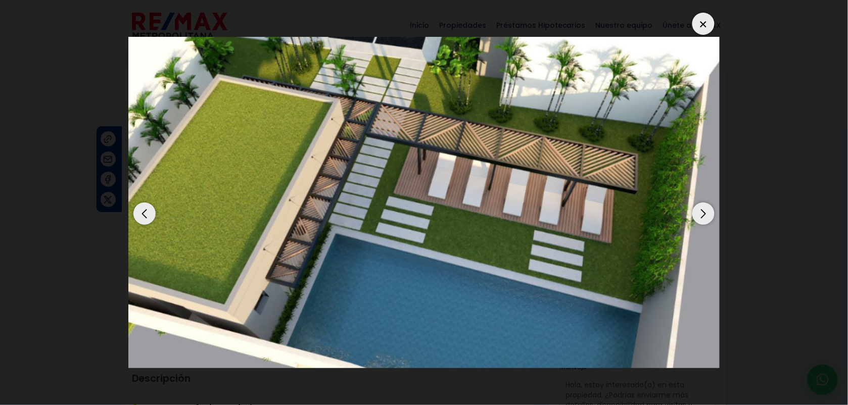
click at [678, 201] on img "13 / 13" at bounding box center [423, 203] width 591 height 332
click at [678, 200] on img "13 / 13" at bounding box center [423, 203] width 591 height 332
click at [678, 209] on div "Next slide" at bounding box center [703, 214] width 22 height 22
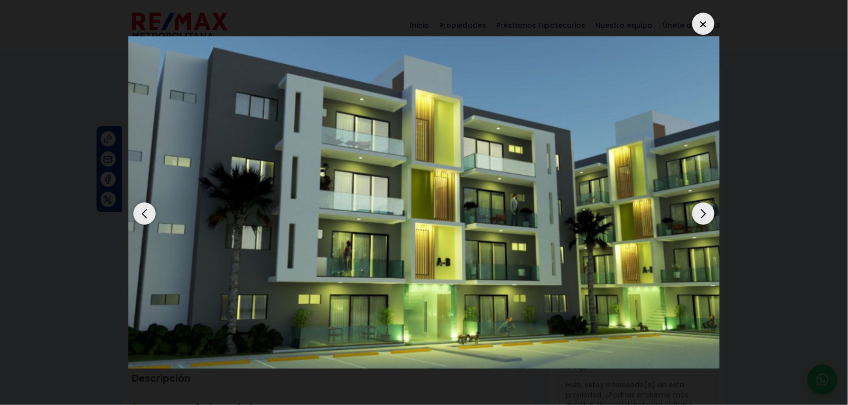
click at [678, 210] on div "Next slide" at bounding box center [703, 214] width 22 height 22
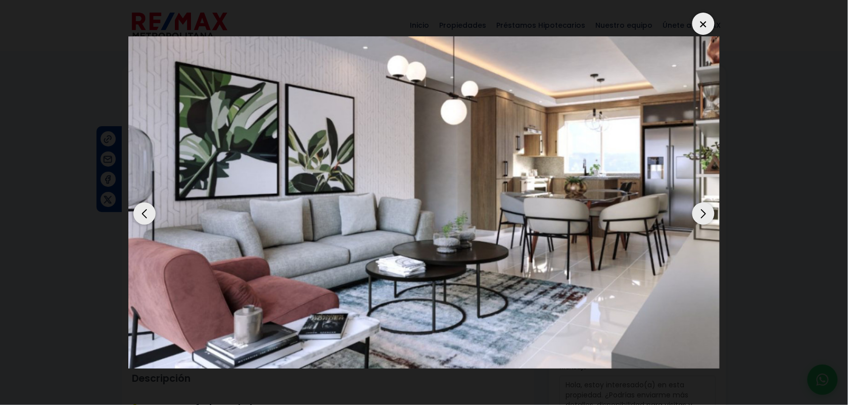
click at [678, 210] on div "Next slide" at bounding box center [703, 214] width 22 height 22
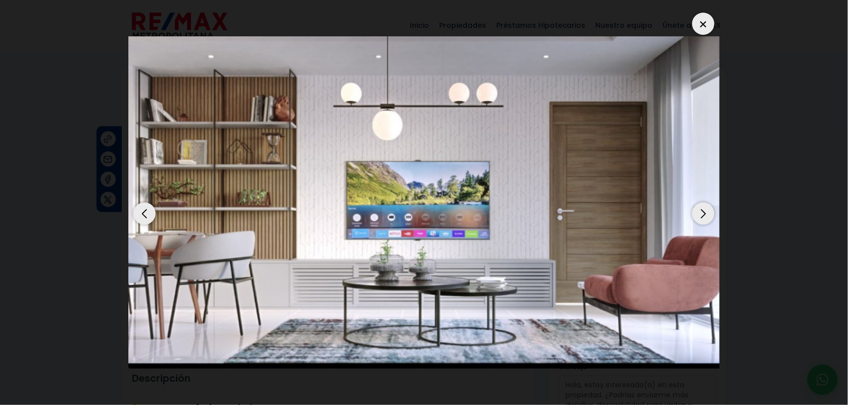
click at [678, 210] on div "Next slide" at bounding box center [703, 214] width 22 height 22
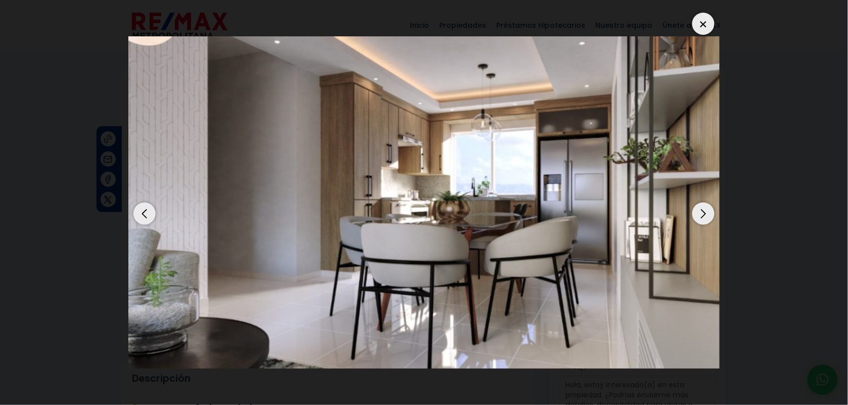
click at [678, 210] on div "Next slide" at bounding box center [703, 214] width 22 height 22
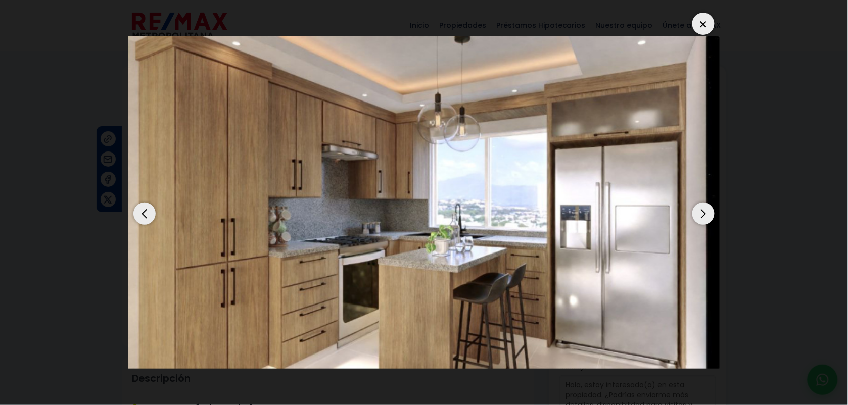
click at [678, 210] on div "Next slide" at bounding box center [703, 214] width 22 height 22
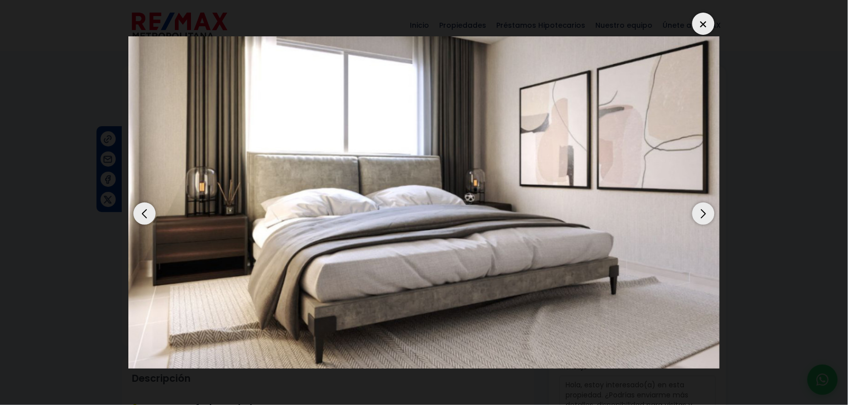
click at [678, 210] on div "Next slide" at bounding box center [703, 214] width 22 height 22
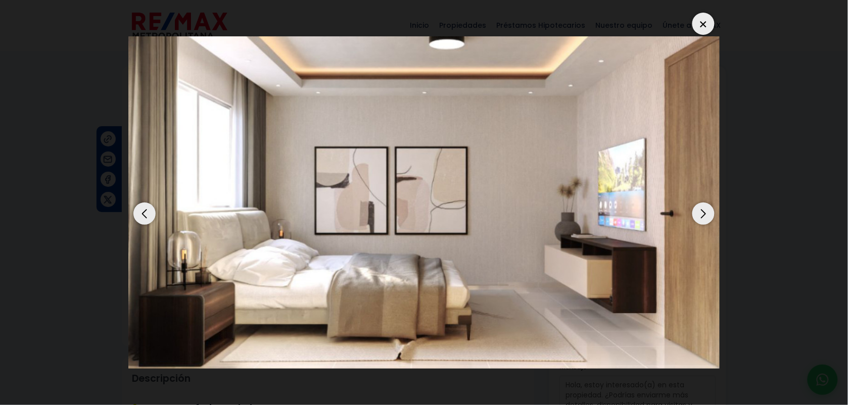
click at [678, 210] on div "Next slide" at bounding box center [703, 214] width 22 height 22
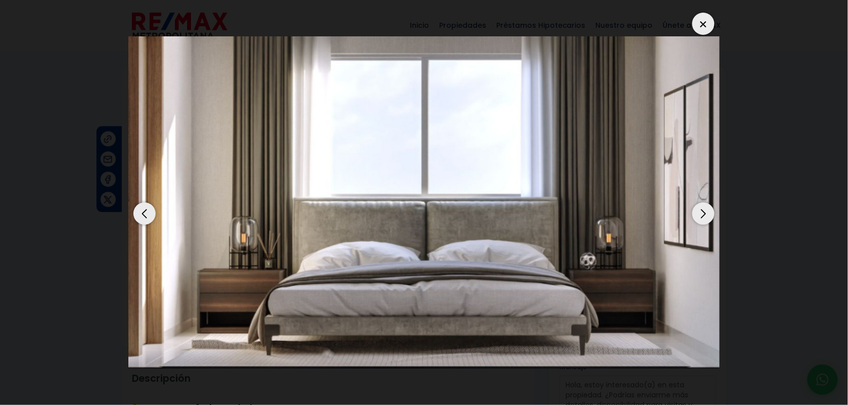
click at [678, 210] on div "Next slide" at bounding box center [703, 214] width 22 height 22
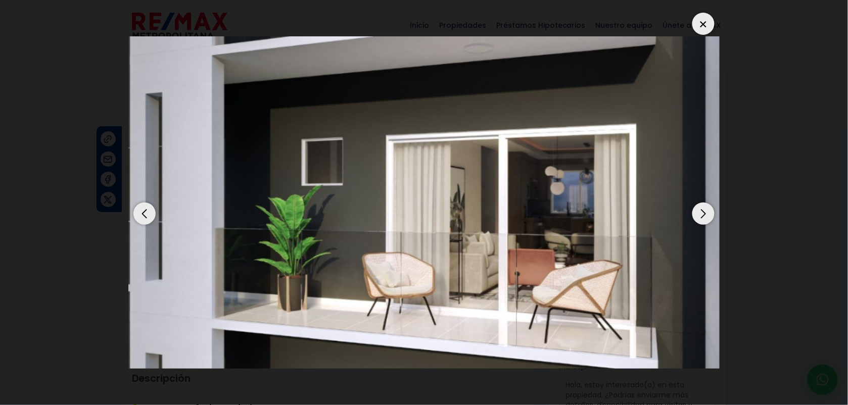
click at [678, 210] on div "Next slide" at bounding box center [703, 214] width 22 height 22
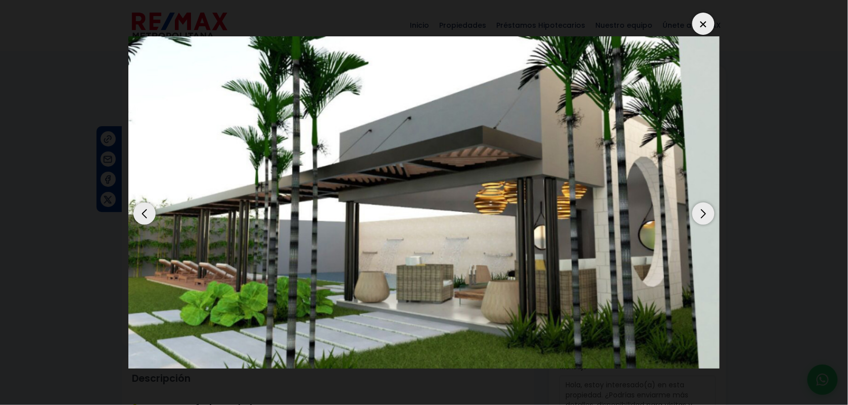
click at [678, 210] on div "Next slide" at bounding box center [703, 214] width 22 height 22
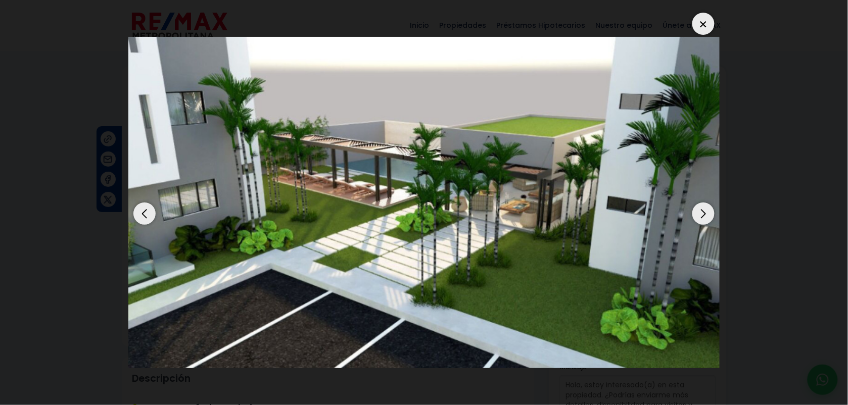
click at [678, 210] on div "Next slide" at bounding box center [703, 214] width 22 height 22
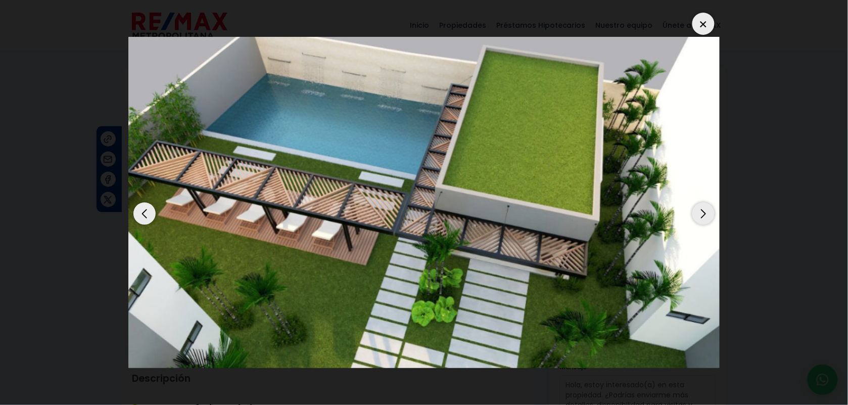
click at [678, 210] on div "Next slide" at bounding box center [703, 214] width 22 height 22
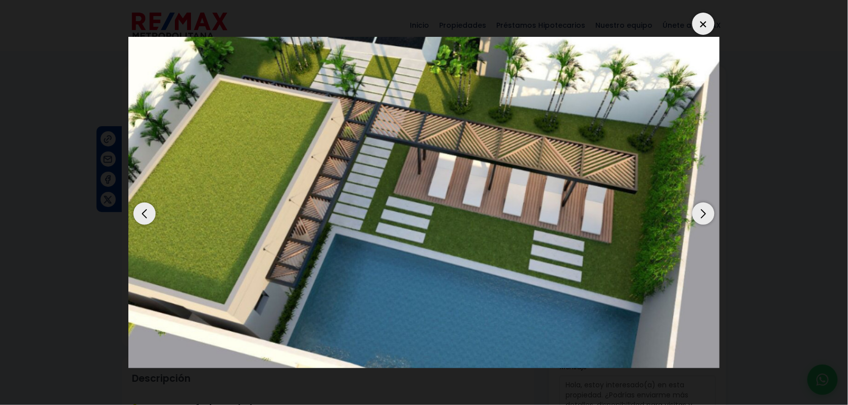
click at [678, 210] on div "Next slide" at bounding box center [703, 214] width 22 height 22
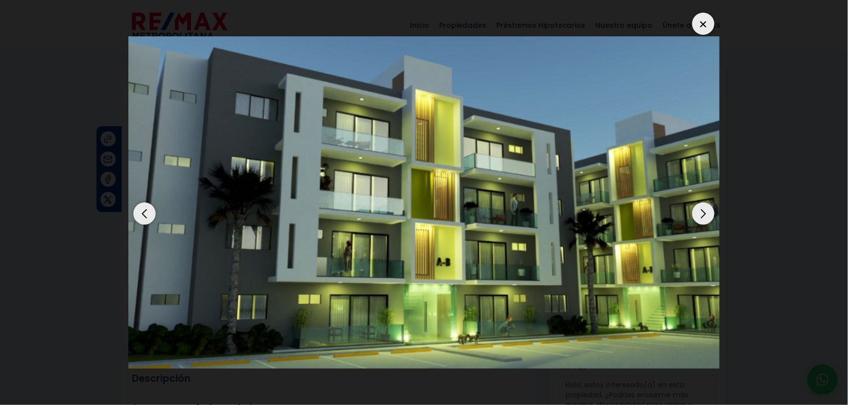
click at [678, 210] on div "Next slide" at bounding box center [703, 214] width 22 height 22
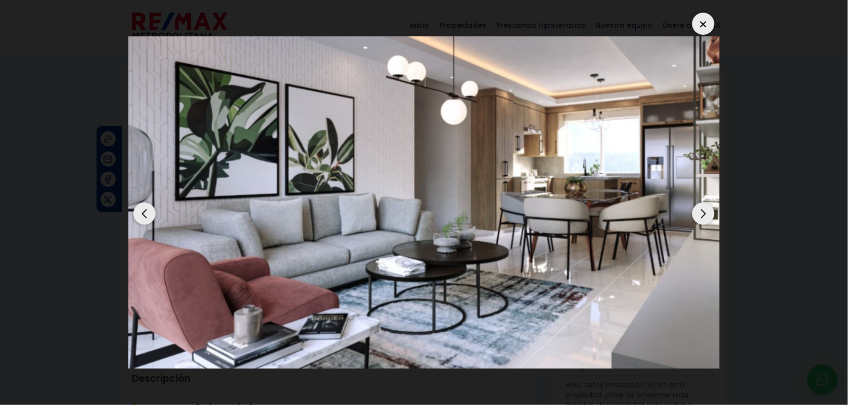
click at [678, 210] on div "Next slide" at bounding box center [703, 214] width 22 height 22
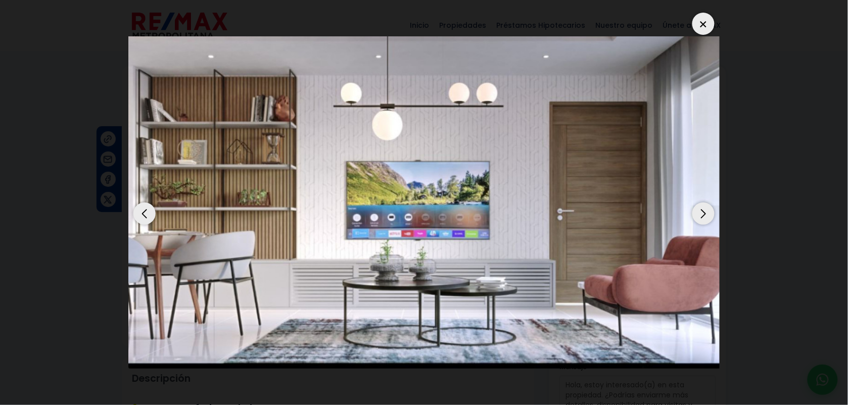
click at [678, 222] on div "Next slide" at bounding box center [703, 214] width 22 height 22
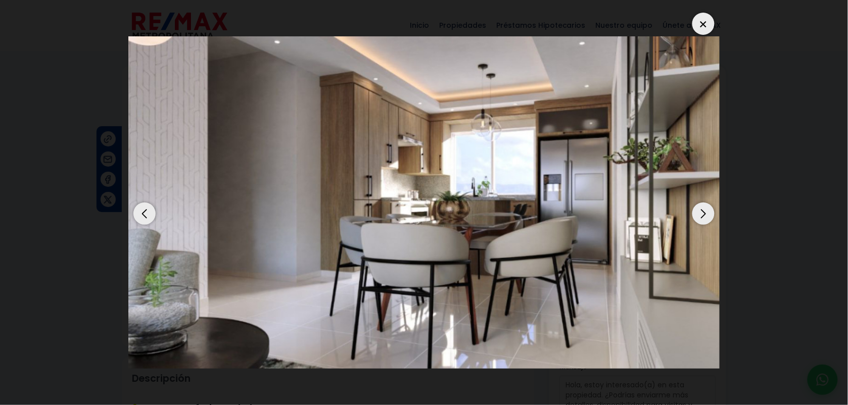
click at [678, 222] on div "Next slide" at bounding box center [703, 214] width 22 height 22
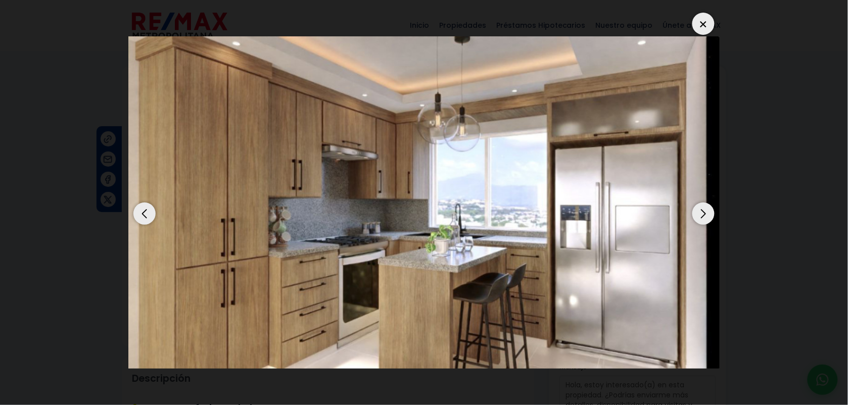
click at [678, 222] on div "Next slide" at bounding box center [703, 214] width 22 height 22
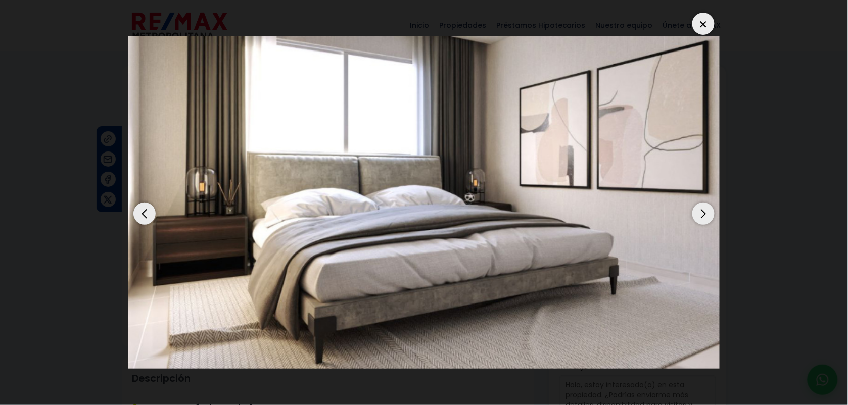
click at [678, 222] on div "Next slide" at bounding box center [703, 214] width 22 height 22
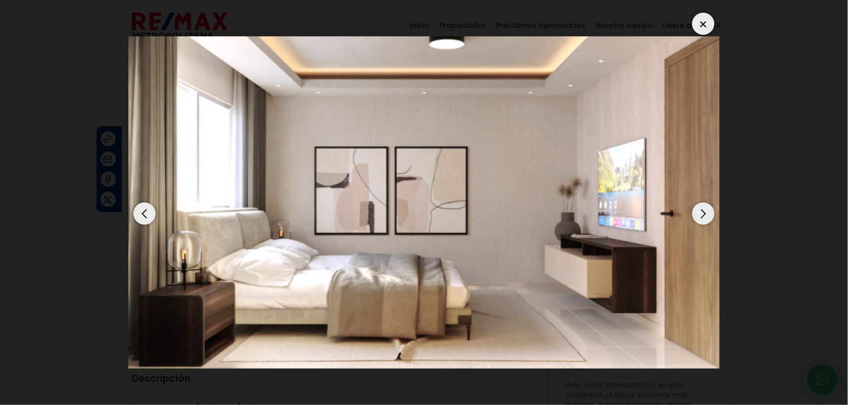
click at [678, 222] on div "Next slide" at bounding box center [703, 214] width 22 height 22
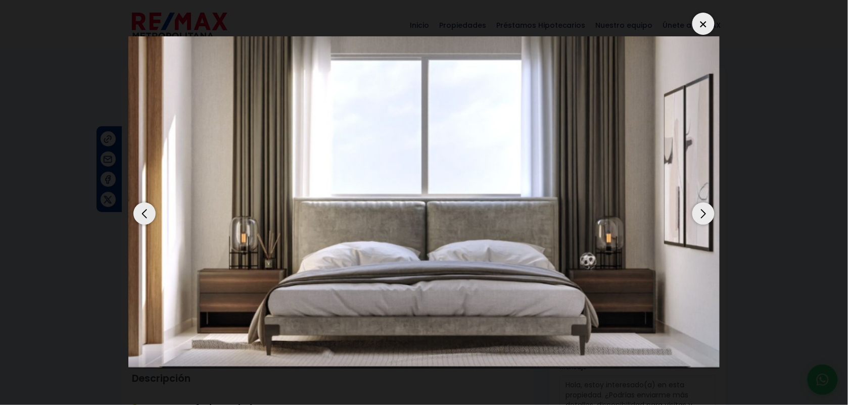
click at [678, 222] on div "Next slide" at bounding box center [703, 214] width 22 height 22
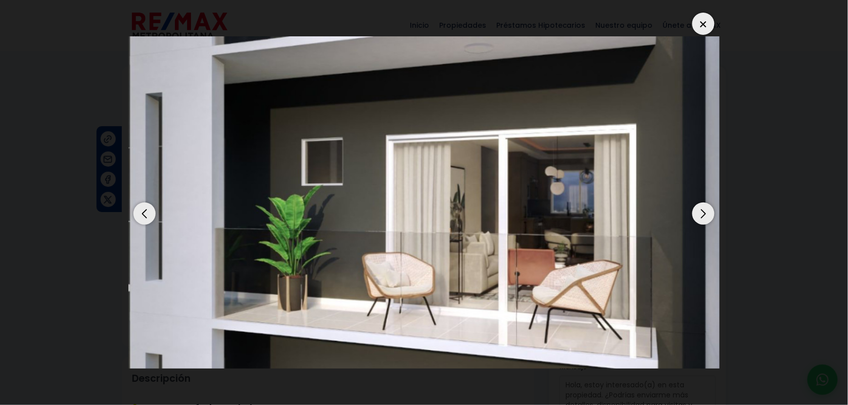
click at [678, 222] on div "Next slide" at bounding box center [703, 214] width 22 height 22
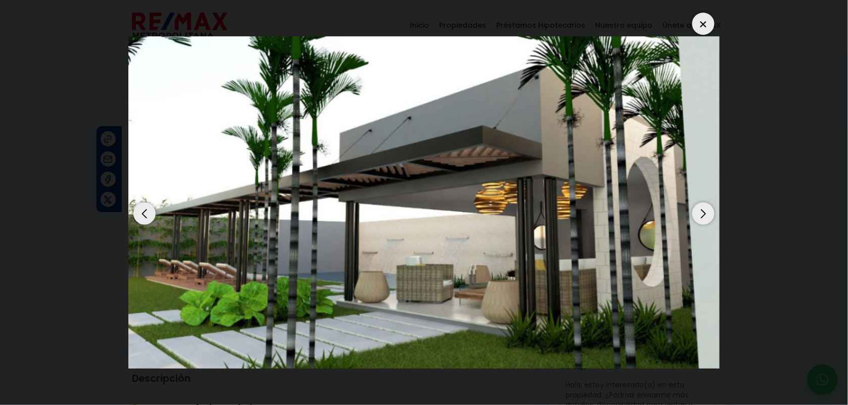
click at [678, 222] on div "Next slide" at bounding box center [703, 214] width 22 height 22
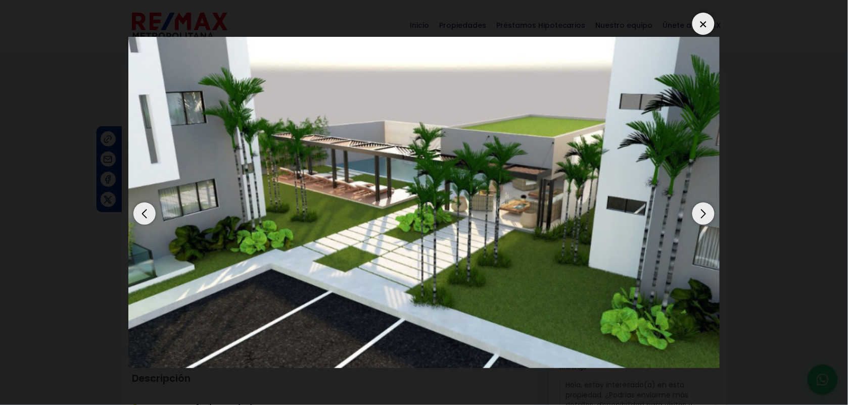
click at [678, 142] on dialog at bounding box center [424, 202] width 606 height 405
click at [678, 26] on div at bounding box center [703, 24] width 22 height 22
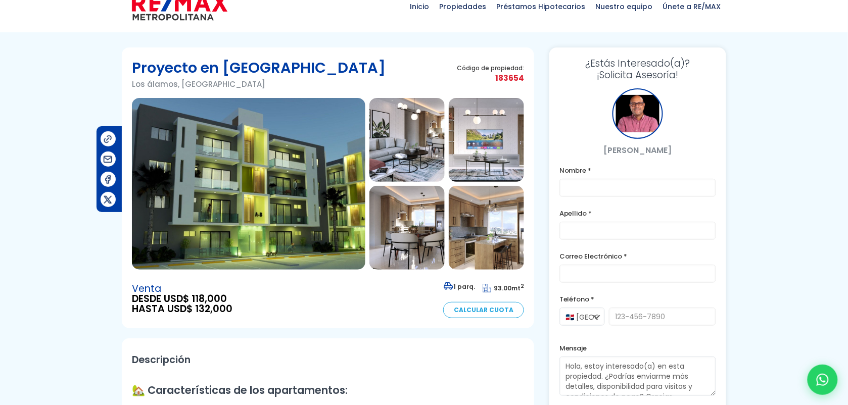
scroll to position [18, 0]
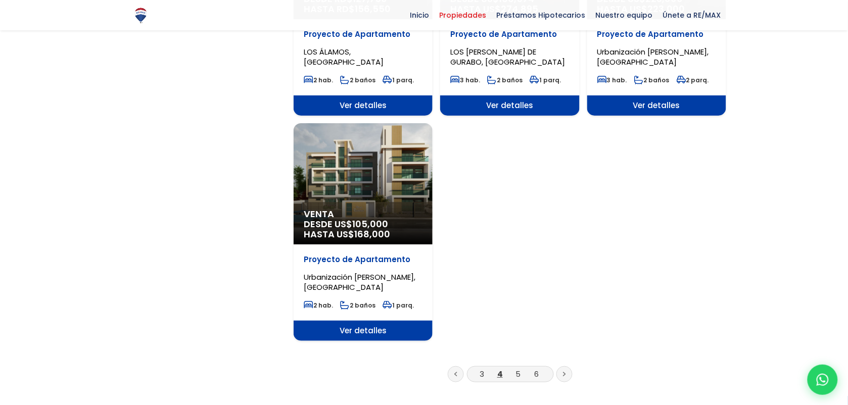
scroll to position [1145, 0]
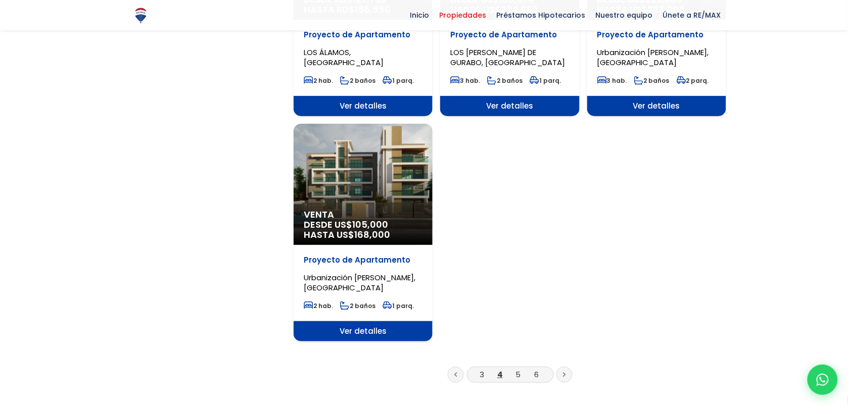
click at [566, 375] on icon at bounding box center [564, 374] width 3 height 5
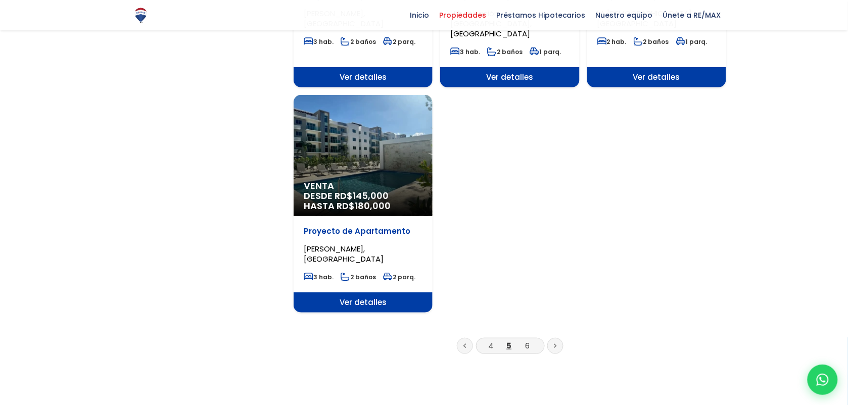
scroll to position [1204, 0]
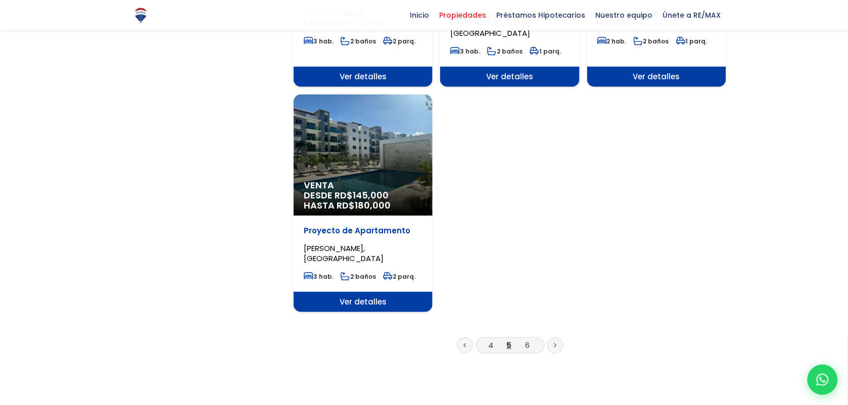
click at [559, 338] on link at bounding box center [555, 346] width 16 height 16
